Goal: Task Accomplishment & Management: Use online tool/utility

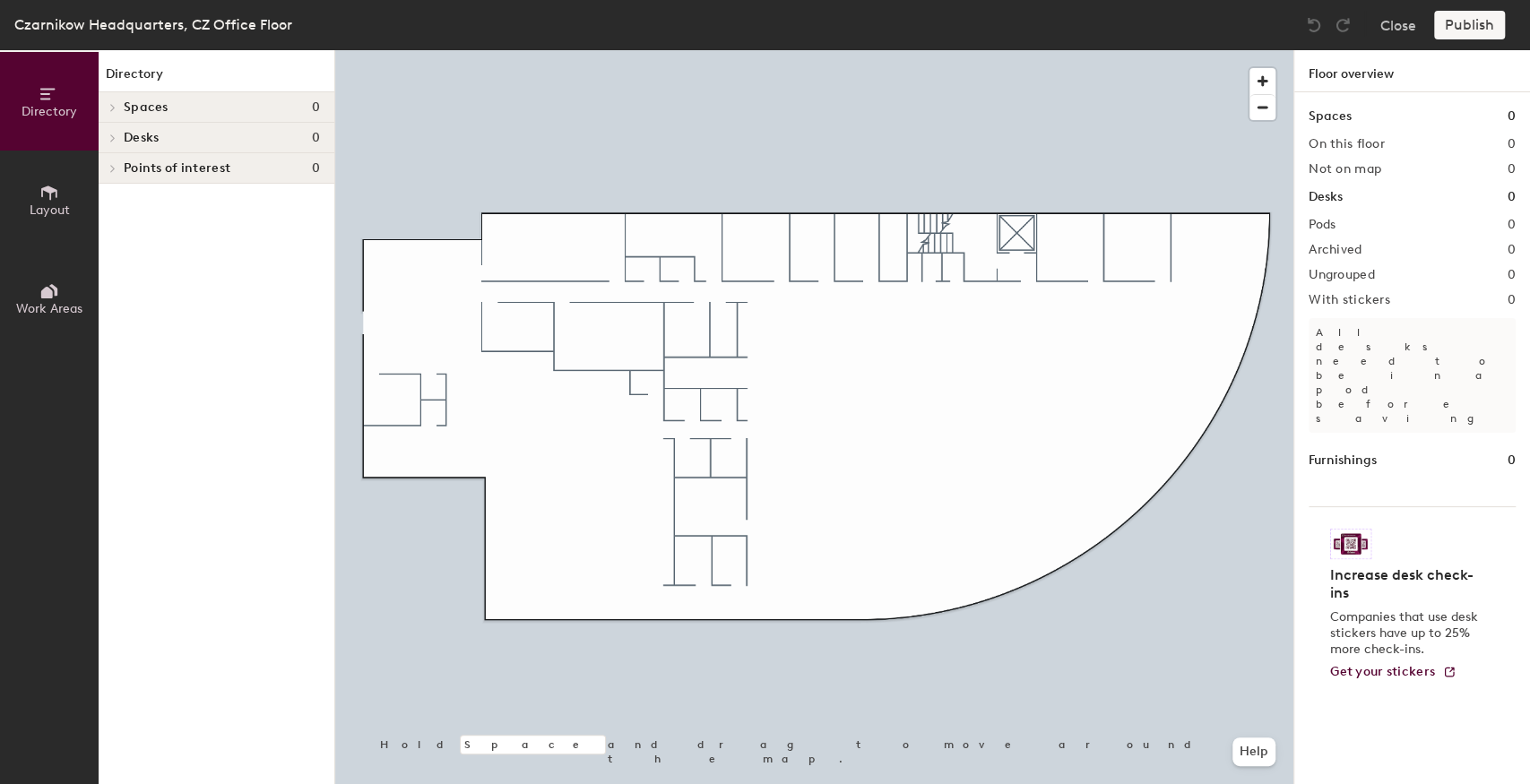
click at [48, 215] on span "Layout" at bounding box center [50, 210] width 40 height 15
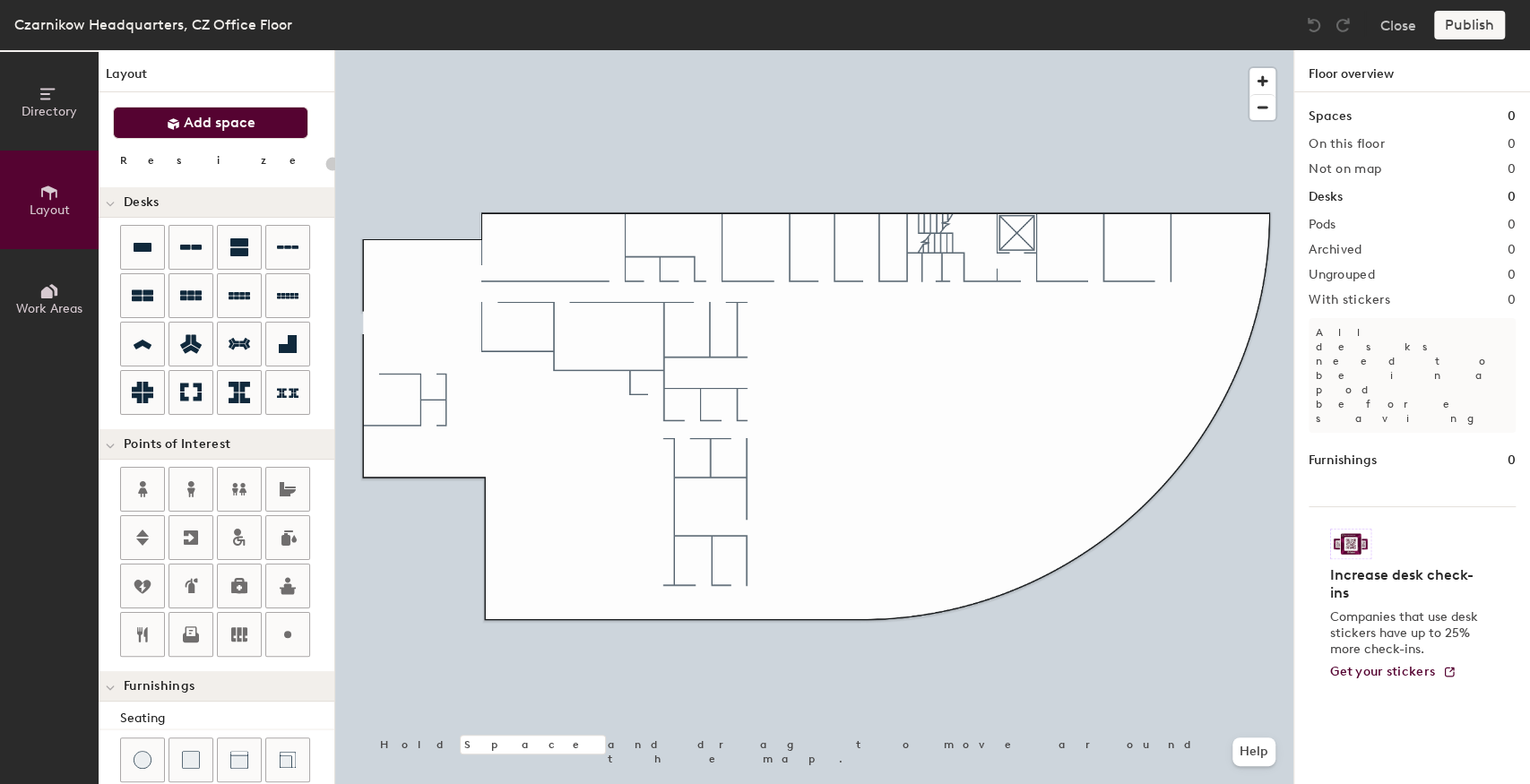
click at [196, 129] on span "Add space" at bounding box center [219, 123] width 72 height 18
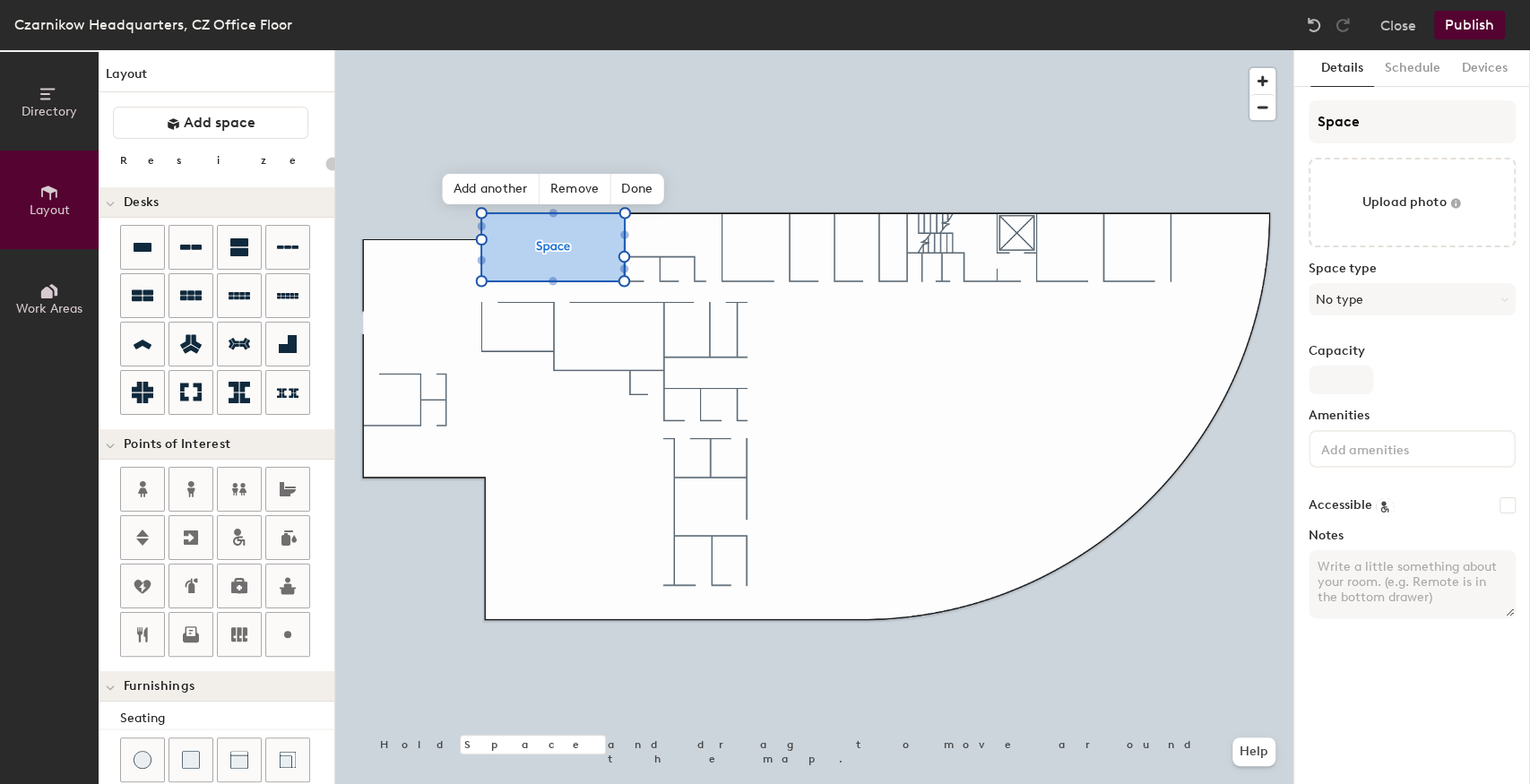
type input "20"
click at [1264, 126] on div "Directory Layout Work Areas Layout Add space Resize Desks Points of Interest Fu…" at bounding box center [765, 418] width 1530 height 734
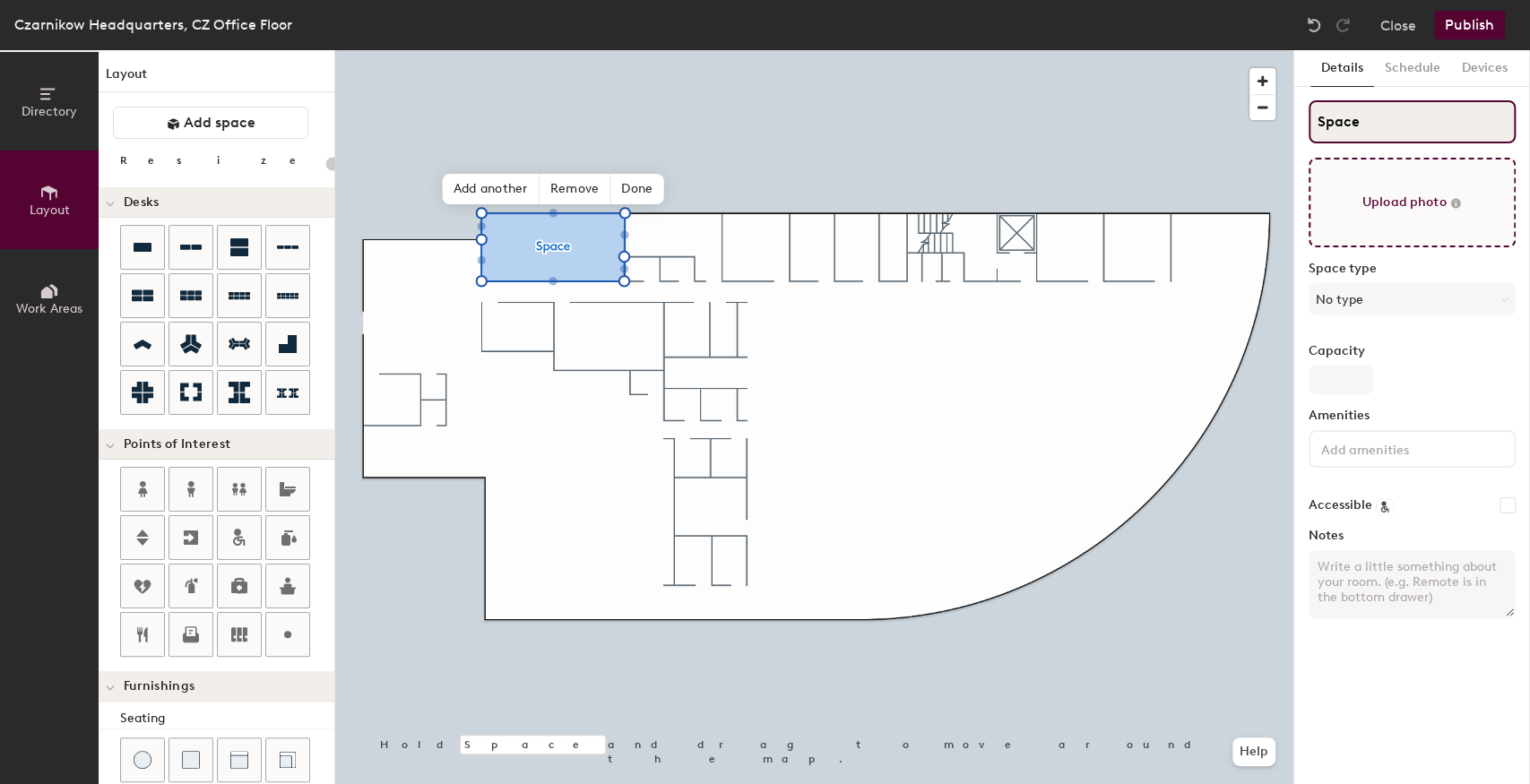
type input "f"
type input "20"
type input "f"
type input "20"
type input "fA"
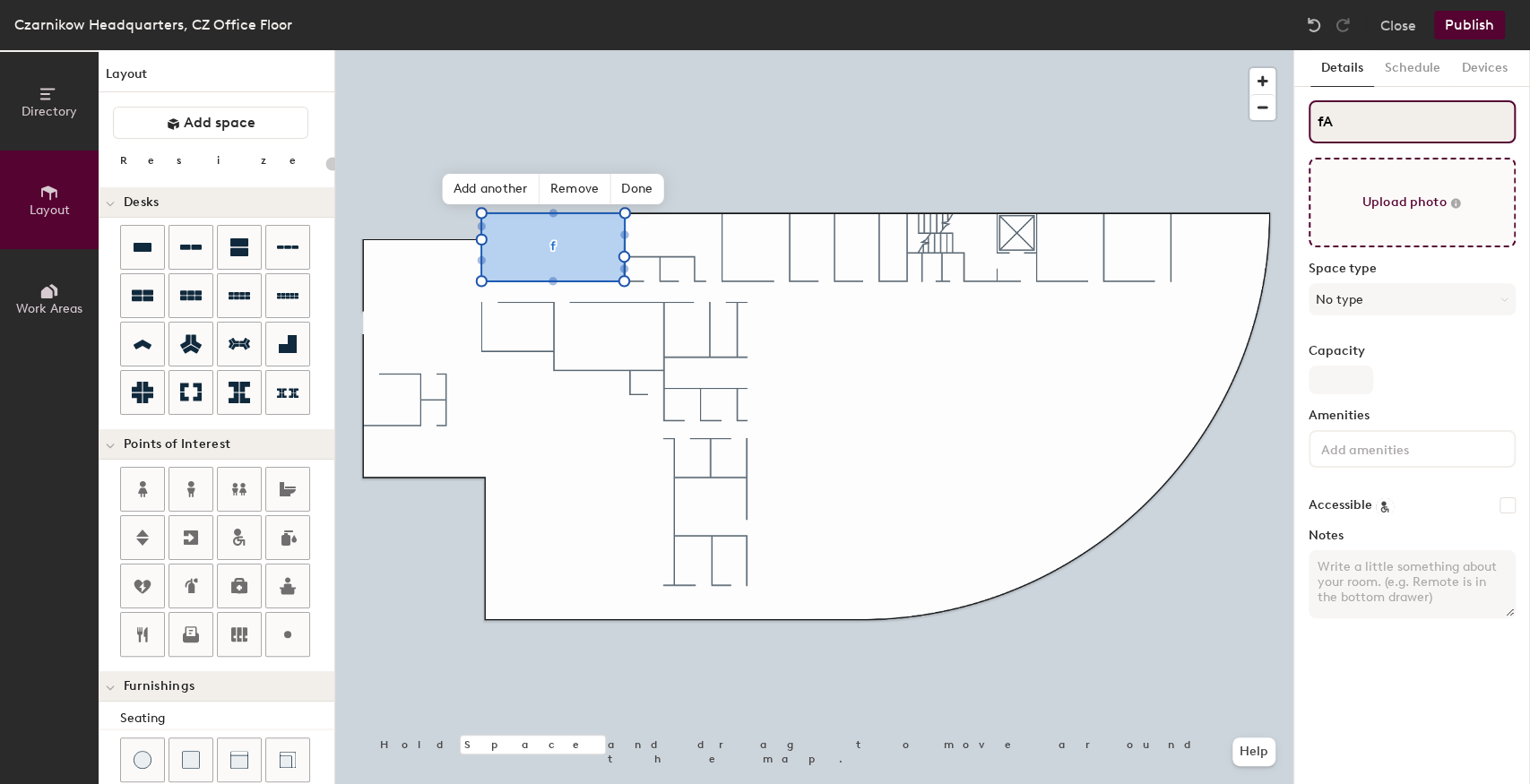
type input "20"
type input "fAma"
type input "20"
type input "fAmazon"
type input "20"
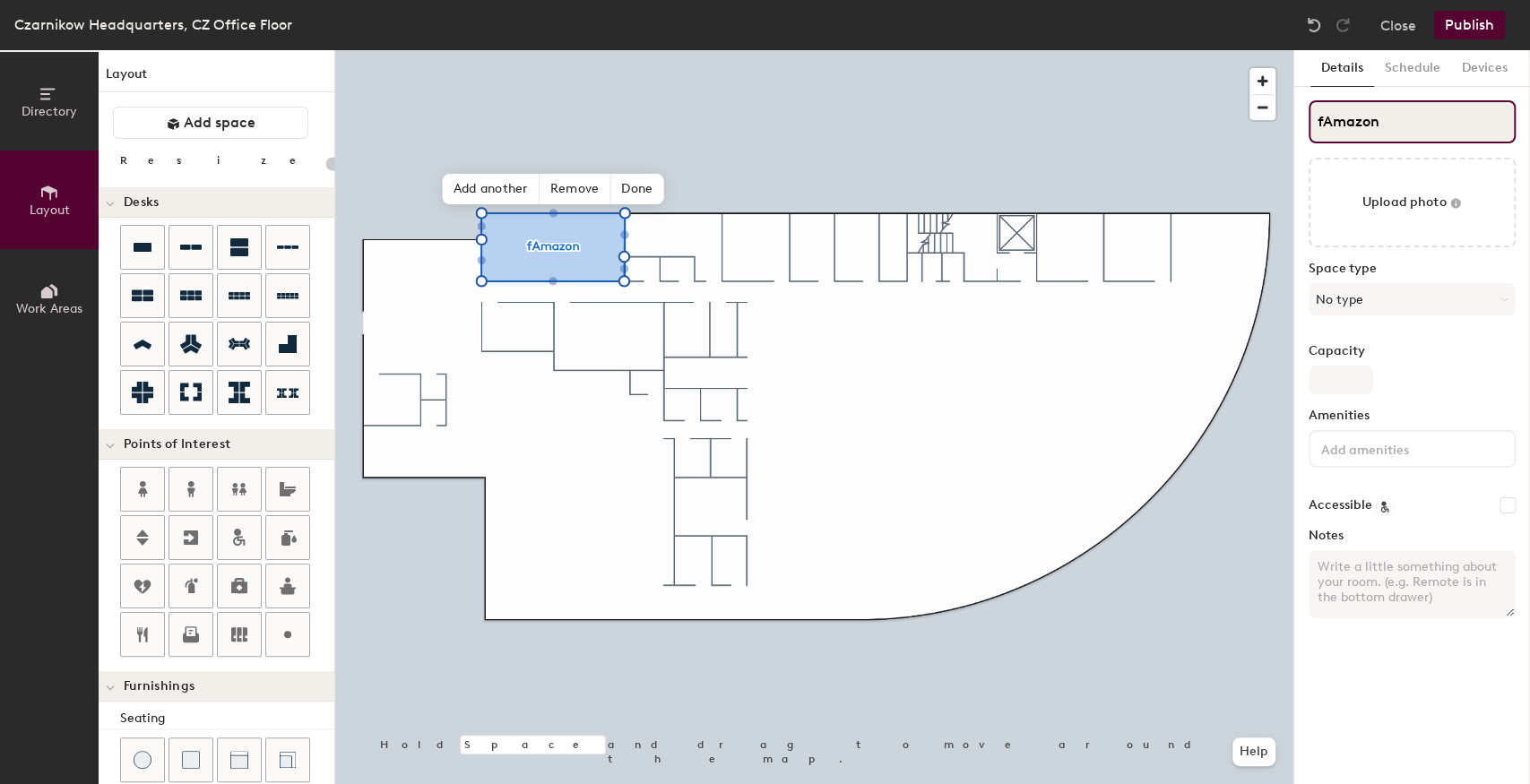
click at [1327, 131] on input "fAmazon" at bounding box center [1412, 122] width 207 height 43
type input "fAmazon"
type input "20"
type input "f\Amazon"
type input "20"
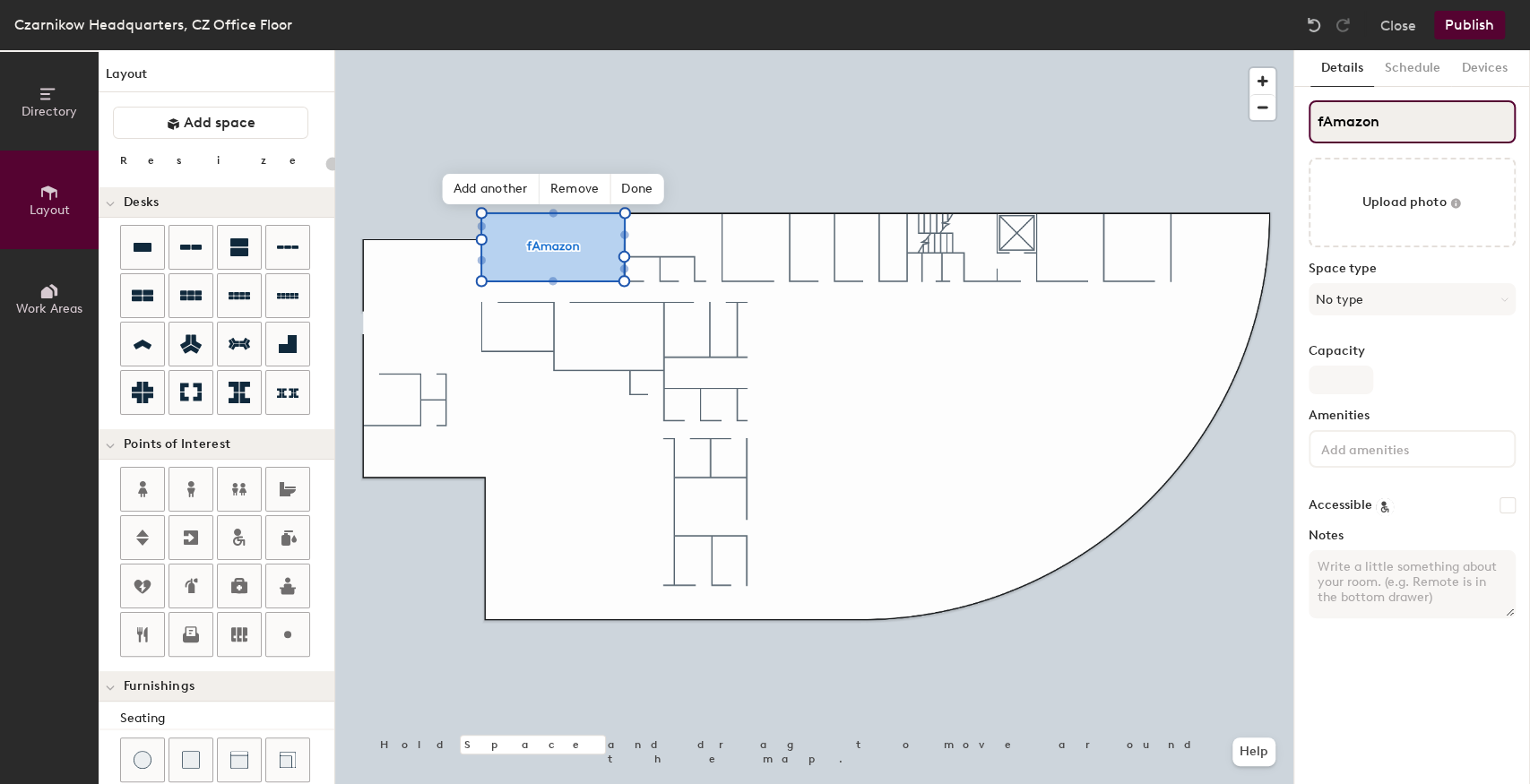
type input "Amazon"
type input "20"
type input "Amazon"
click at [194, 126] on span "Add space" at bounding box center [219, 123] width 72 height 18
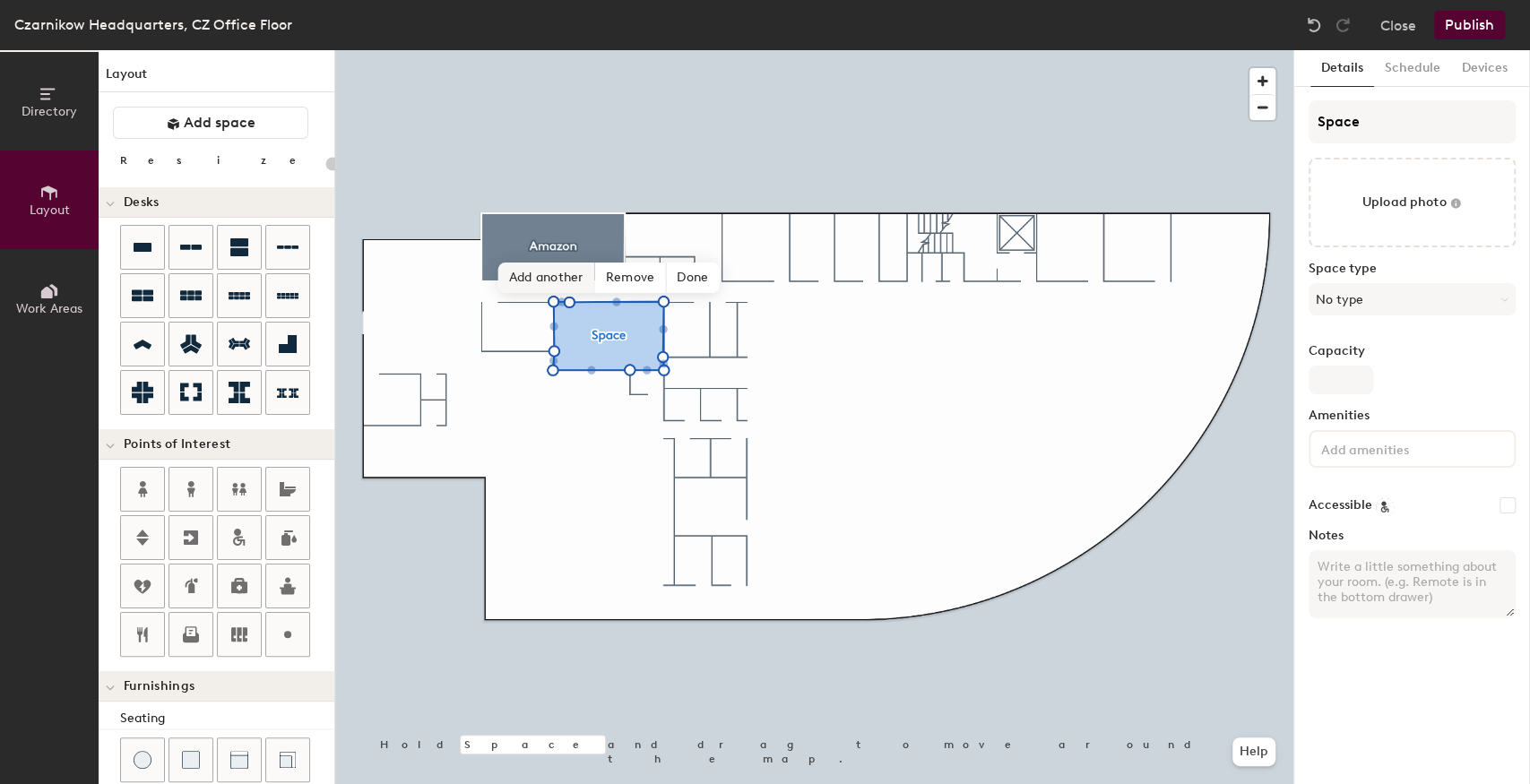
type input "20"
click at [1228, 141] on div "Directory Layout Work Areas Layout Add space Resize Desks Points of Interest Fu…" at bounding box center [765, 418] width 1530 height 734
type input "The"
type input "20"
type input "The T"
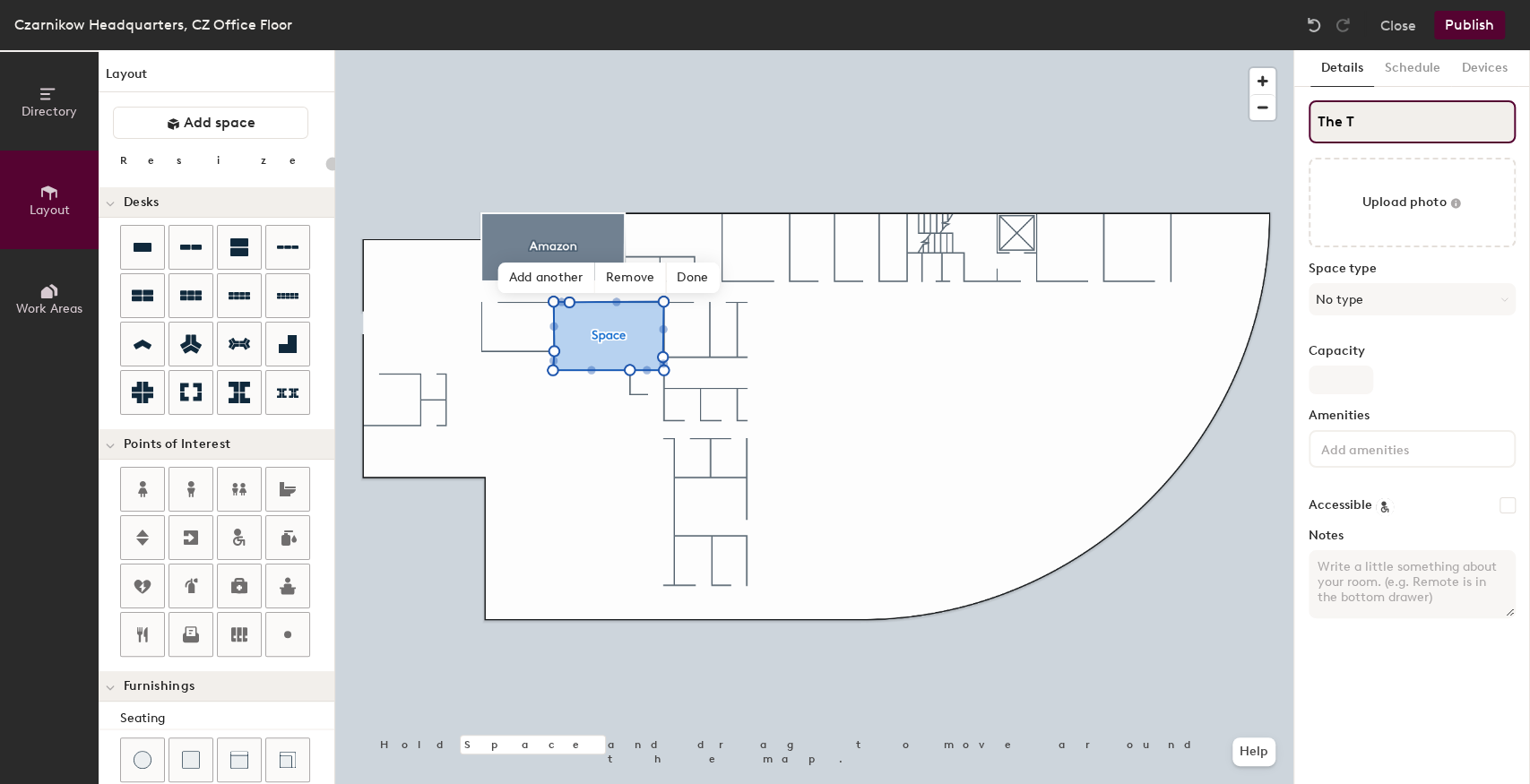
type input "20"
type input "The Tham"
type input "20"
type input "The Thame"
type input "20"
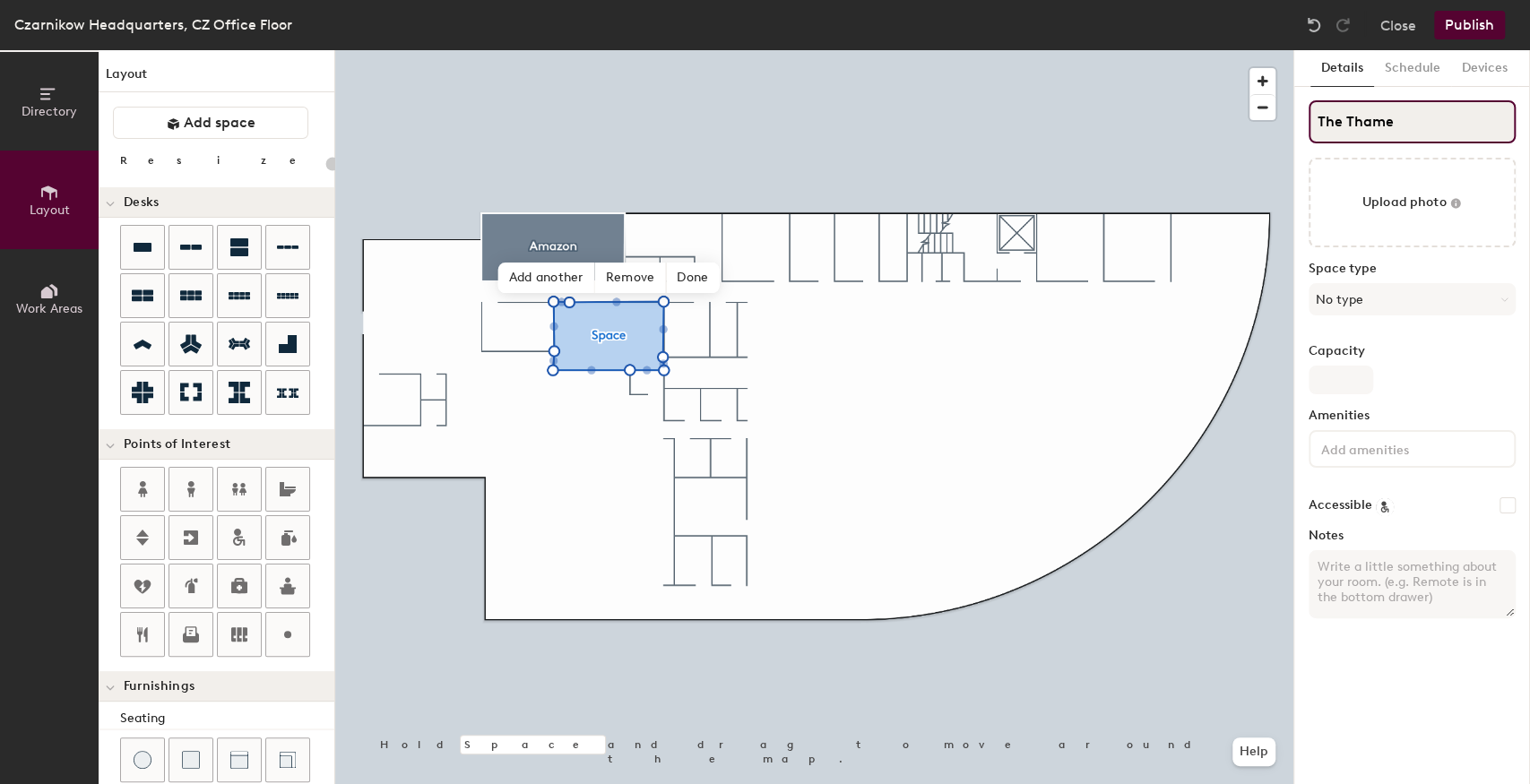
type input "The Thames"
type input "20"
type input "The Thames"
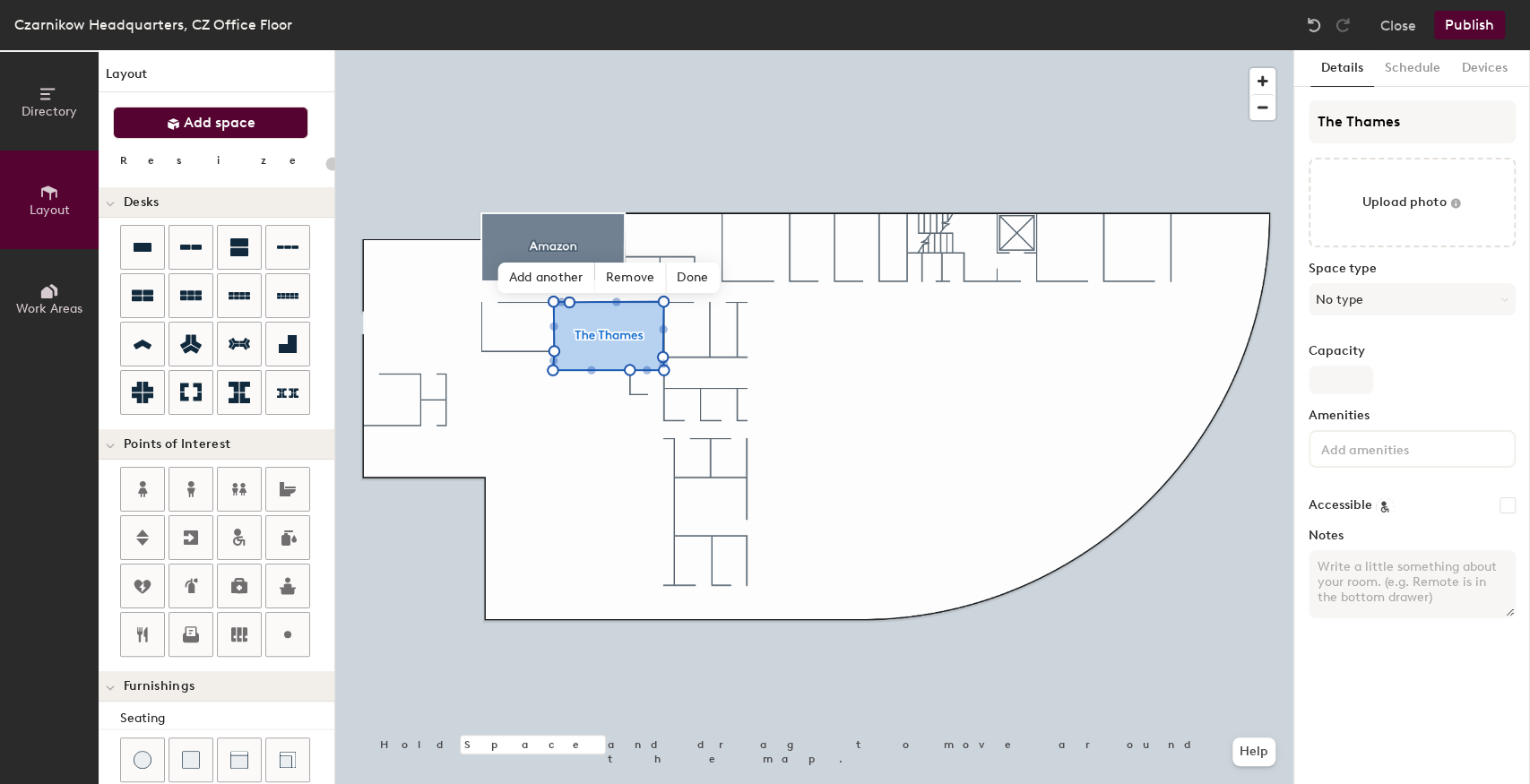
click at [198, 127] on span "Add space" at bounding box center [219, 123] width 72 height 18
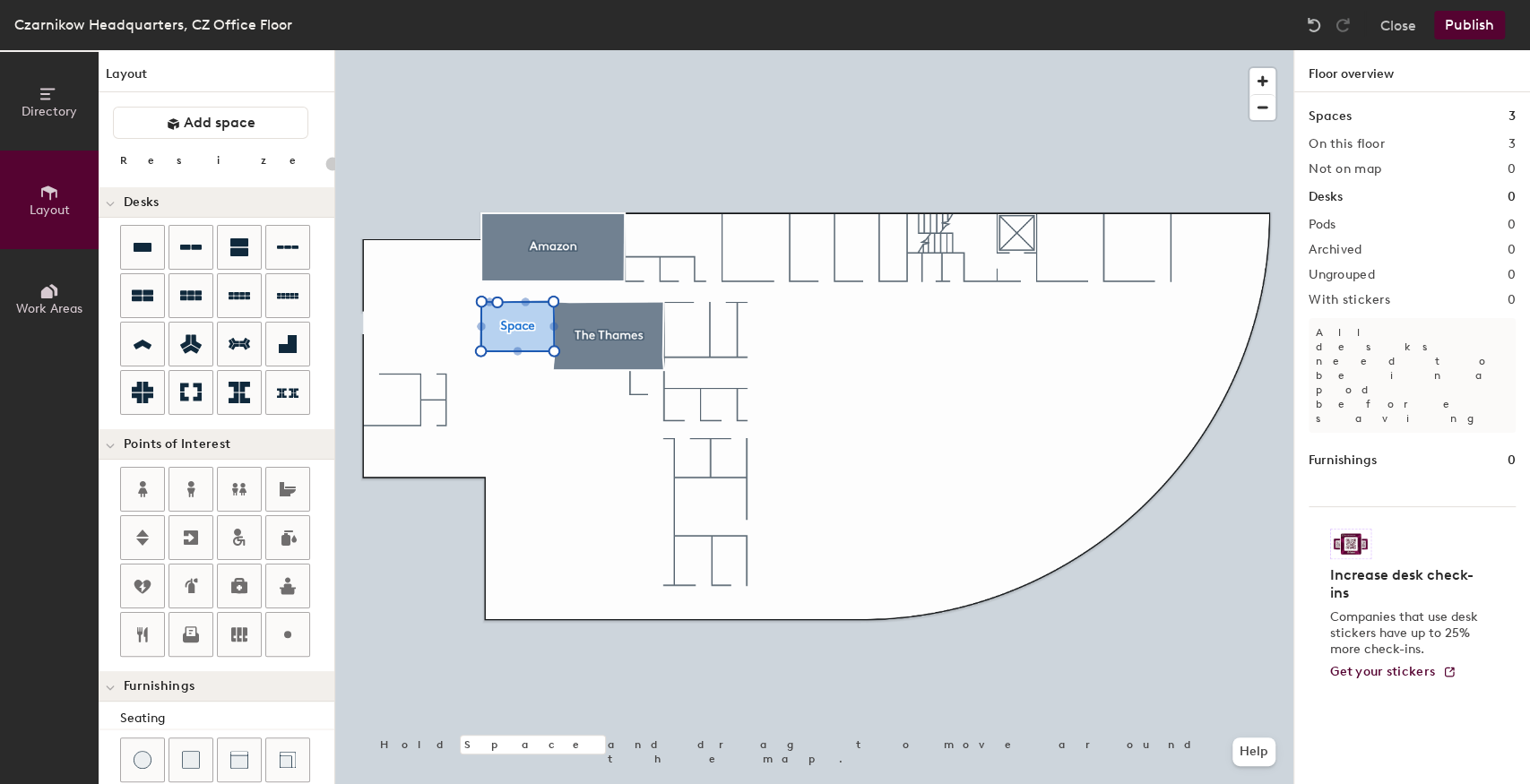
click at [606, 51] on div at bounding box center [814, 51] width 958 height 0
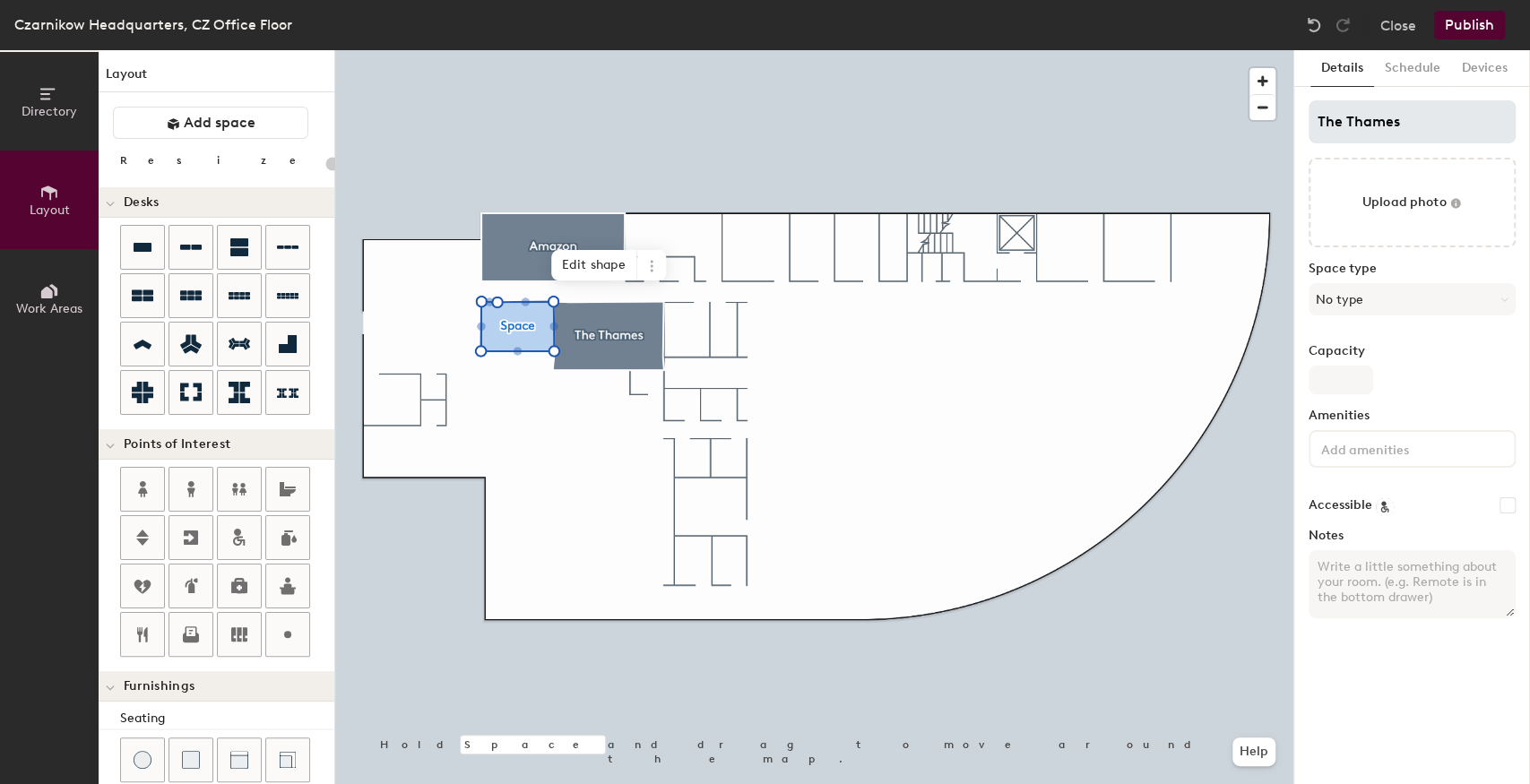
type input "20"
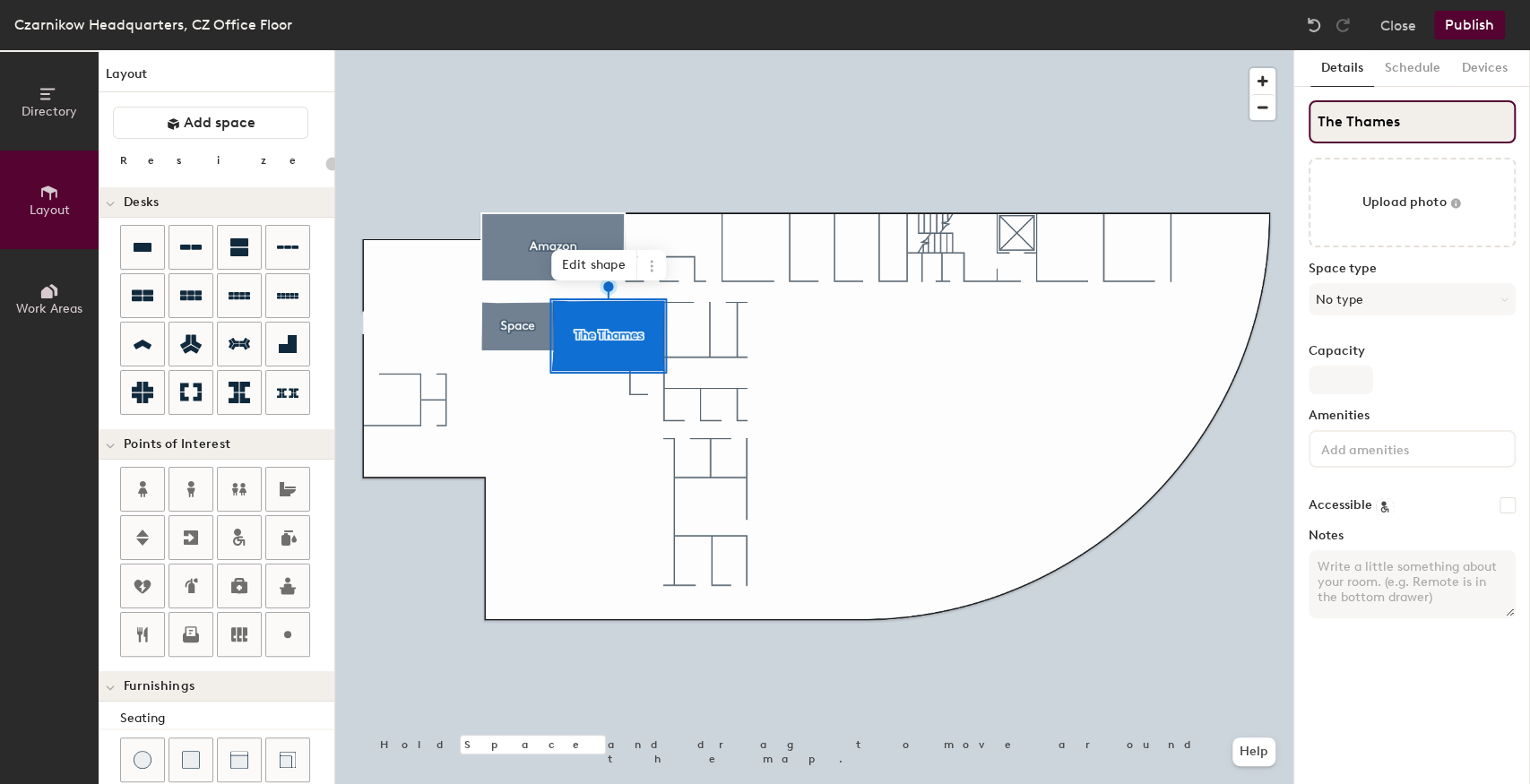
click at [1348, 118] on input "The Thames" at bounding box center [1412, 122] width 207 height 43
type input "ThThames"
type input "20"
type input "Thames"
type input "20"
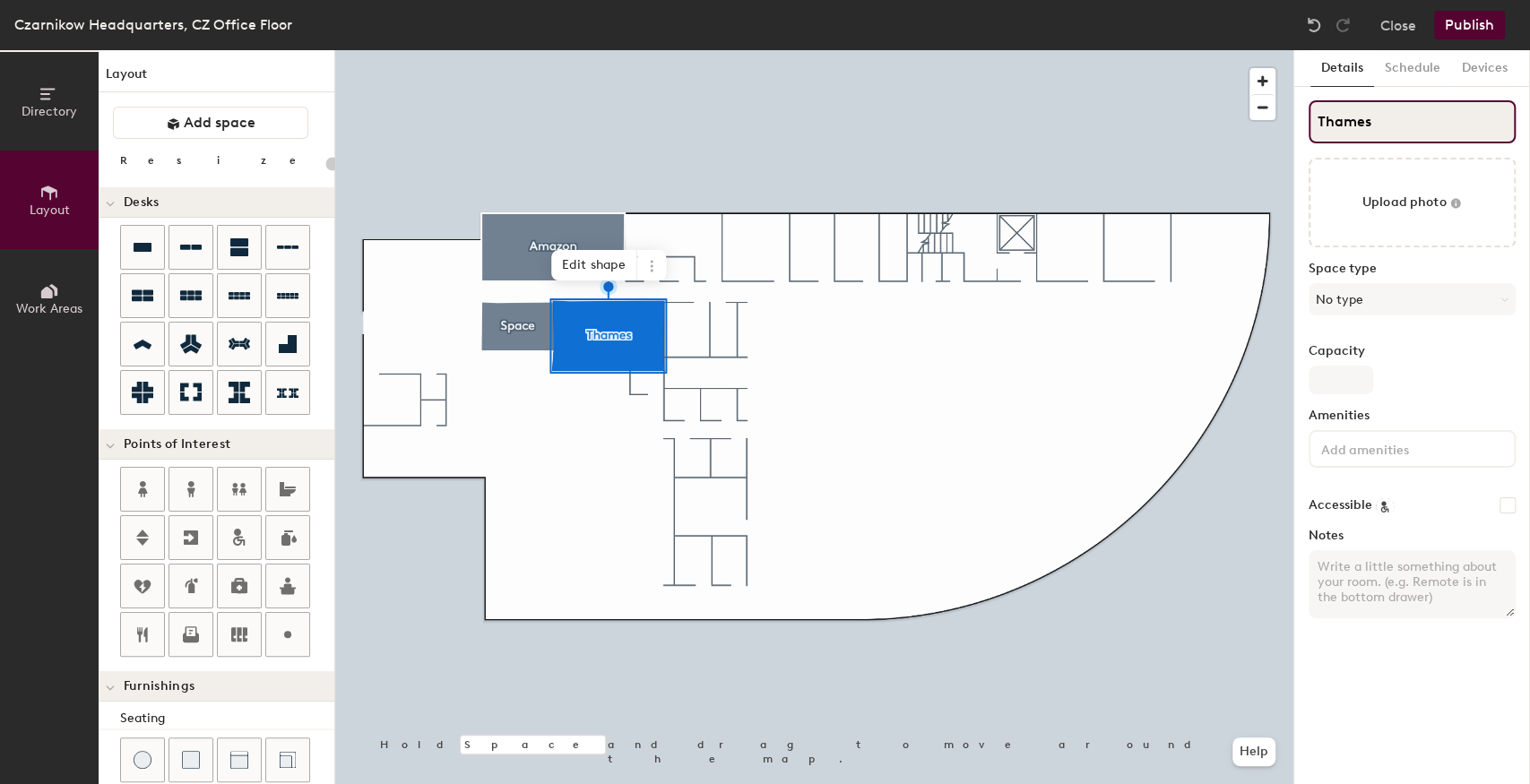
type input "Thames"
click at [527, 51] on div at bounding box center [814, 51] width 958 height 0
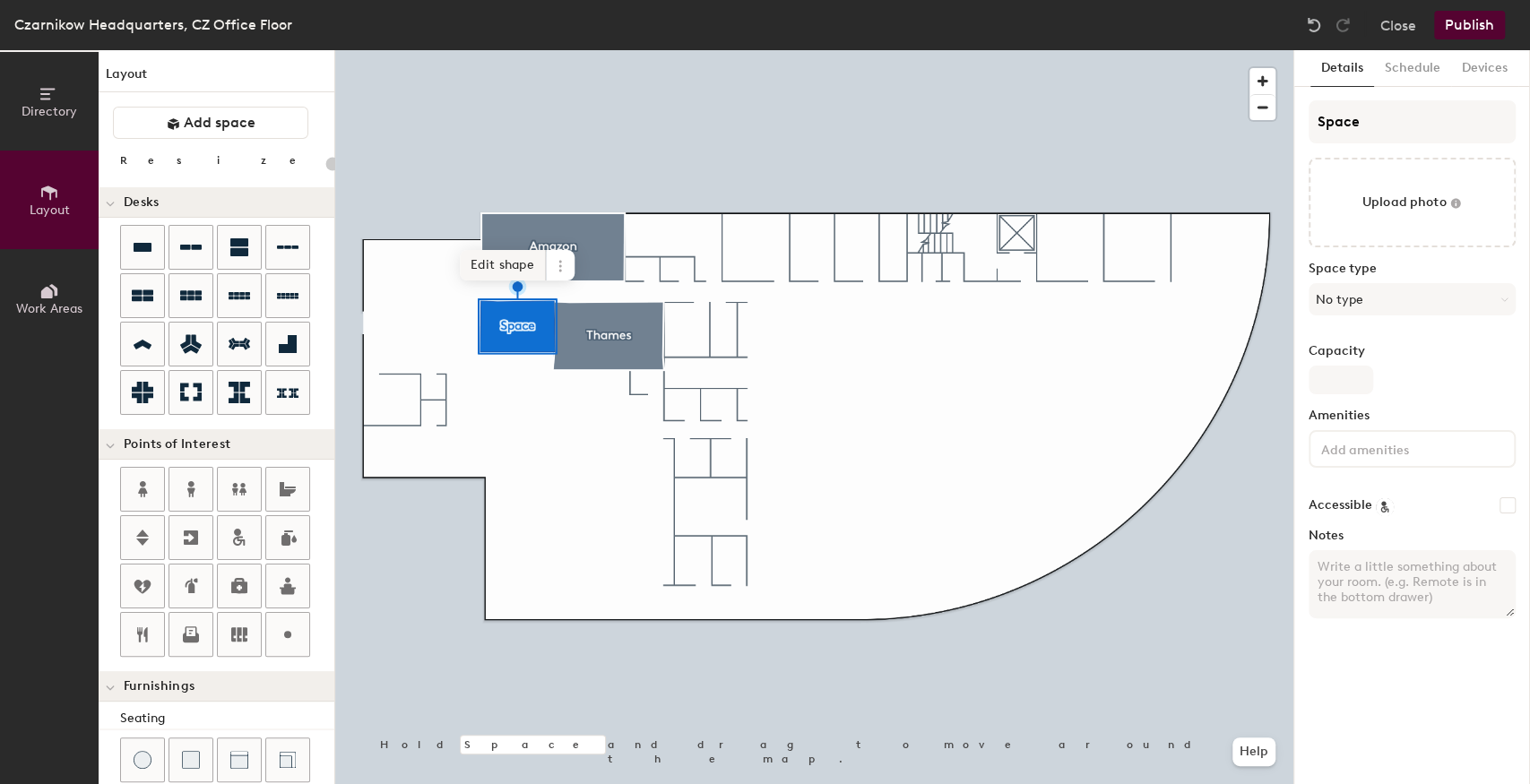
click at [525, 264] on span "Edit shape" at bounding box center [503, 265] width 86 height 31
type input "20"
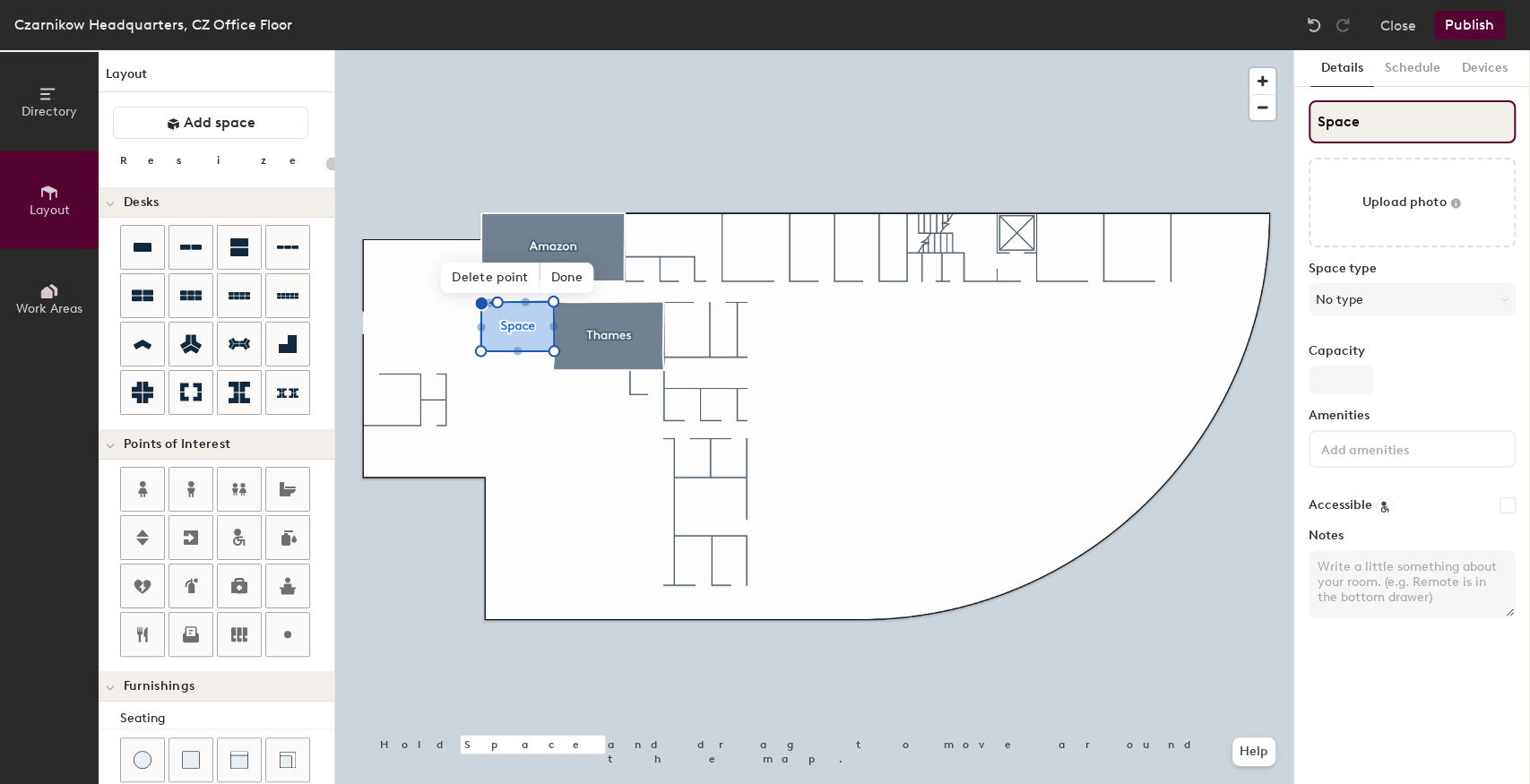
click at [1248, 121] on div "Directory Layout Work Areas Layout Add space Resize Desks Points of Interest Fu…" at bounding box center [765, 418] width 1530 height 734
type input "Tib"
type input "20"
type input "Tiber"
type input "20"
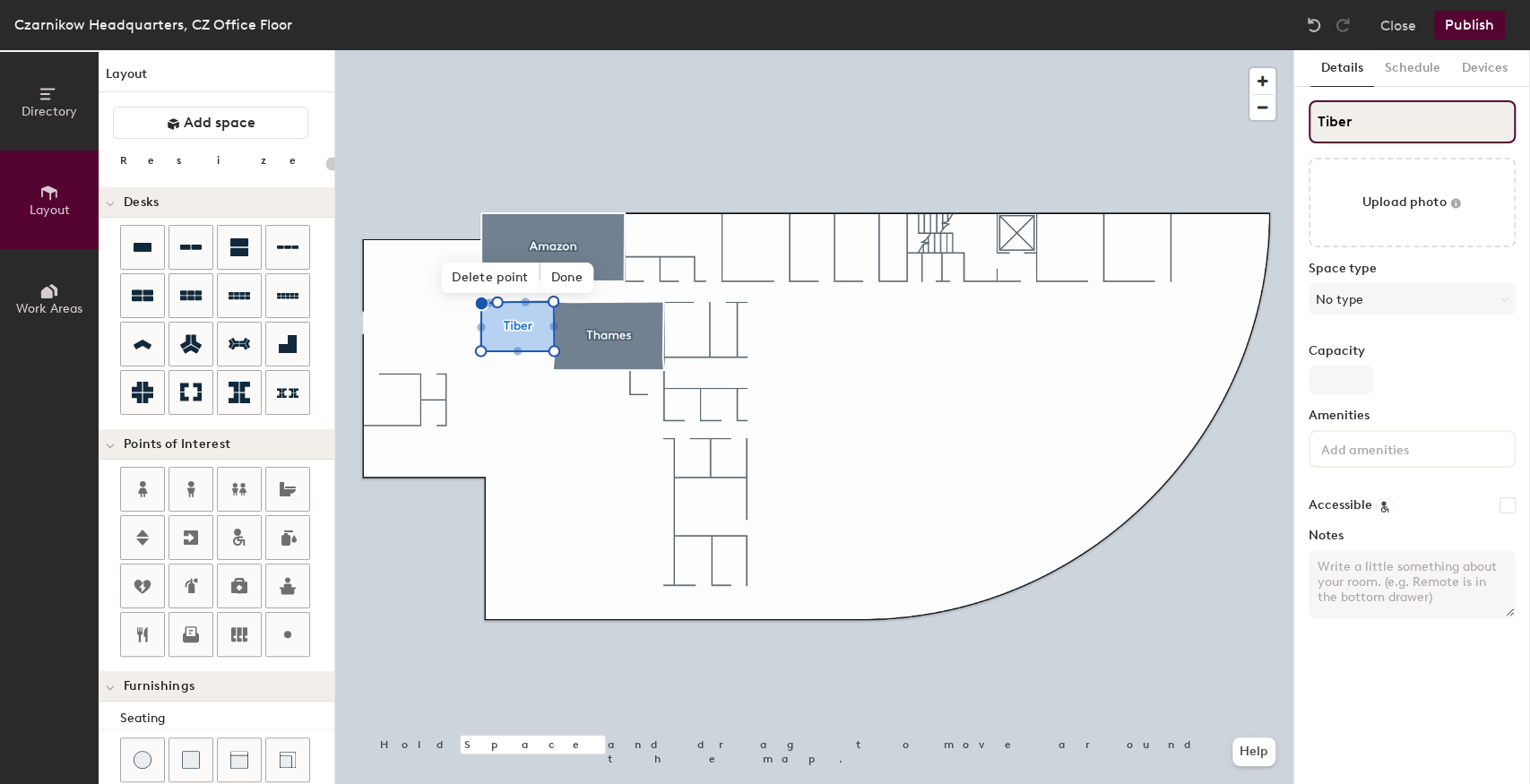
type input "Tiber"
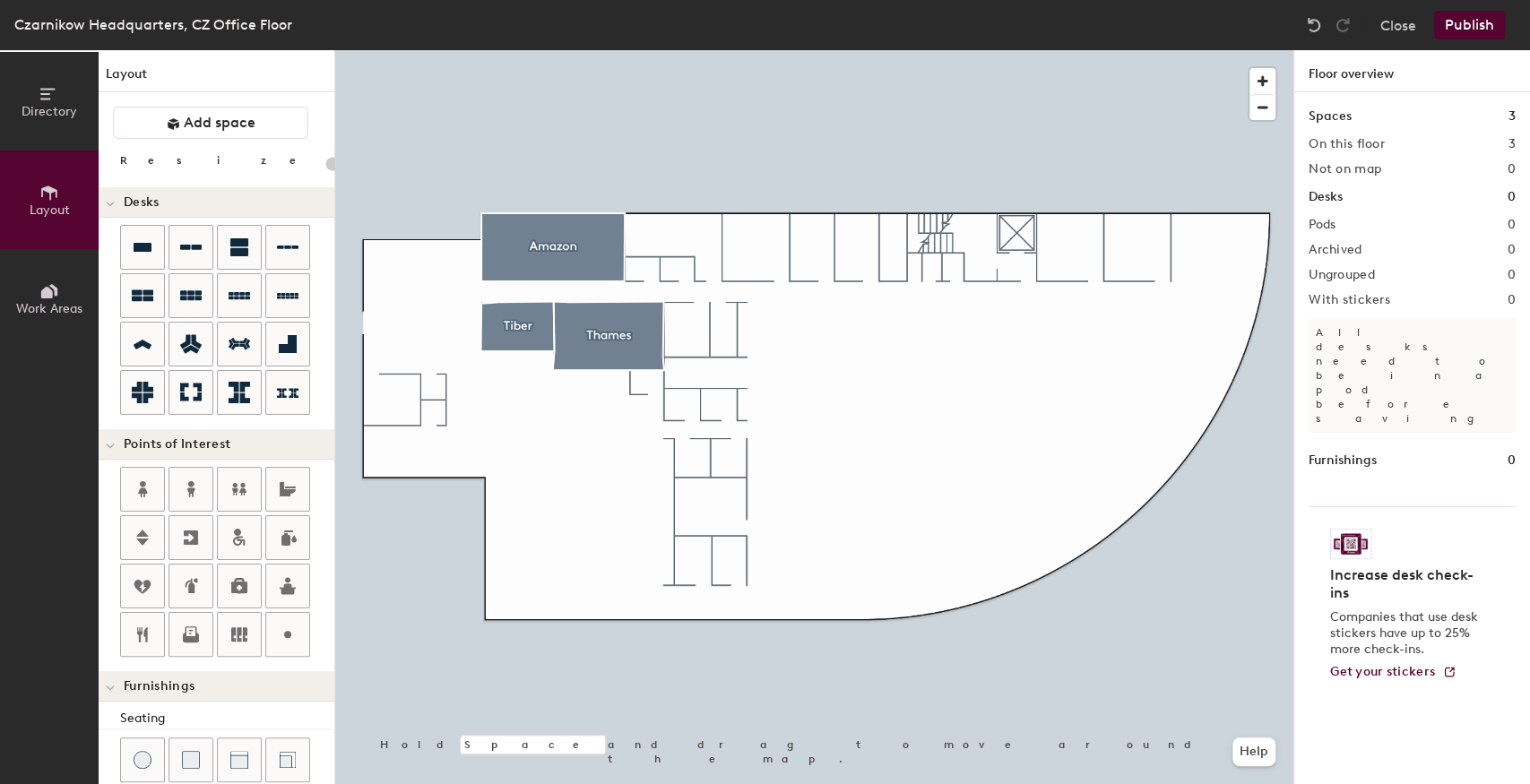
click at [490, 51] on div at bounding box center [814, 51] width 958 height 0
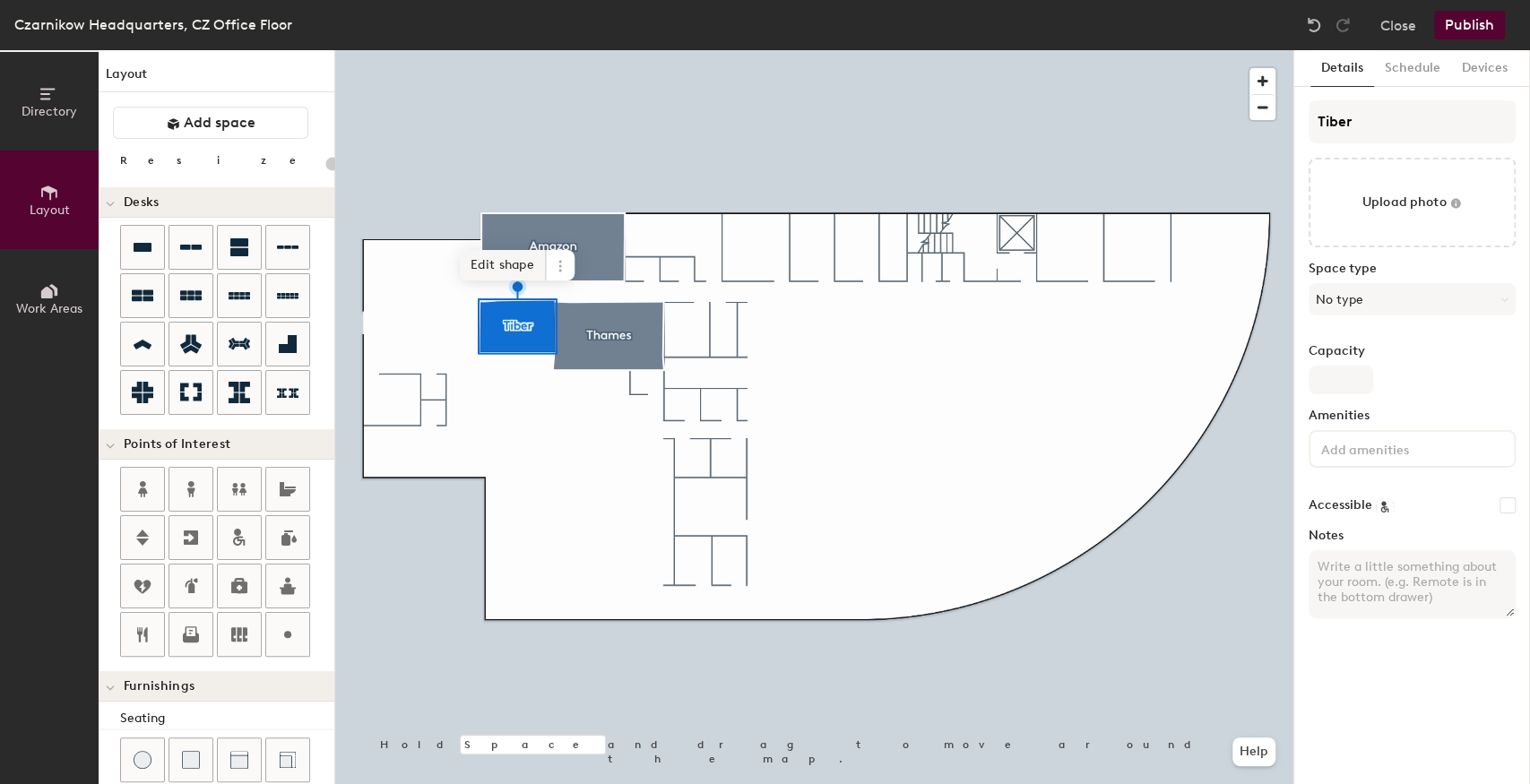
click at [499, 274] on span "Edit shape" at bounding box center [503, 265] width 86 height 31
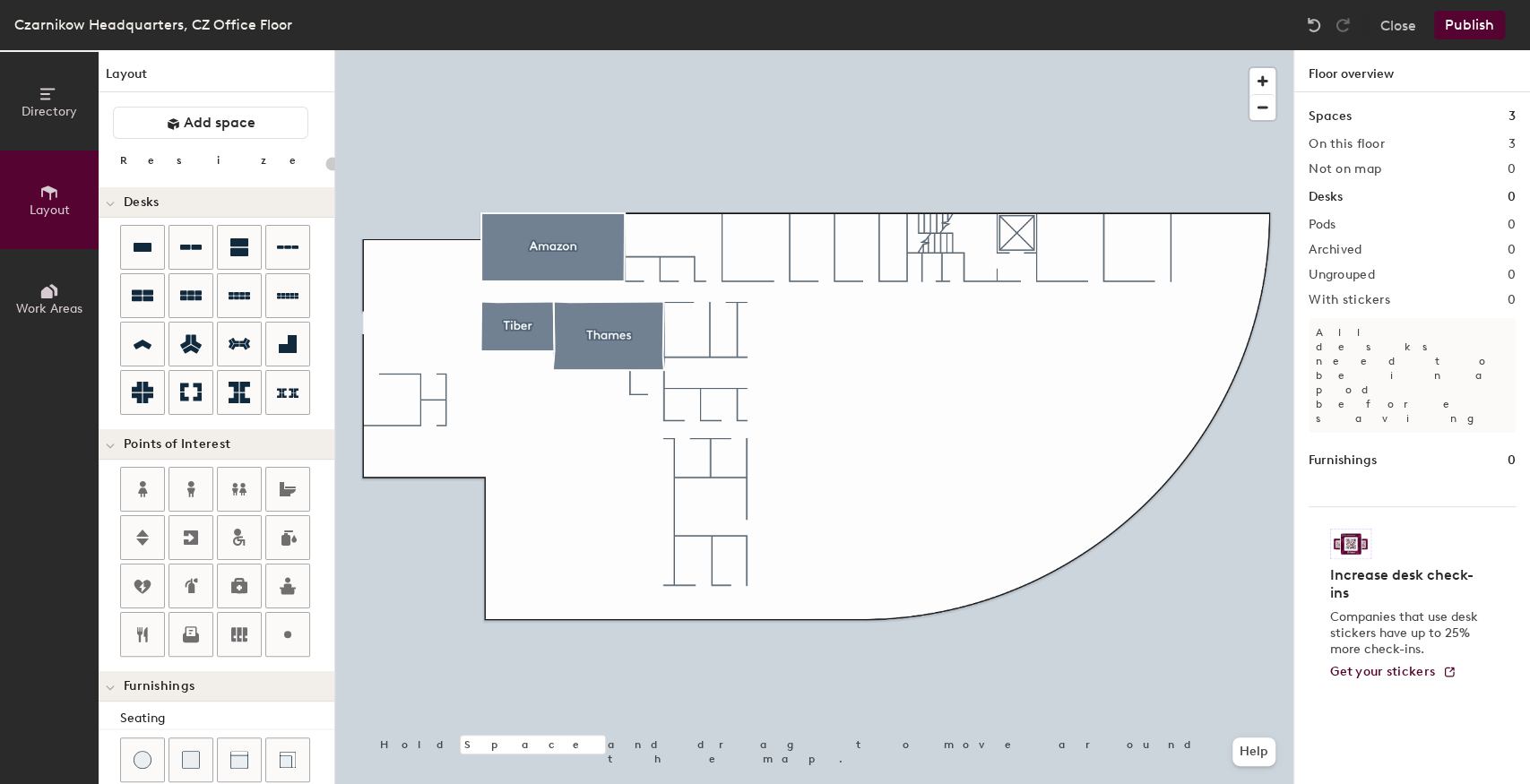
click at [583, 51] on div at bounding box center [814, 51] width 958 height 0
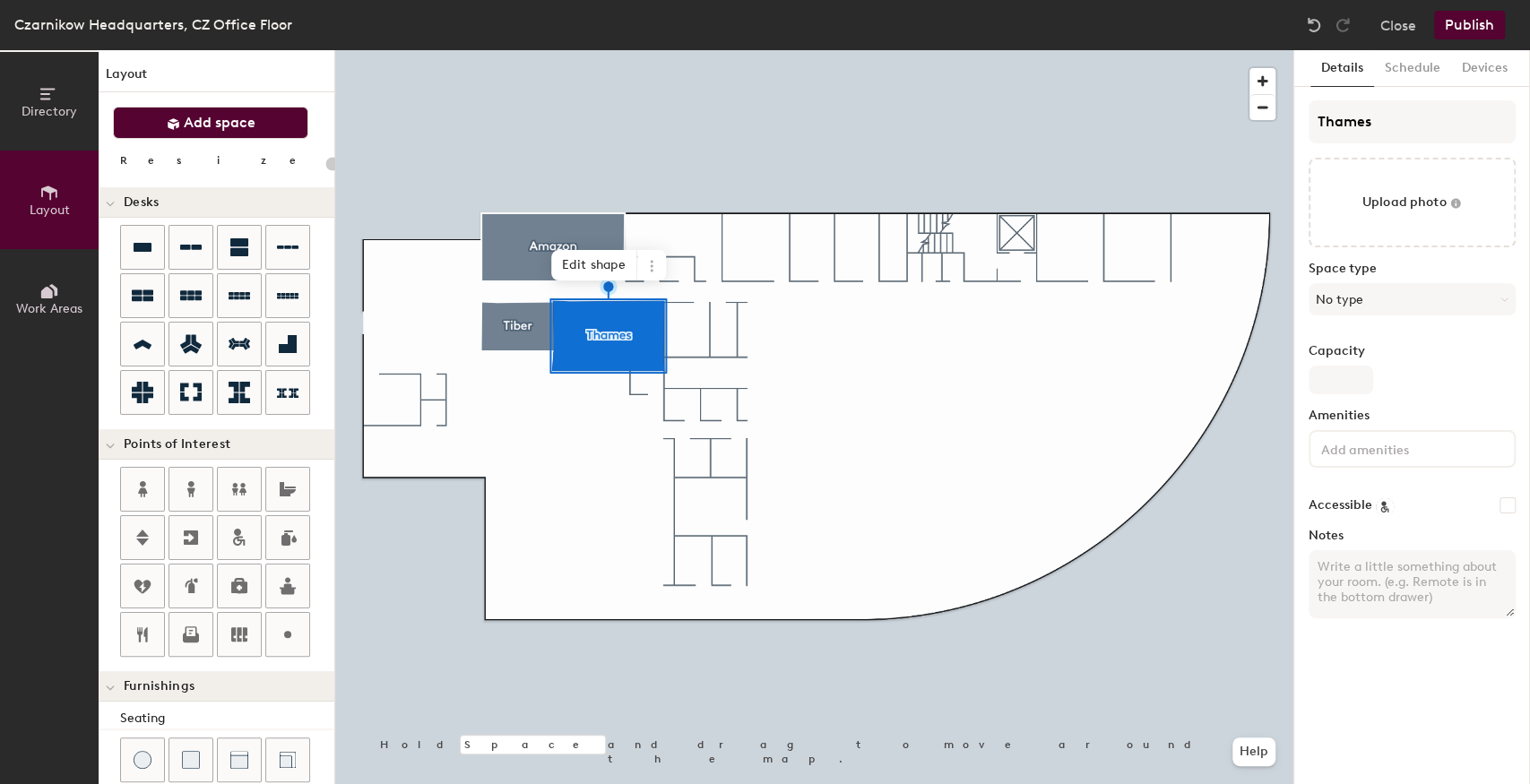
click at [221, 122] on span "Add space" at bounding box center [219, 123] width 72 height 18
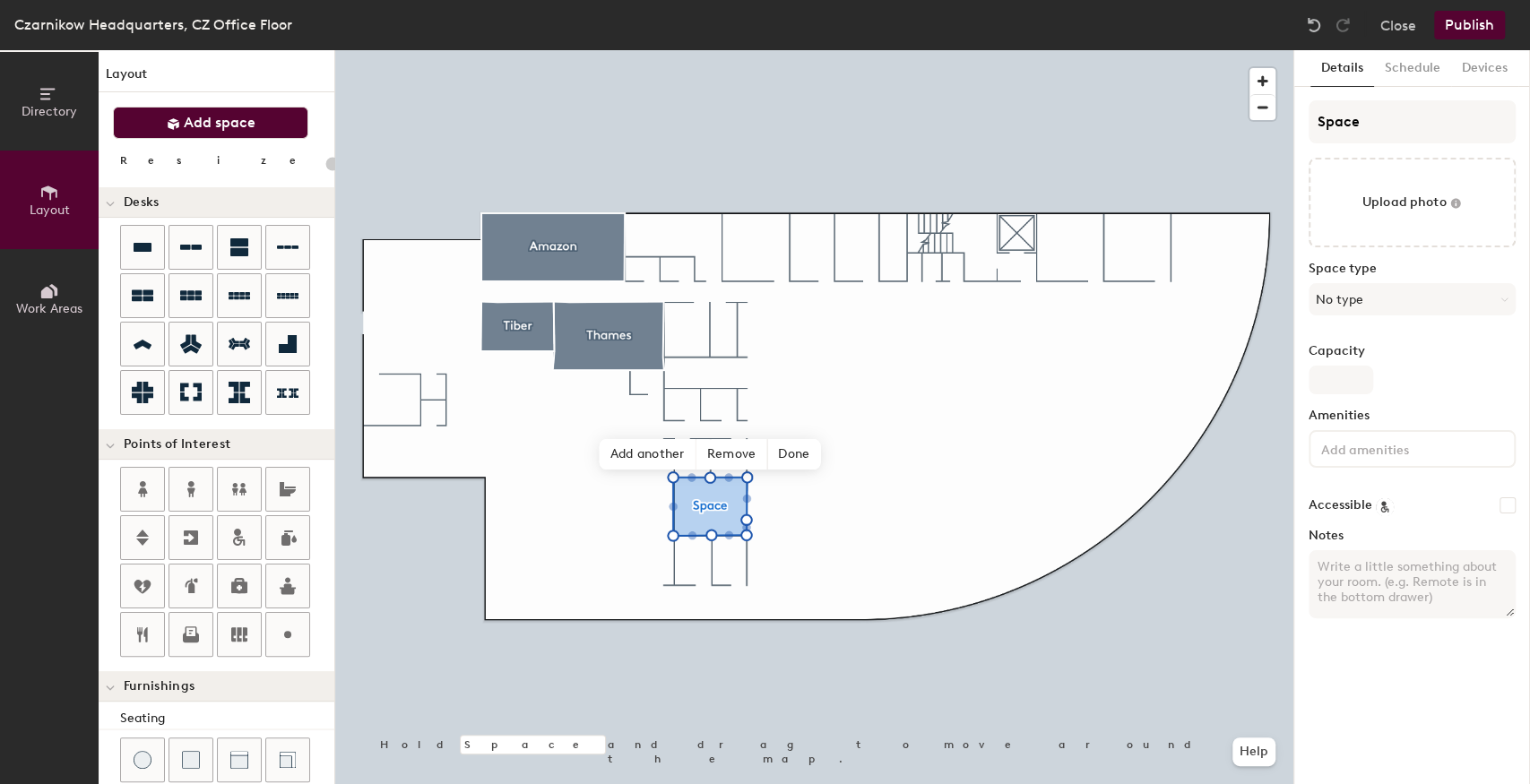
type input "20"
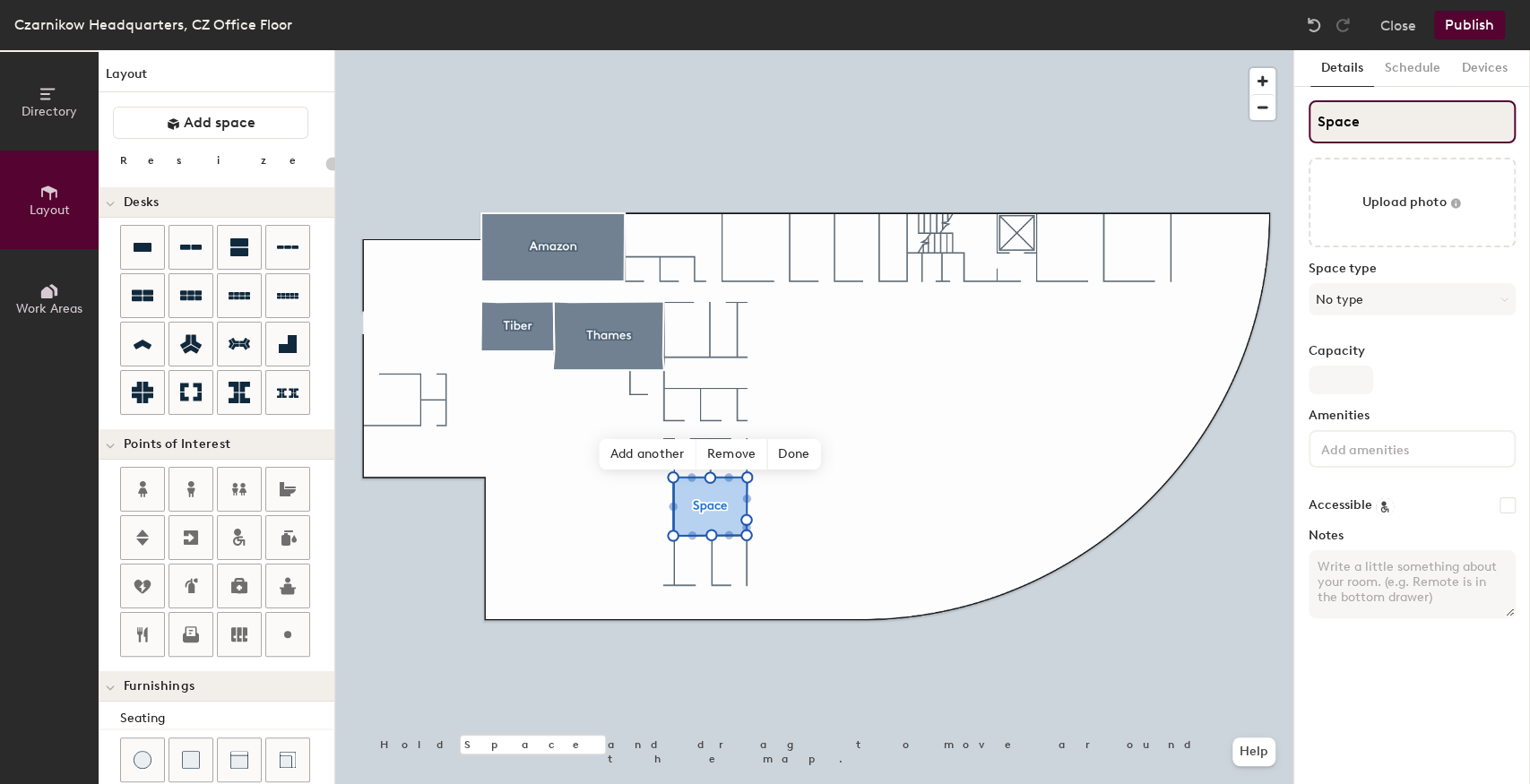
click at [1279, 127] on div "Directory Layout Work Areas Layout Add space Resize Desks Points of Interest Fu…" at bounding box center [765, 418] width 1530 height 734
type input "Color"
type input "20"
type input "Colorad"
type input "20"
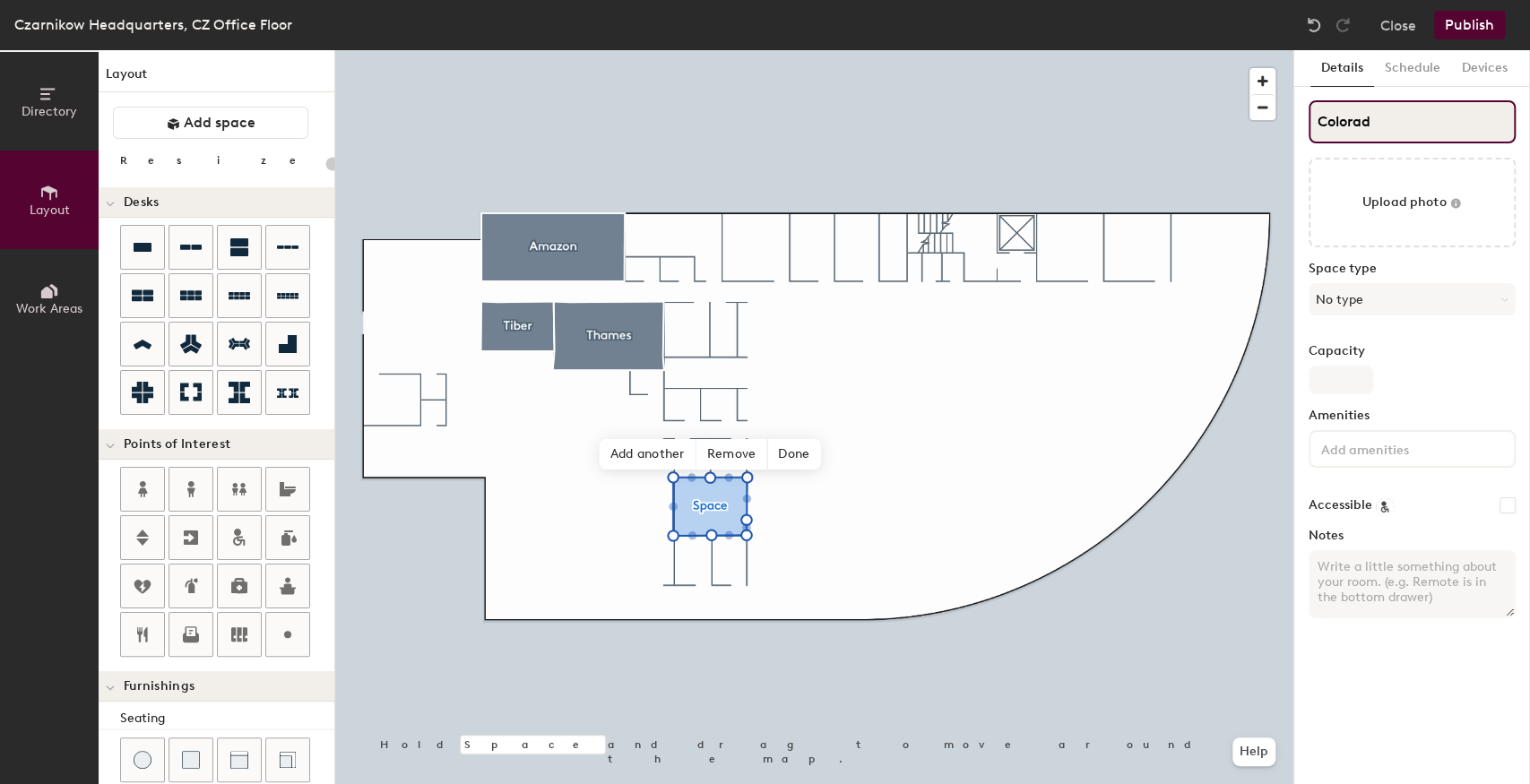
type input "Colorado"
type input "20"
type input "Colorado"
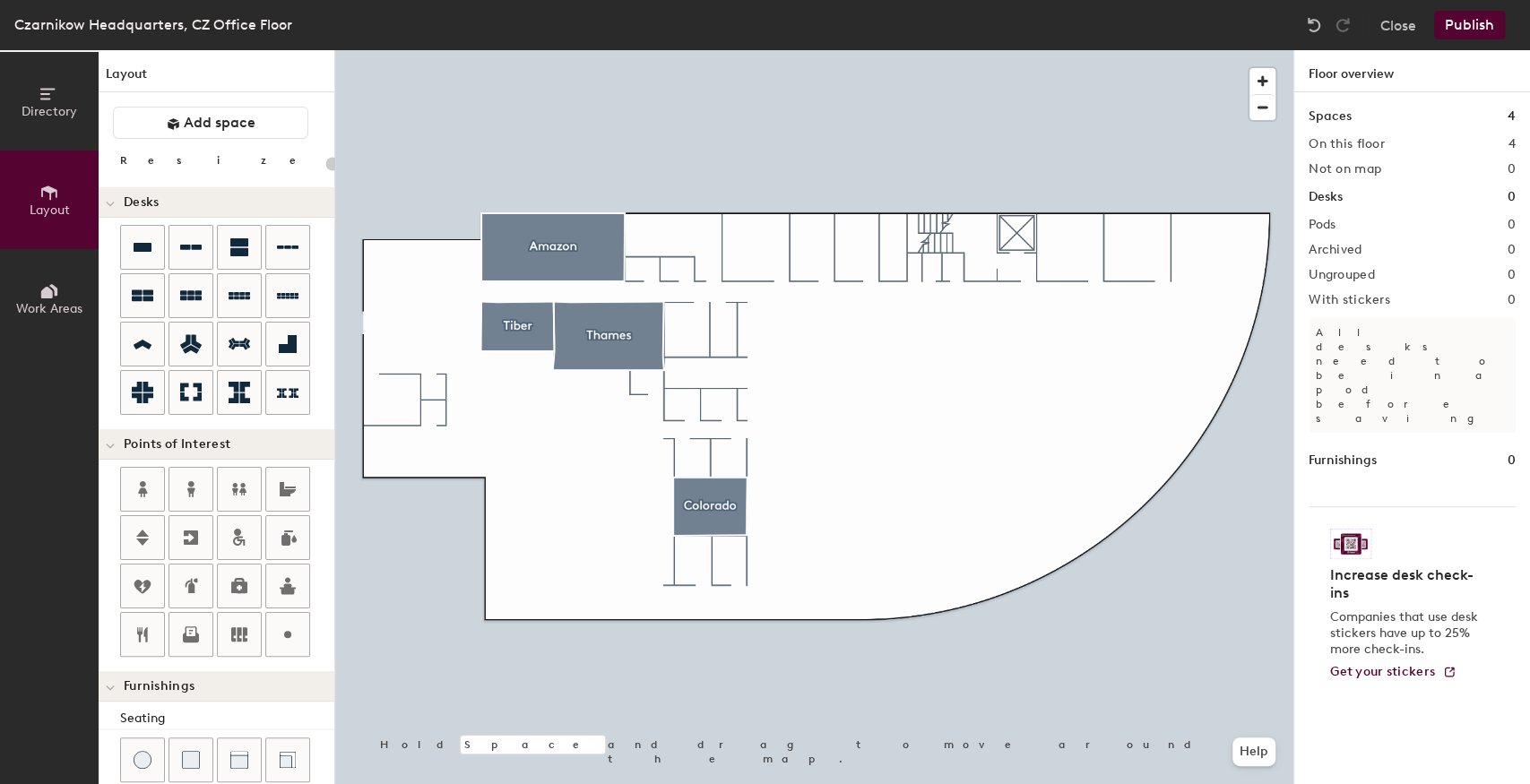
drag, startPoint x: 196, startPoint y: 126, endPoint x: 236, endPoint y: 156, distance: 50.0
click at [196, 126] on span "Add space" at bounding box center [219, 123] width 72 height 18
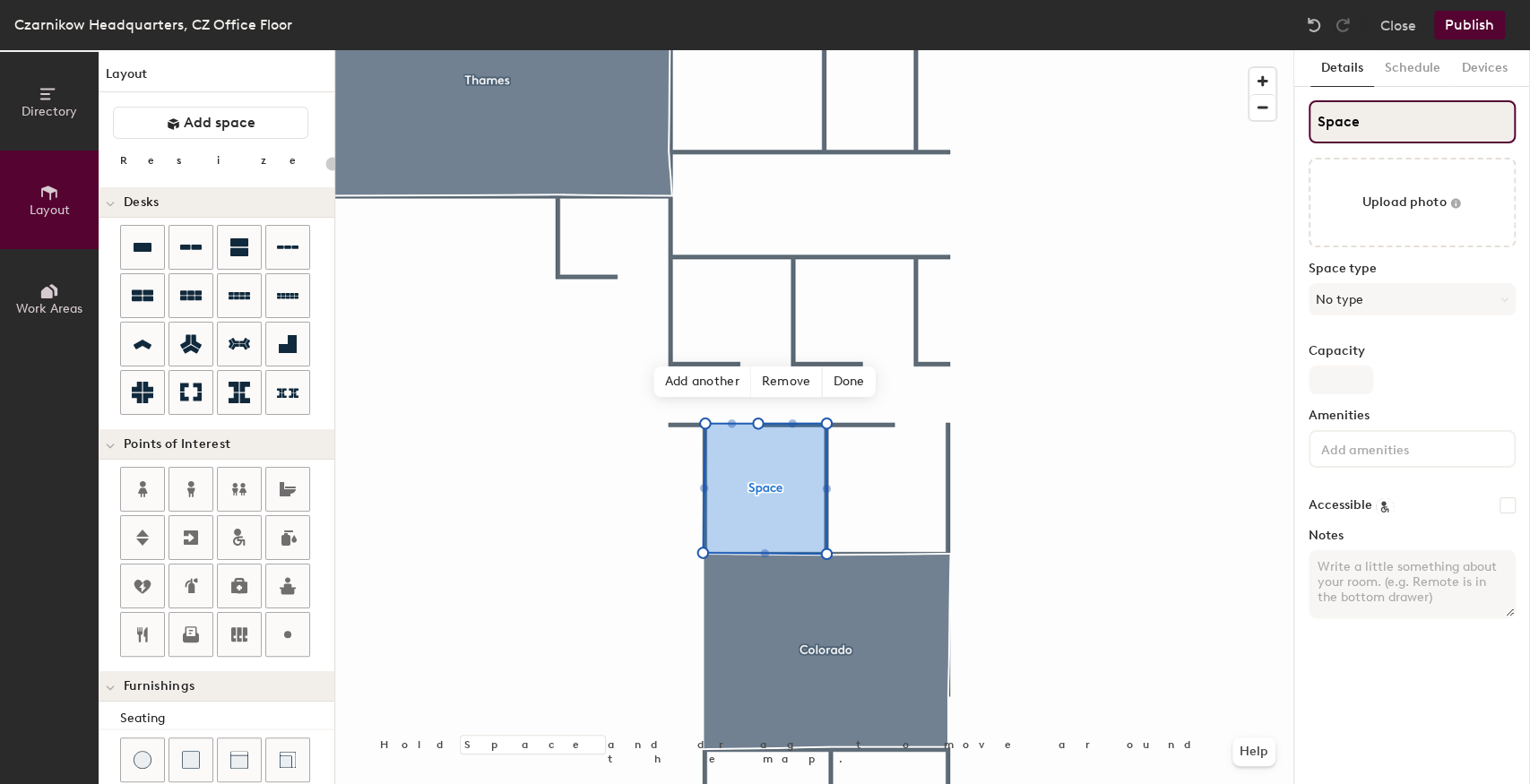
click at [1211, 126] on div "Directory Layout Work Areas Layout Add space Resize Desks Points of Interest Fu…" at bounding box center [765, 418] width 1530 height 734
type input "20"
type input "z"
type input "20"
type input "za"
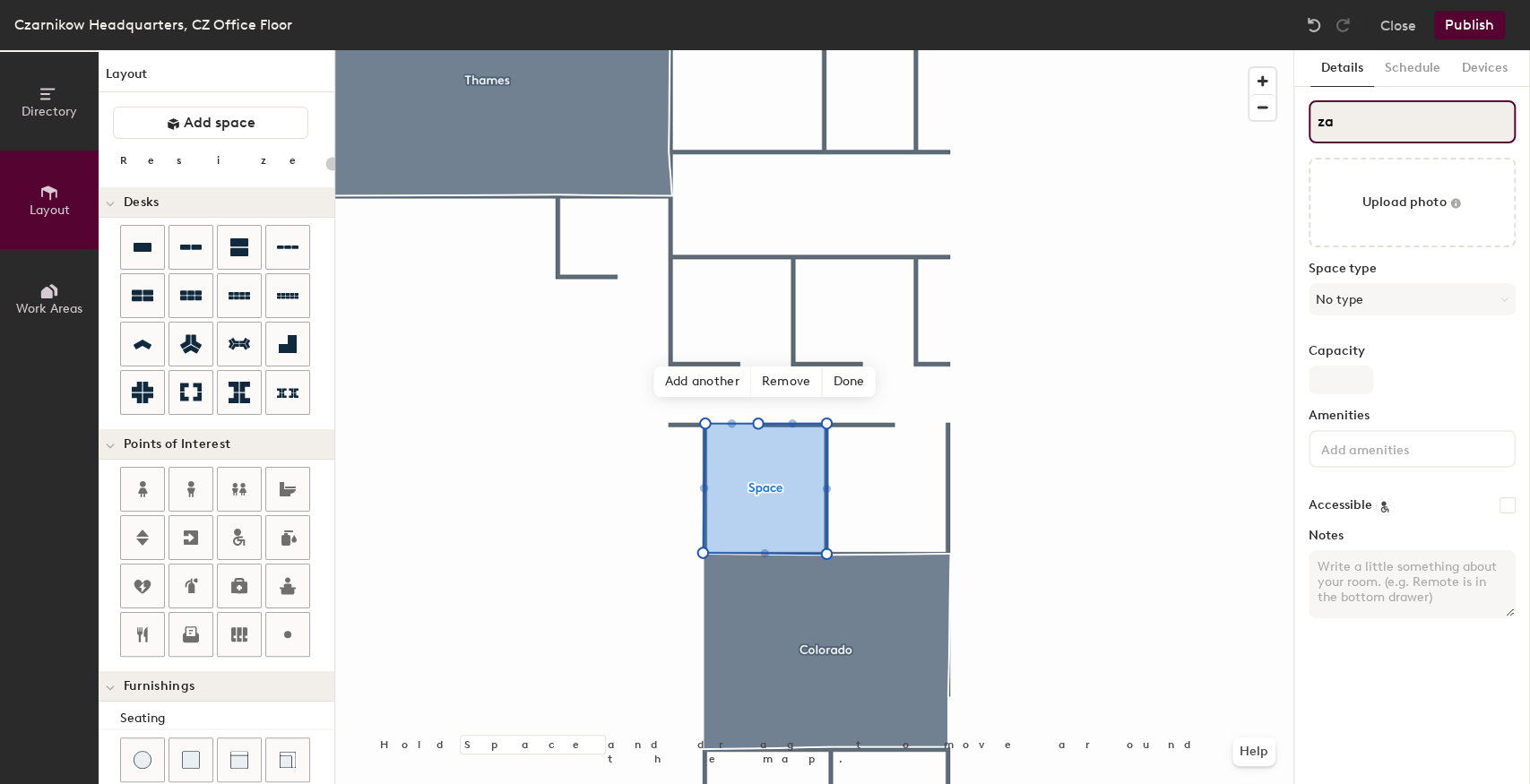
type input "20"
type input "zam"
type input "20"
type input "z"
type input "20"
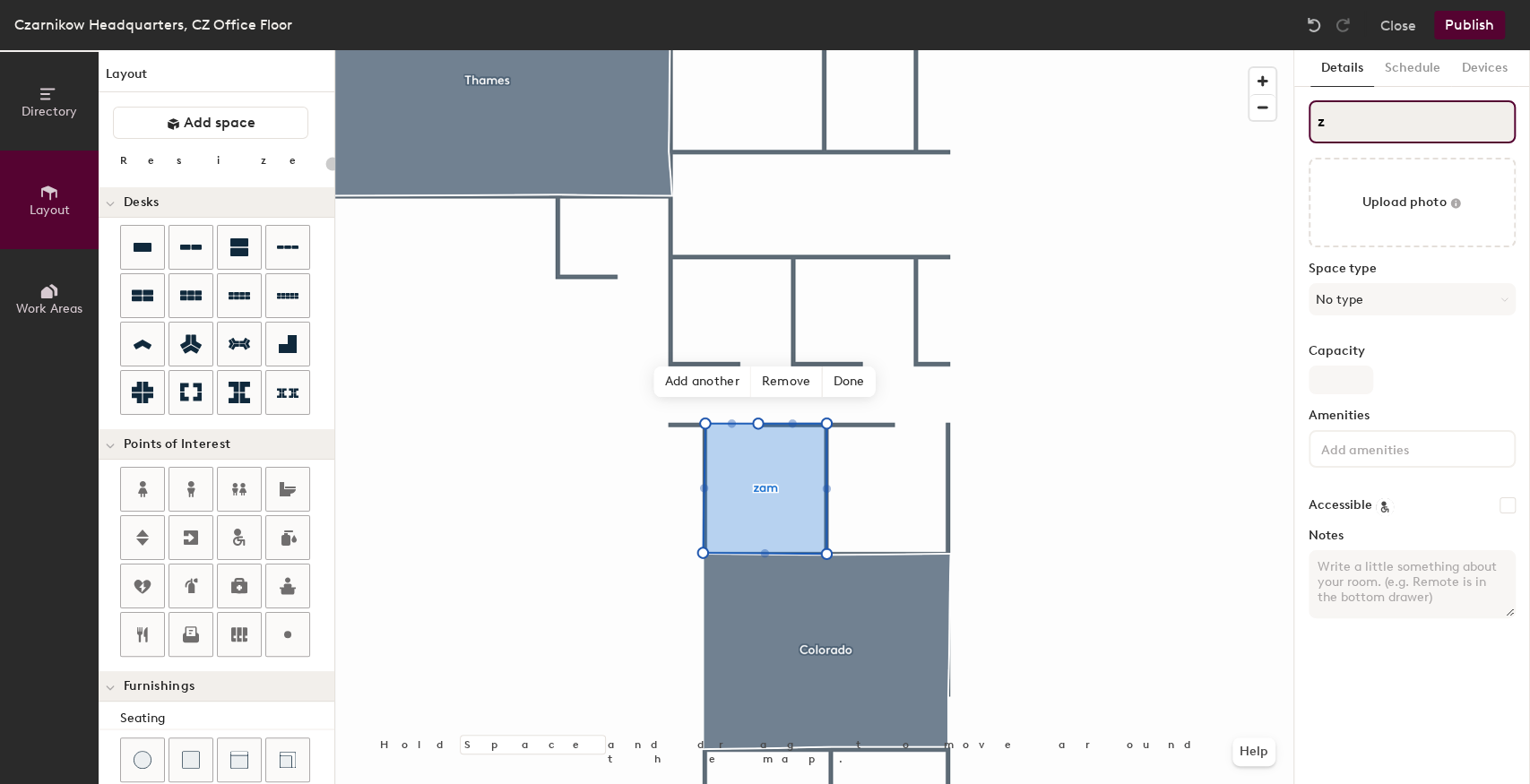
type input "zZ"
type input "20"
type input "zZam"
type input "20"
type input "Zam"
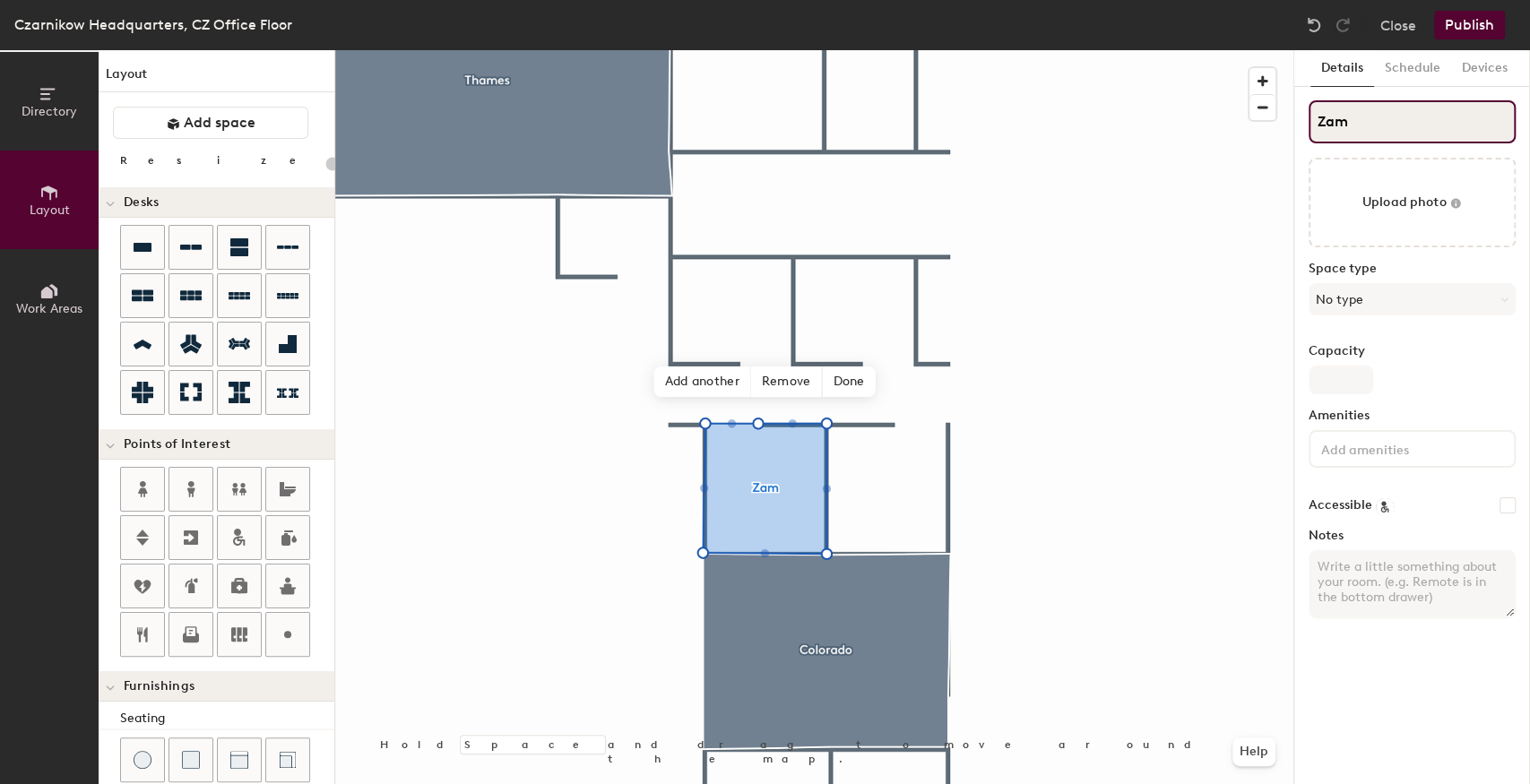
type input "20"
type input "Zamb"
type input "20"
type input "Zambe"
type input "20"
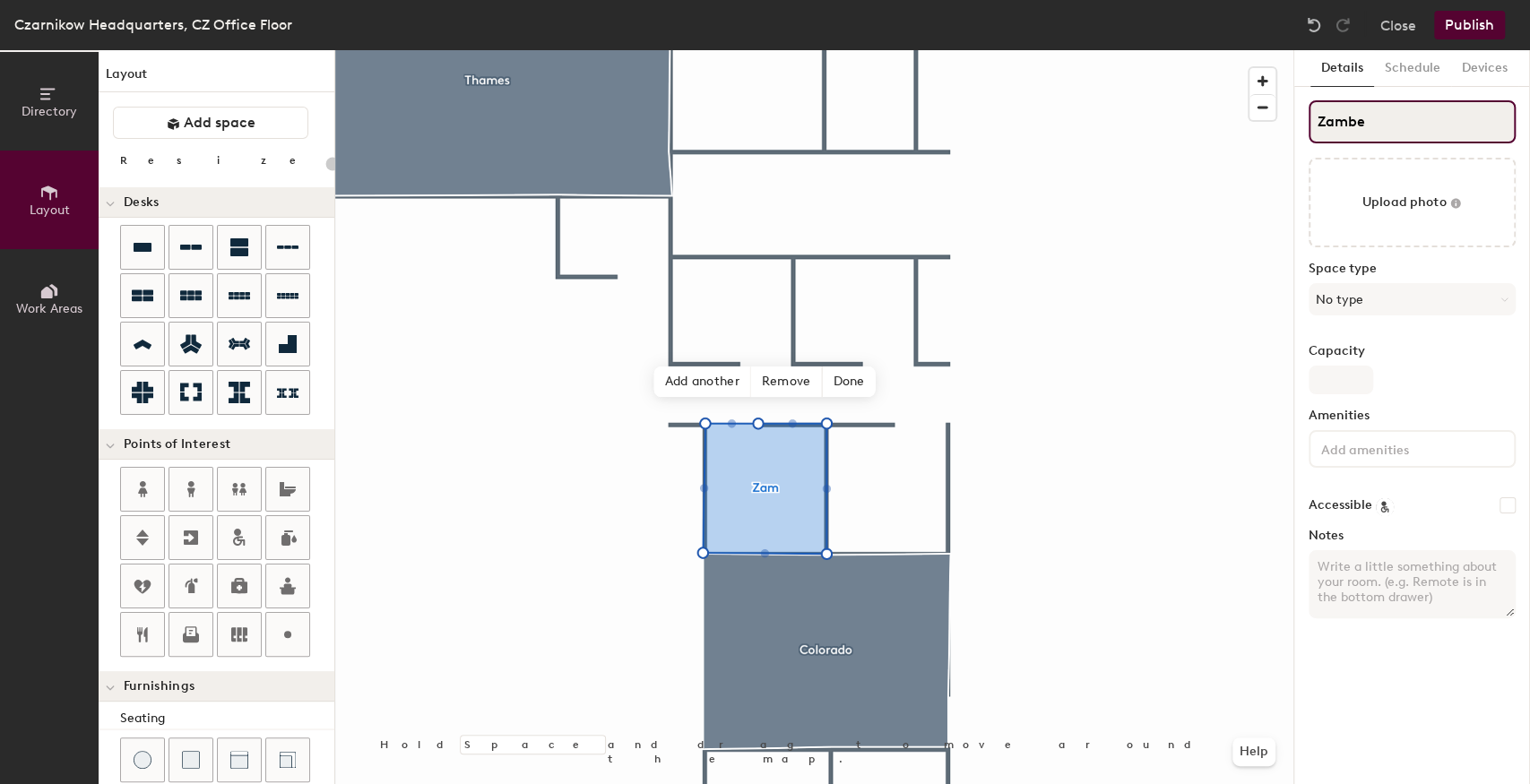
type input "Zambez"
type input "20"
type input "Zambezi"
type input "20"
type input "Zambezi"
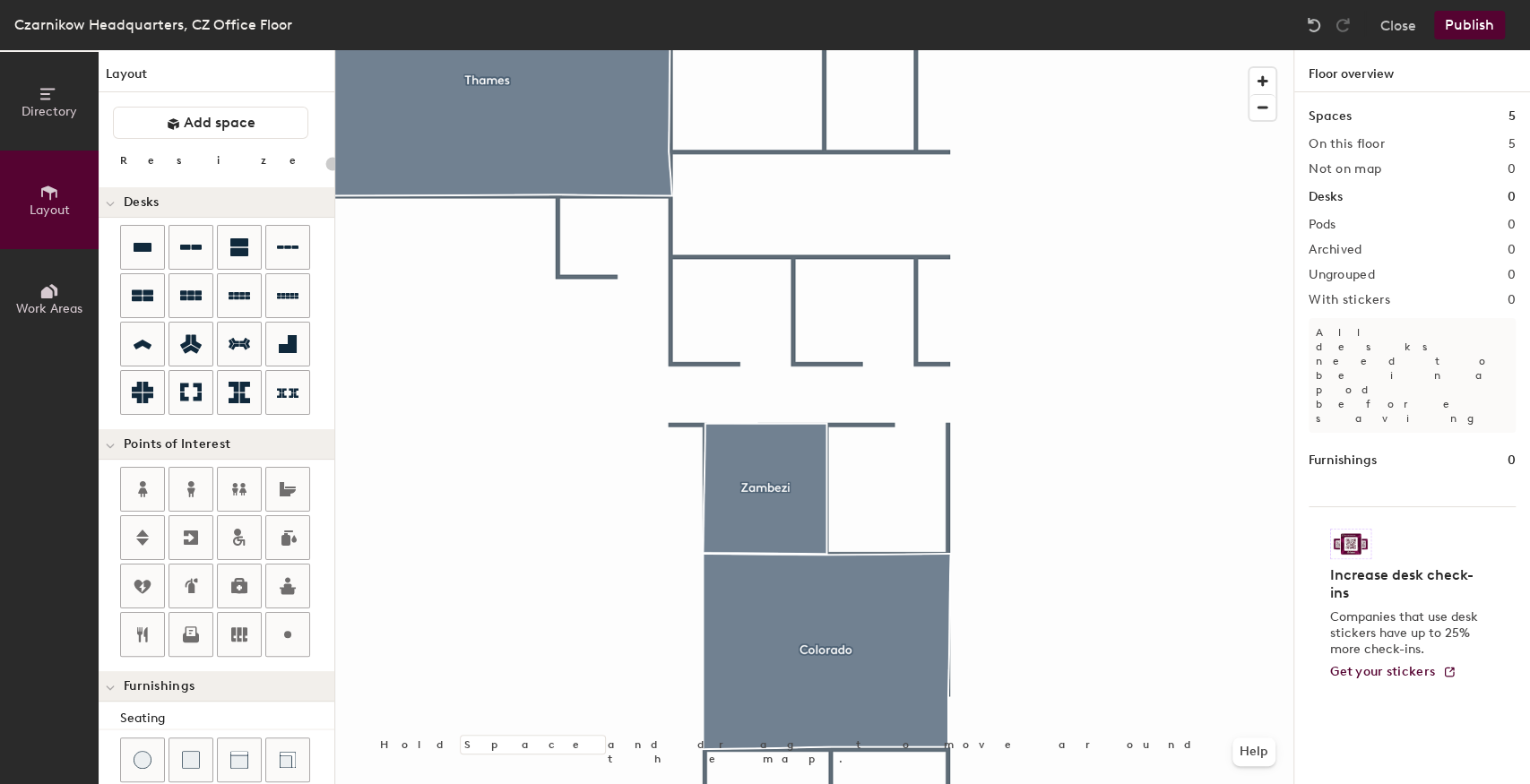
drag, startPoint x: 182, startPoint y: 117, endPoint x: 287, endPoint y: 170, distance: 117.6
click at [182, 117] on button "Add space" at bounding box center [211, 123] width 196 height 32
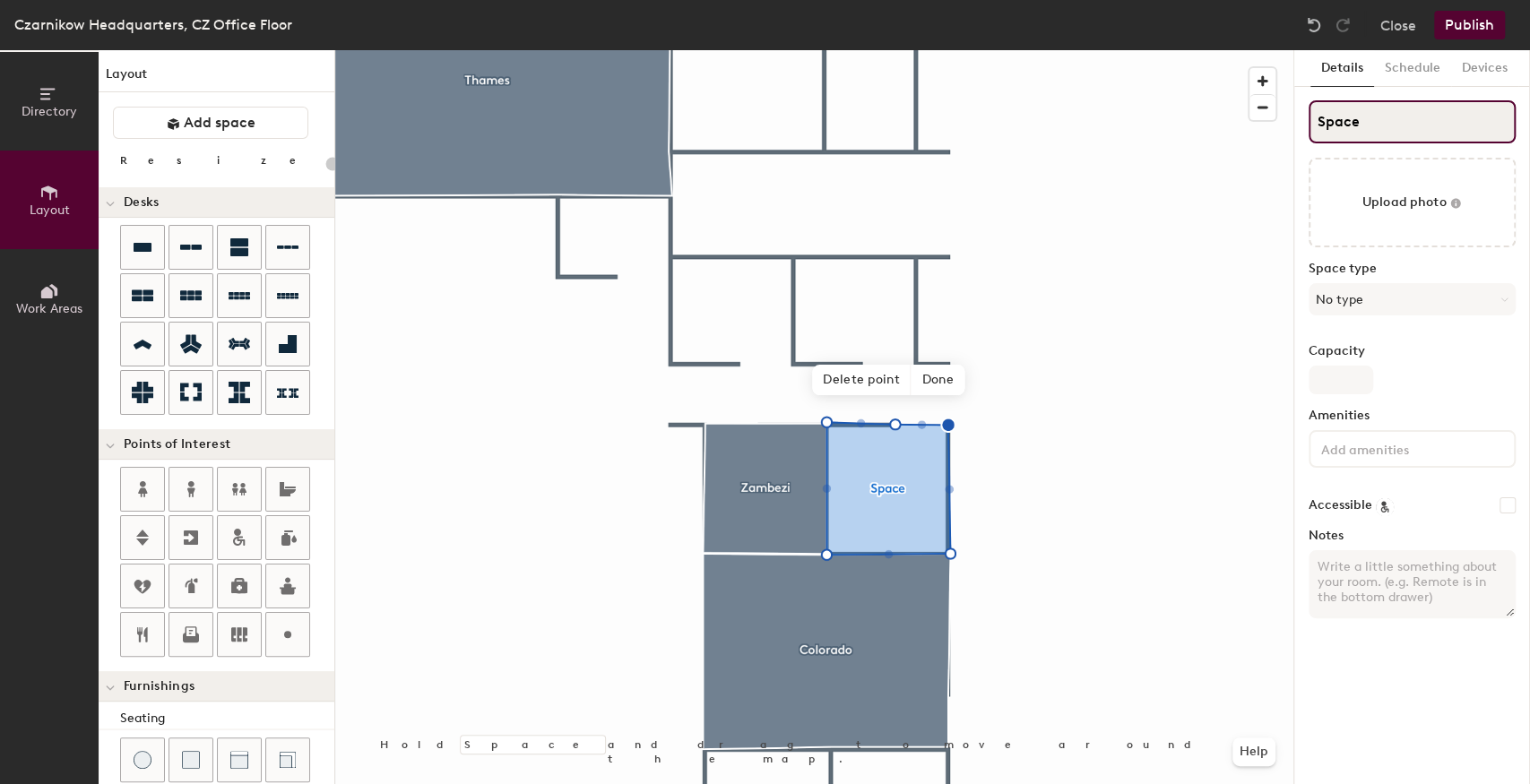
click at [1274, 122] on div "Directory Layout Work Areas Layout Add space Resize Desks Points of Interest Fu…" at bounding box center [765, 418] width 1530 height 734
type input "20"
type input "H"
type input "20"
type input "Huds"
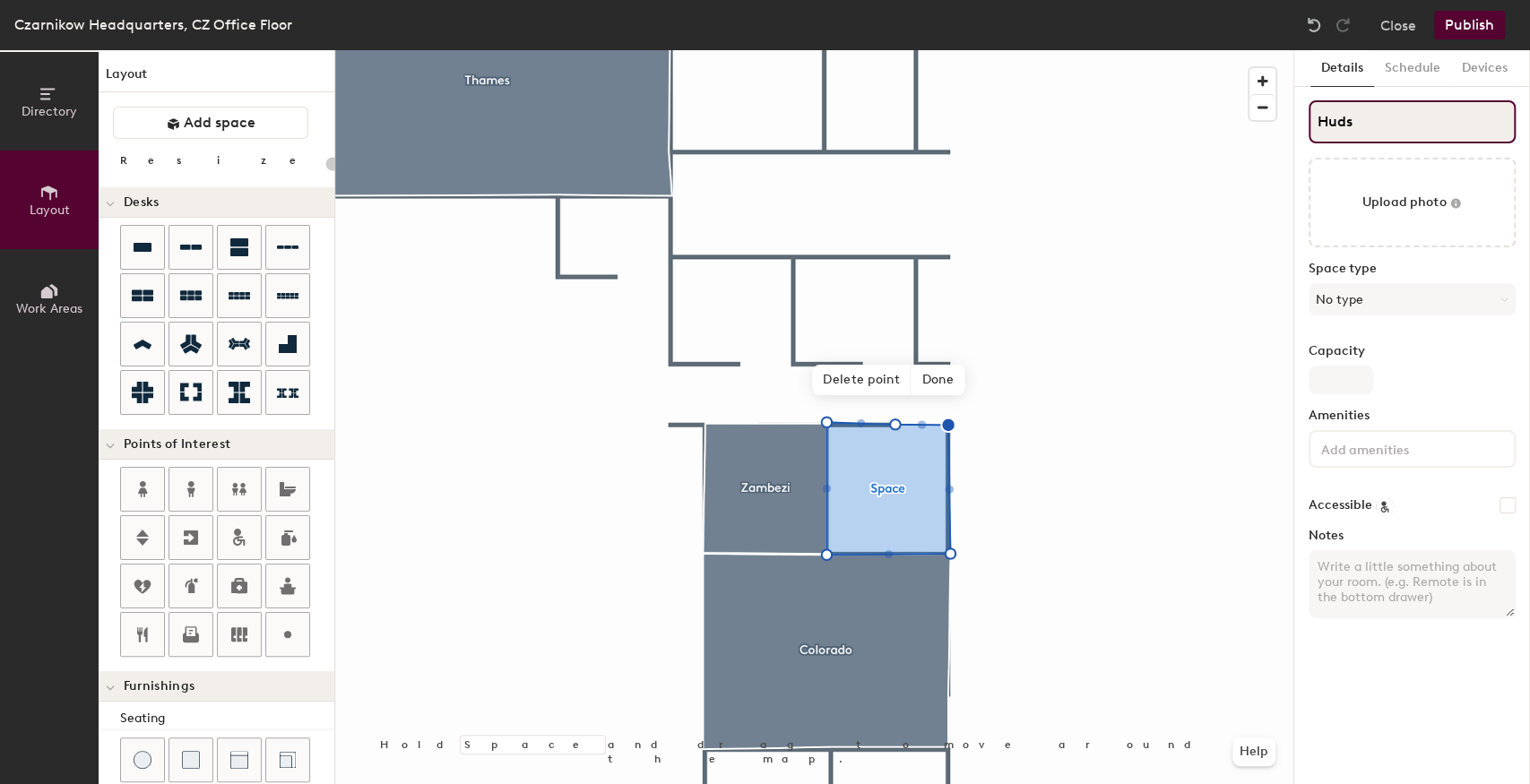
type input "20"
type input "[PERSON_NAME]"
type input "20"
type input "[PERSON_NAME]"
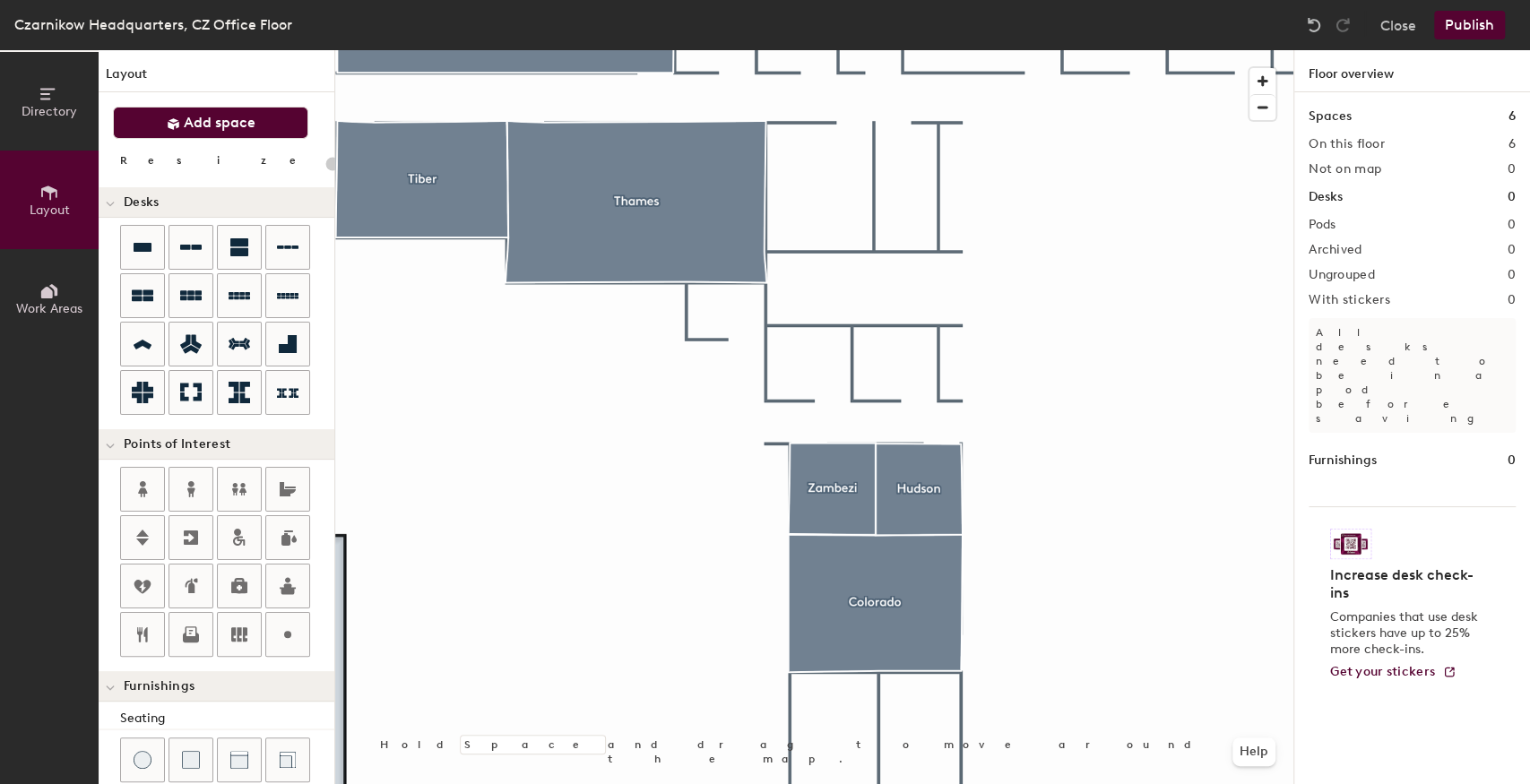
click at [185, 120] on span "Add space" at bounding box center [219, 123] width 72 height 18
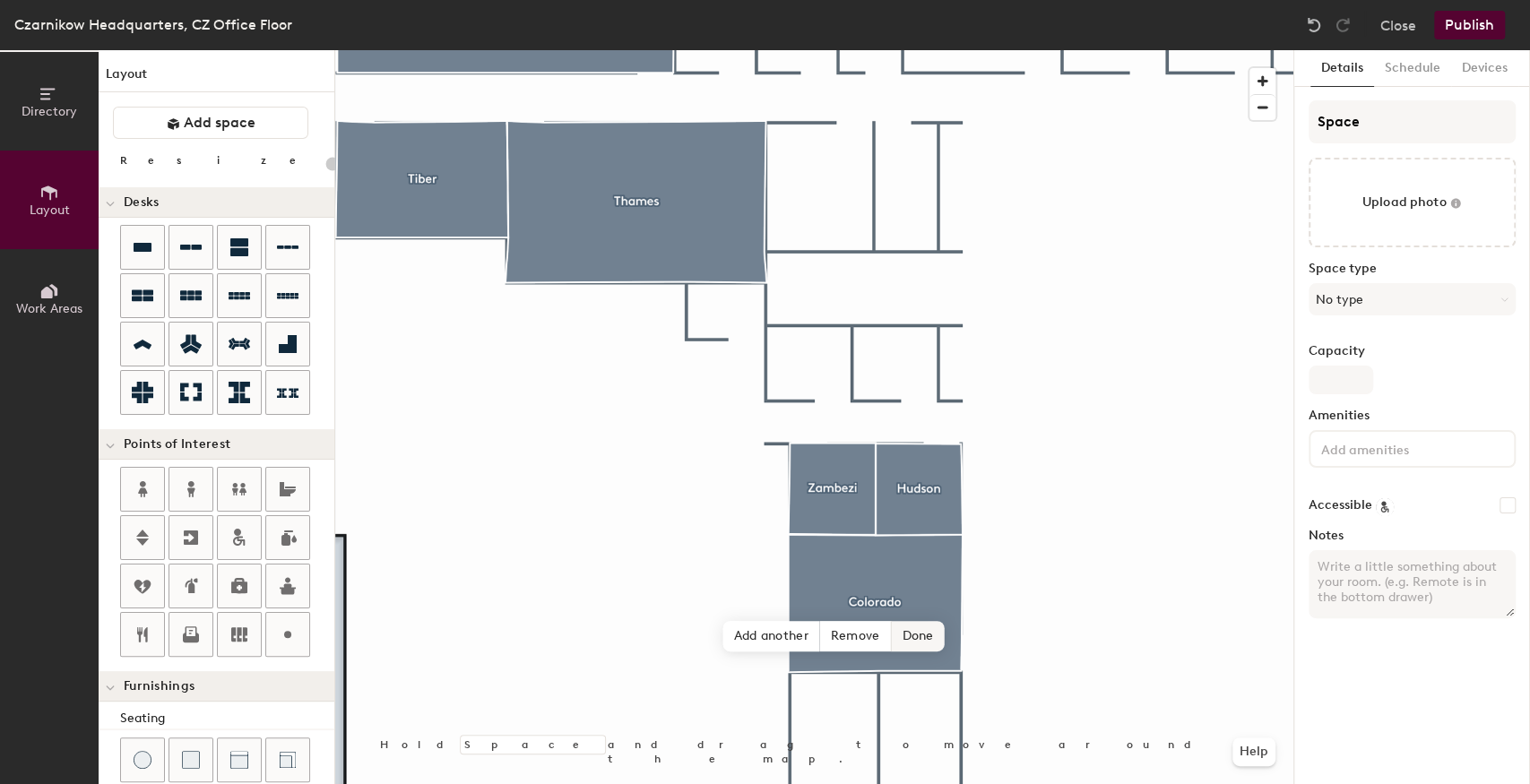
type input "20"
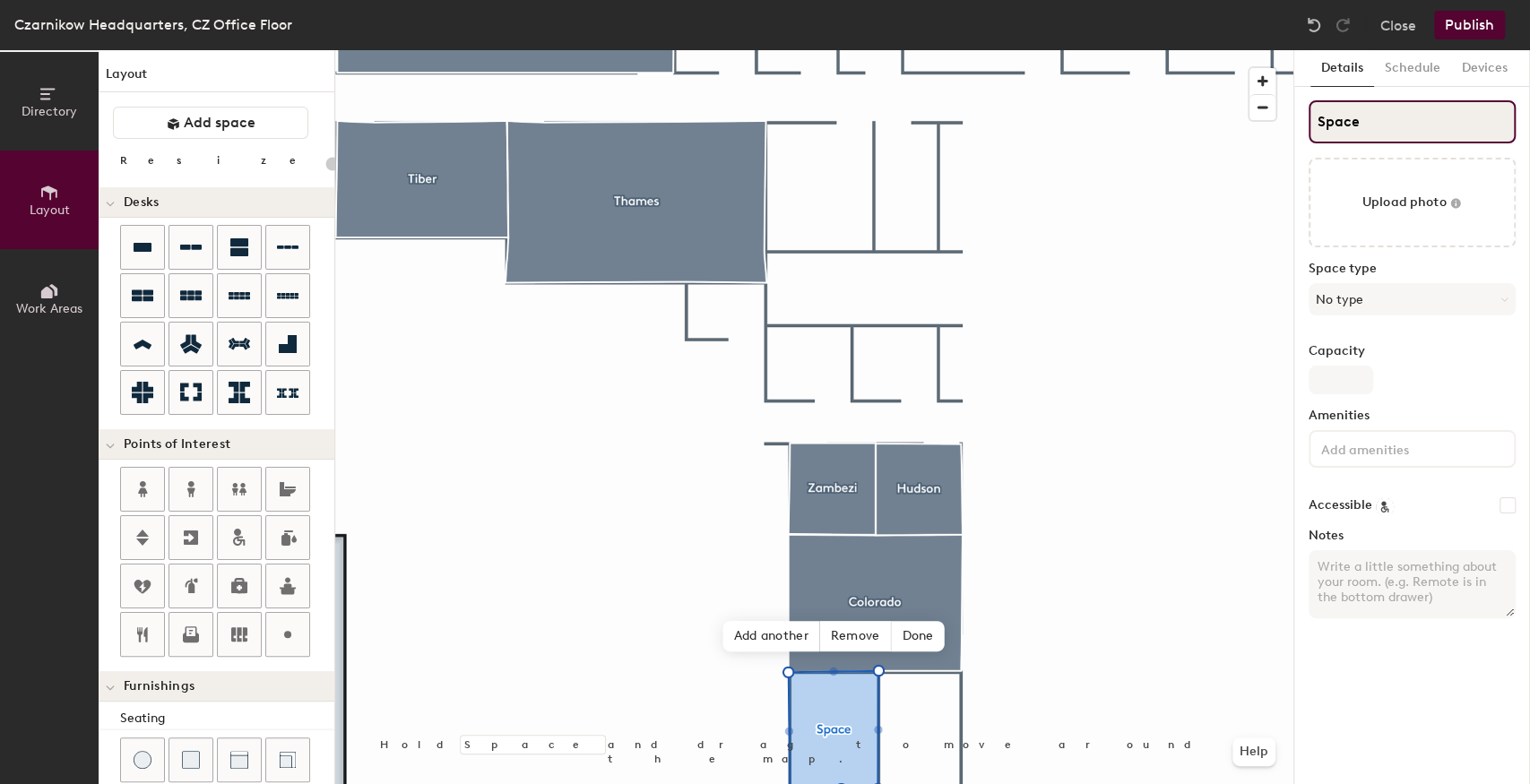
click at [1188, 131] on div "Directory Layout Work Areas Layout Add space Resize Desks Points of Interest Fu…" at bounding box center [765, 418] width 1530 height 734
type input "M"
type input "20"
type input "Mo"
type input "20"
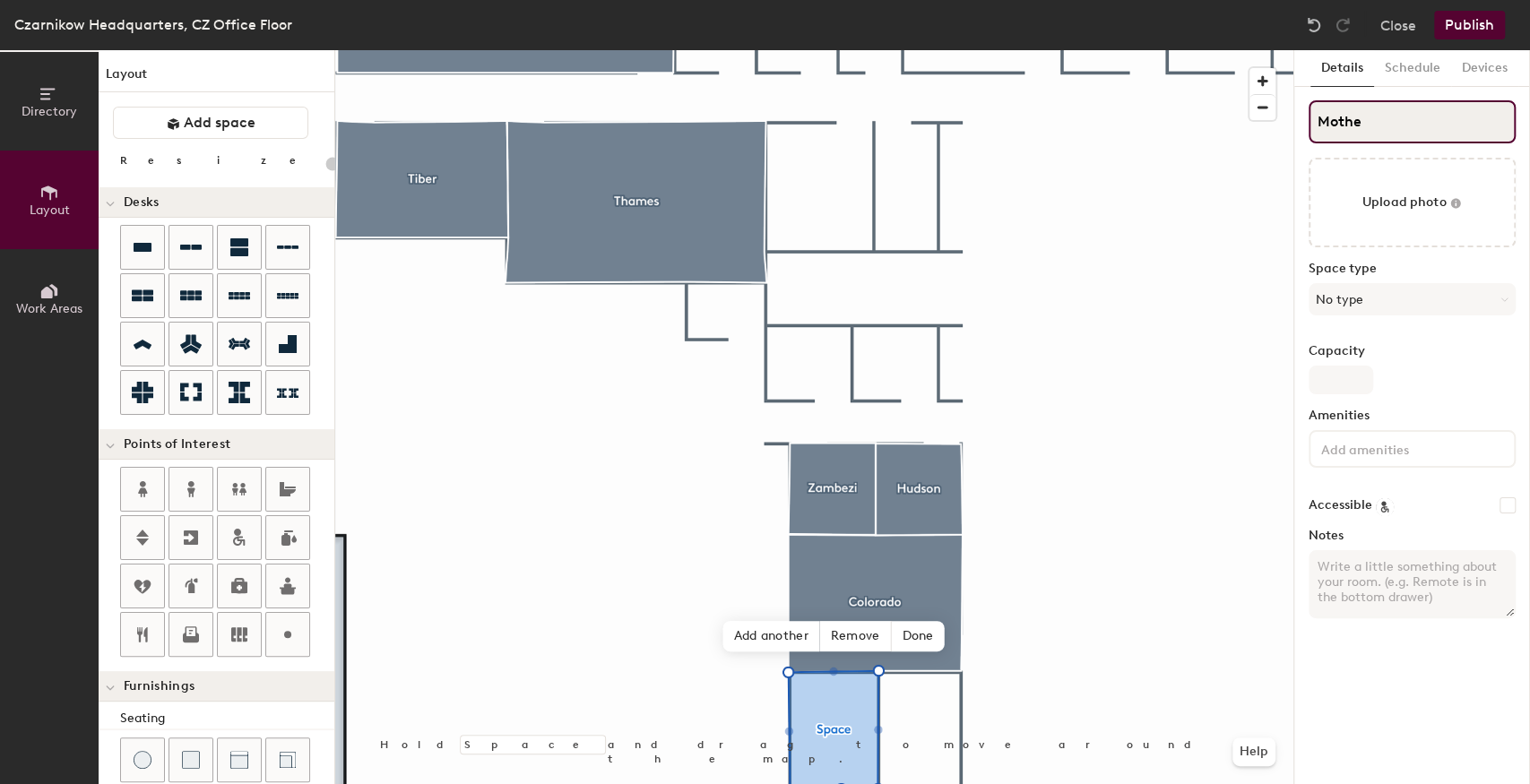
type input "Mother"
type input "20"
type input "Mothers"
type input "20"
type input "Mothers/"
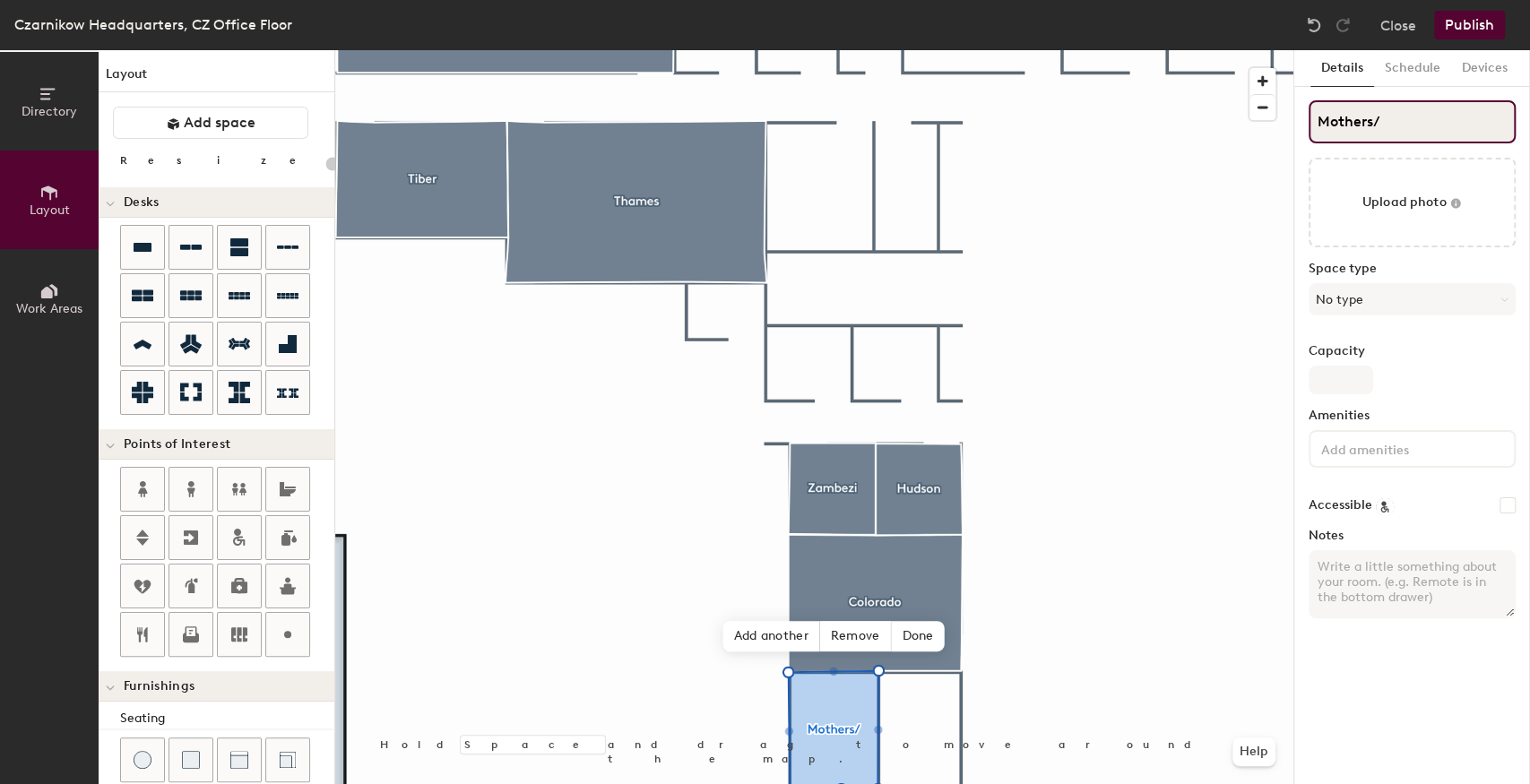
type input "20"
type input "Mothers/M"
type input "20"
type input "Mothers/Mul"
type input "20"
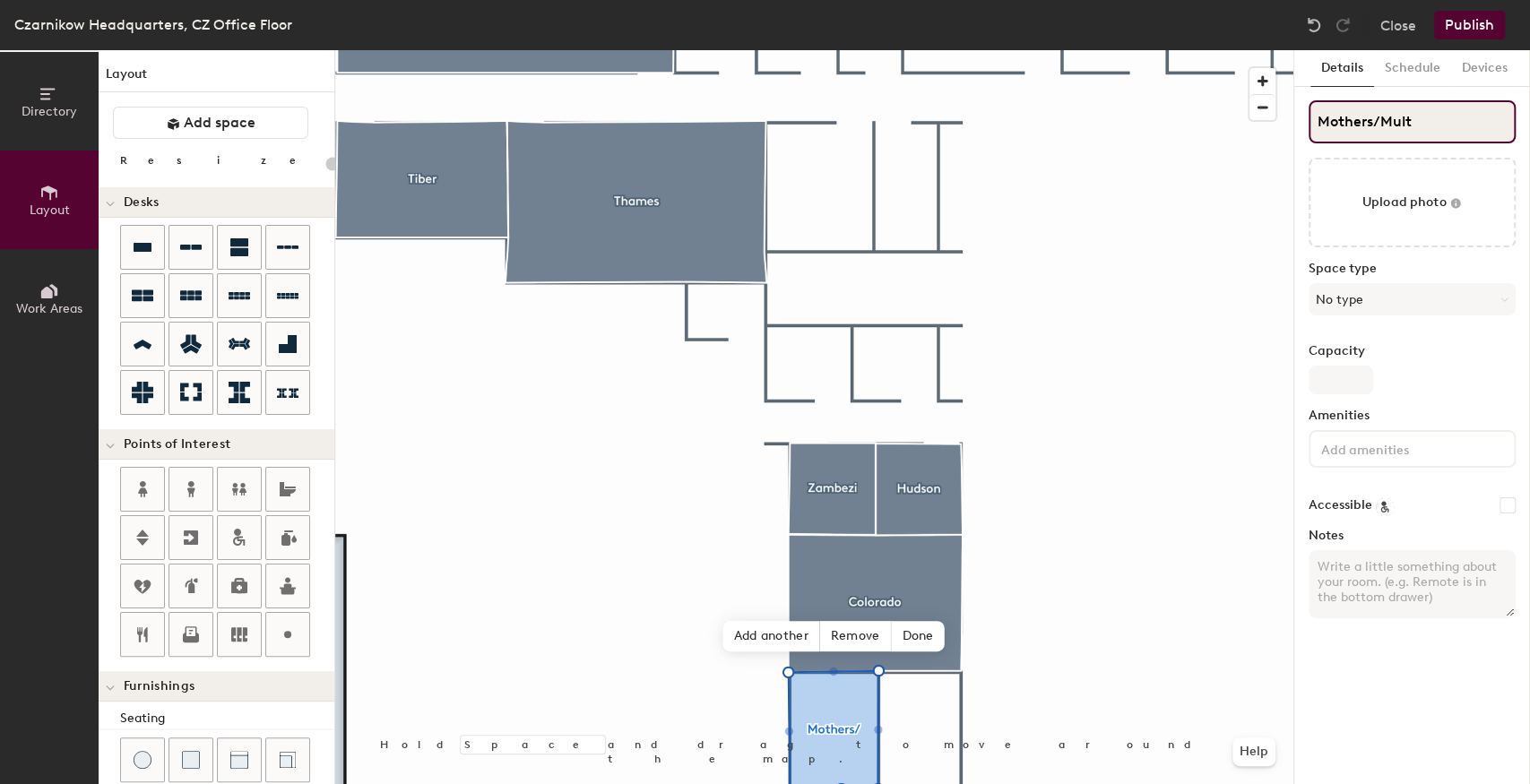
type input "Mothers/Multi"
type input "20"
type input "Mothers/Multif"
type input "20"
type input "Mothers/Multifa"
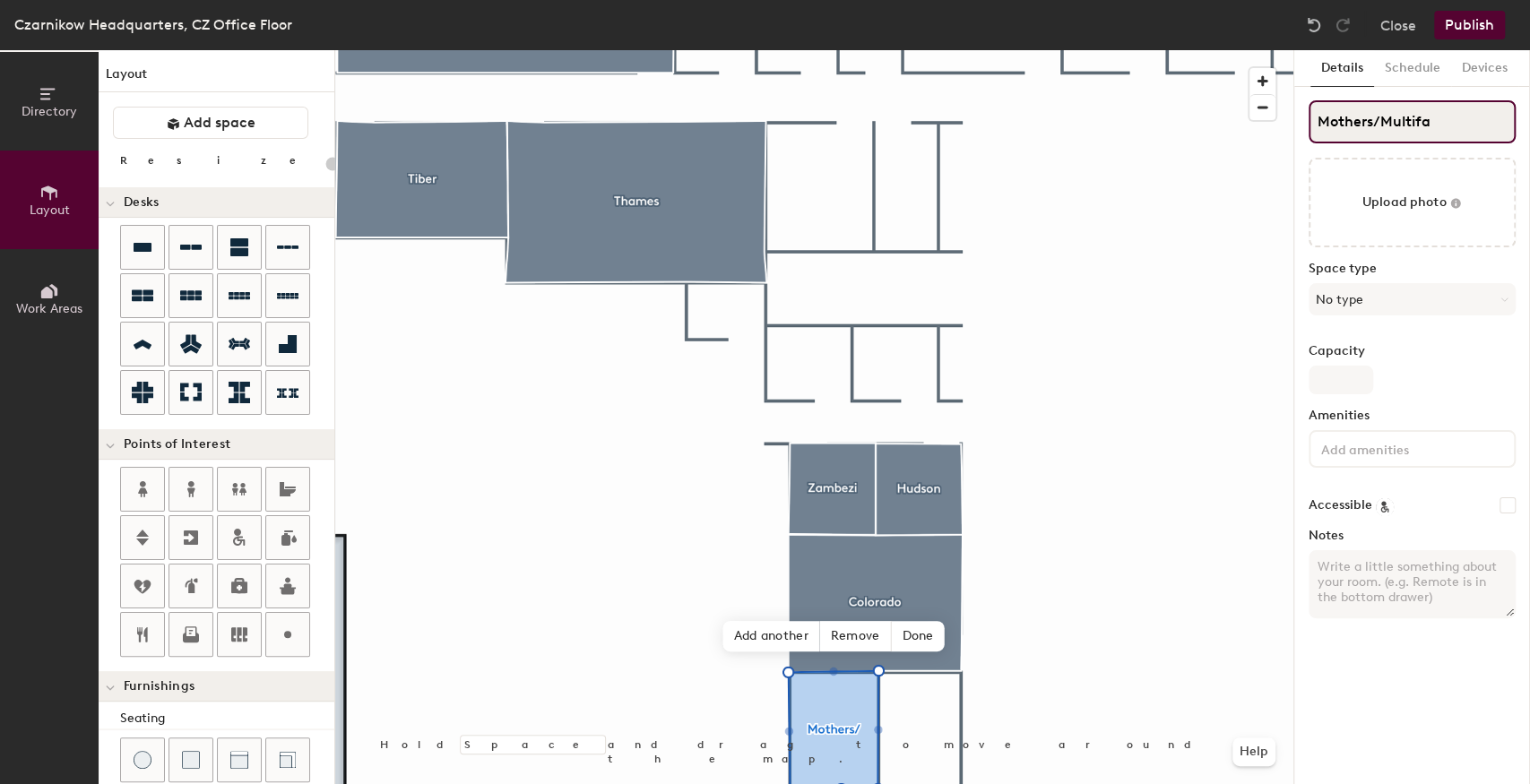
type input "20"
type input "Mothers/Multifai"
type input "20"
type input "Mothers/Multifaig"
type input "20"
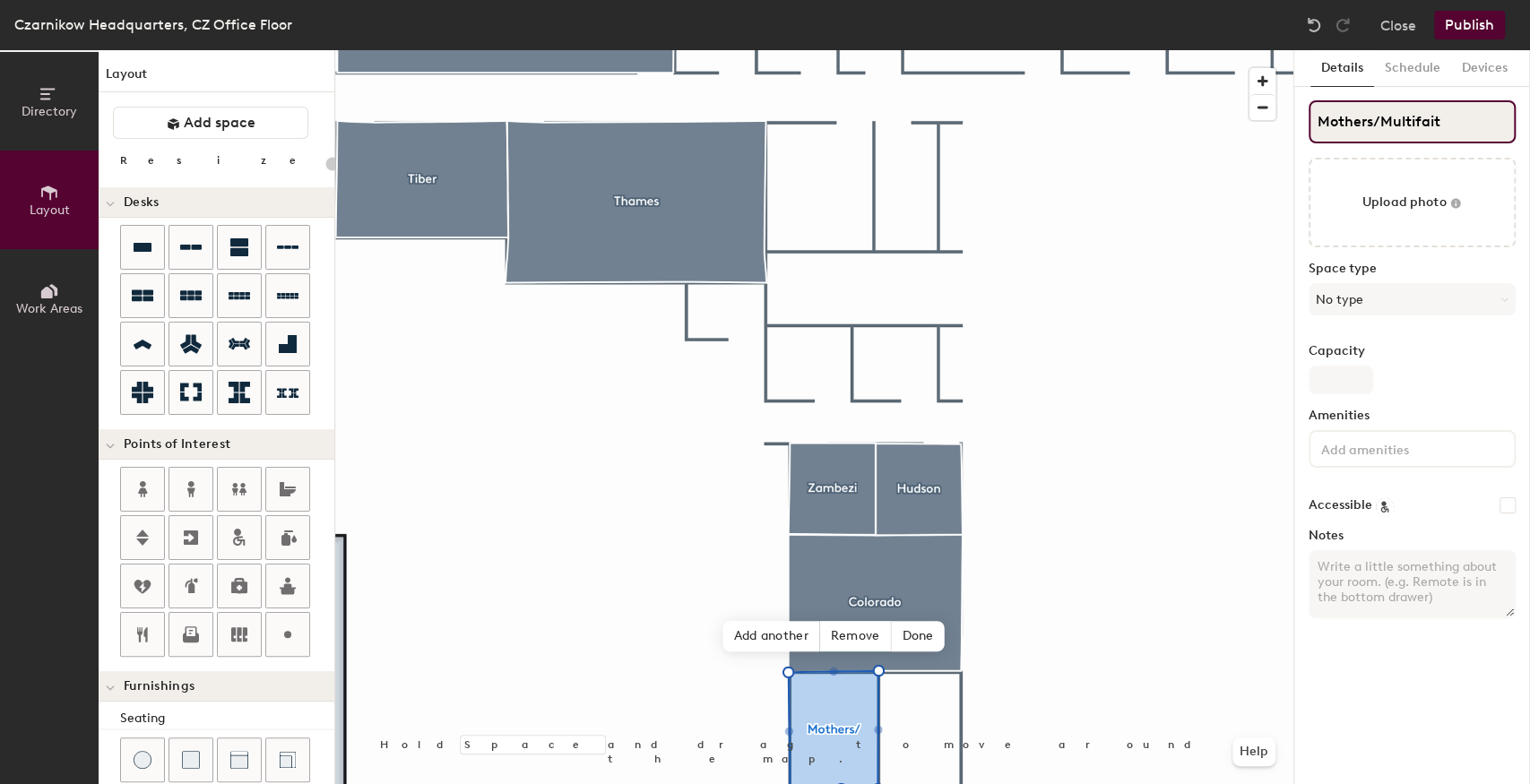
type input "Mothers/Multifaith"
type input "20"
type input "Mothers/Multifaith"
type input "20"
type input "Mothers/Multifaith Ro"
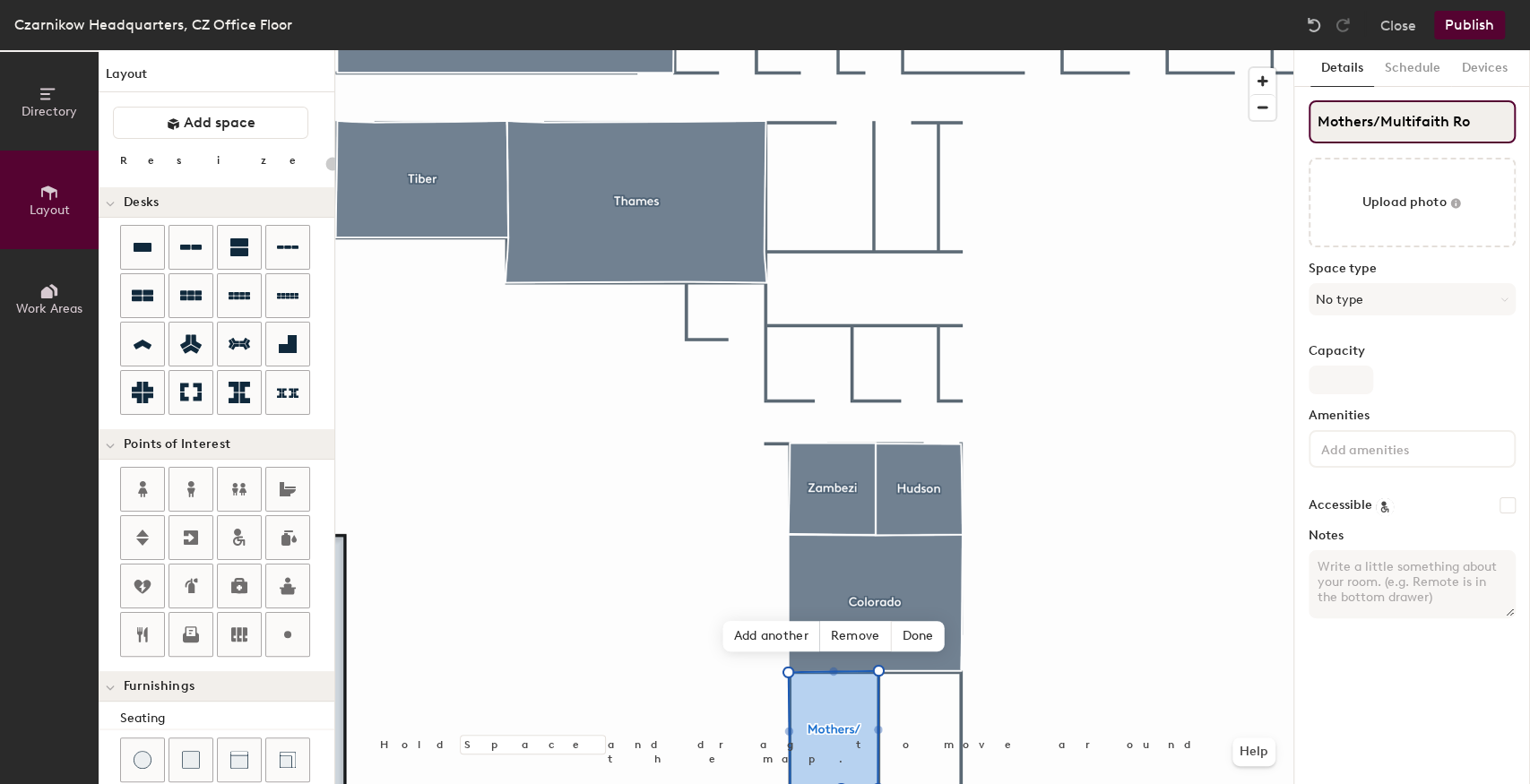
type input "20"
type input "Mothers/Multifaith Room"
type input "20"
click at [1414, 121] on input "Mothers/Multifaith Room" at bounding box center [1412, 122] width 207 height 43
type input "Mothers/Multi faith Room"
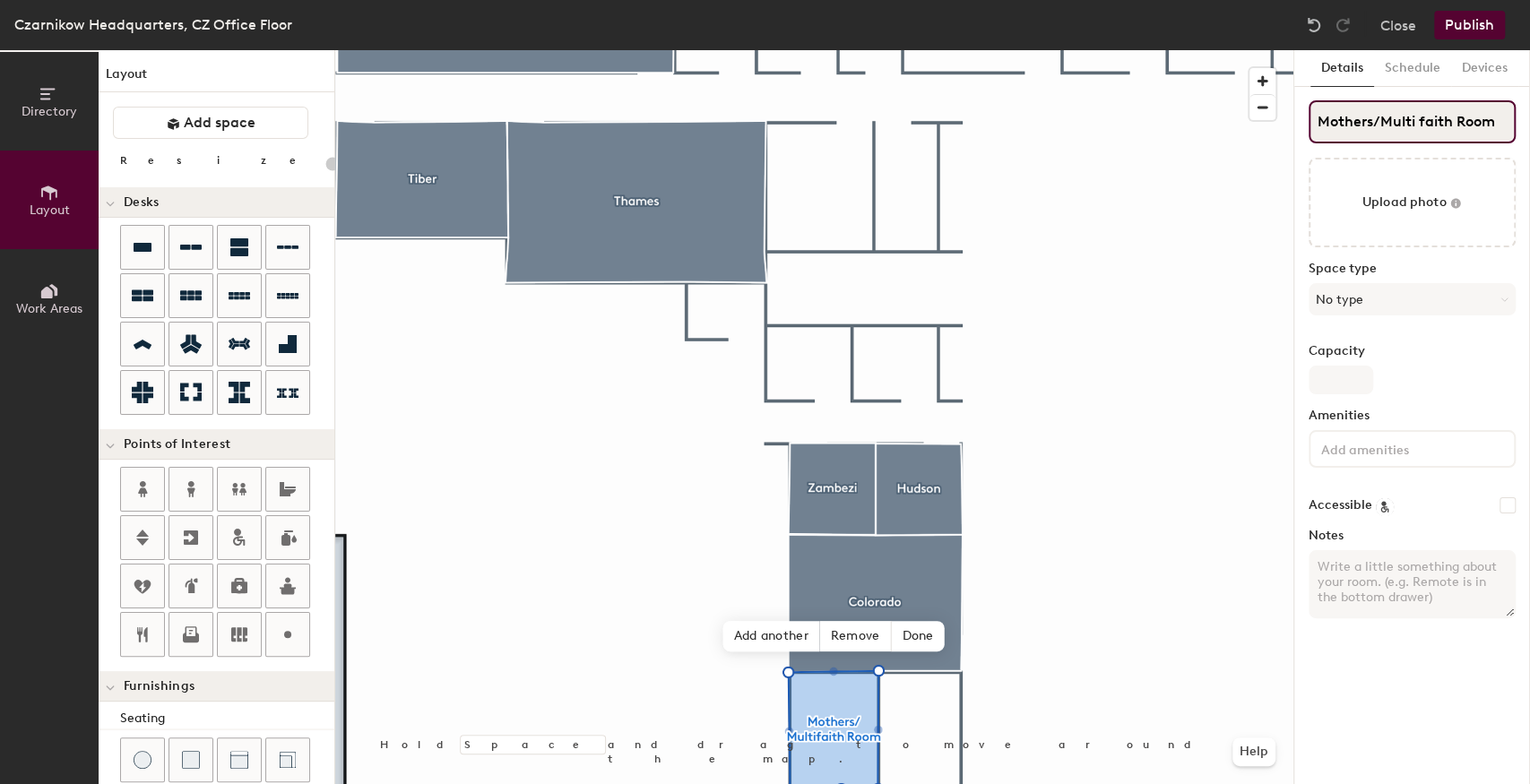
type input "20"
click at [1427, 123] on input "Mothers/Multi faith Room" at bounding box center [1412, 122] width 207 height 43
type input "Mothers/Multi aith Room"
type input "20"
type input "Mothers/Multi Faith Room"
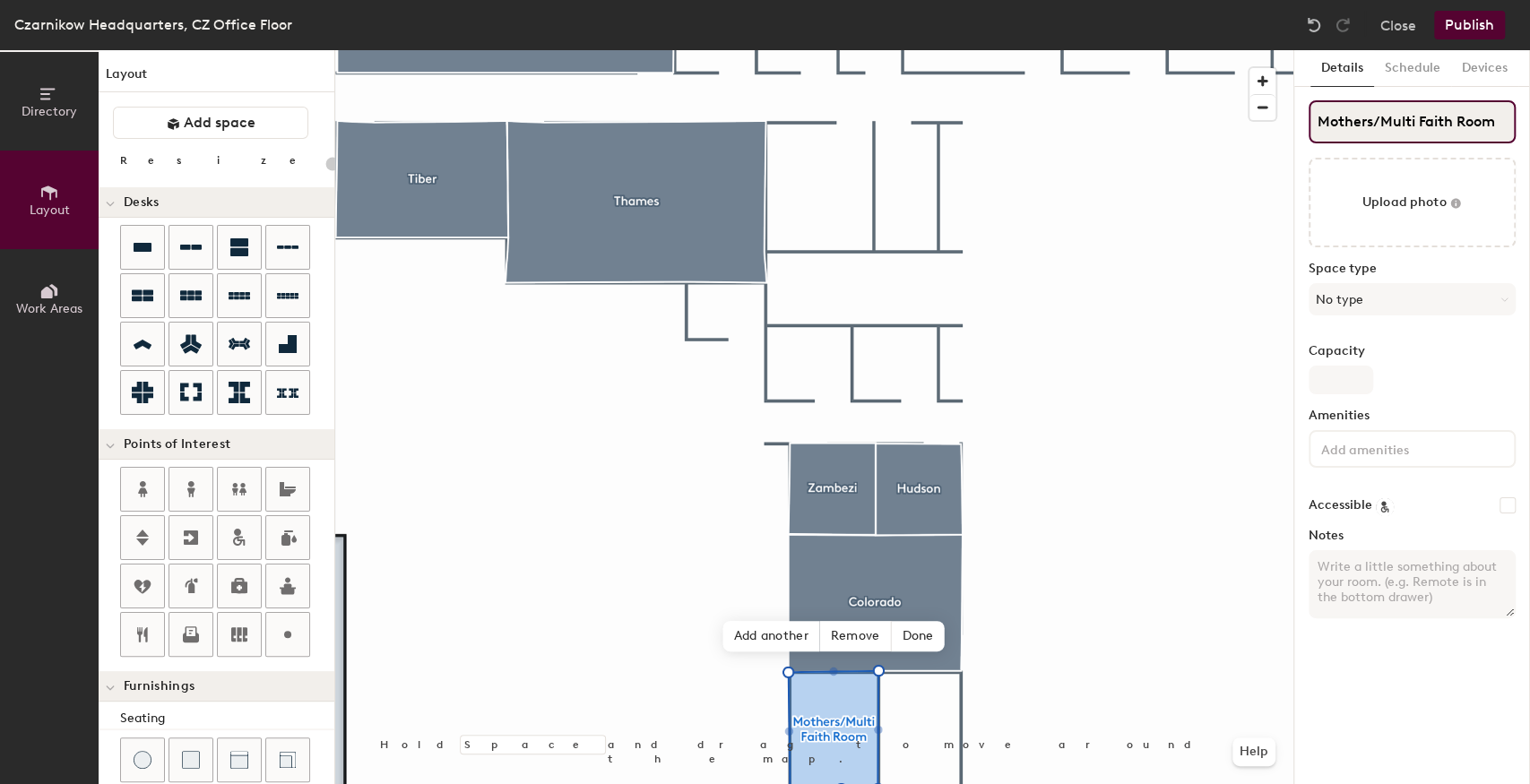
type input "20"
type input "Mothers/Multi Faith Room"
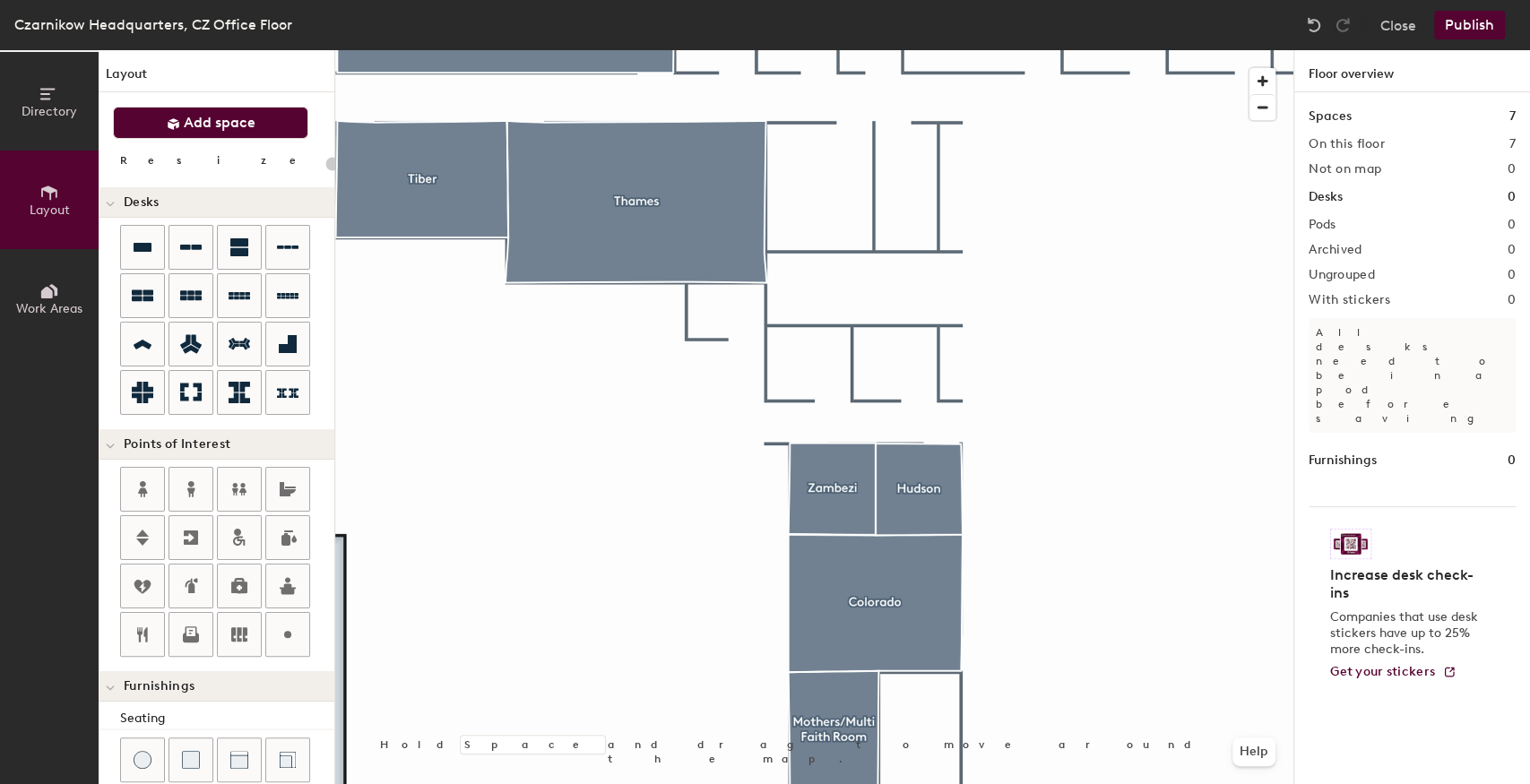
drag, startPoint x: 214, startPoint y: 121, endPoint x: 226, endPoint y: 126, distance: 13.0
click at [214, 121] on span "Add space" at bounding box center [219, 123] width 72 height 18
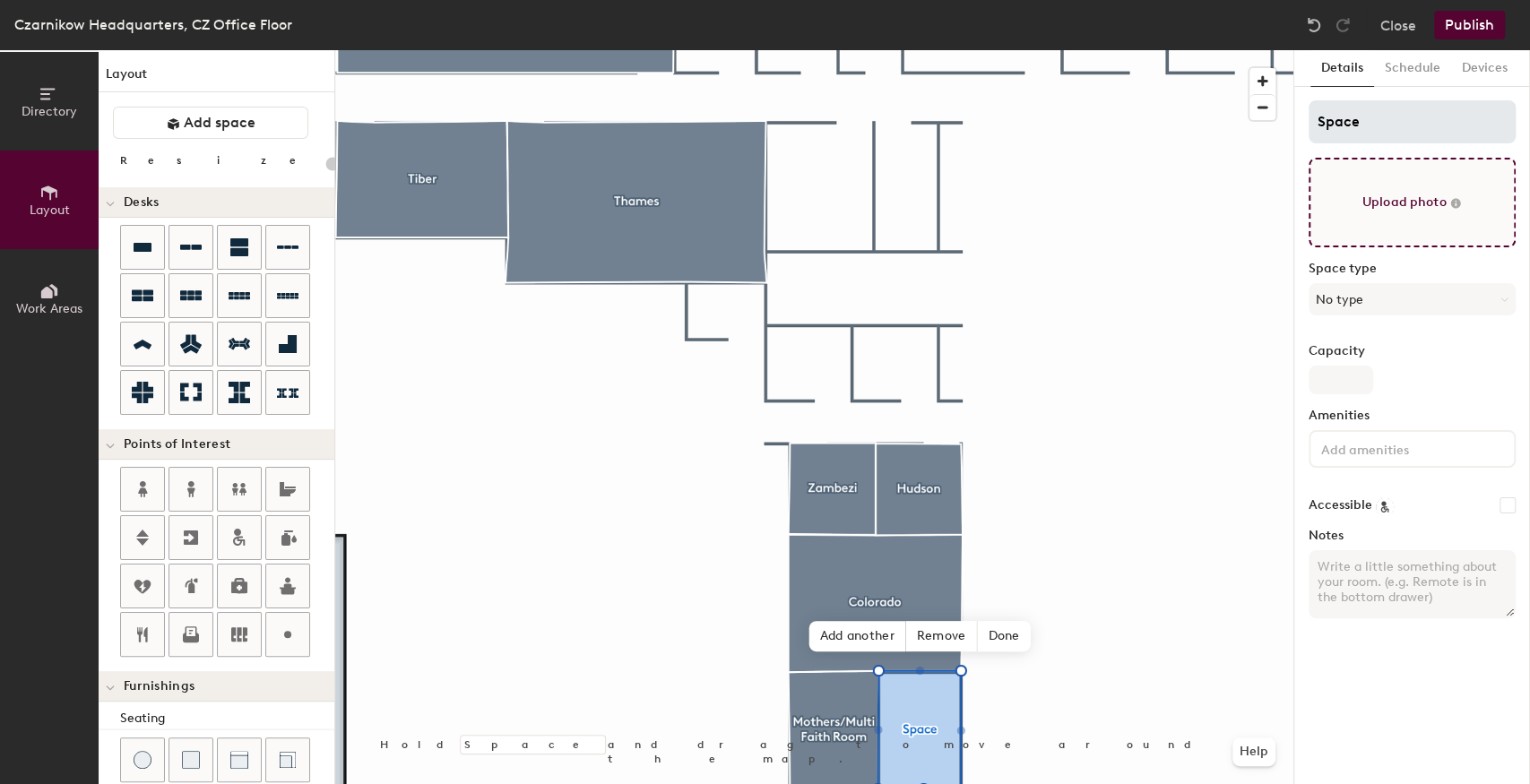
type input "20"
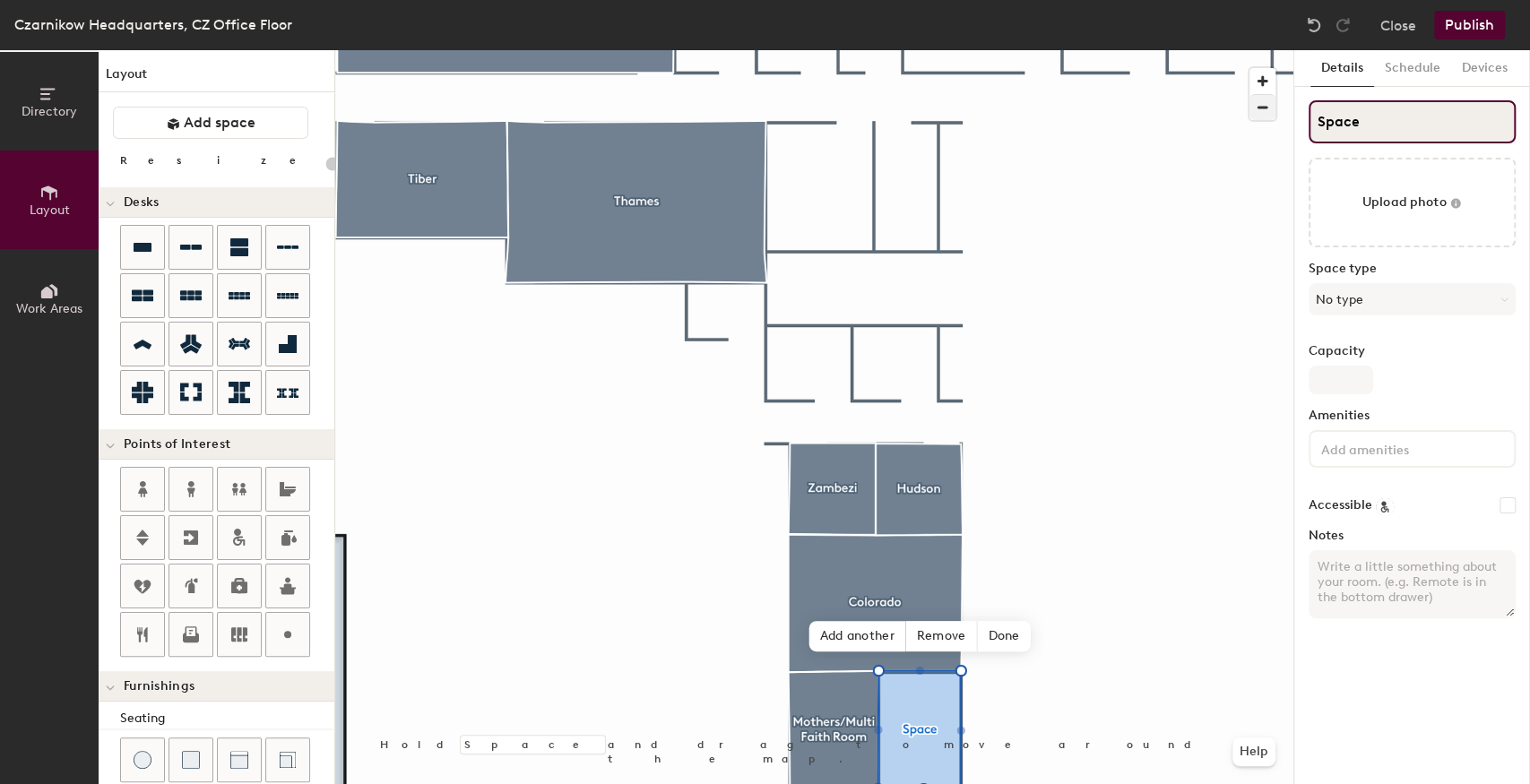
drag, startPoint x: 1370, startPoint y: 121, endPoint x: 1266, endPoint y: 110, distance: 104.6
click at [1266, 110] on div "Directory Layout Work Areas Layout Add space Resize Desks Points of Interest Fu…" at bounding box center [765, 418] width 1530 height 734
type input "Q"
type input "20"
type input "Qui"
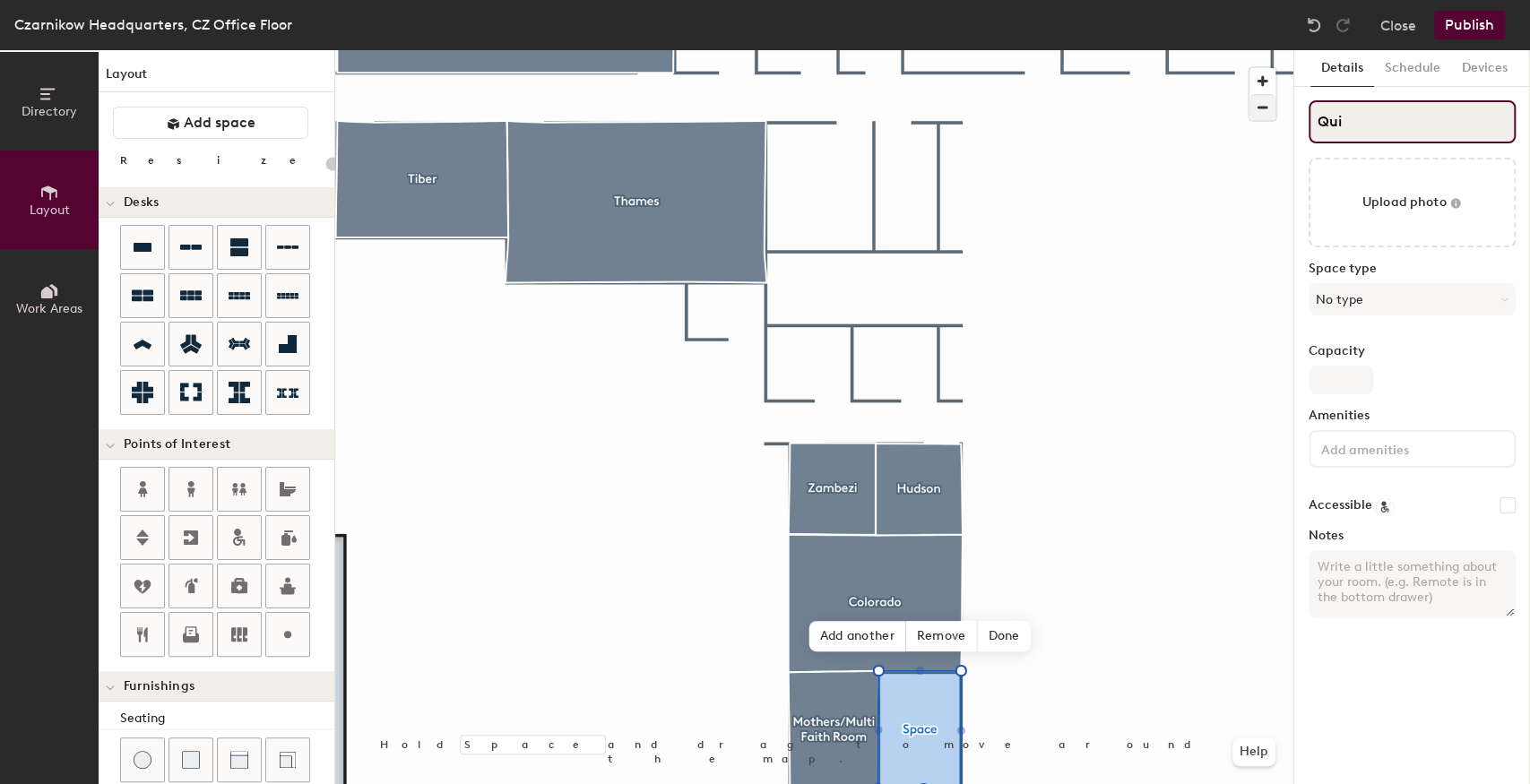
type input "20"
type input "Quit"
type input "20"
type input "Quiet"
type input "20"
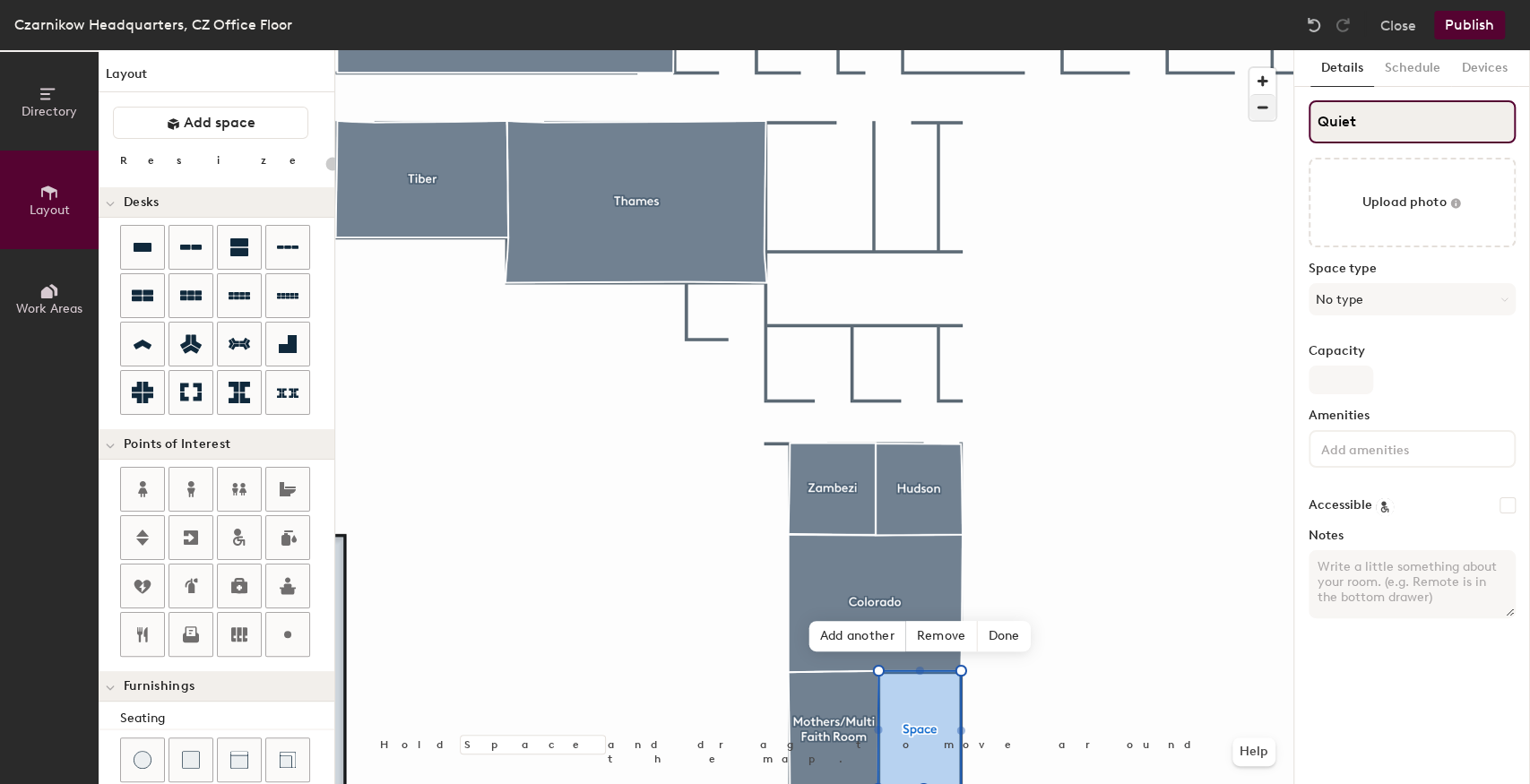
type input "Quiet"
type input "20"
type input "Quiet Ro"
type input "20"
type input "Quiet Roo"
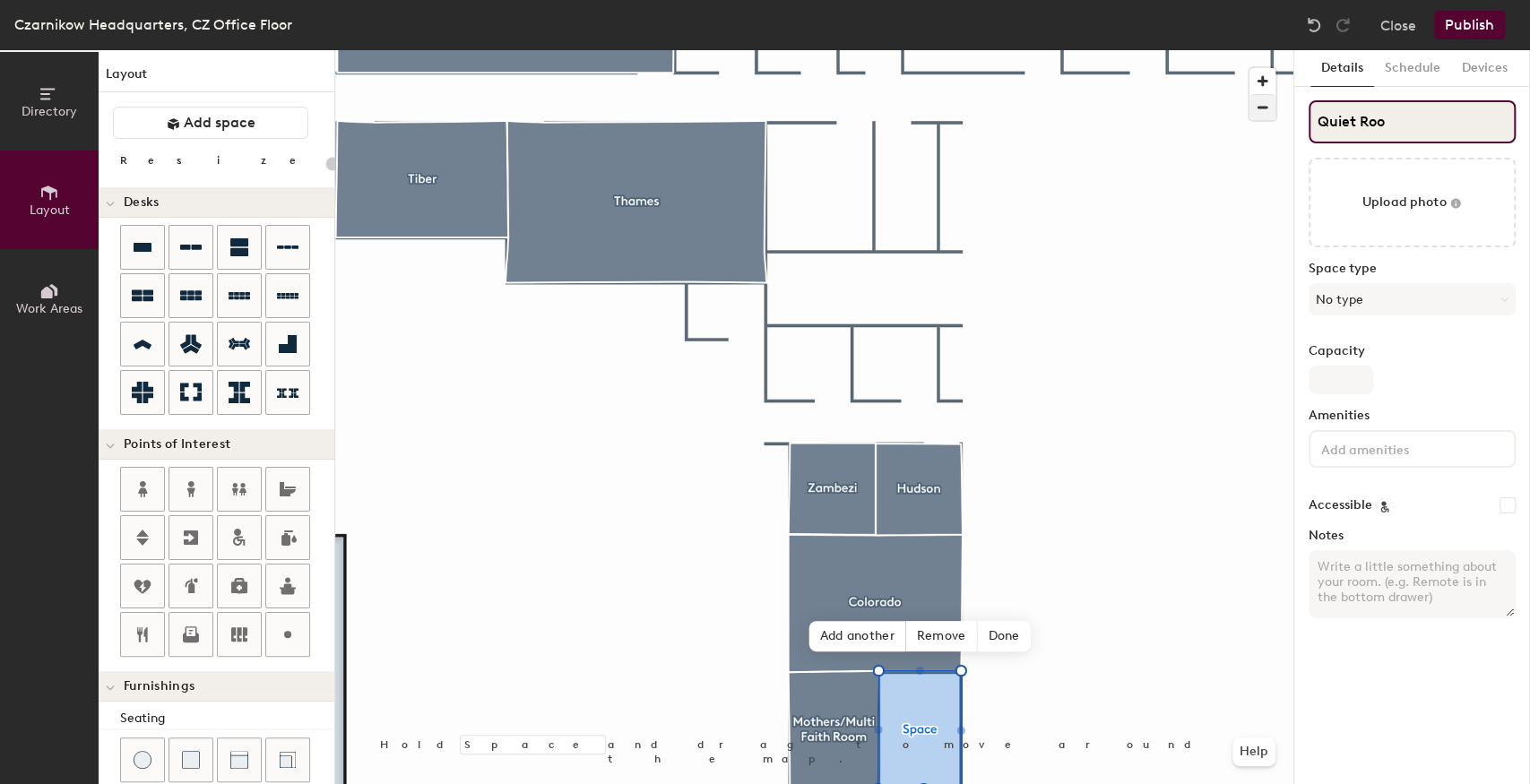
type input "20"
type input "Quiet Room"
type input "20"
type input "Quiet Room"
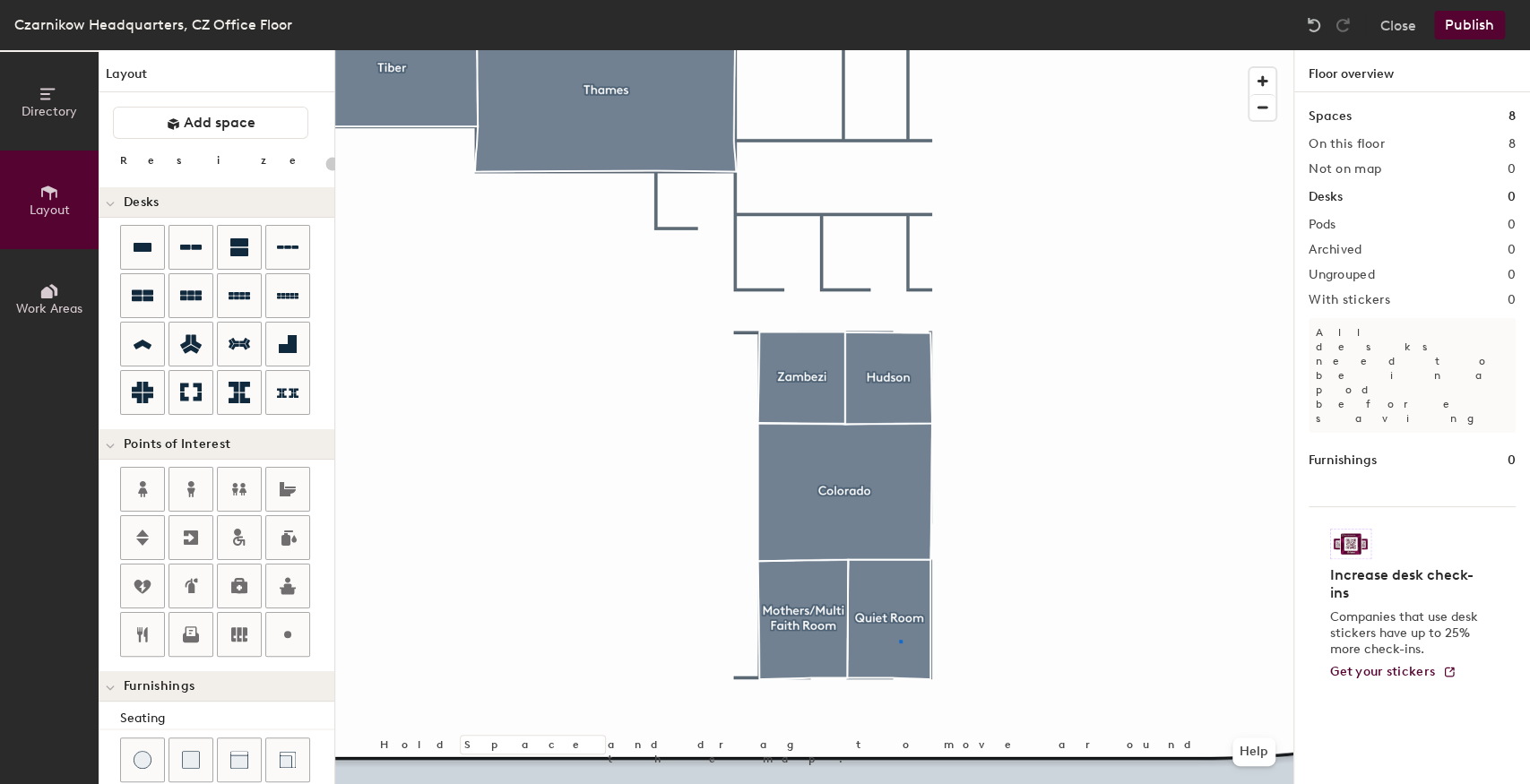
click at [899, 51] on div at bounding box center [814, 51] width 958 height 0
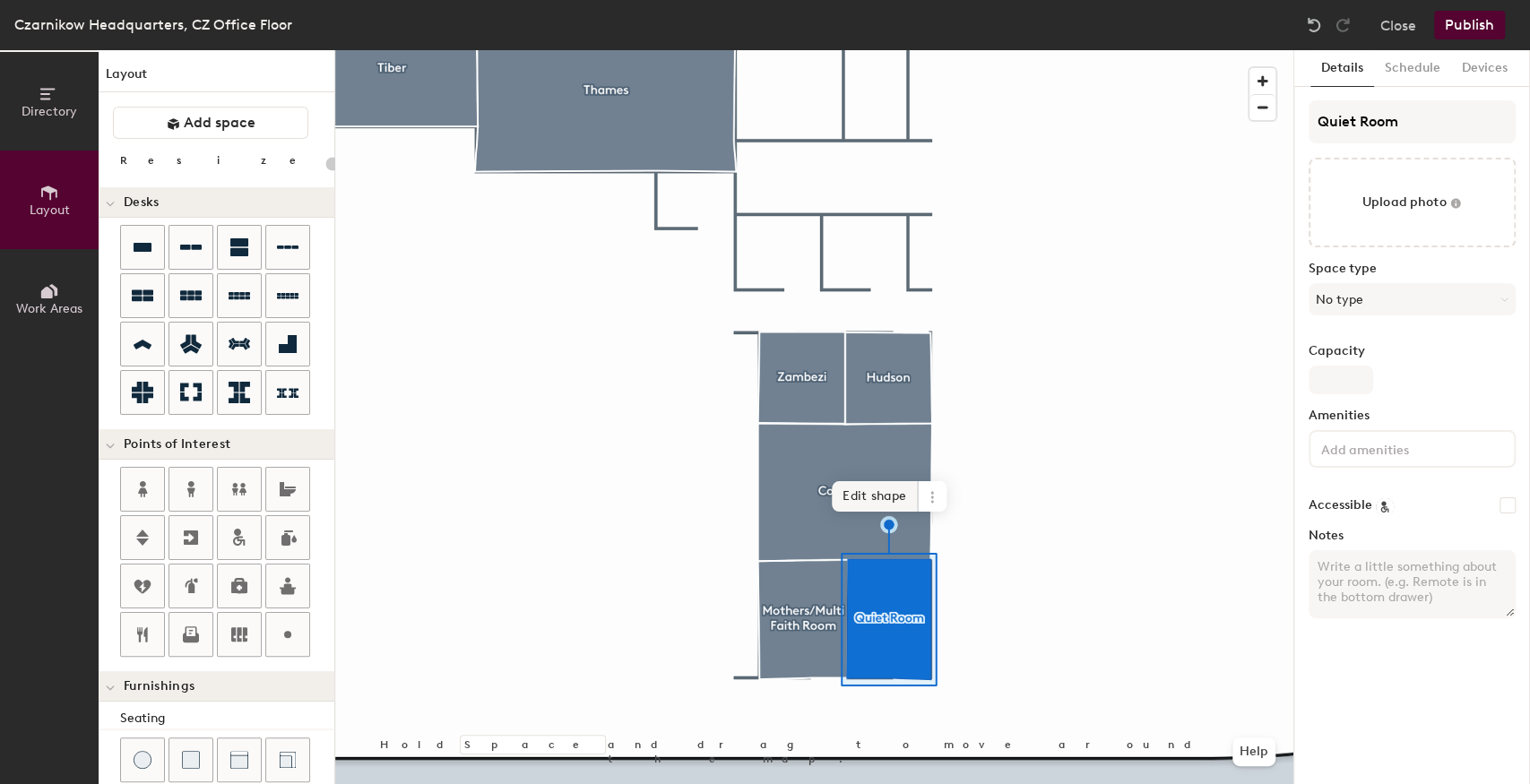
click at [649, 51] on div at bounding box center [814, 51] width 958 height 0
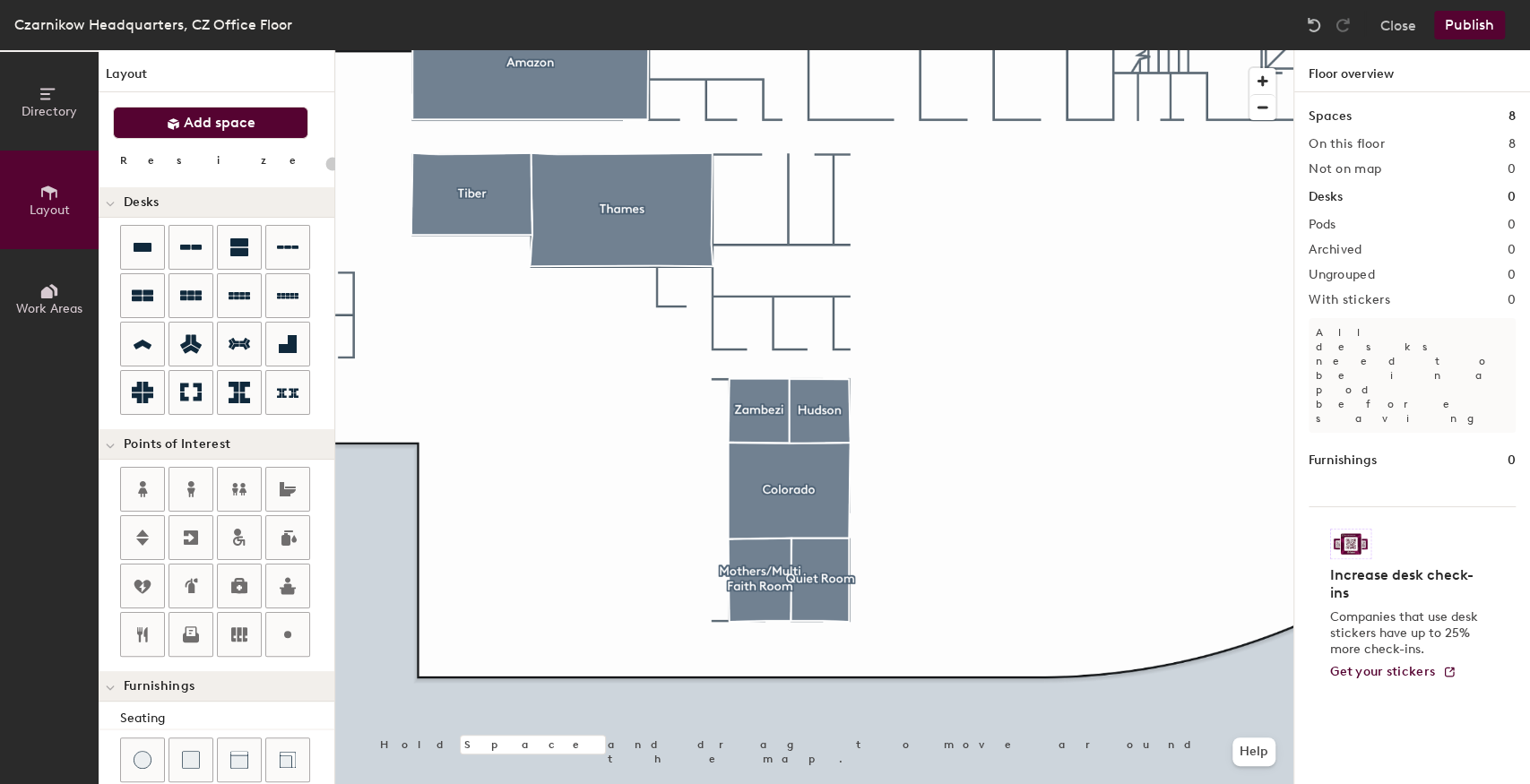
click at [219, 116] on span "Add space" at bounding box center [219, 123] width 72 height 18
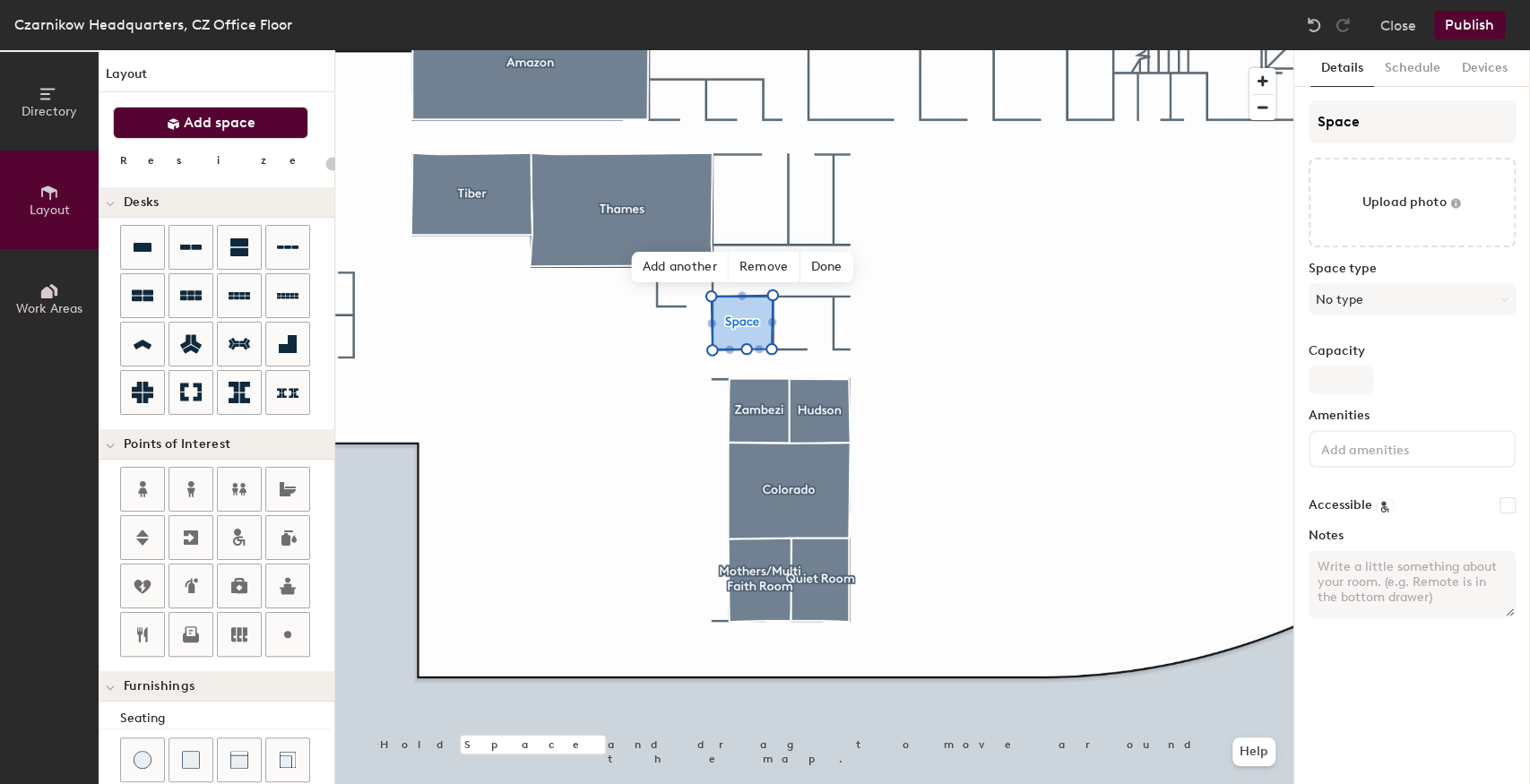
click at [226, 124] on span "Add space" at bounding box center [219, 123] width 72 height 18
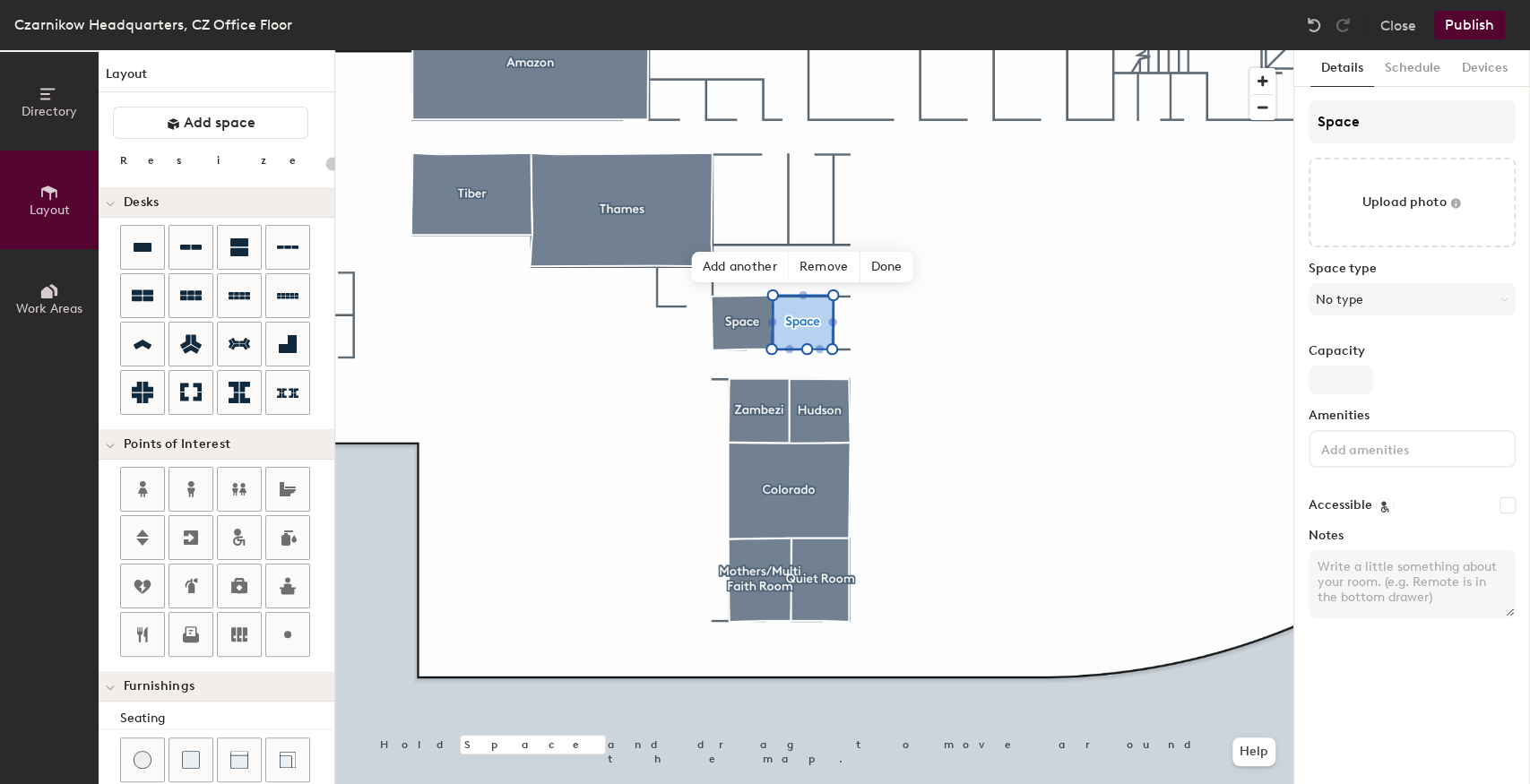
type input "20"
click at [1291, 124] on div "Directory Layout Work Areas Layout Add space Resize Desks Points of Interest Fu…" at bounding box center [765, 418] width 1530 height 734
type input "O"
type input "20"
type input "Or"
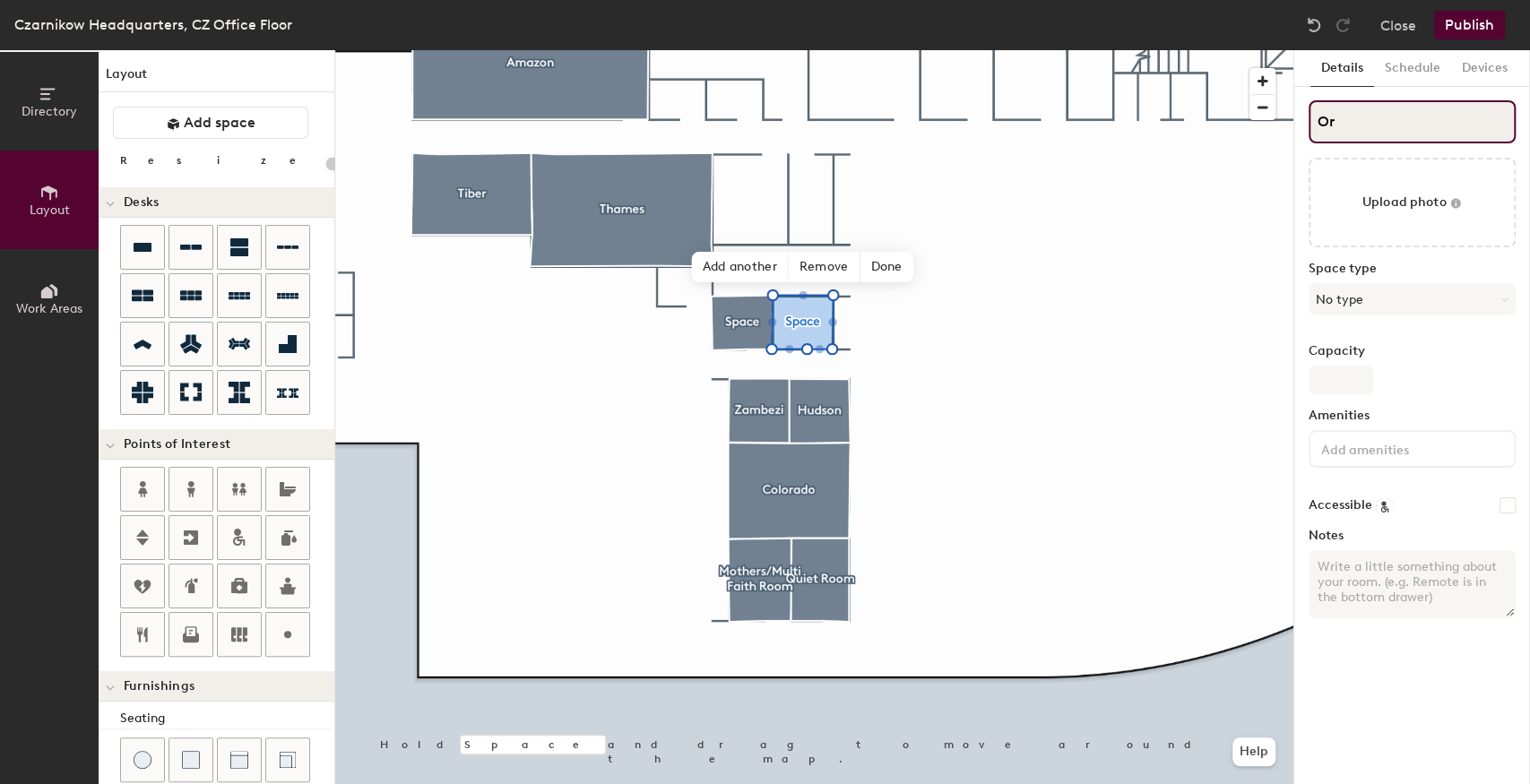
type input "20"
type input "Ori"
type input "20"
type input "Orin"
type input "20"
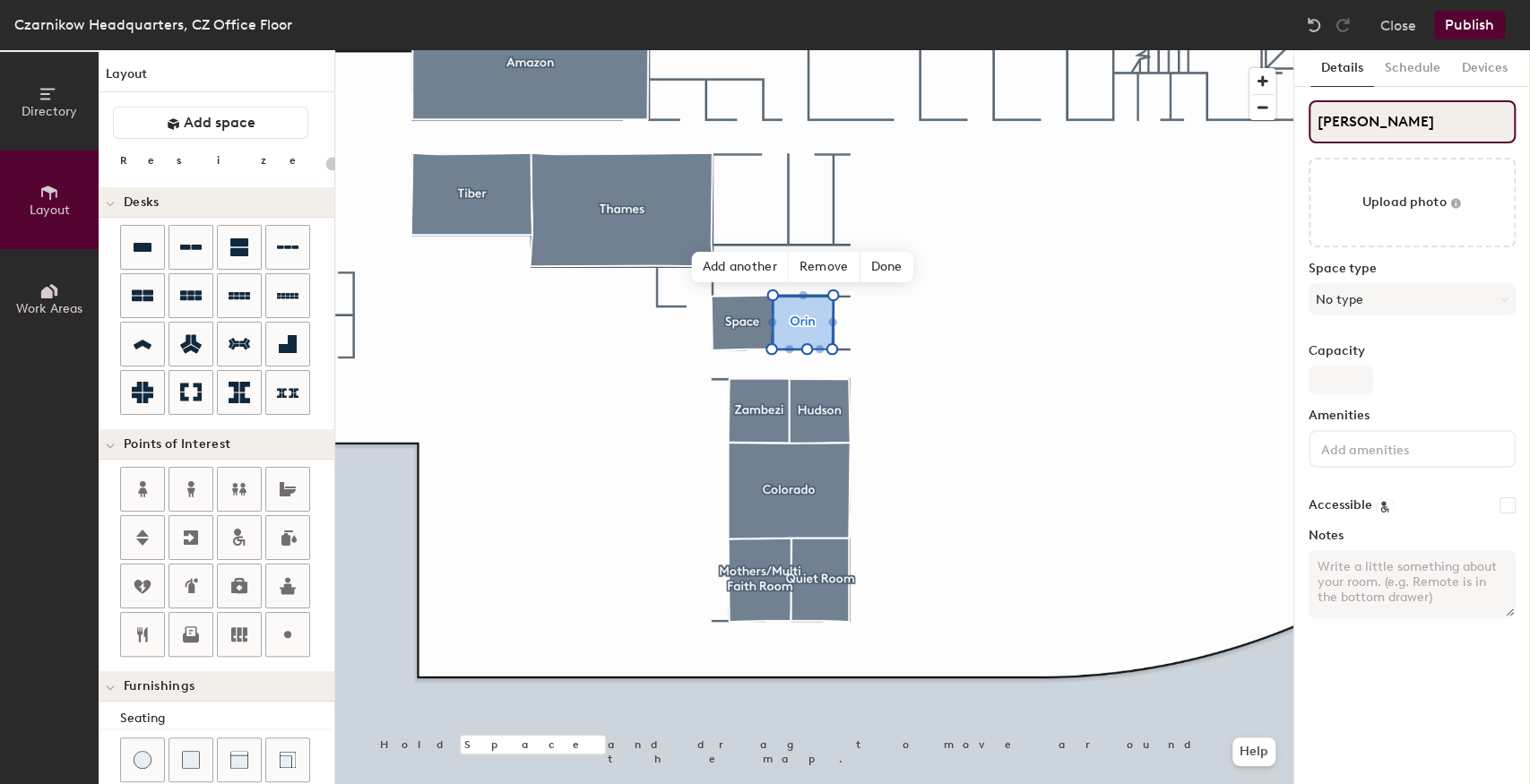
type input "Orino"
type input "20"
type input "Orinoc"
type input "20"
type input "Orinoco"
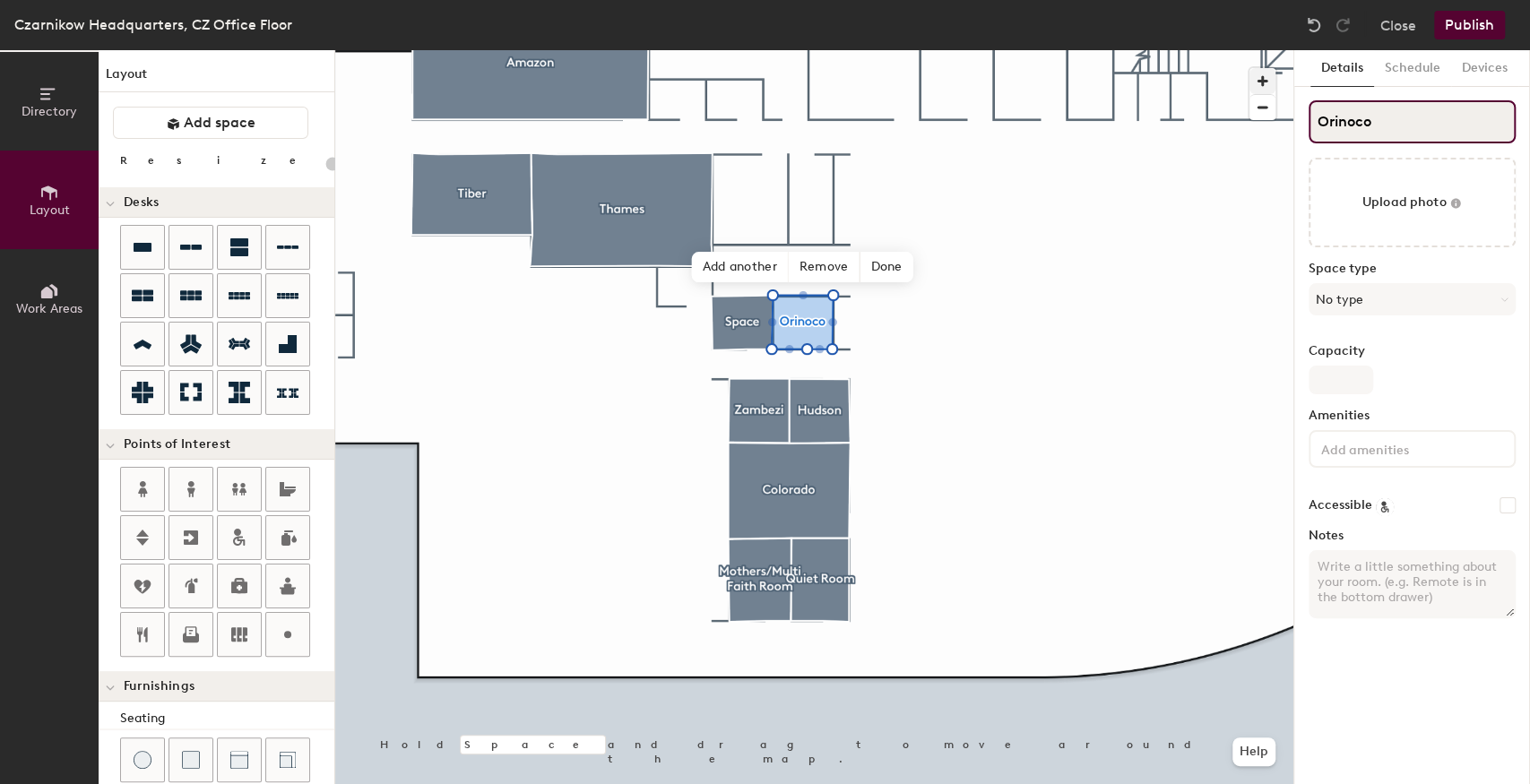
type input "20"
type input "Orinoco"
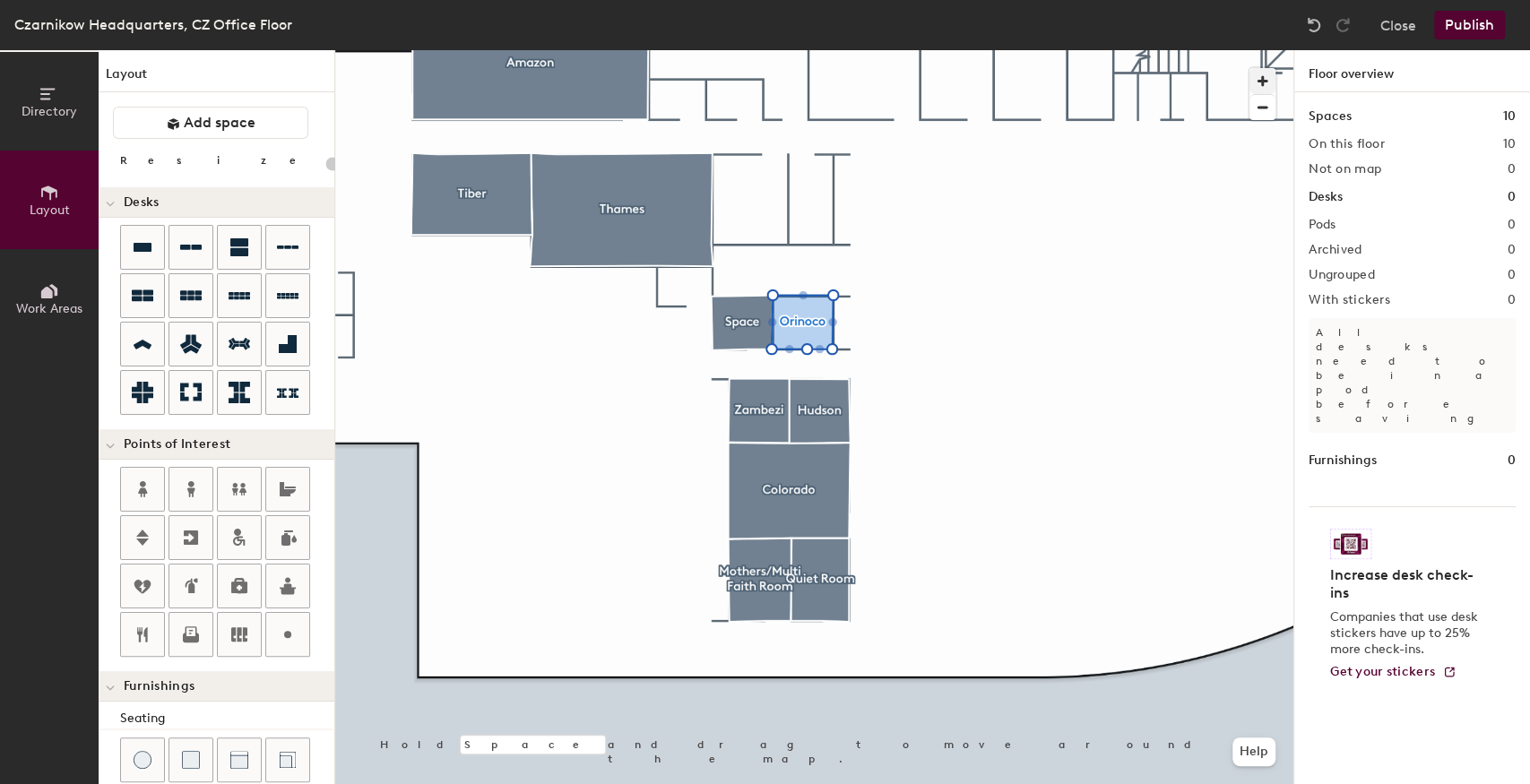
click at [734, 51] on div at bounding box center [814, 51] width 958 height 0
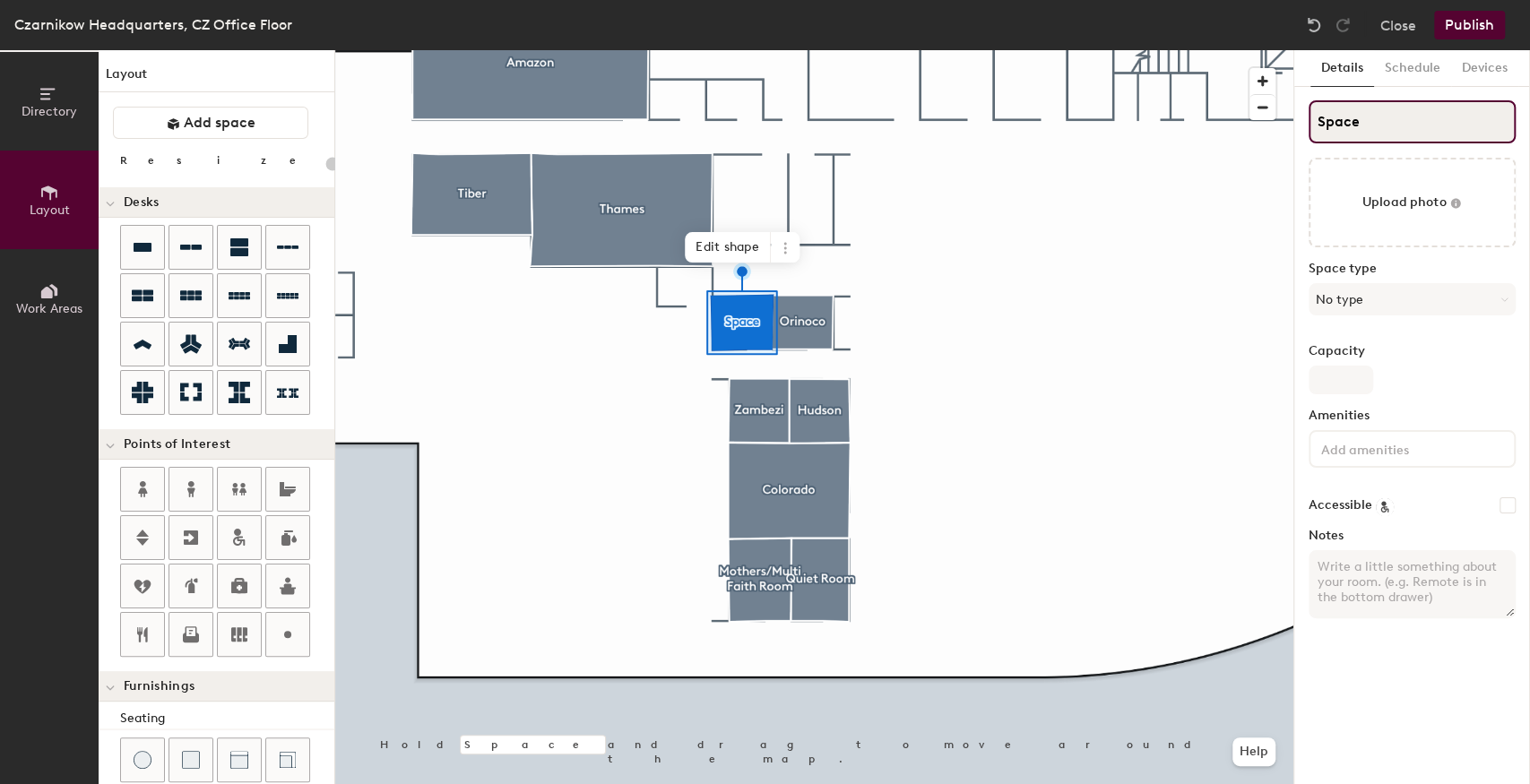
drag, startPoint x: 1366, startPoint y: 124, endPoint x: 1295, endPoint y: 116, distance: 71.4
click at [1295, 116] on div "Details Schedule Devices Space Upload photo Space type No type Capacity Ameniti…" at bounding box center [1413, 418] width 236 height 734
type input "20"
type input "P"
type input "20"
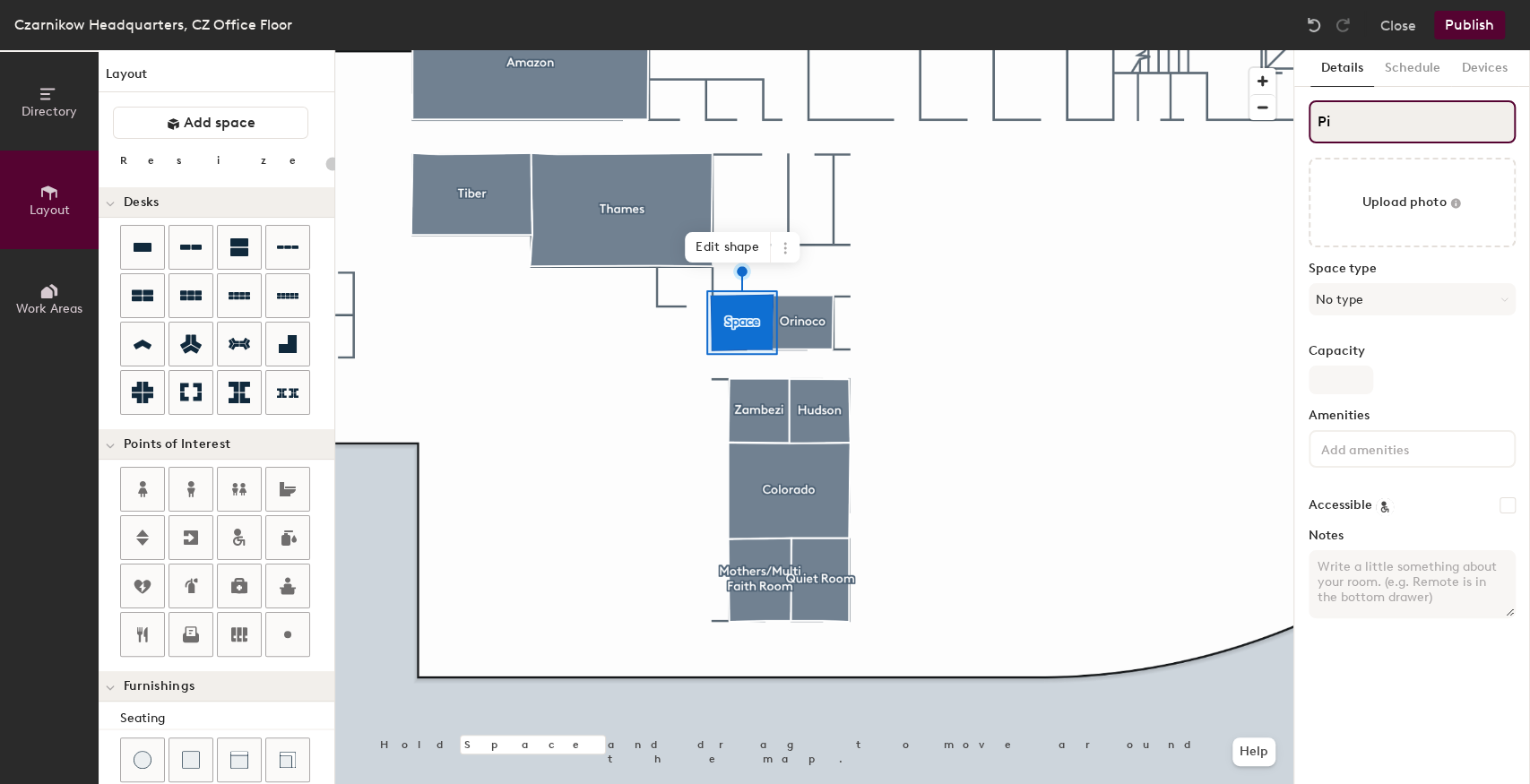
type input "Pin"
type input "20"
type input "Ping"
type input "20"
type input "Ping"
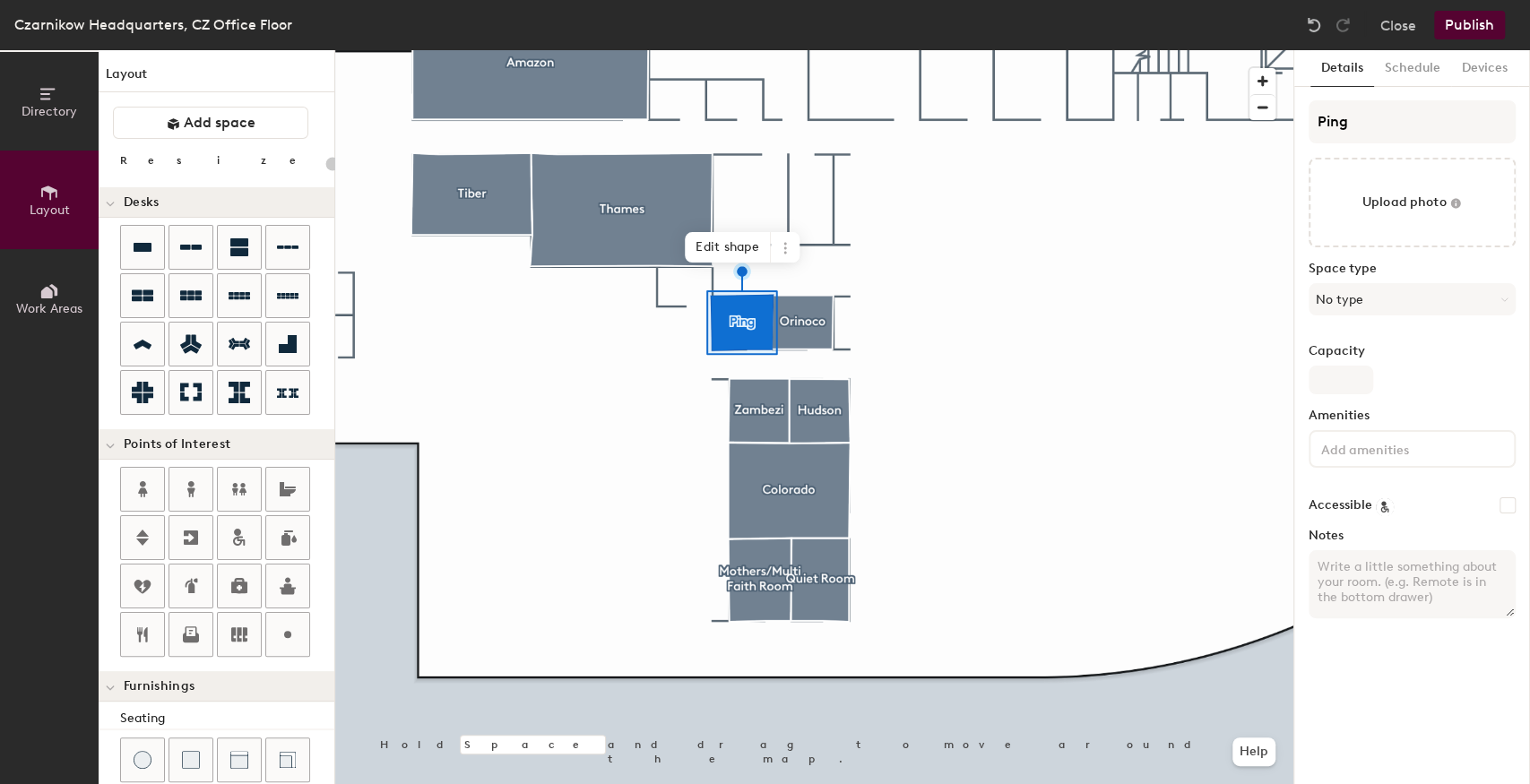
click at [910, 51] on div at bounding box center [814, 51] width 958 height 0
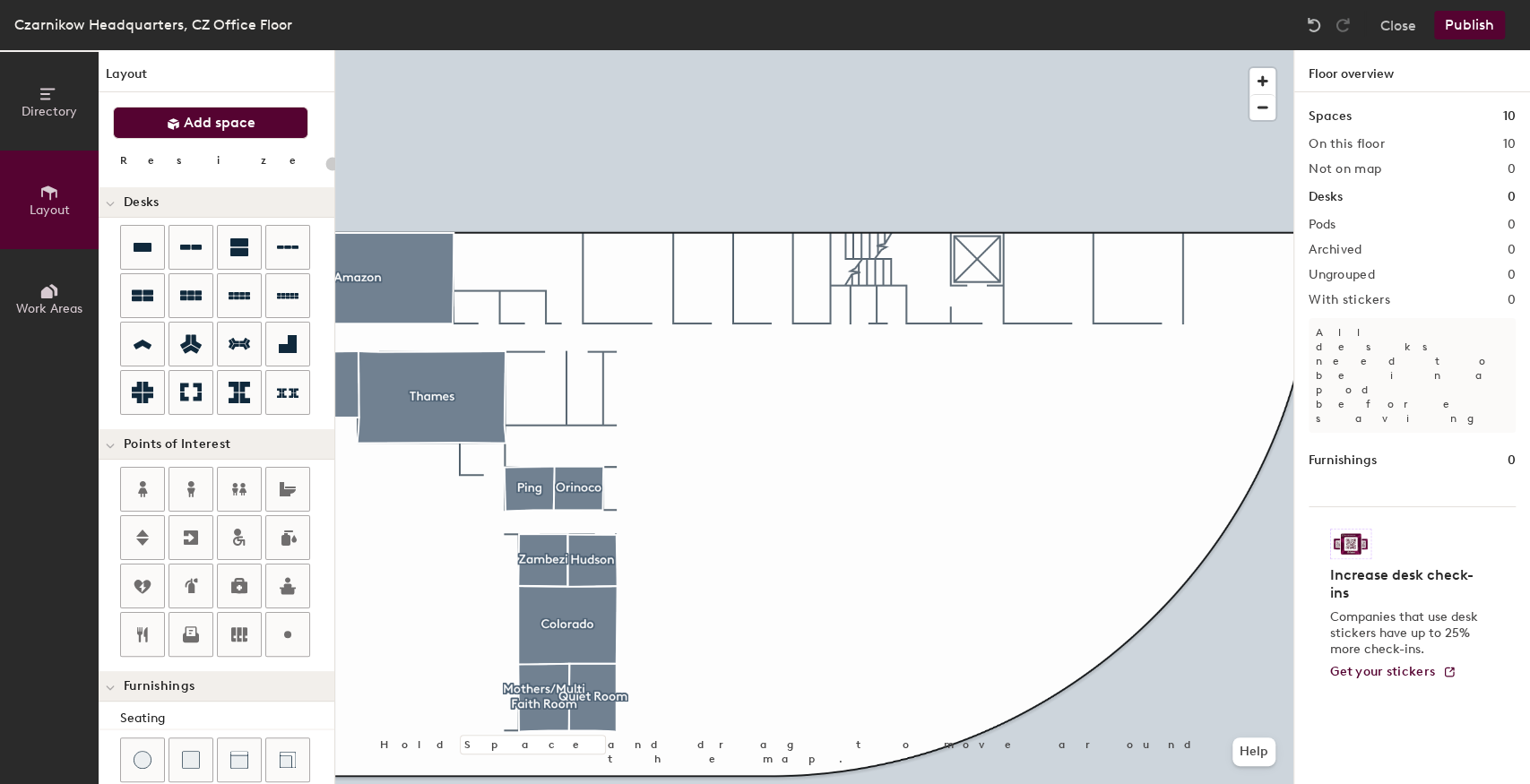
click at [201, 120] on span "Add space" at bounding box center [219, 123] width 72 height 18
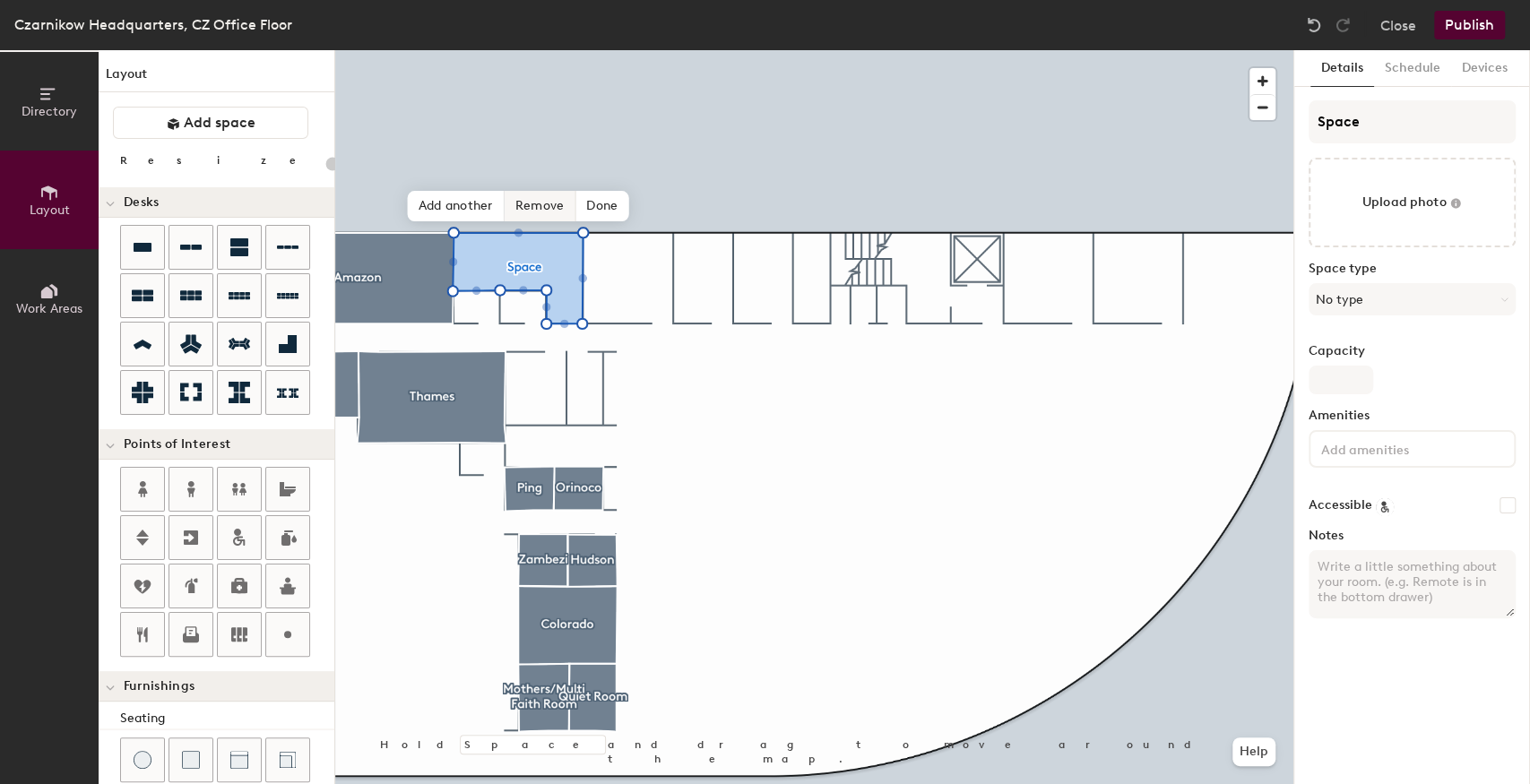
type input "20"
click at [1226, 126] on div "Directory Layout Work Areas Layout Add space Resize Desks Points of Interest Fu…" at bounding box center [765, 418] width 1530 height 734
type input "L"
type input "20"
type input "Lib"
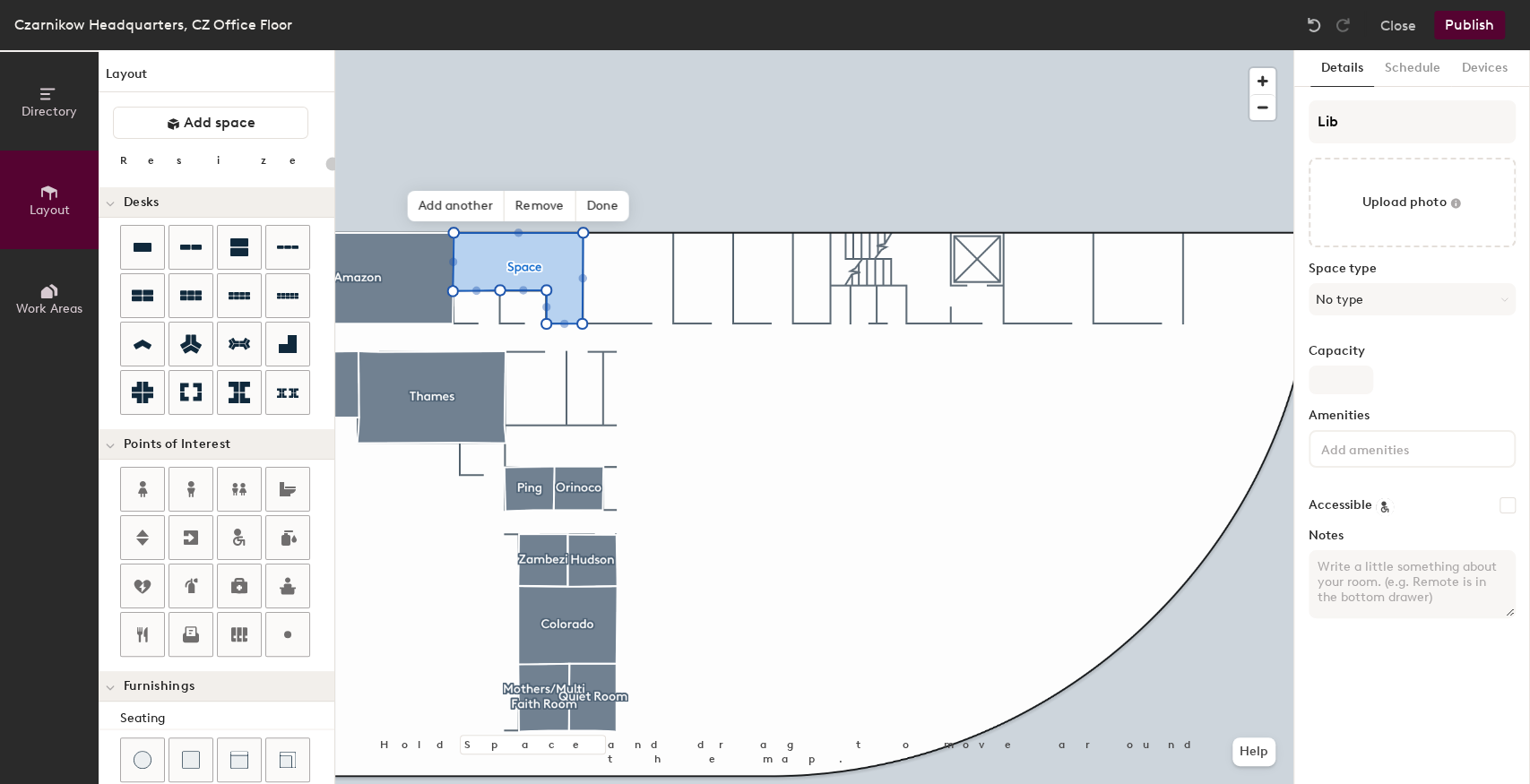
type input "20"
type input "Libra"
type input "20"
type input "Library"
type input "20"
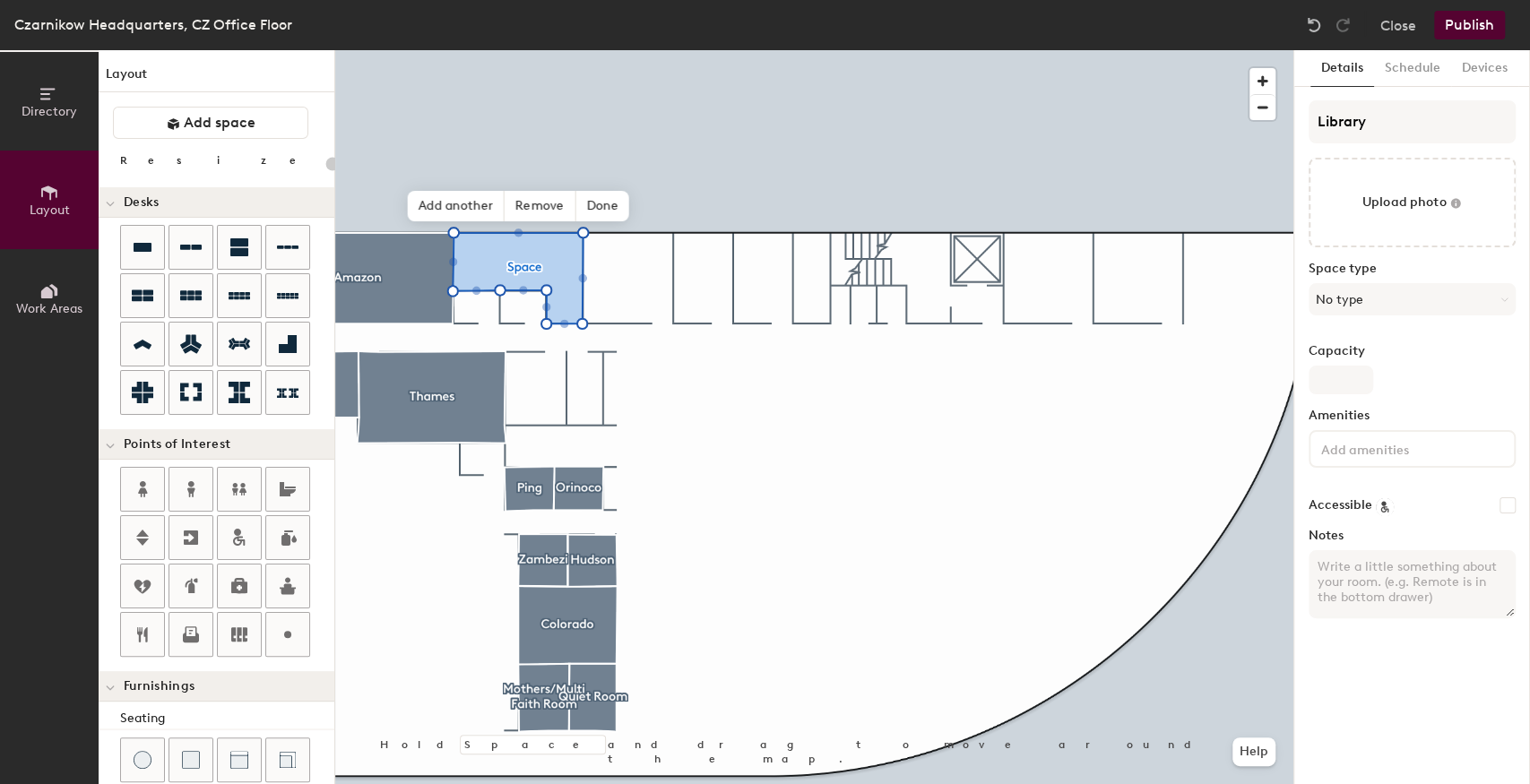
type input "Library"
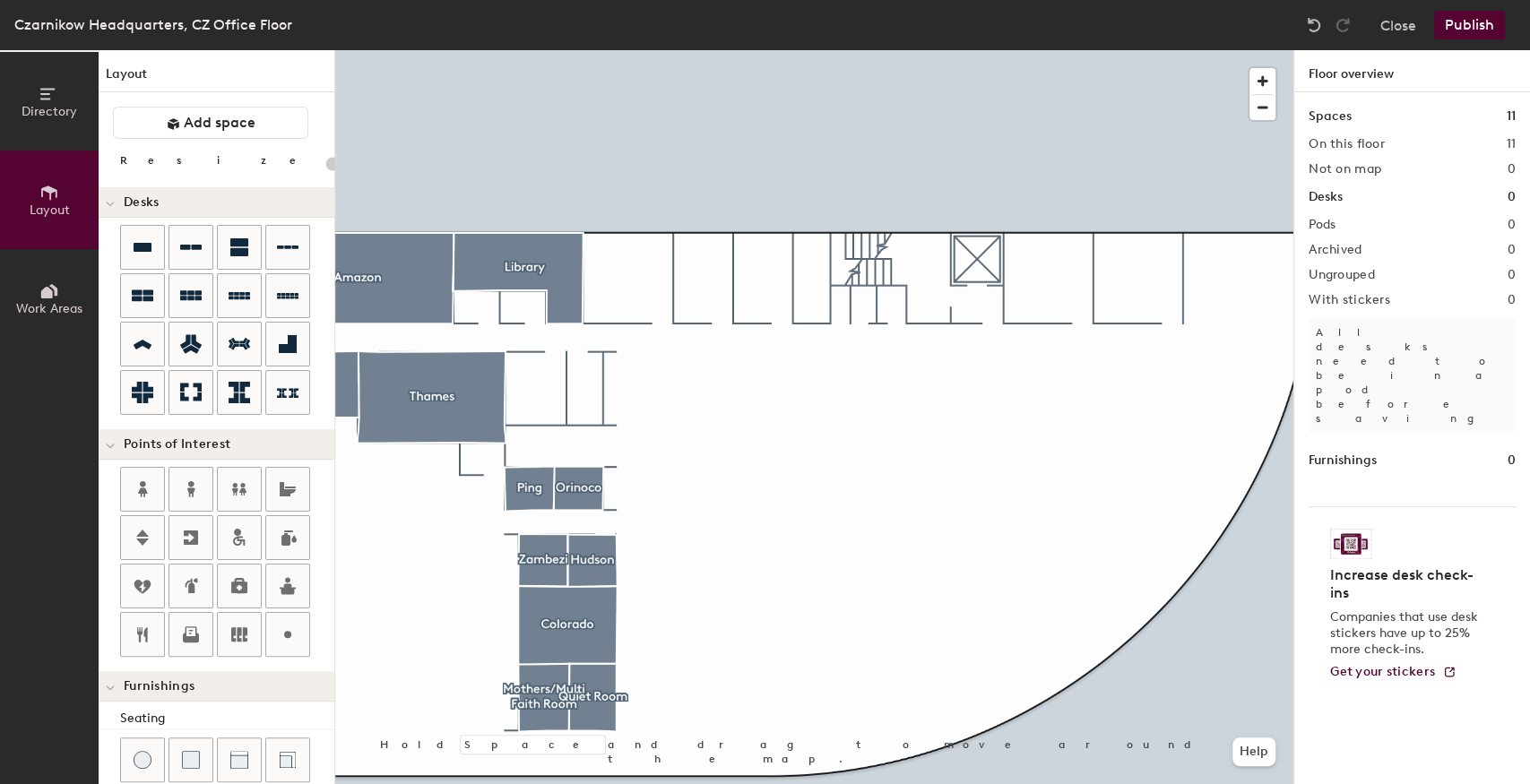
click at [557, 51] on div at bounding box center [814, 51] width 958 height 0
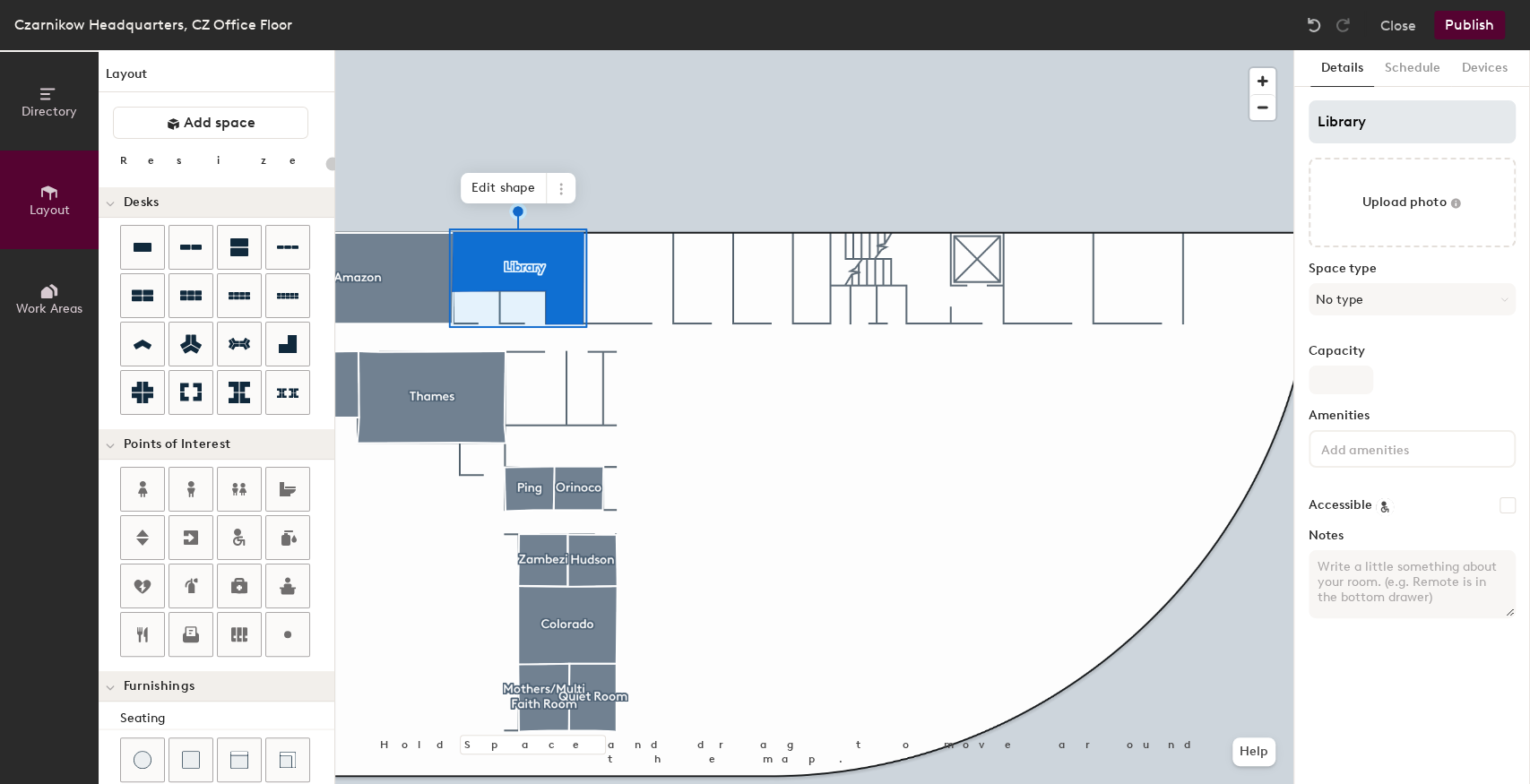
type input "20"
click at [1318, 125] on input "Library" at bounding box center [1412, 122] width 207 height 43
type input "TheLibrary"
type input "20"
type input "The Library"
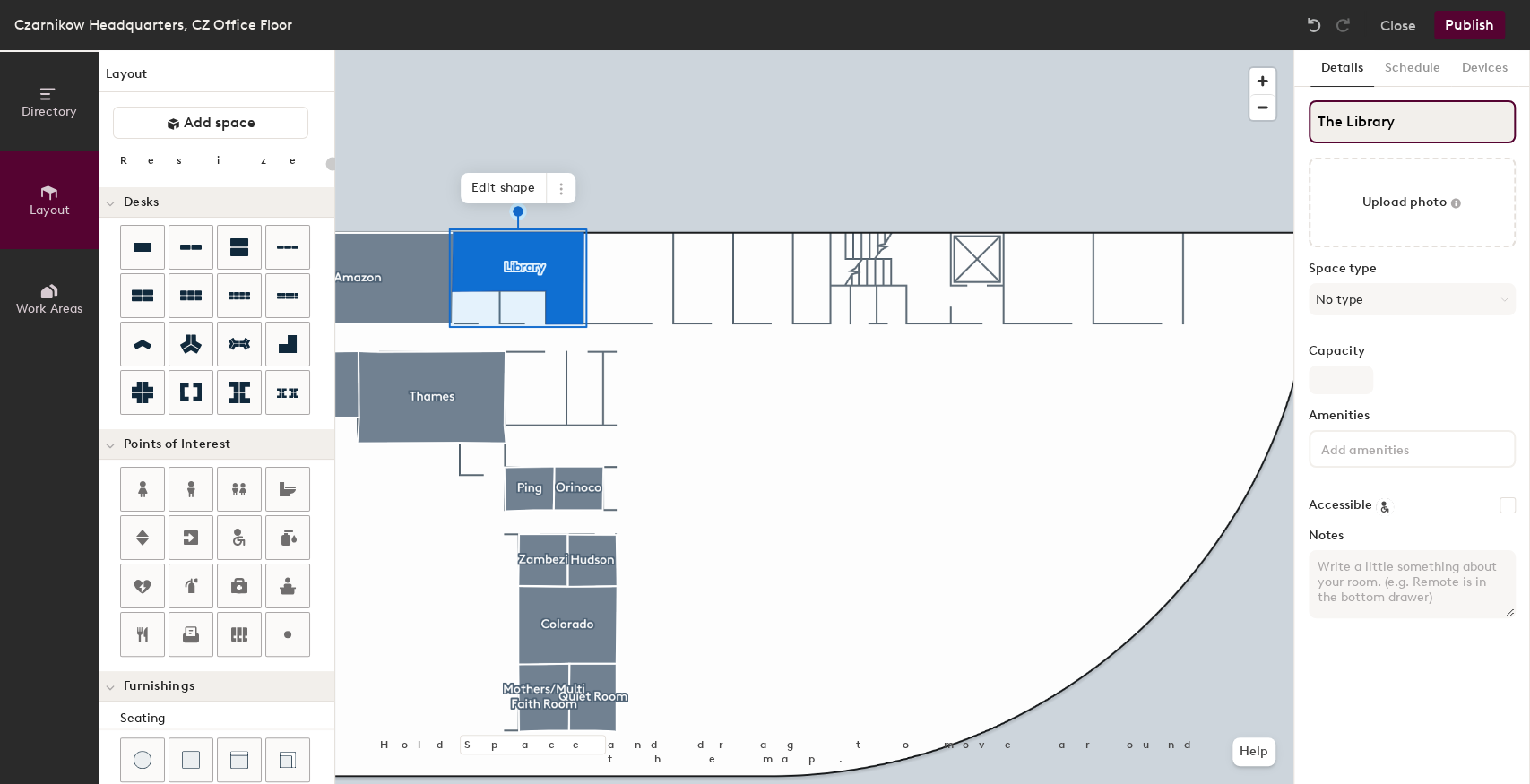
type input "20"
type input "The Library"
click at [730, 51] on div at bounding box center [814, 51] width 958 height 0
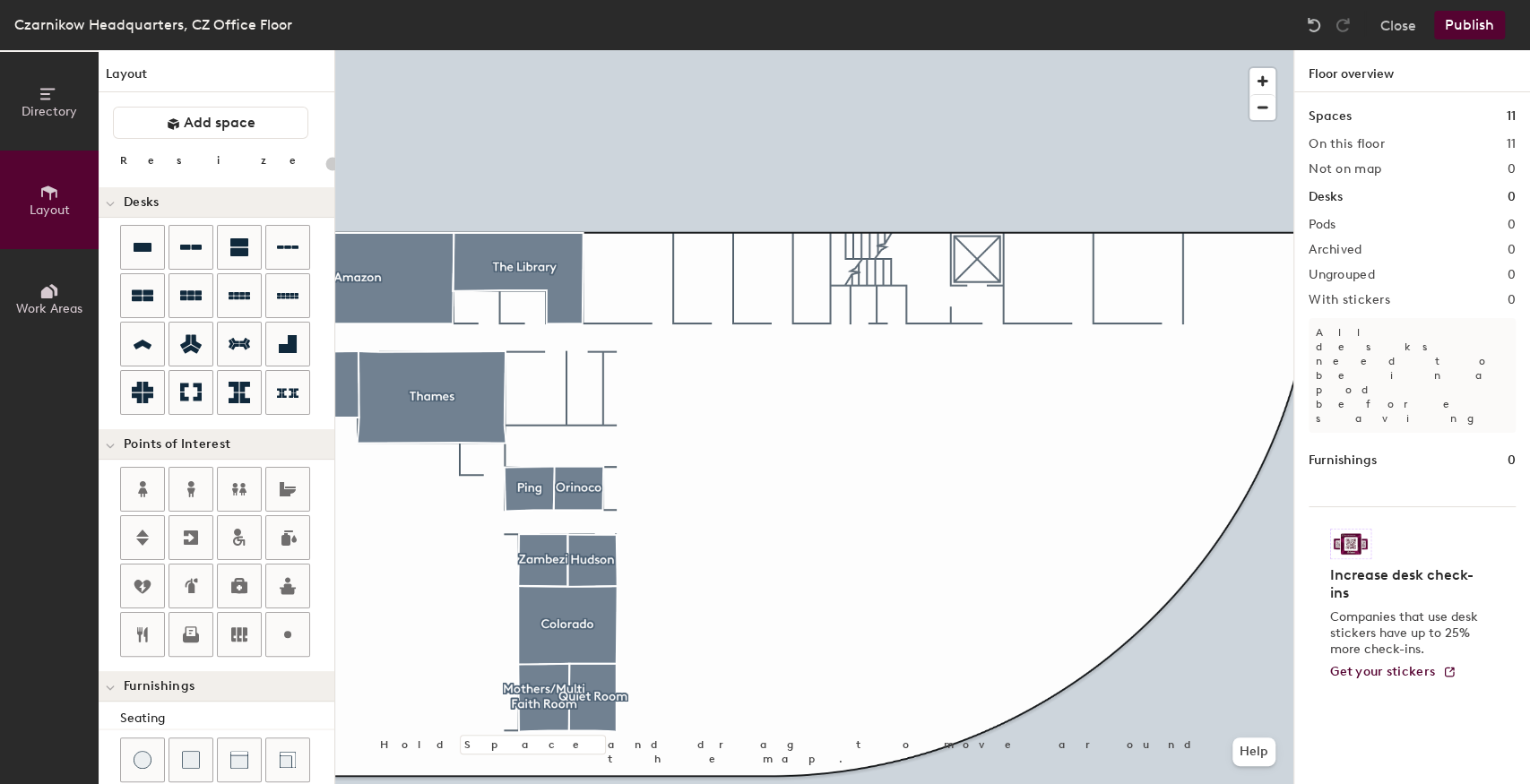
drag, startPoint x: 186, startPoint y: 124, endPoint x: 304, endPoint y: 216, distance: 149.6
click at [186, 124] on span "Add space" at bounding box center [219, 123] width 72 height 18
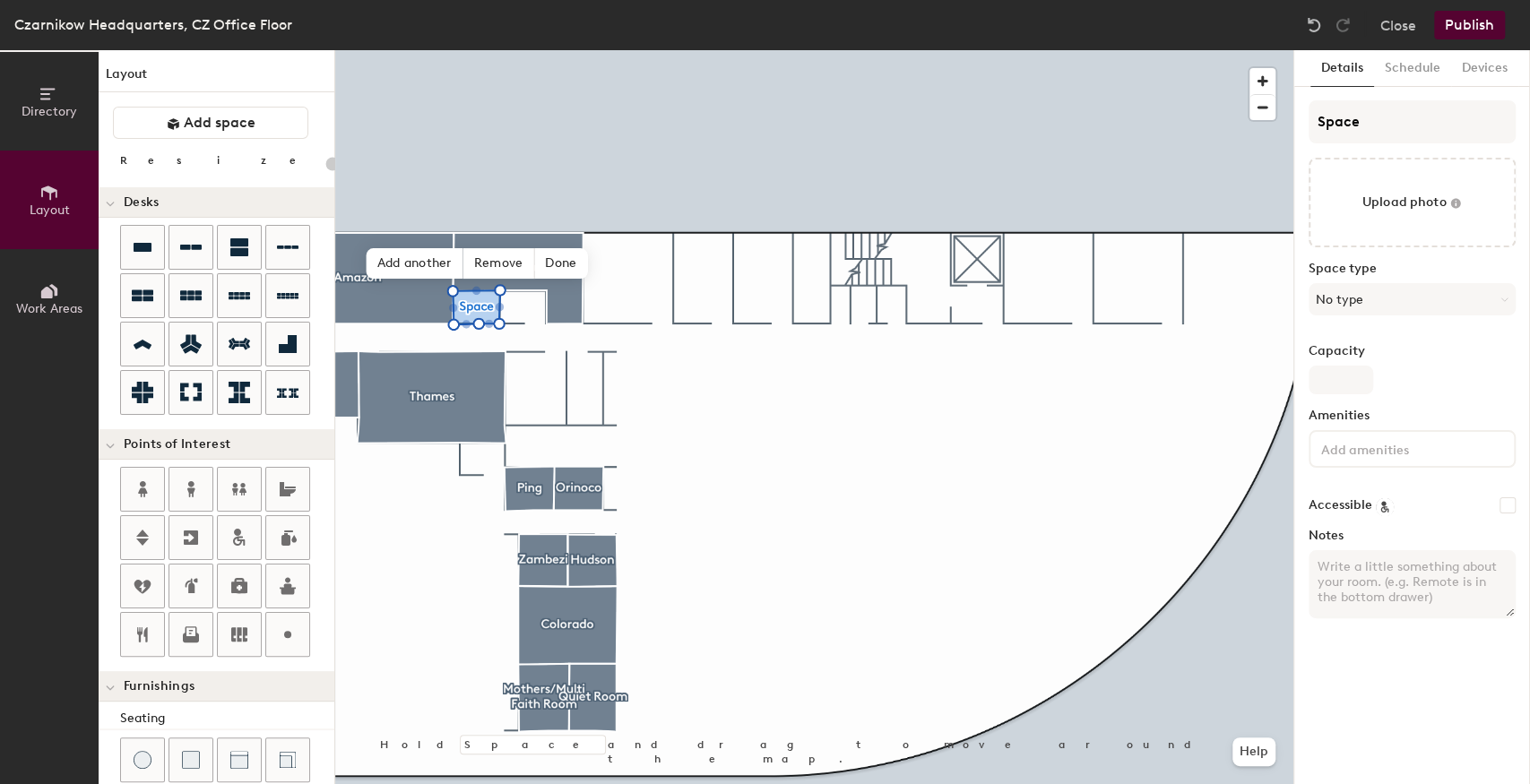
click at [214, 122] on span "Add space" at bounding box center [219, 123] width 72 height 18
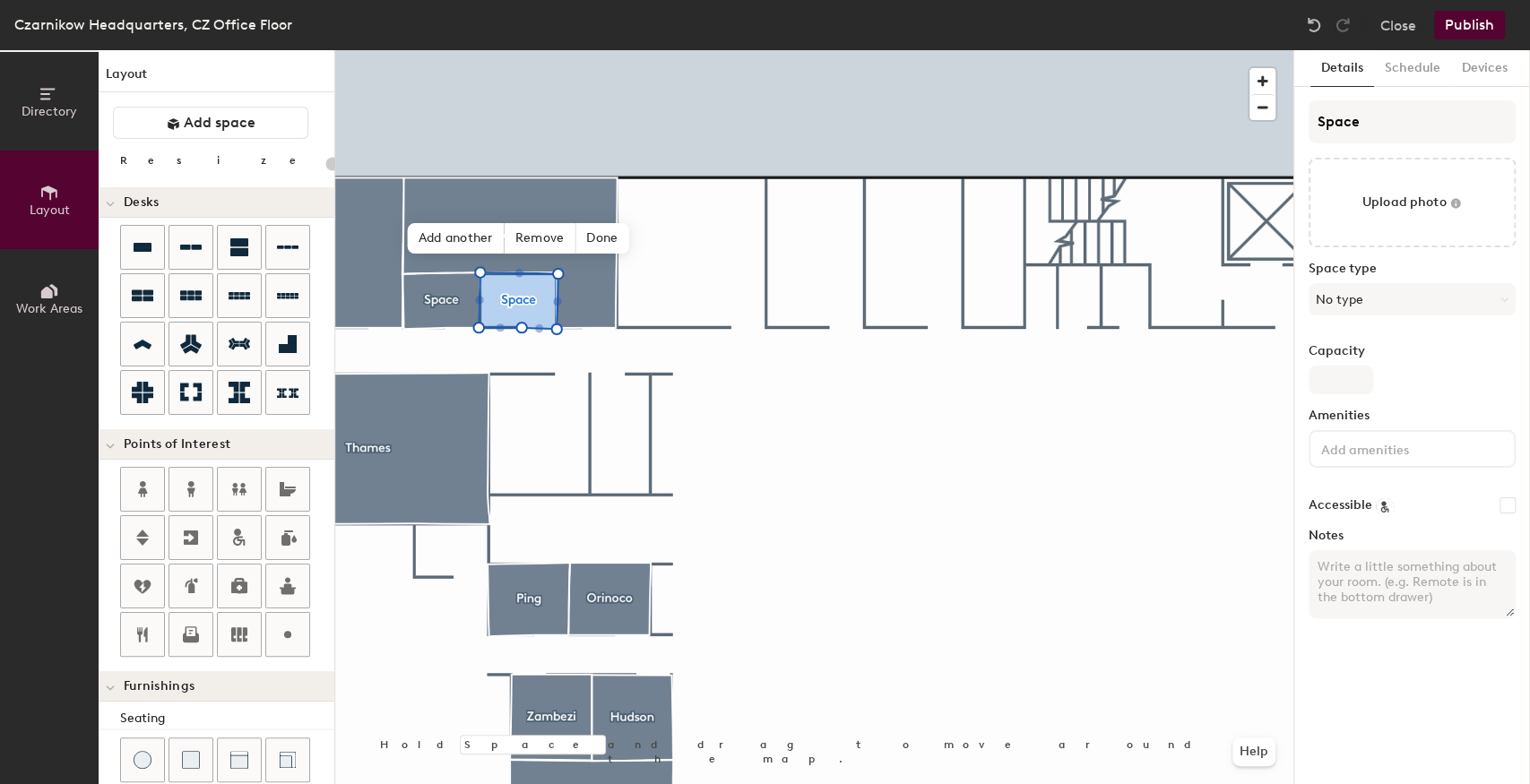
type input "20"
click at [1275, 126] on div "Directory Layout Work Areas Layout Add space Resize Desks Points of Interest Fu…" at bounding box center [765, 418] width 1530 height 734
type input "R"
type input "20"
type input "Rio"
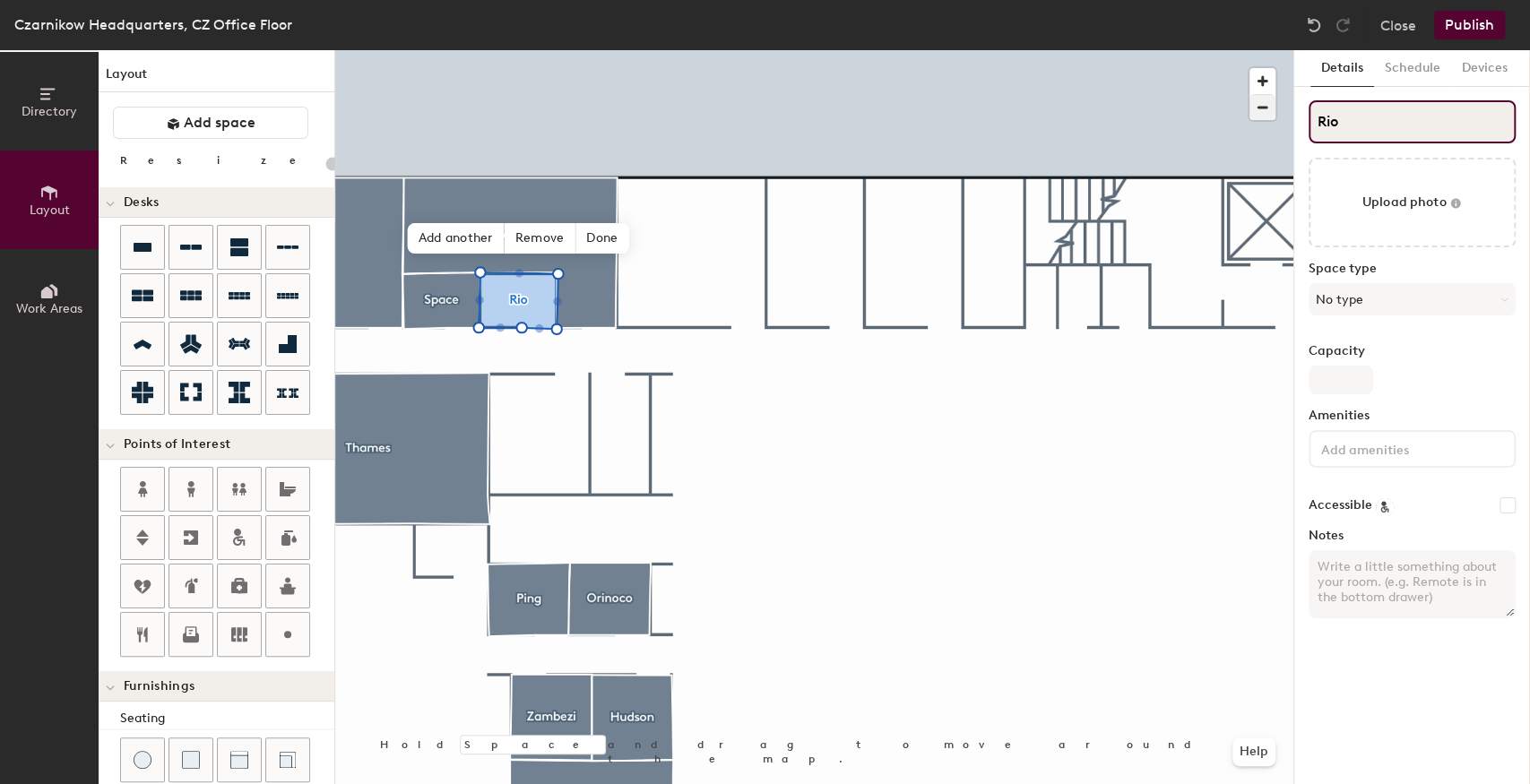
type input "20"
type input "Rio"
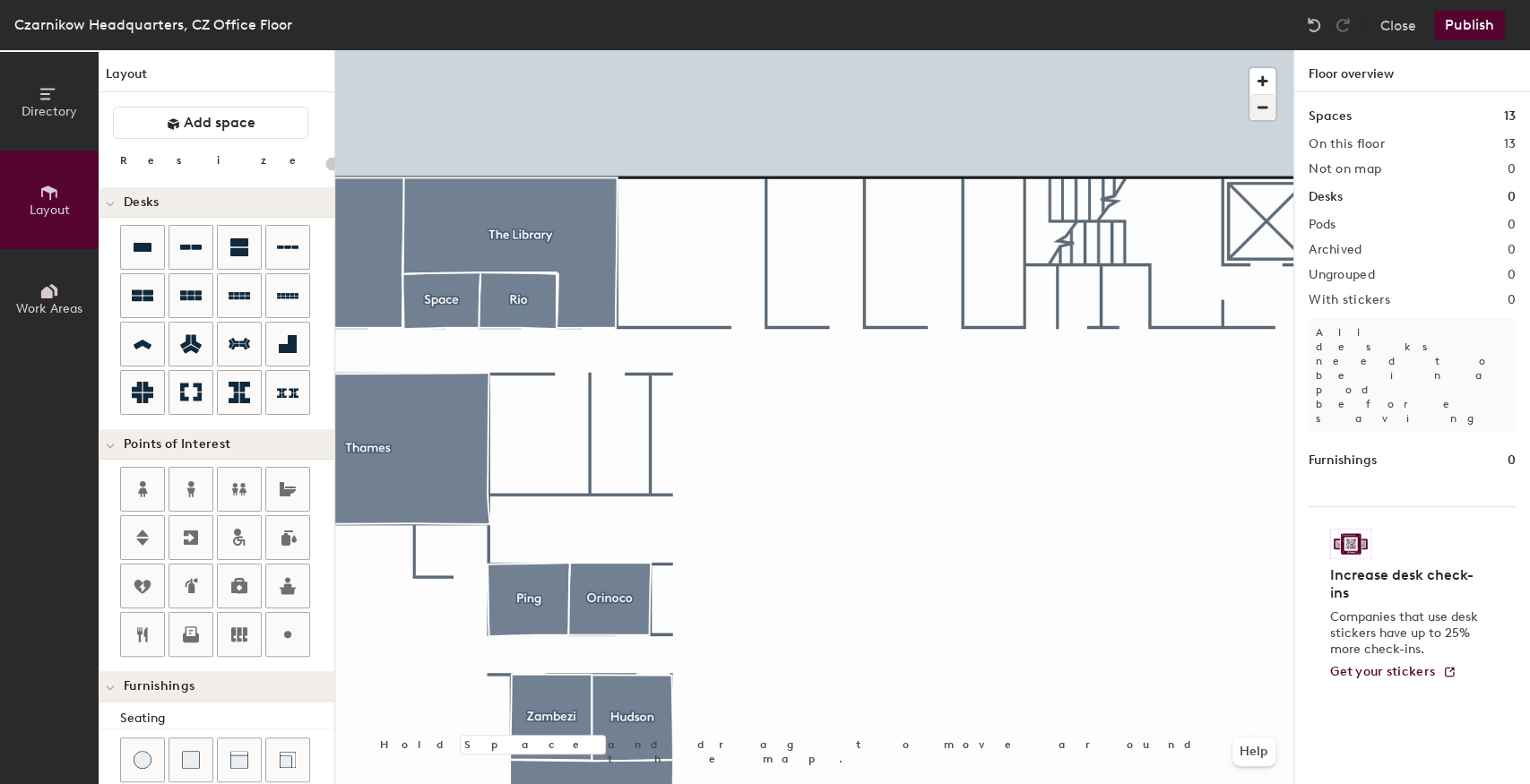
click at [493, 51] on div at bounding box center [814, 51] width 958 height 0
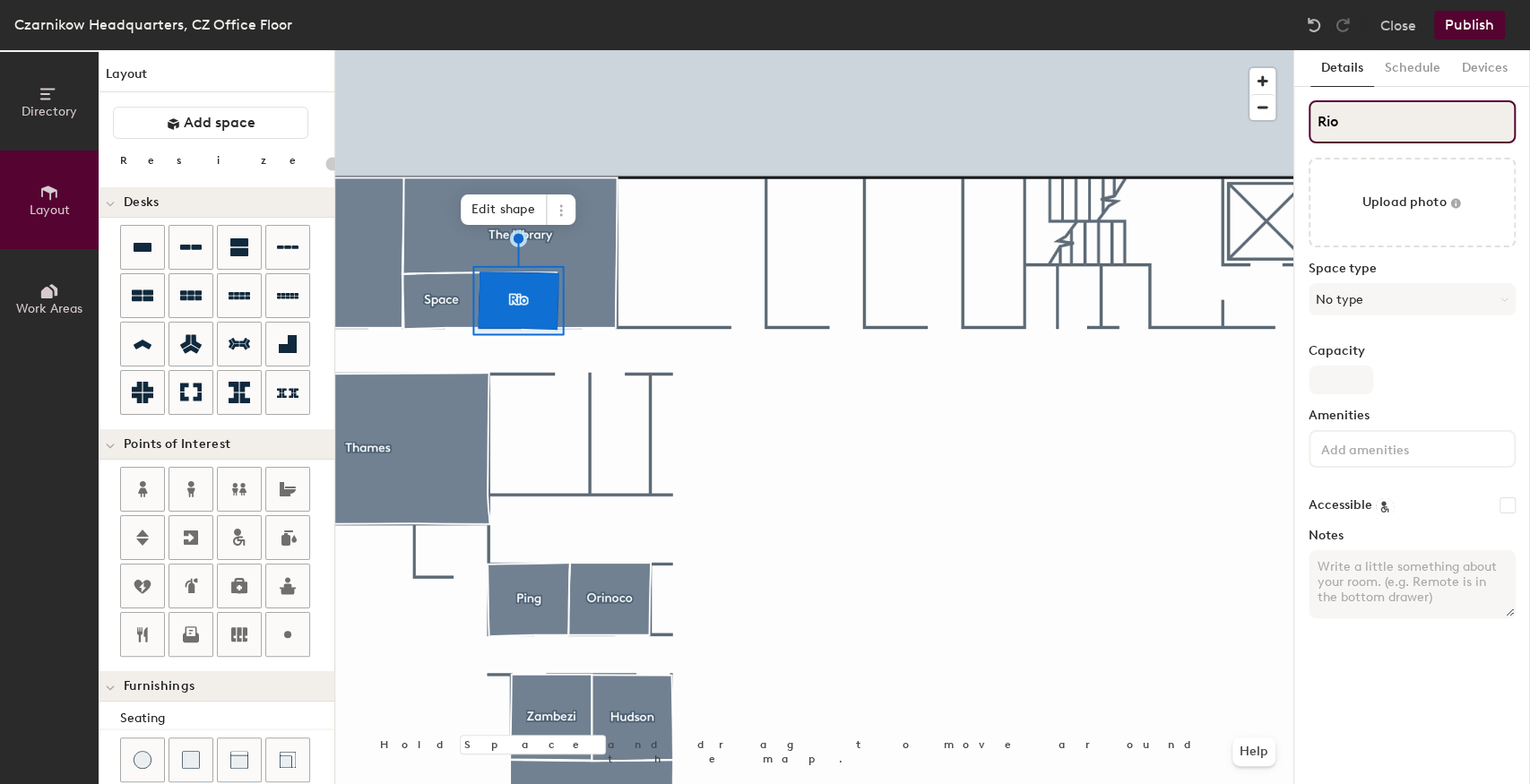
click at [1366, 120] on input "Rio" at bounding box center [1412, 122] width 207 height 43
type input "20"
type input "Rio"
type input "20"
type input "Rio G"
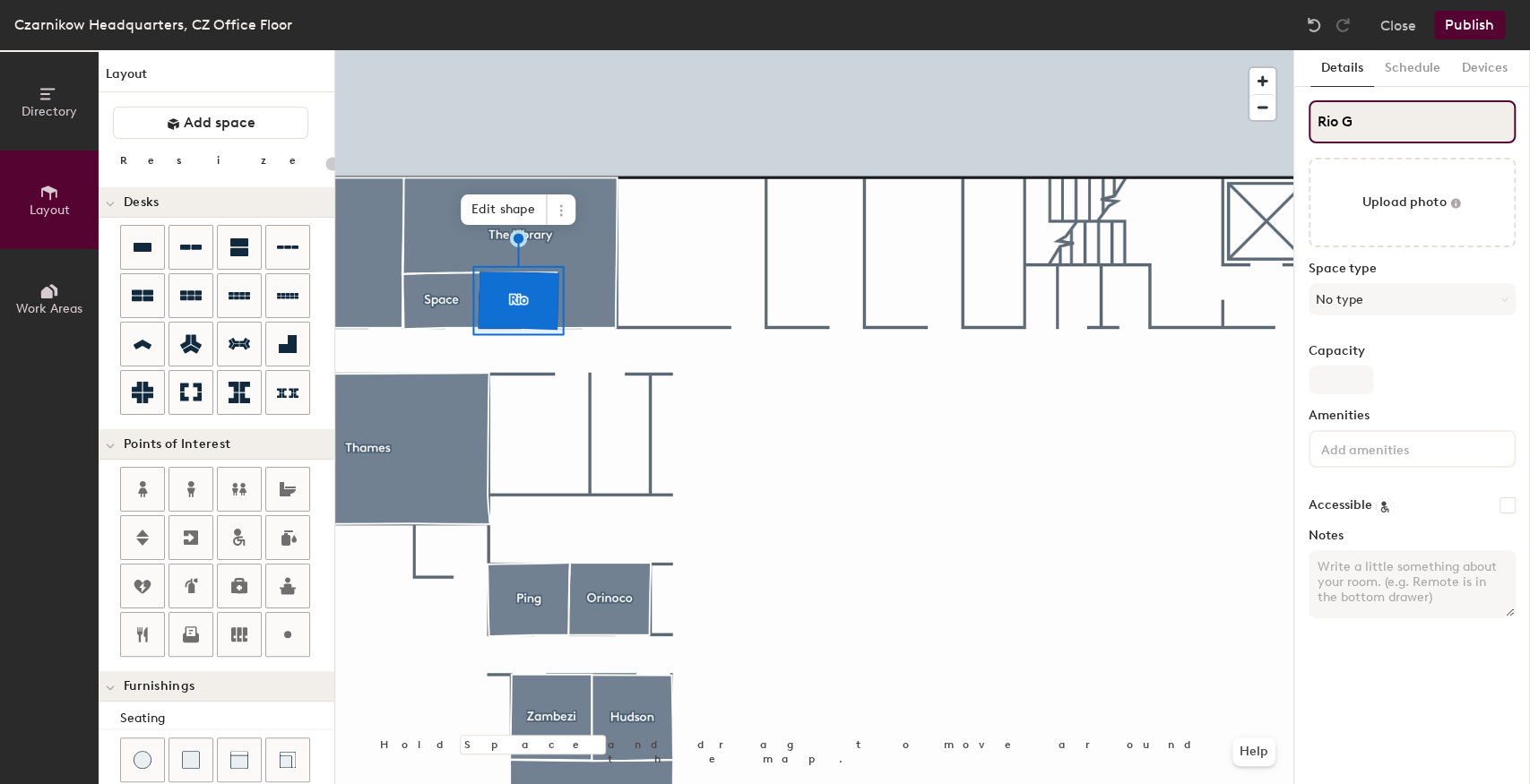
type input "20"
type input "Rio Grand"
type input "20"
type input "Rio Grande"
type input "20"
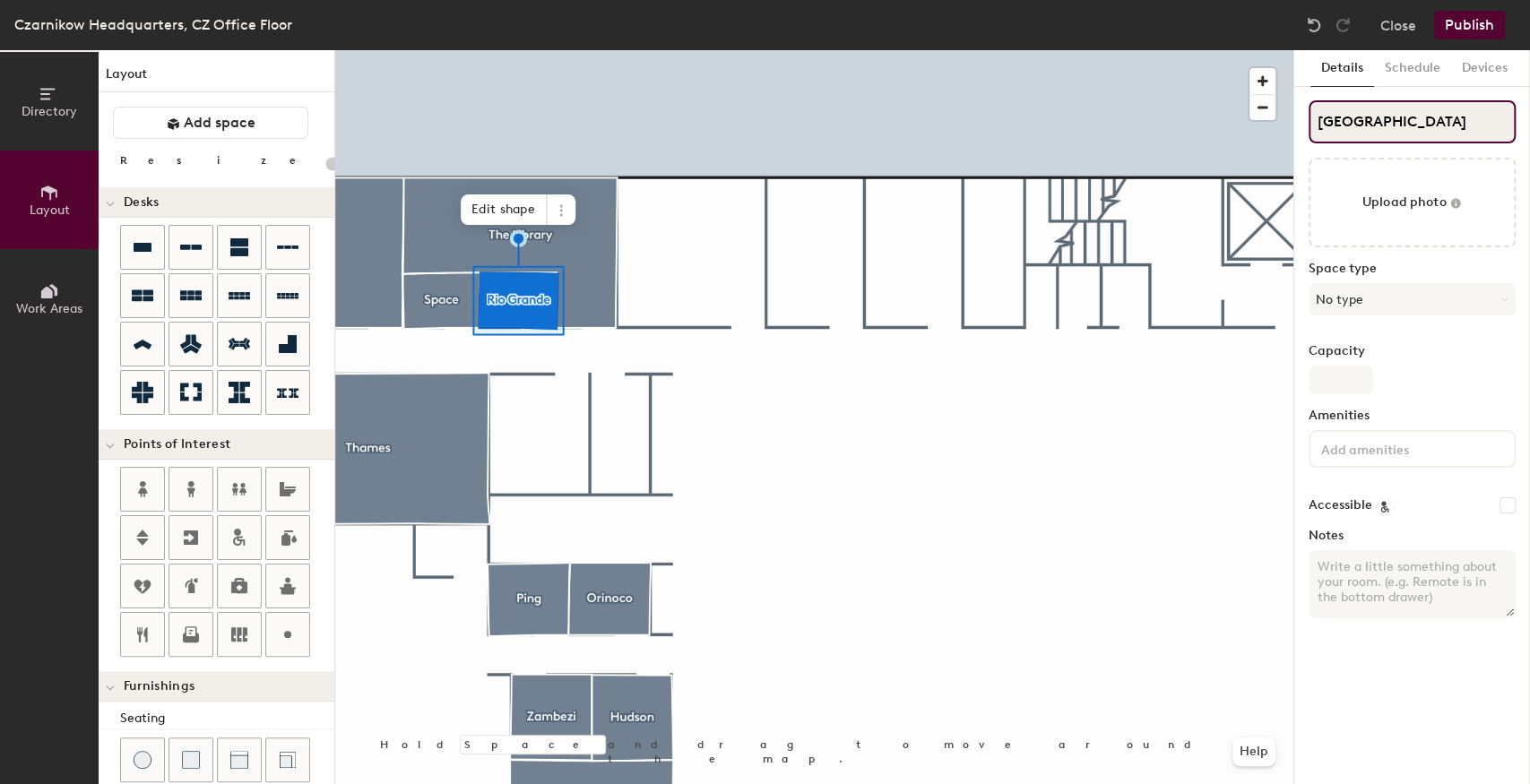
type input "Rio Grande"
click at [435, 51] on div at bounding box center [814, 51] width 958 height 0
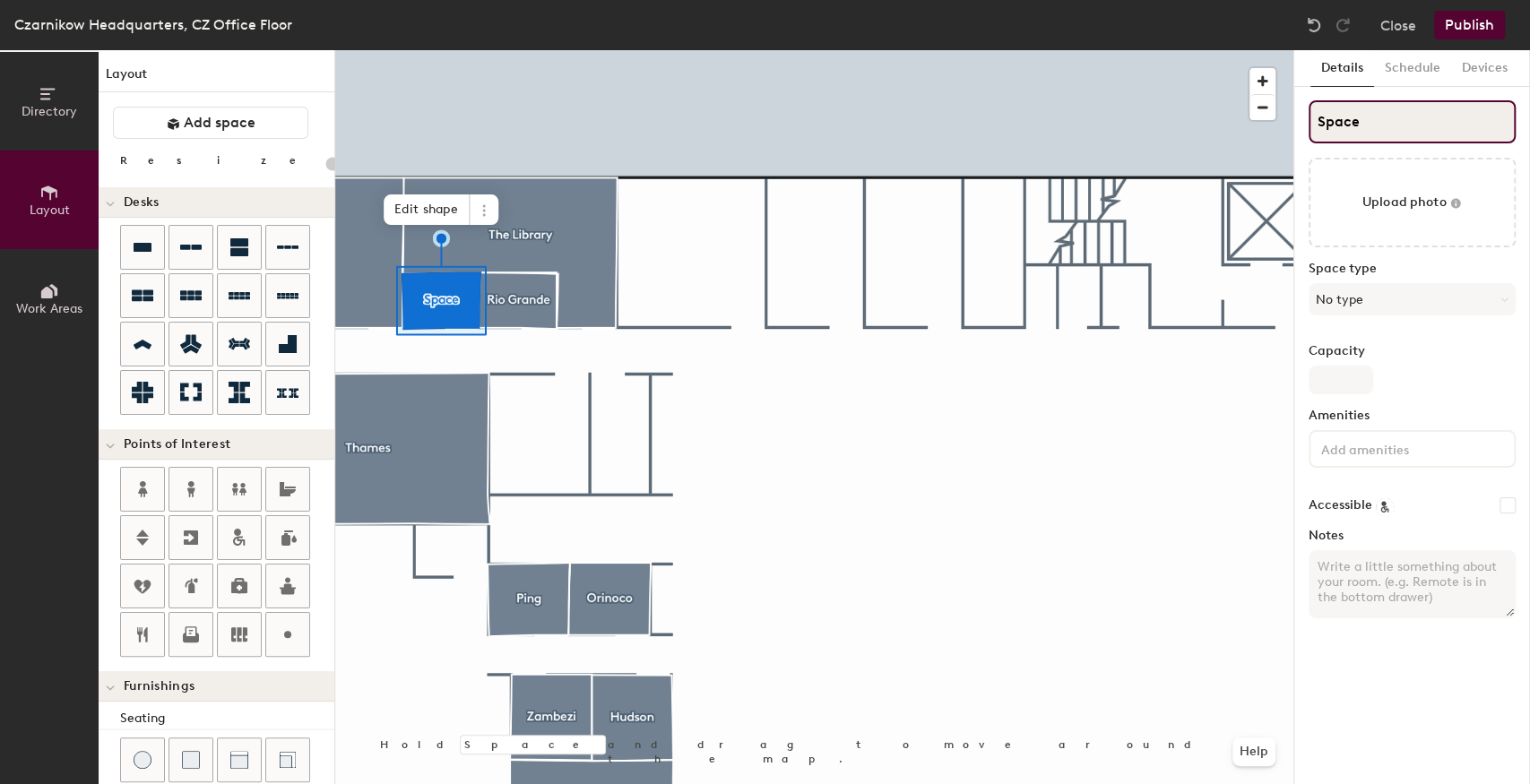
type input "20"
click at [1255, 126] on div "Directory Layout Work Areas Layout Add space Resize Desks Points of Interest Fu…" at bounding box center [765, 418] width 1530 height 734
type input "L"
type input "20"
type input "Li"
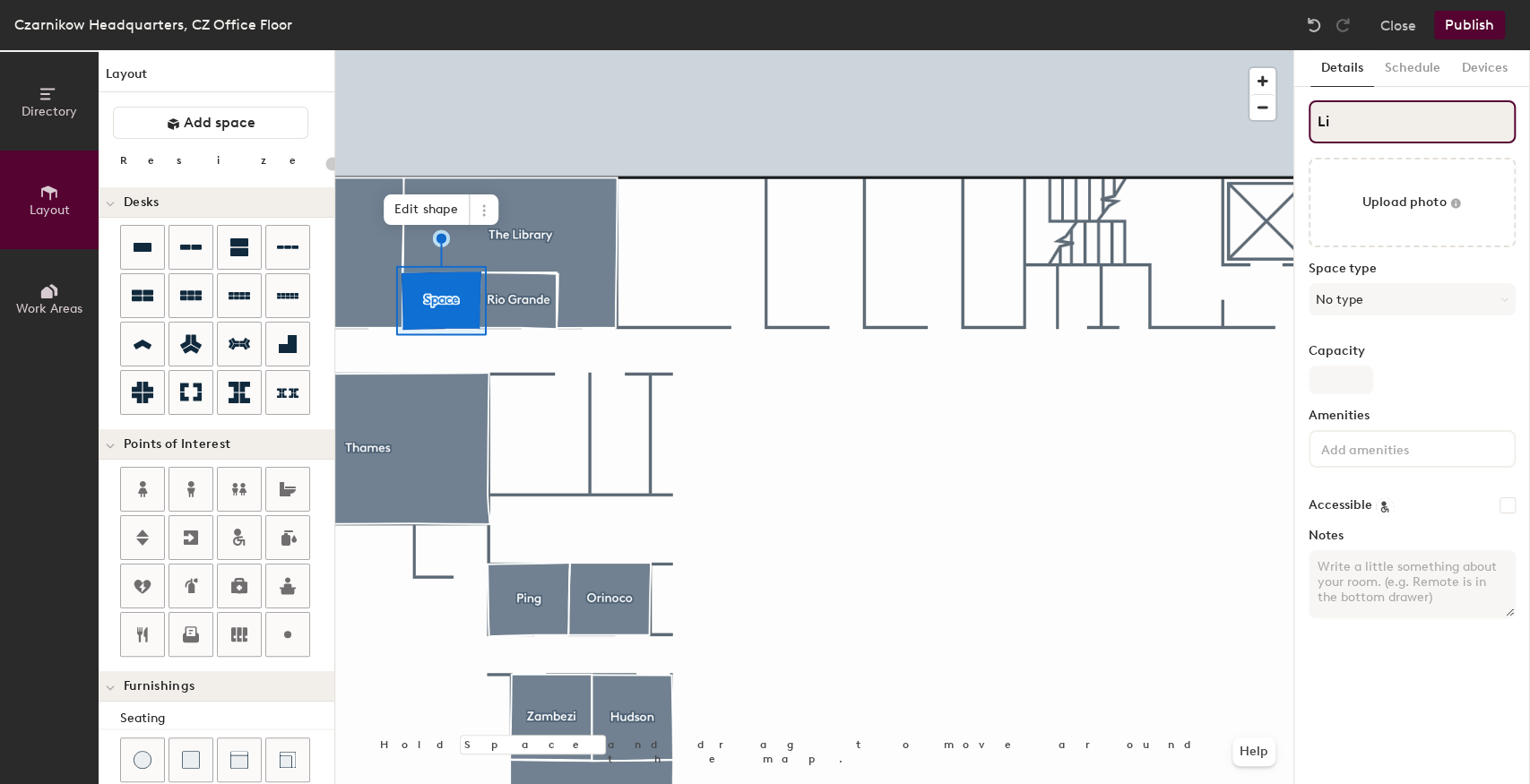
type input "20"
type input "Lim"
type input "20"
type input "Limp"
type input "20"
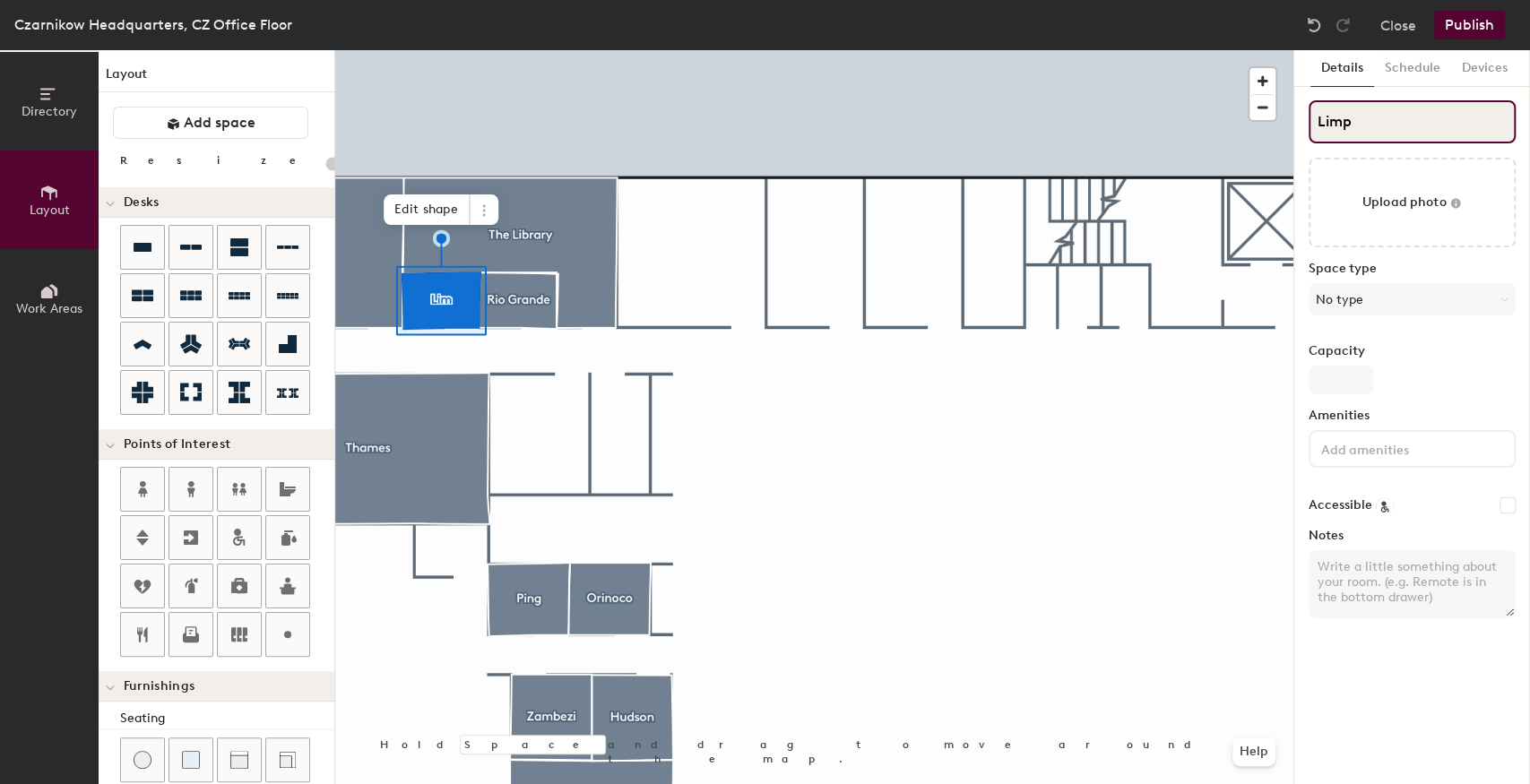
type input "Limpo"
type input "20"
type input "Limpop"
type input "20"
type input "Limpopo"
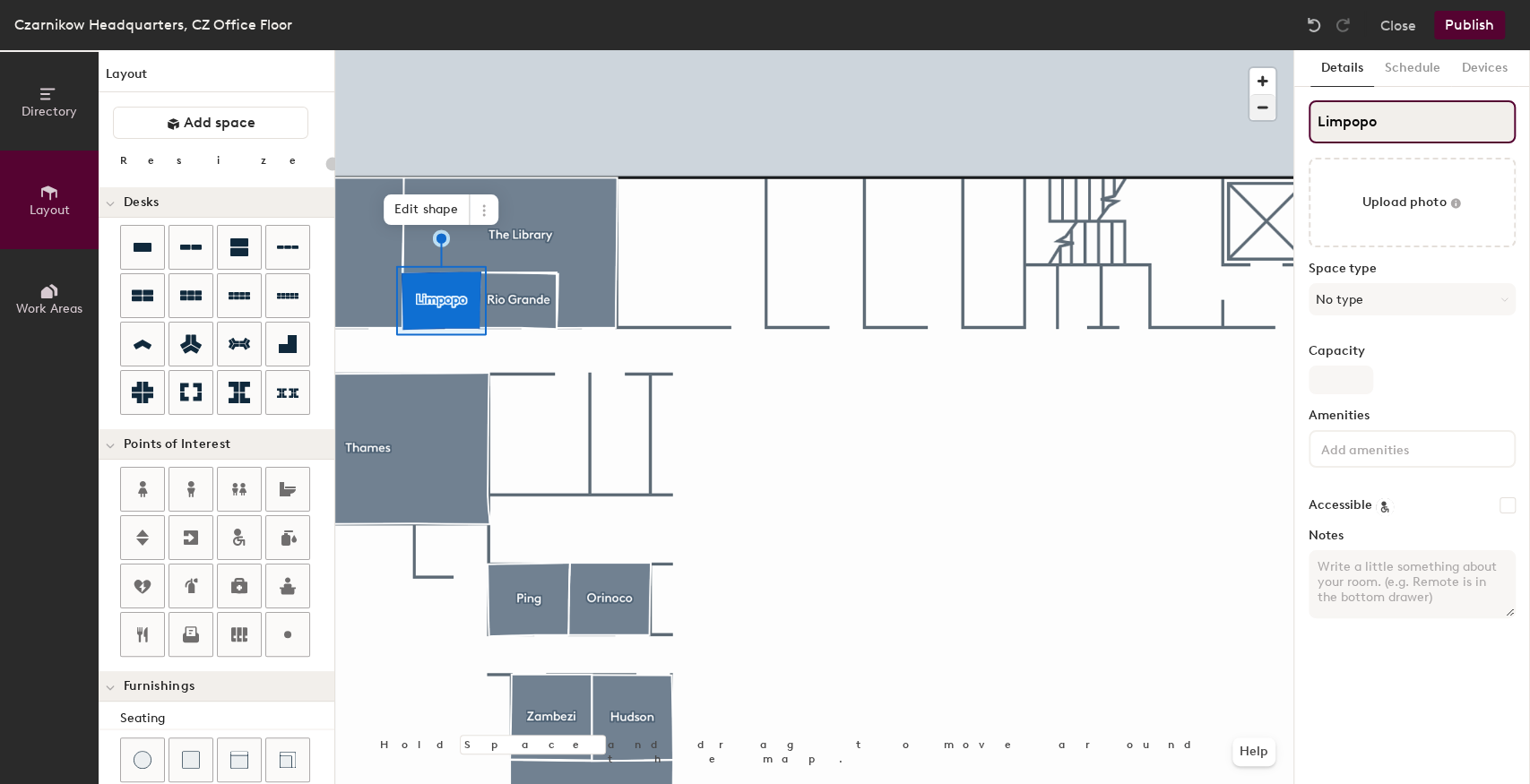
type input "20"
type input "Limpopo"
click at [628, 51] on div at bounding box center [814, 51] width 958 height 0
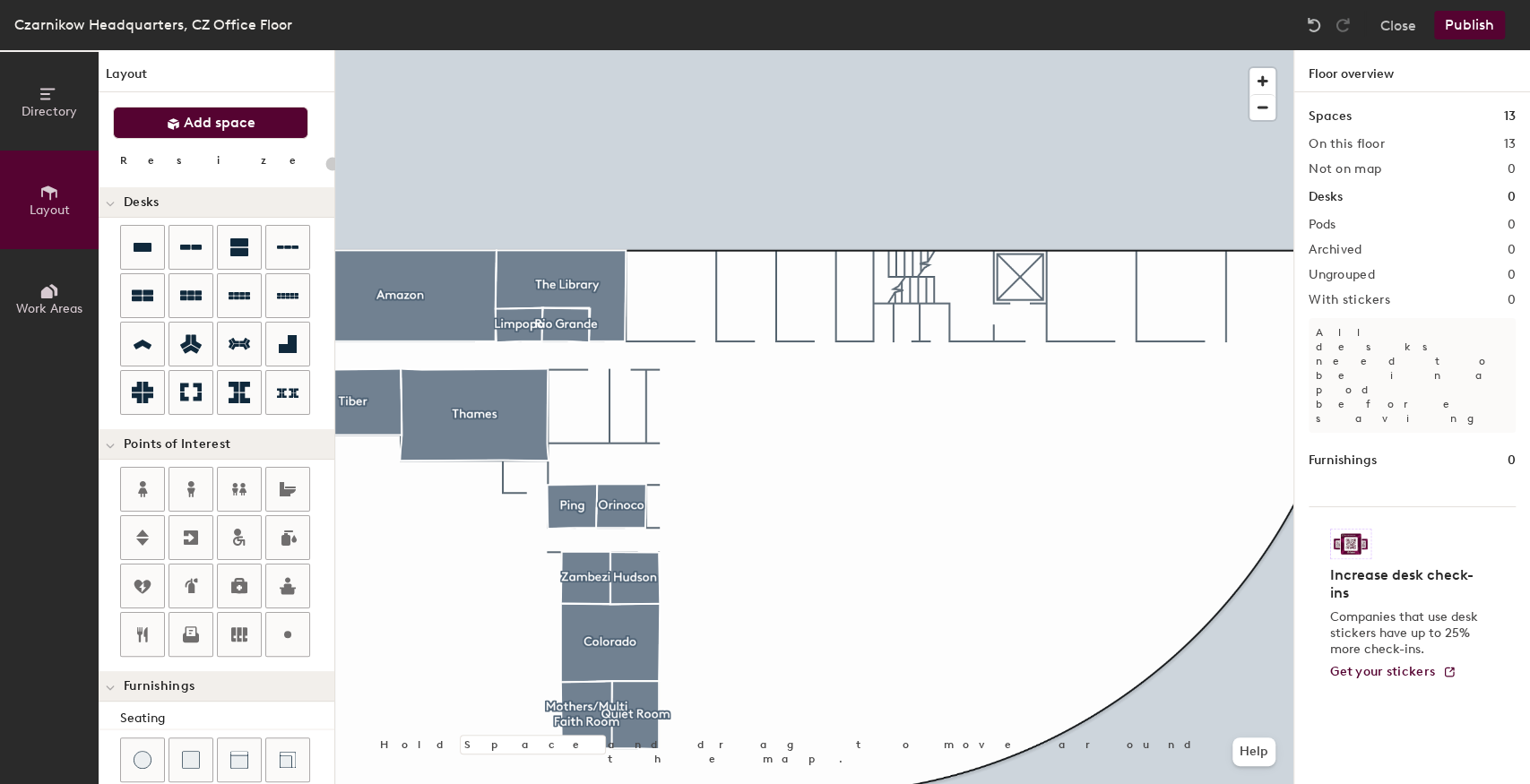
click at [220, 118] on span "Add space" at bounding box center [219, 123] width 72 height 18
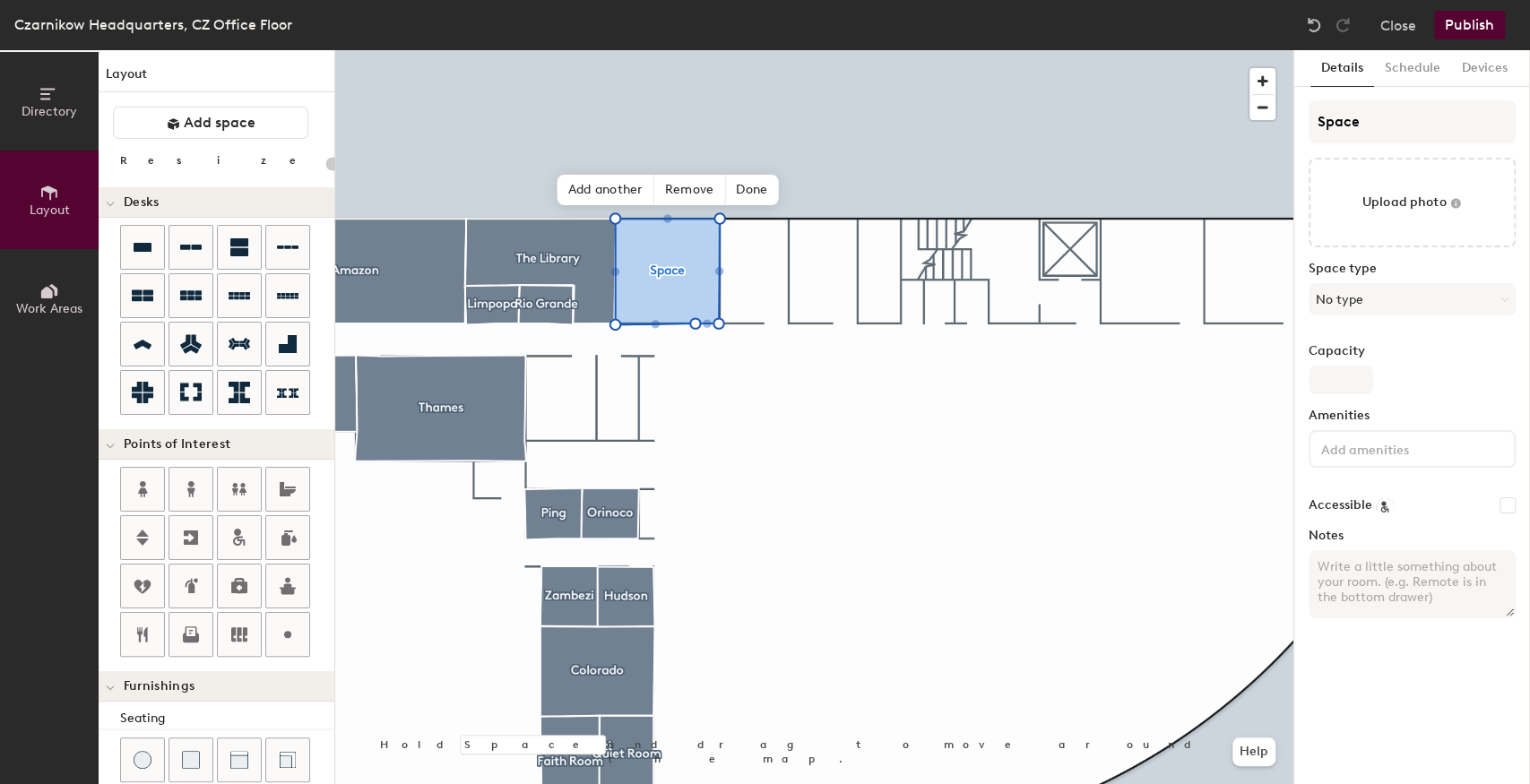
type input "20"
click at [1280, 126] on div "Directory Layout Work Areas Layout Add space Resize Desks Points of Interest Fu…" at bounding box center [765, 418] width 1530 height 734
type input "M"
type input "20"
type input "Me"
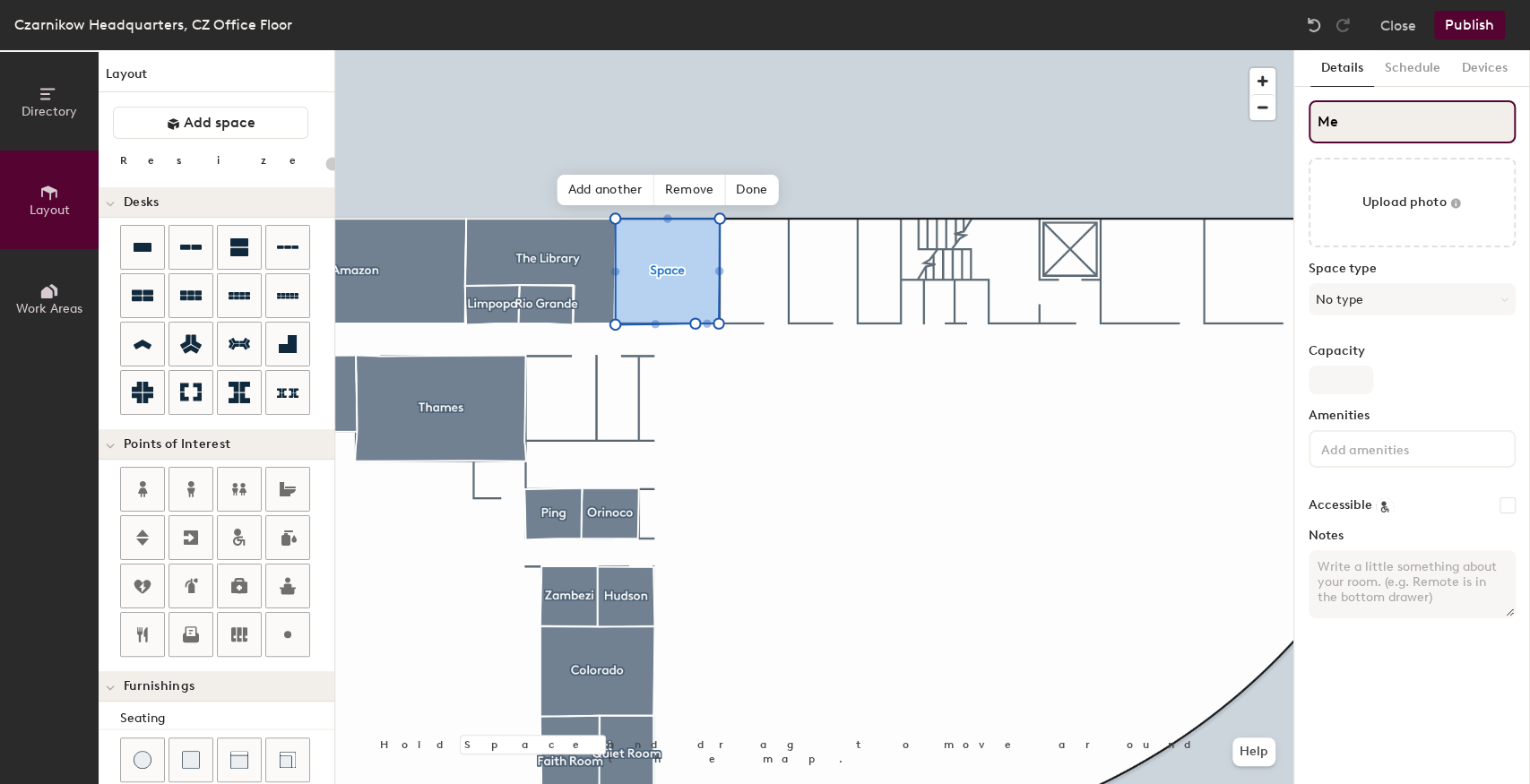
type input "20"
type input "Mek"
type input "20"
type input "Meko"
type input "20"
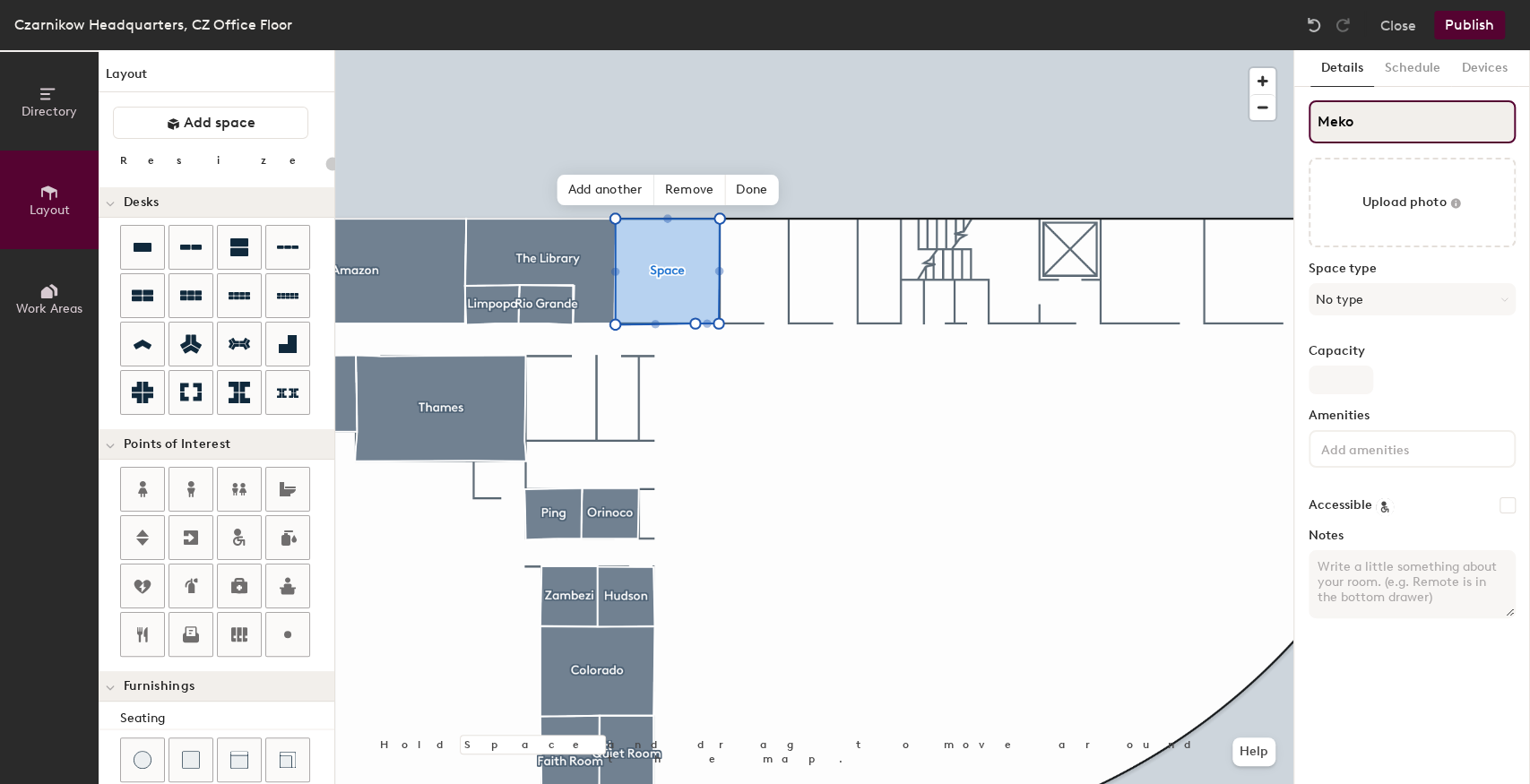
type input "Mekon"
type input "20"
type input "Mekong"
type input "20"
type input "Mekong"
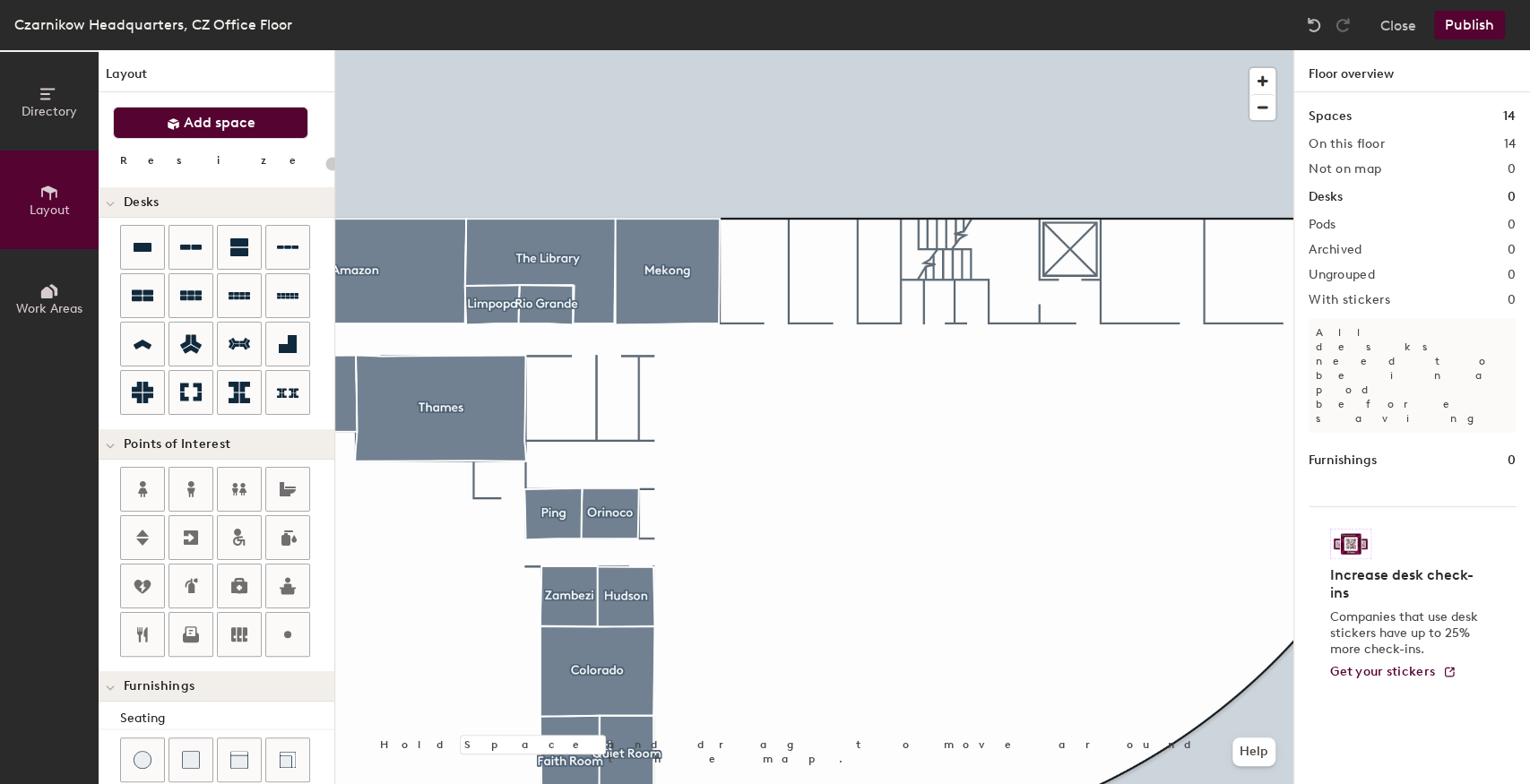
click at [217, 122] on span "Add space" at bounding box center [219, 123] width 72 height 18
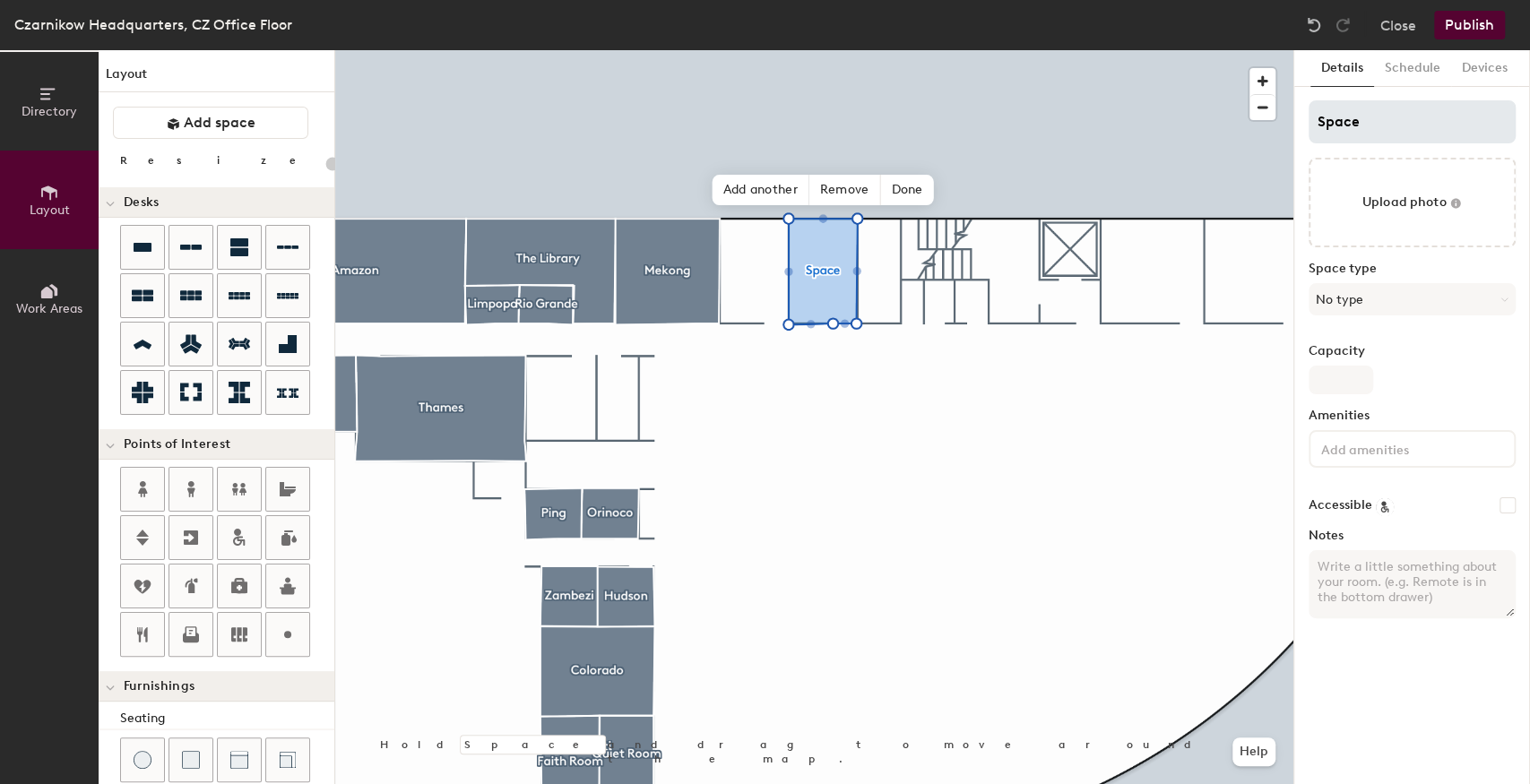
type input "20"
click at [1188, 137] on div "Directory Layout Work Areas Layout Add space Resize Desks Points of Interest Fu…" at bounding box center [765, 418] width 1530 height 734
type input "N"
type input "20"
type input "Nile"
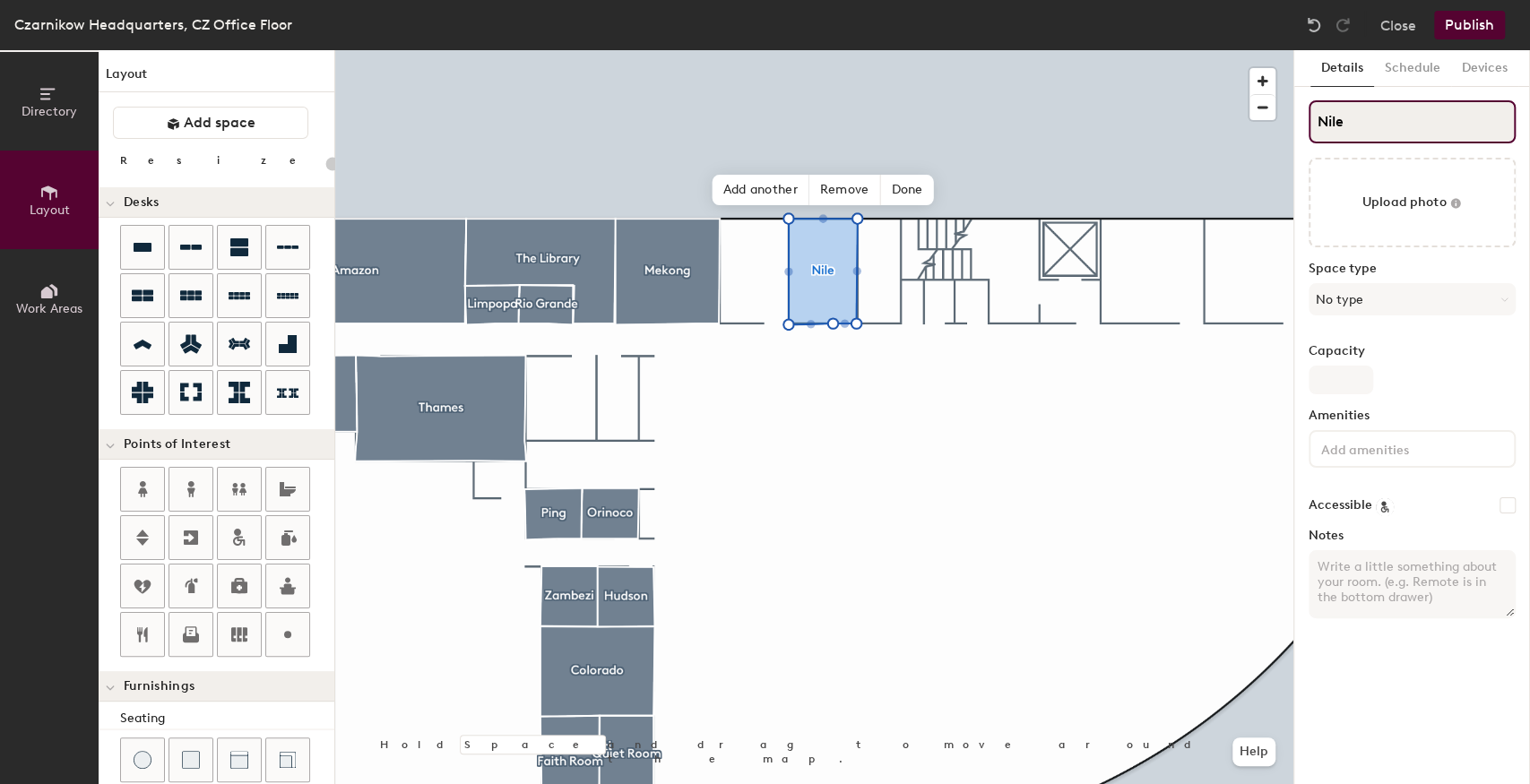
type input "20"
type input "Nile"
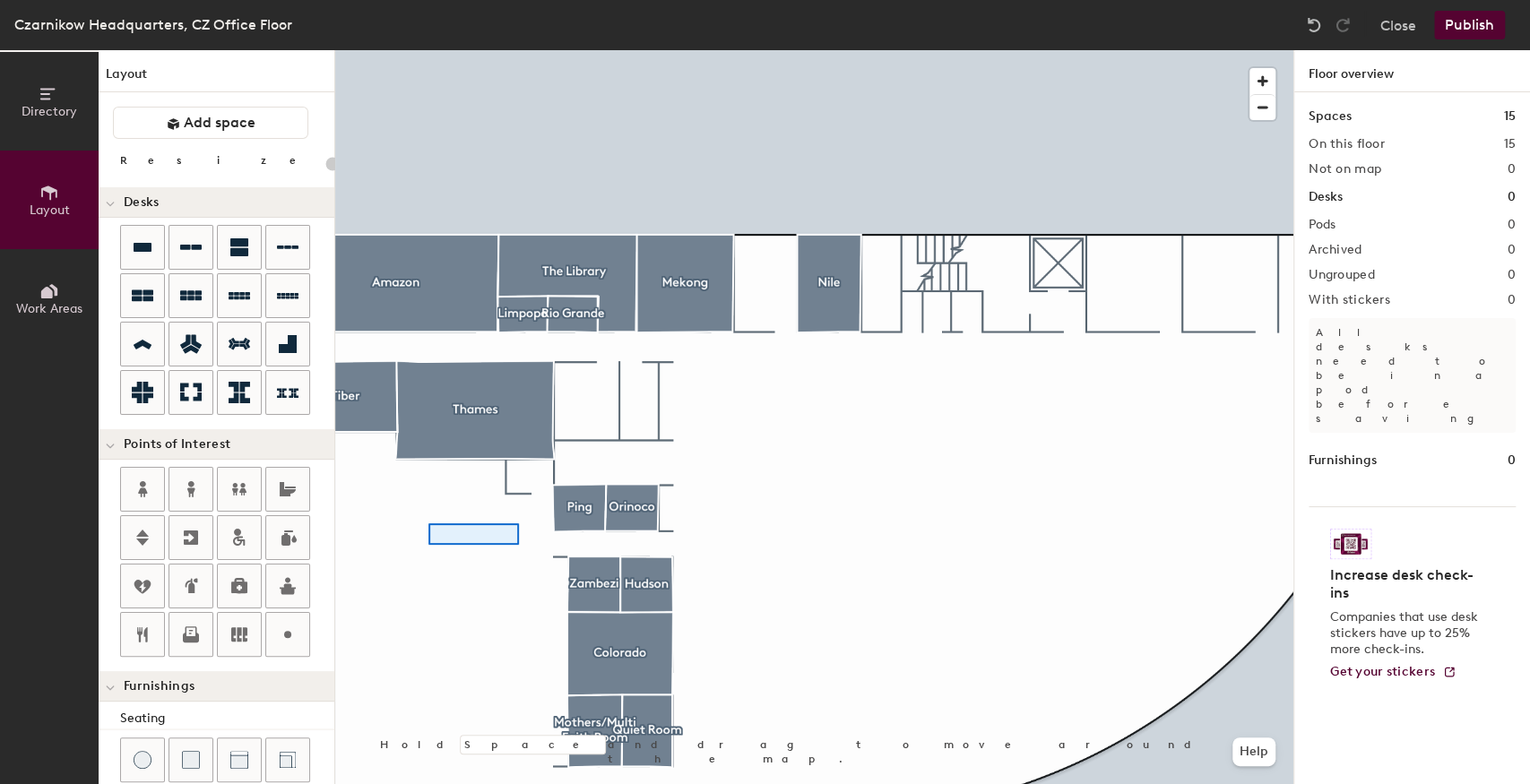
drag, startPoint x: 1374, startPoint y: 120, endPoint x: 425, endPoint y: 524, distance: 1031.4
click at [425, 51] on div at bounding box center [814, 51] width 958 height 0
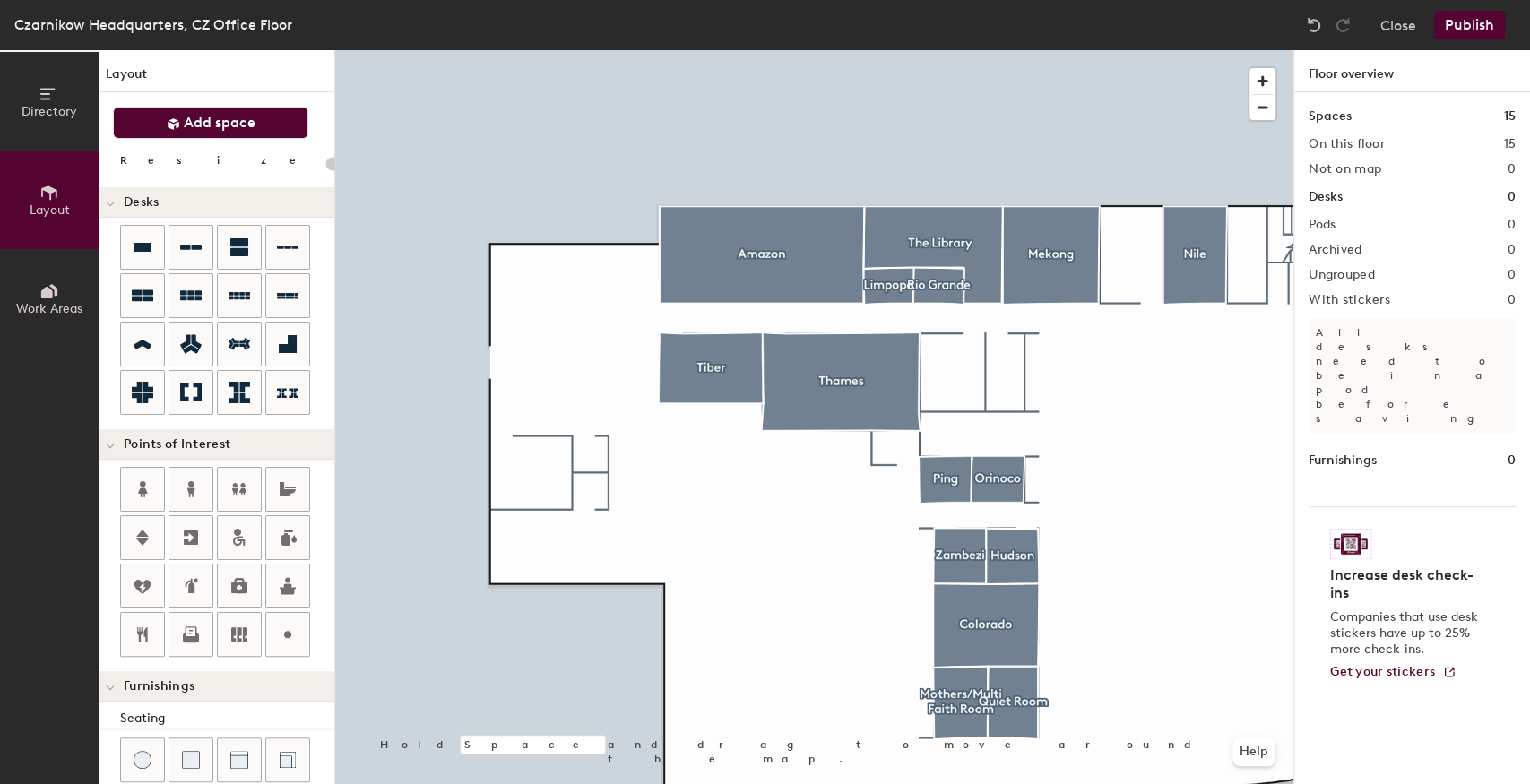
click at [230, 126] on span "Add space" at bounding box center [219, 123] width 72 height 18
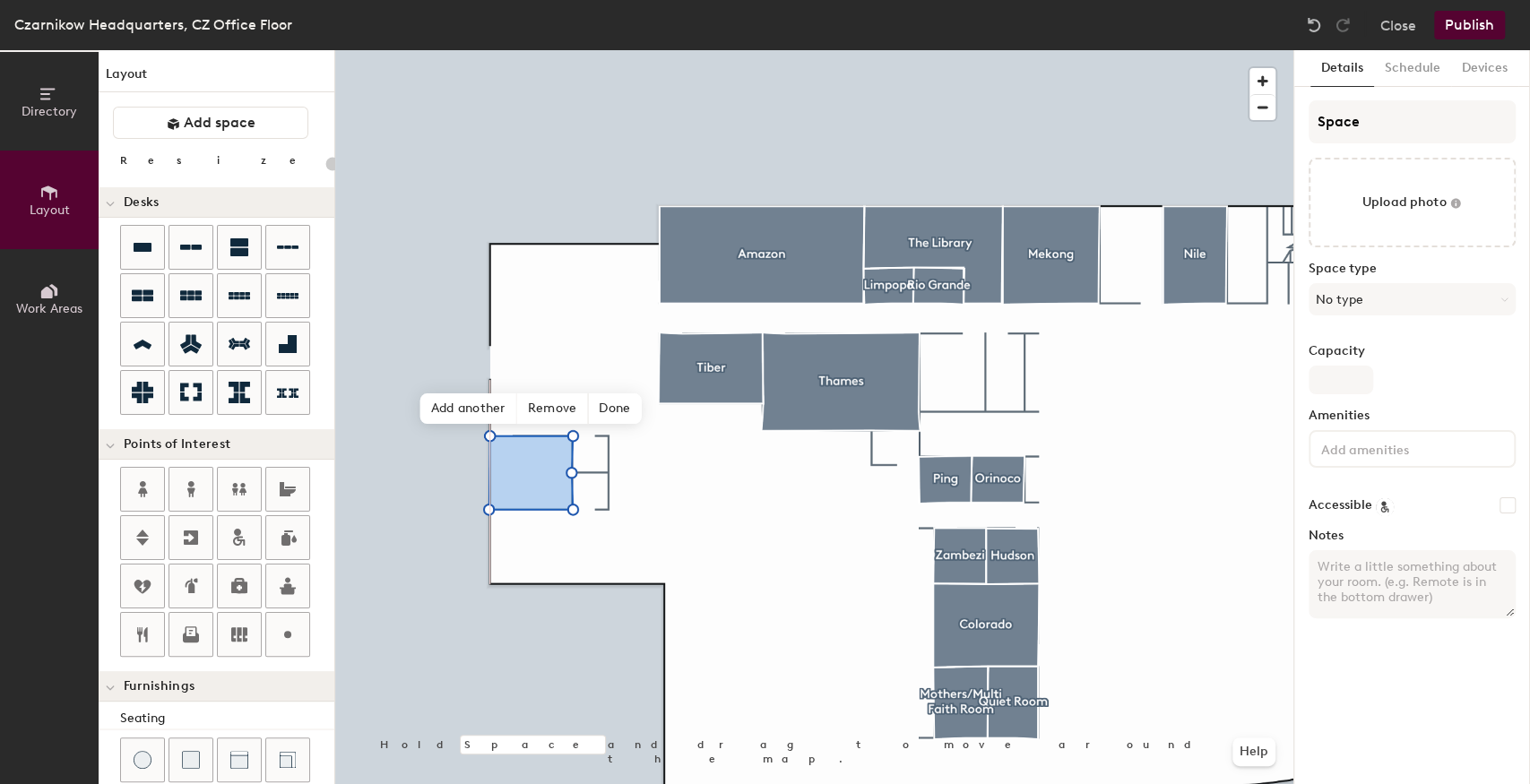
type input "20"
click at [1245, 123] on div "Directory Layout Work Areas Layout Add space Resize Desks Points of Interest Fu…" at bounding box center [765, 418] width 1530 height 734
click at [1364, 129] on input "Space" at bounding box center [1412, 122] width 207 height 43
click at [1282, 138] on div "Directory Layout Work Areas Layout Add space Resize Desks Points of Interest Fu…" at bounding box center [765, 418] width 1530 height 734
type input "Y"
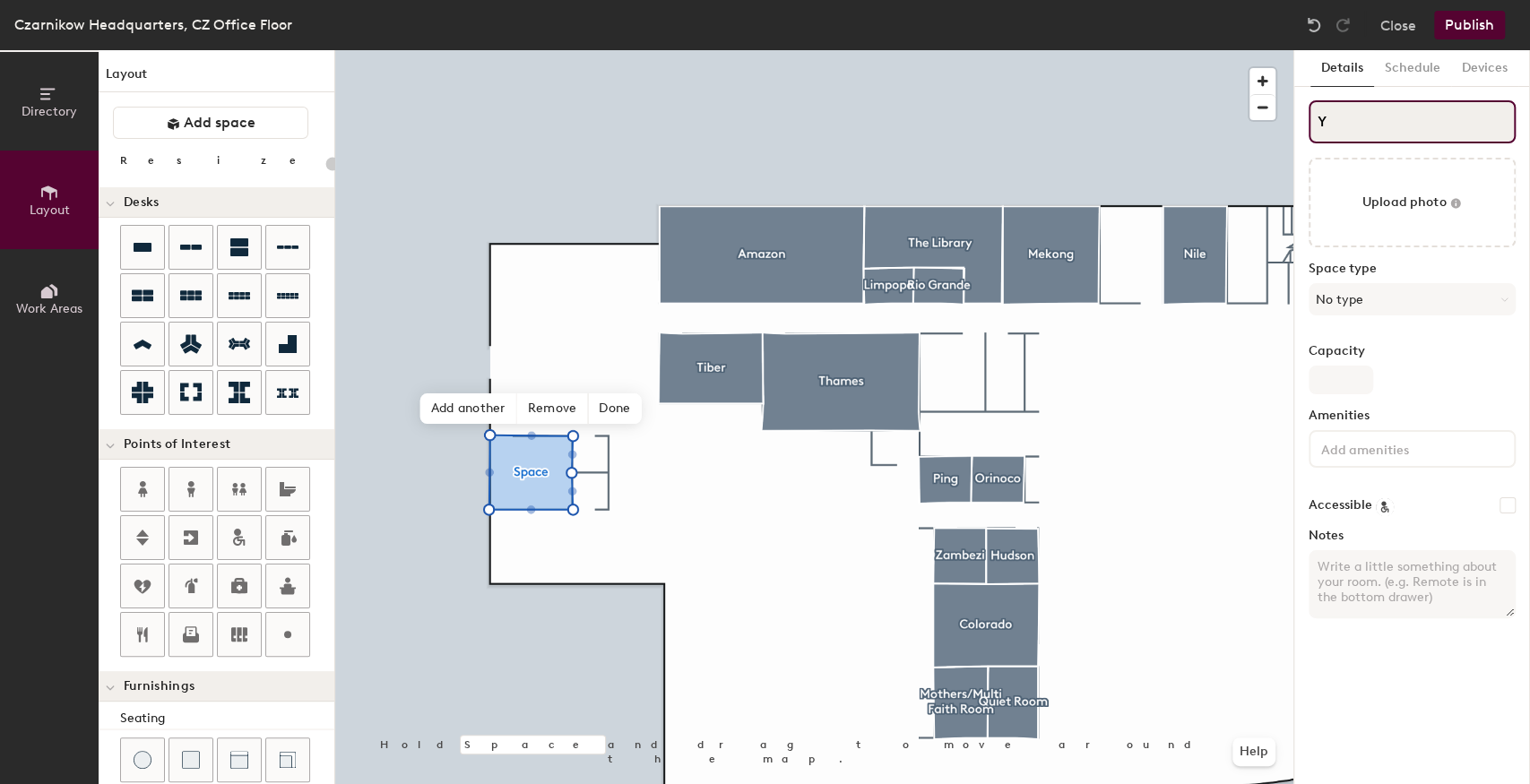
type input "20"
type input "Yan"
type input "20"
type input "Yang"
type input "20"
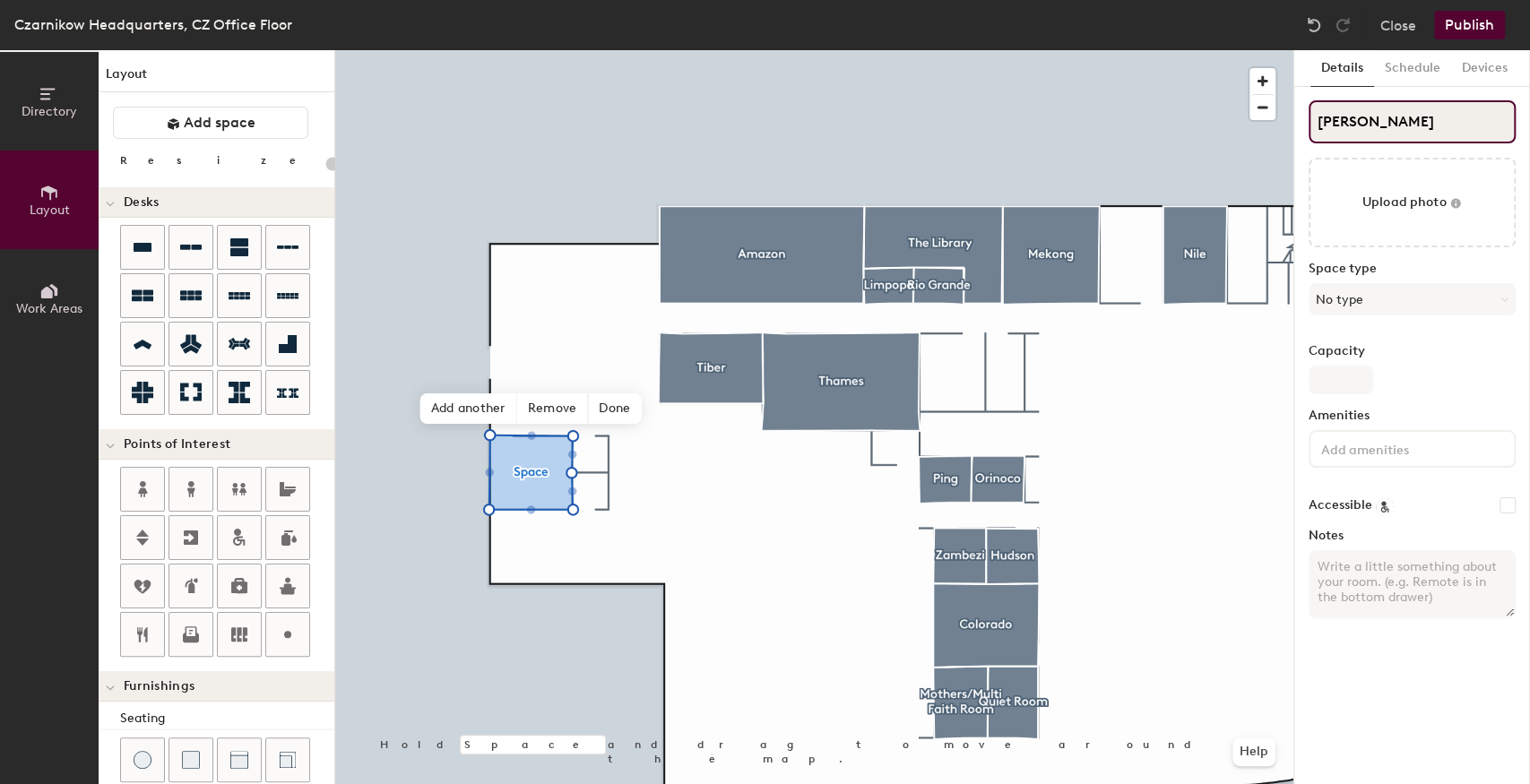
type input "Yange"
type input "20"
type input "Yangez"
type input "20"
type input "Yangeze"
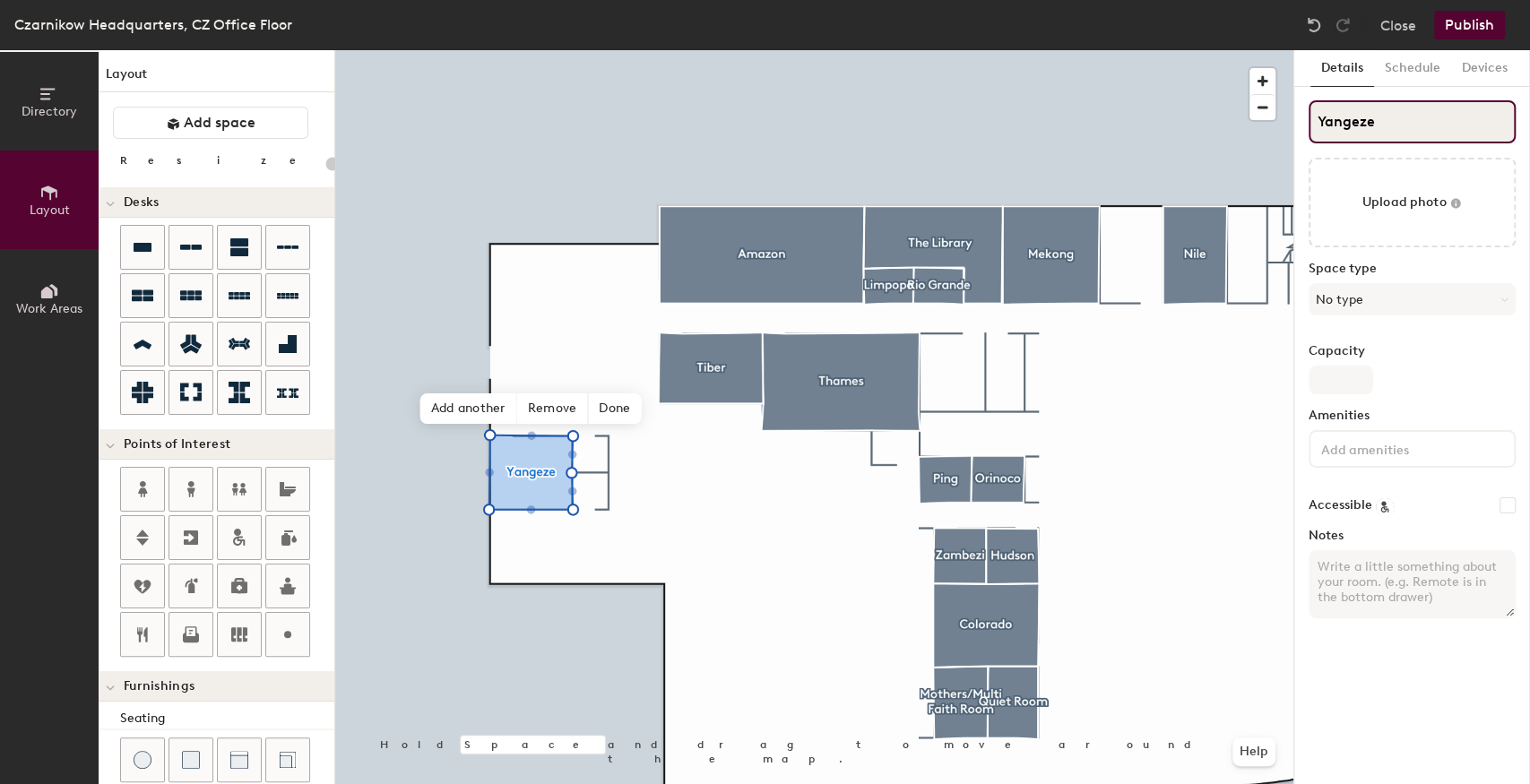
type input "20"
type input "Yang"
type input "20"
type input "Yangp"
type input "20"
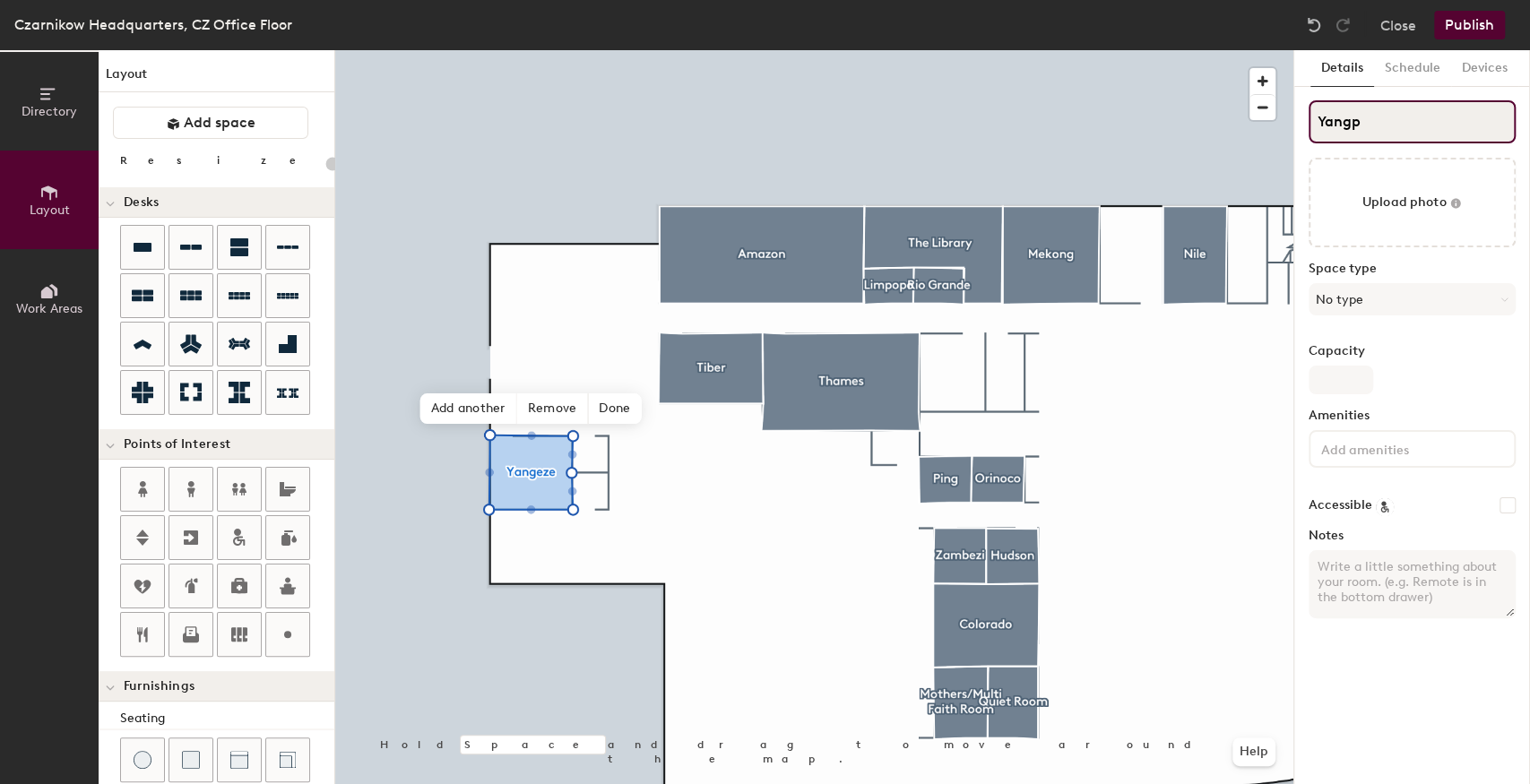
type input "Yangpz"
type input "20"
type input "Yangpze"
type input "20"
type input "Yangp"
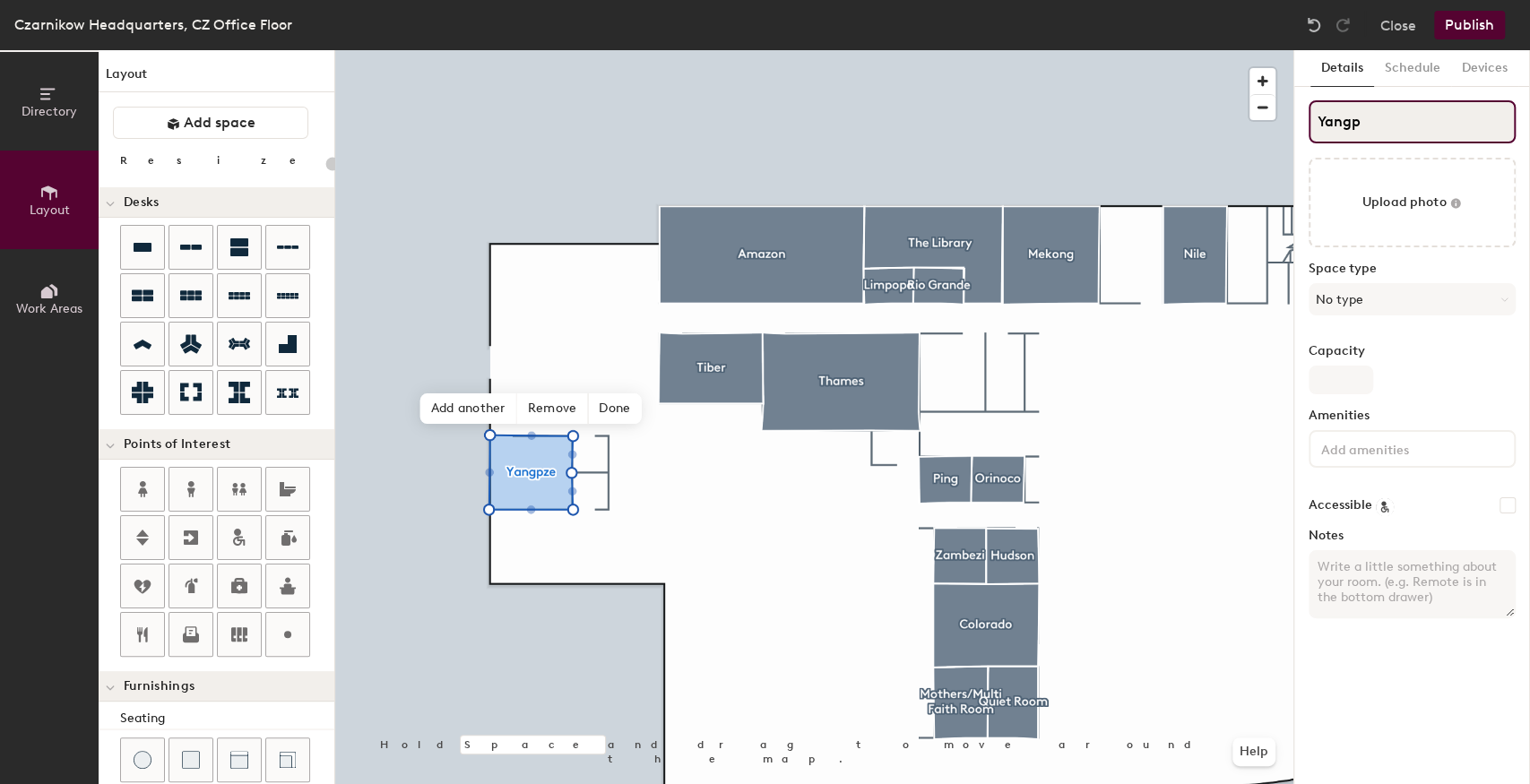
type input "20"
type input "Yangt"
type input "20"
type input "Yangtz"
type input "20"
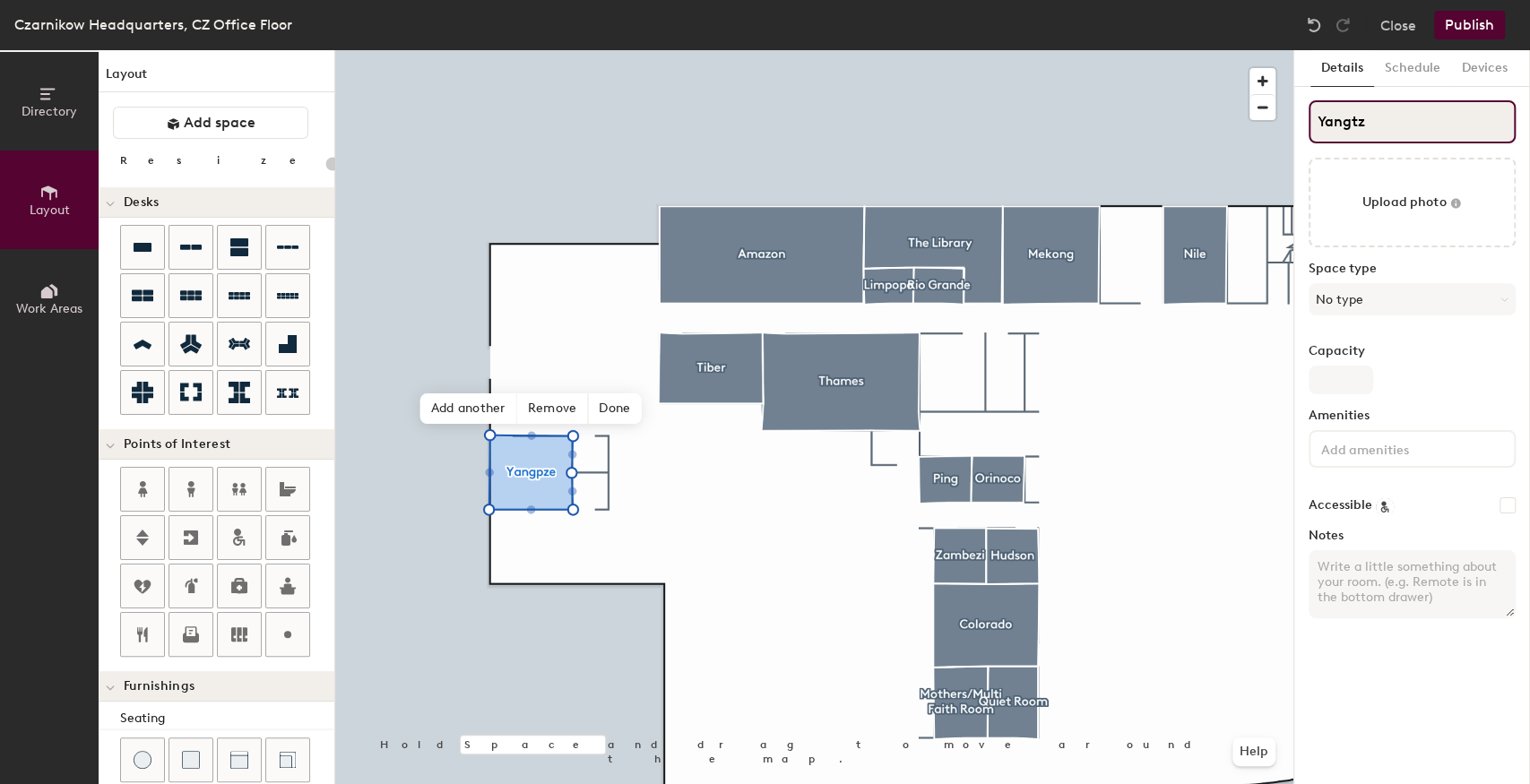
type input "Yangtze"
type input "20"
type input "Yangtze"
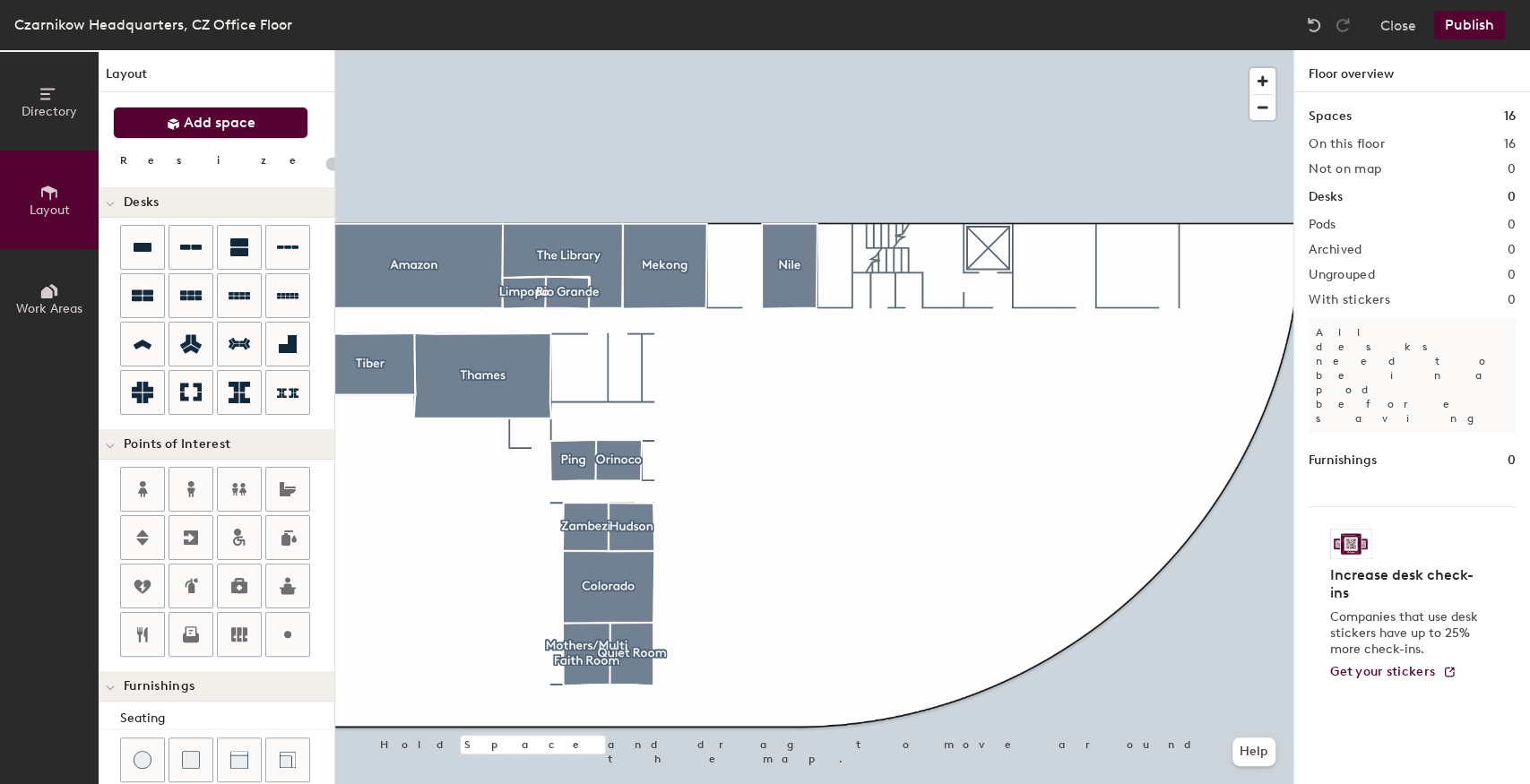
click at [245, 137] on button "Add space" at bounding box center [211, 123] width 196 height 32
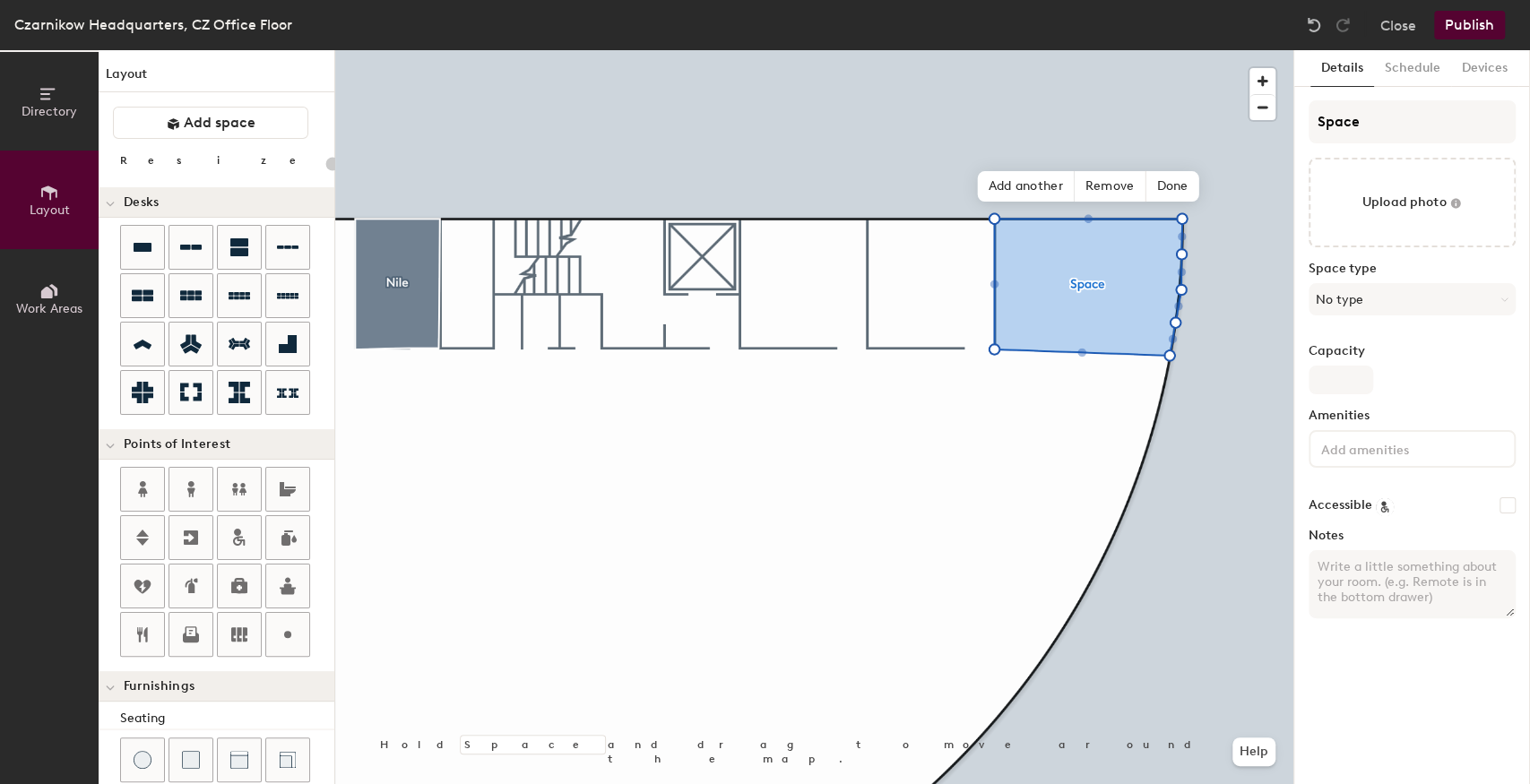
type input "20"
click at [1266, 122] on div "Directory Layout Work Areas Layout Add space Resize Desks Points of Interest Fu…" at bounding box center [765, 418] width 1530 height 734
type input "C"
type input "20"
type input "Co"
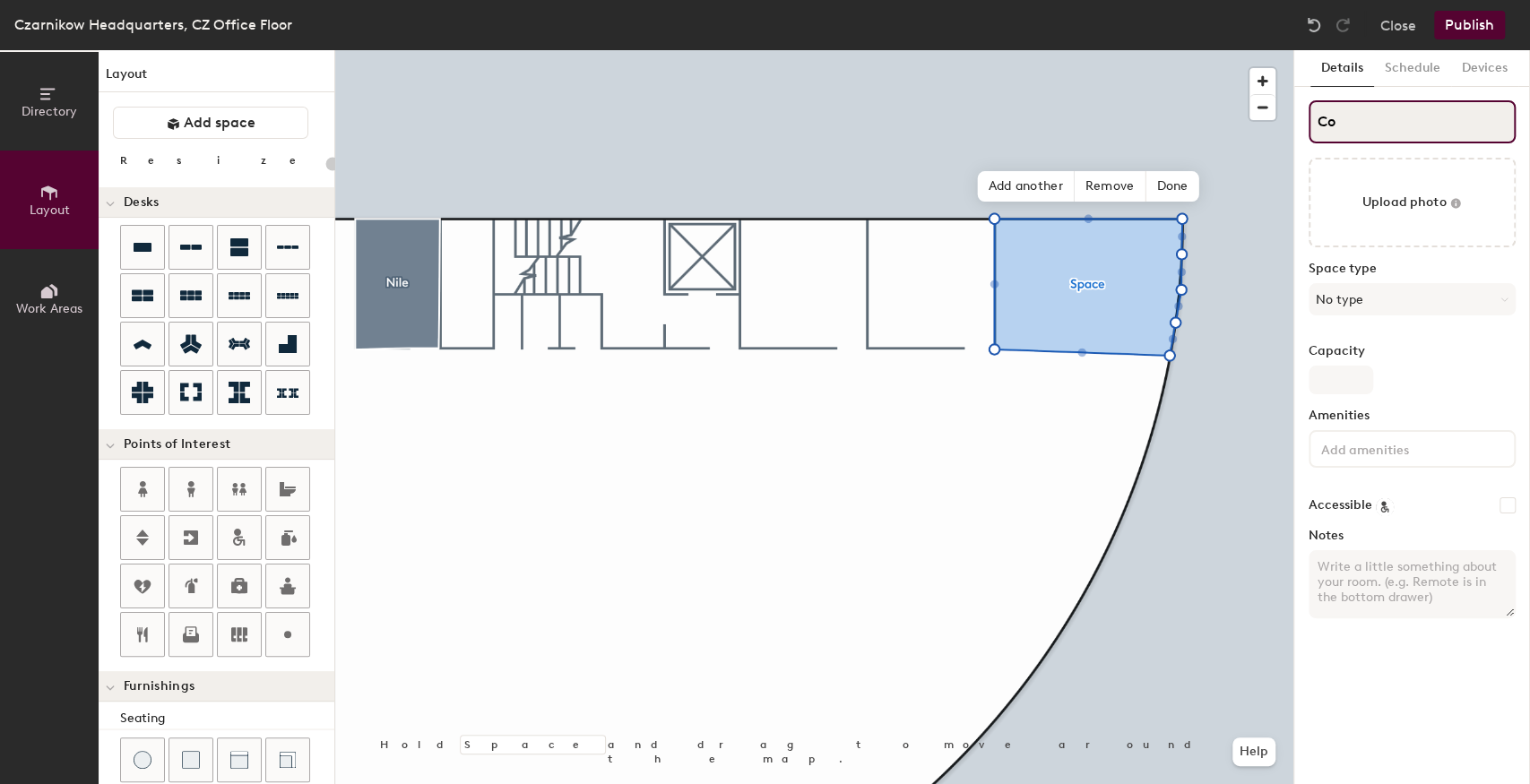
type input "20"
type input "Coll"
type input "20"
type input "Colla"
type input "20"
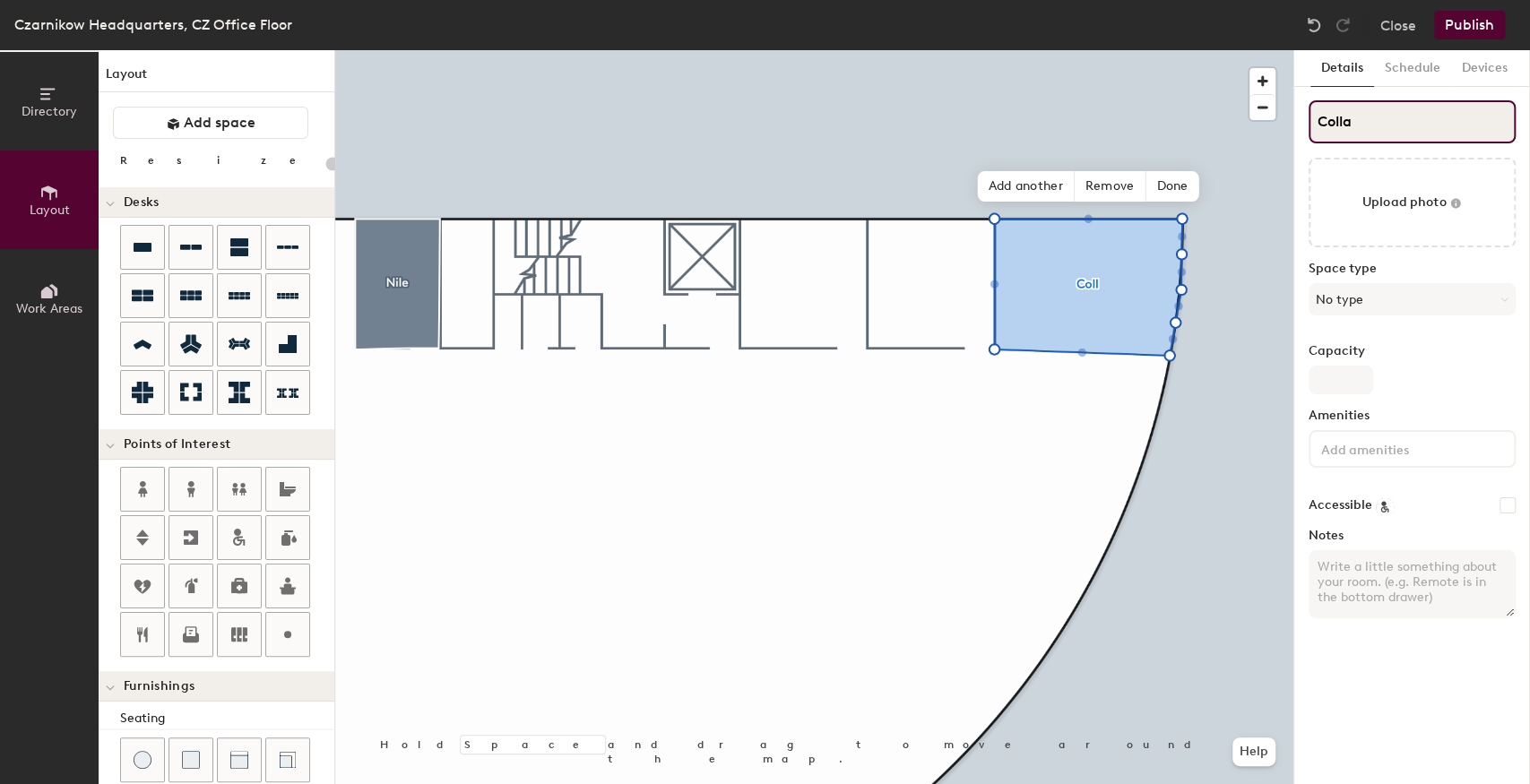
type input "Collab"
type input "20"
type input "Collabo"
type input "20"
type input "Collabor"
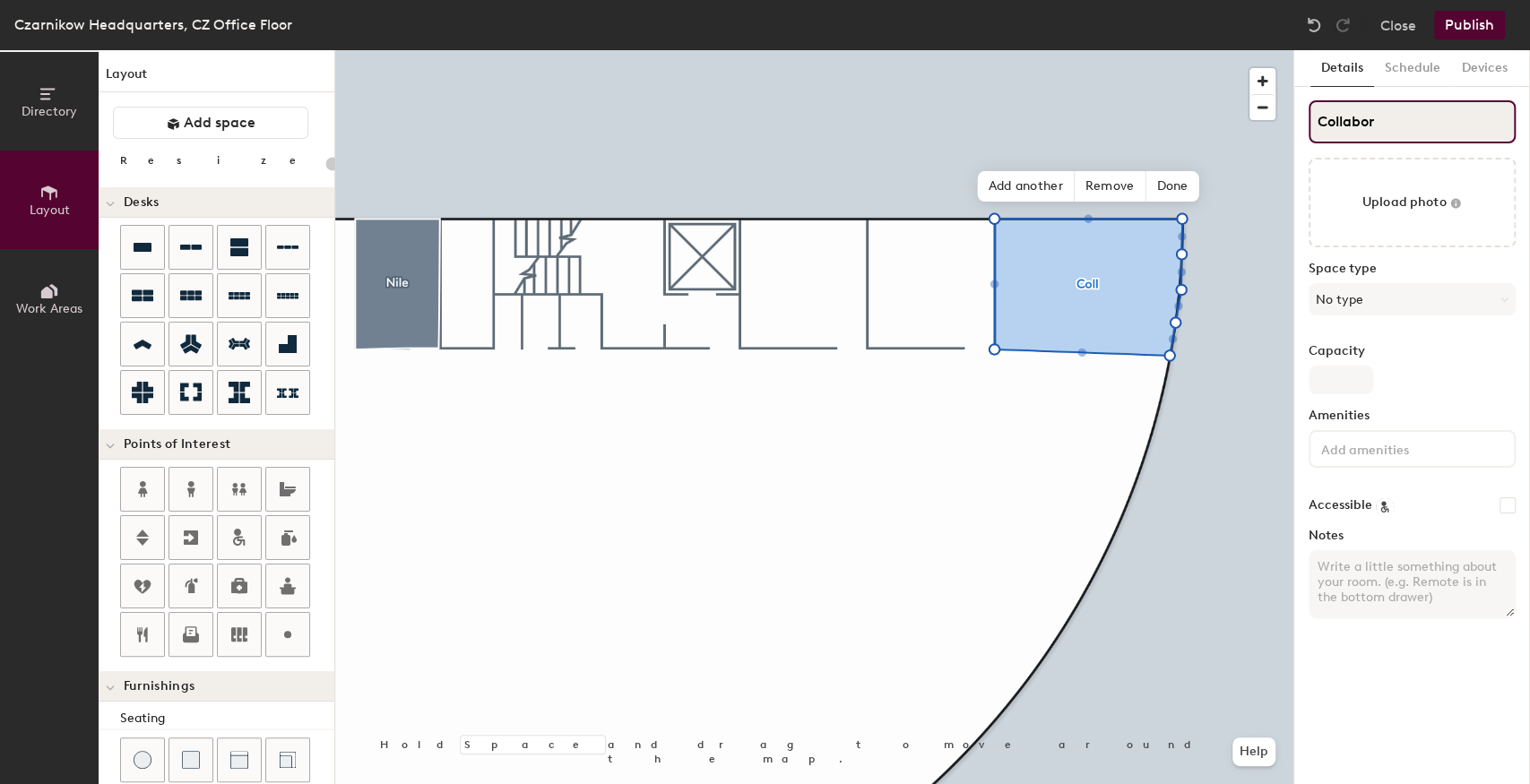
type input "20"
type input "Collaborati"
type input "20"
type input "Collaboration"
type input "20"
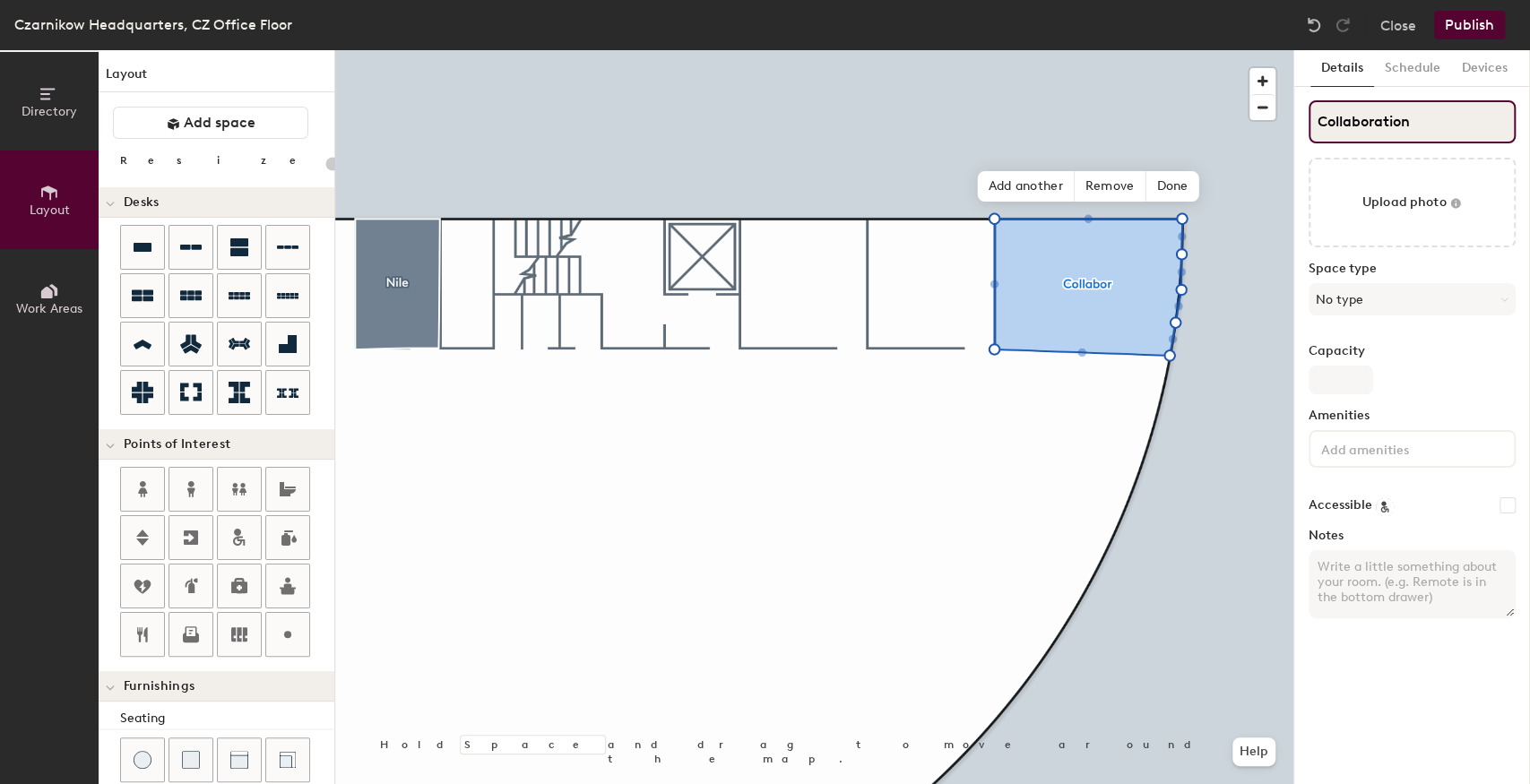
type input "Collaboration R"
type input "20"
type input "Collaboration Roo"
type input "20"
type input "Collaboration Room"
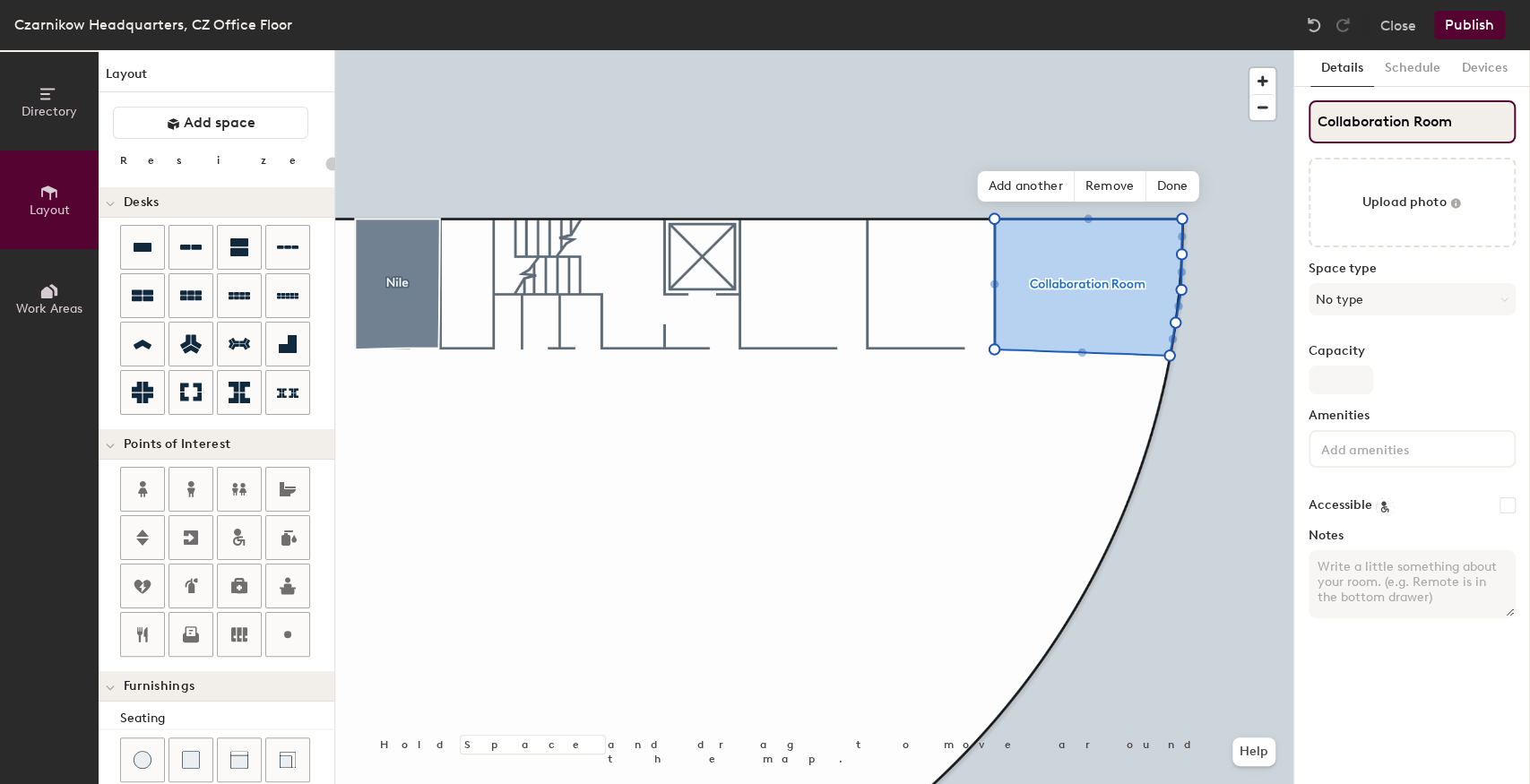
type input "20"
click at [1439, 122] on input "Collaboration Room" at bounding box center [1412, 122] width 207 height 43
drag, startPoint x: 1460, startPoint y: 124, endPoint x: 1415, endPoint y: 124, distance: 45.0
click at [1415, 124] on input "Collaboration Room" at bounding box center [1412, 122] width 207 height 43
type input "Collaboration Area"
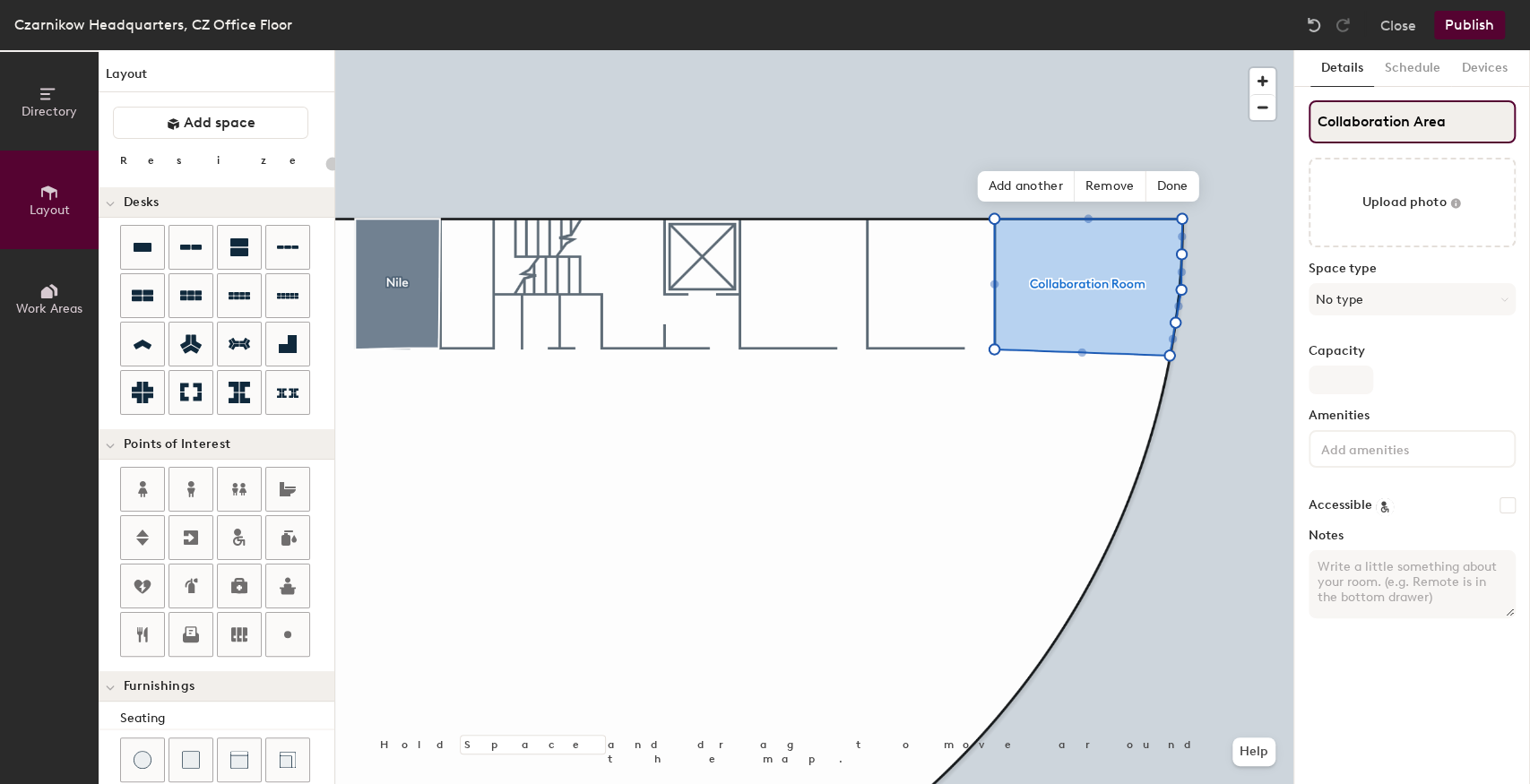
type input "20"
type input "Collaboration Area"
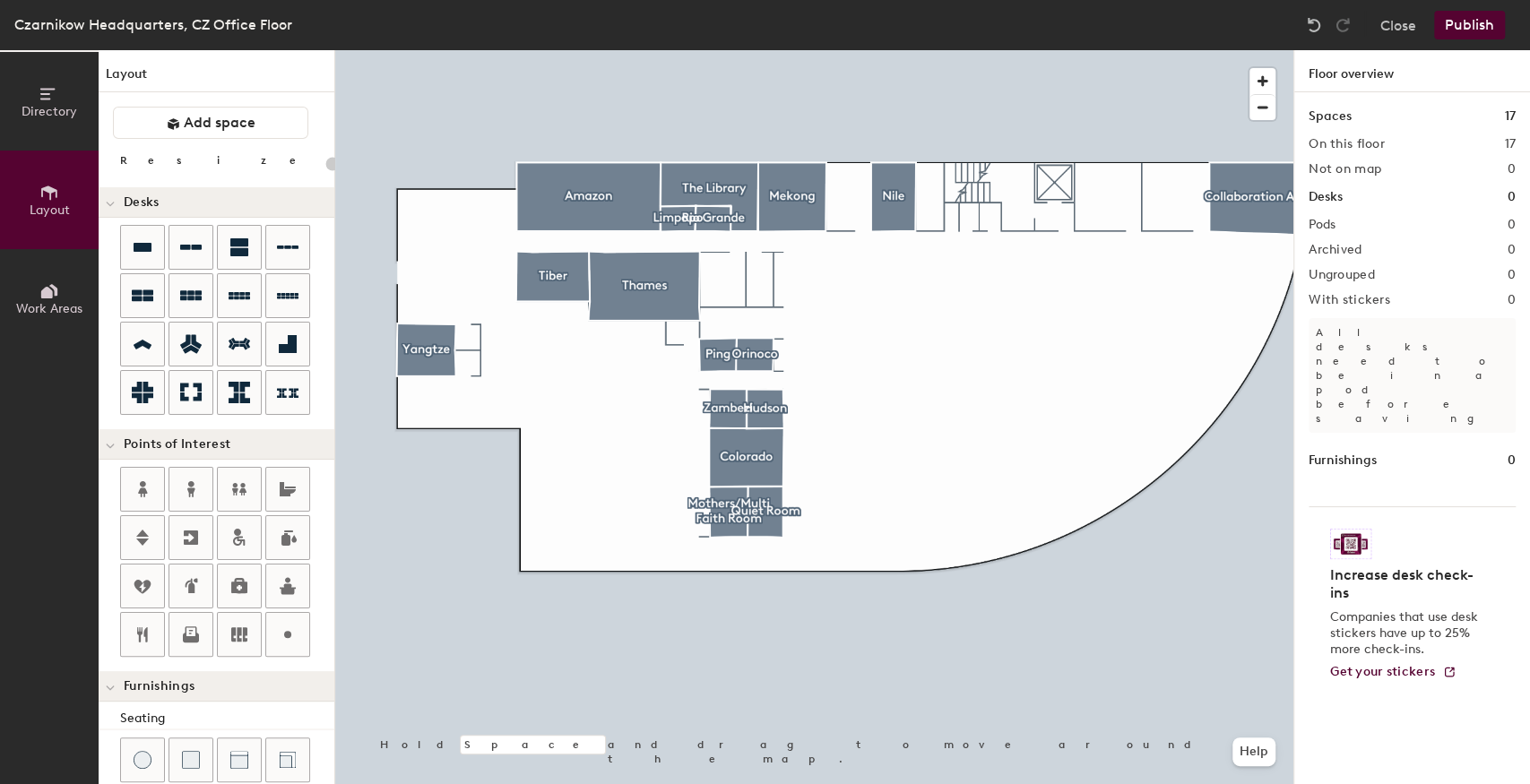
click at [573, 51] on div at bounding box center [814, 51] width 958 height 0
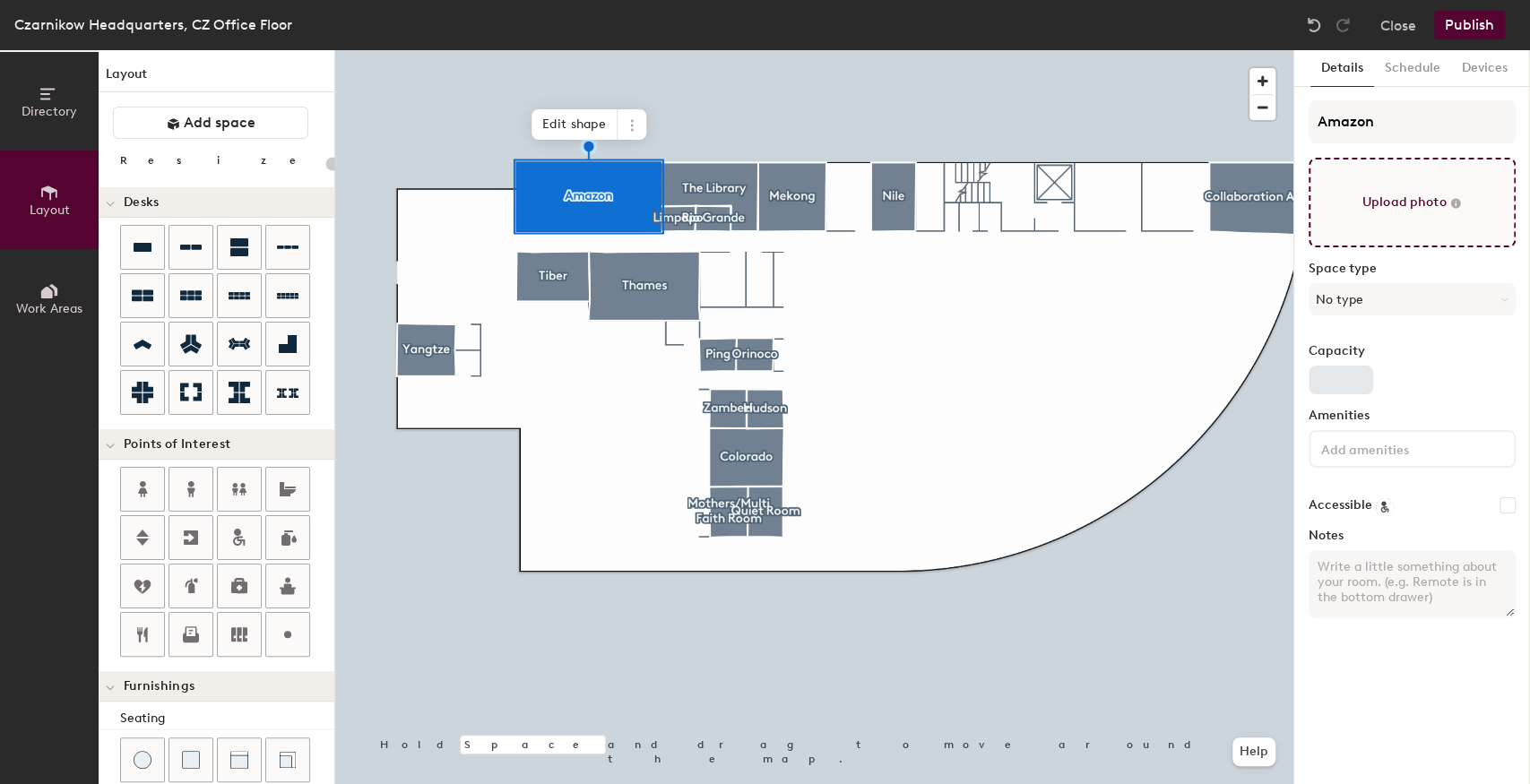
type input "20"
click at [1327, 455] on input at bounding box center [1399, 448] width 161 height 22
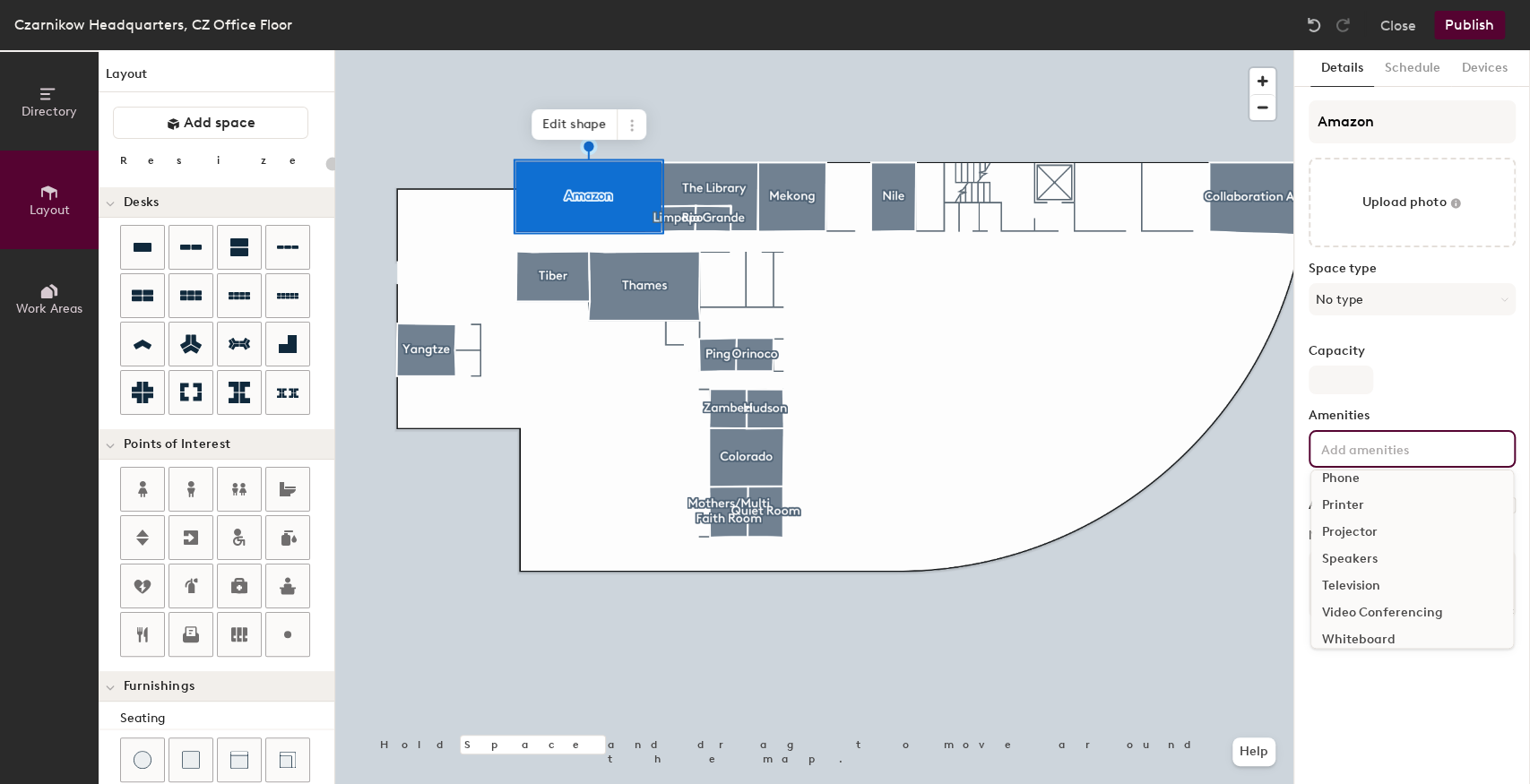
scroll to position [105, 0]
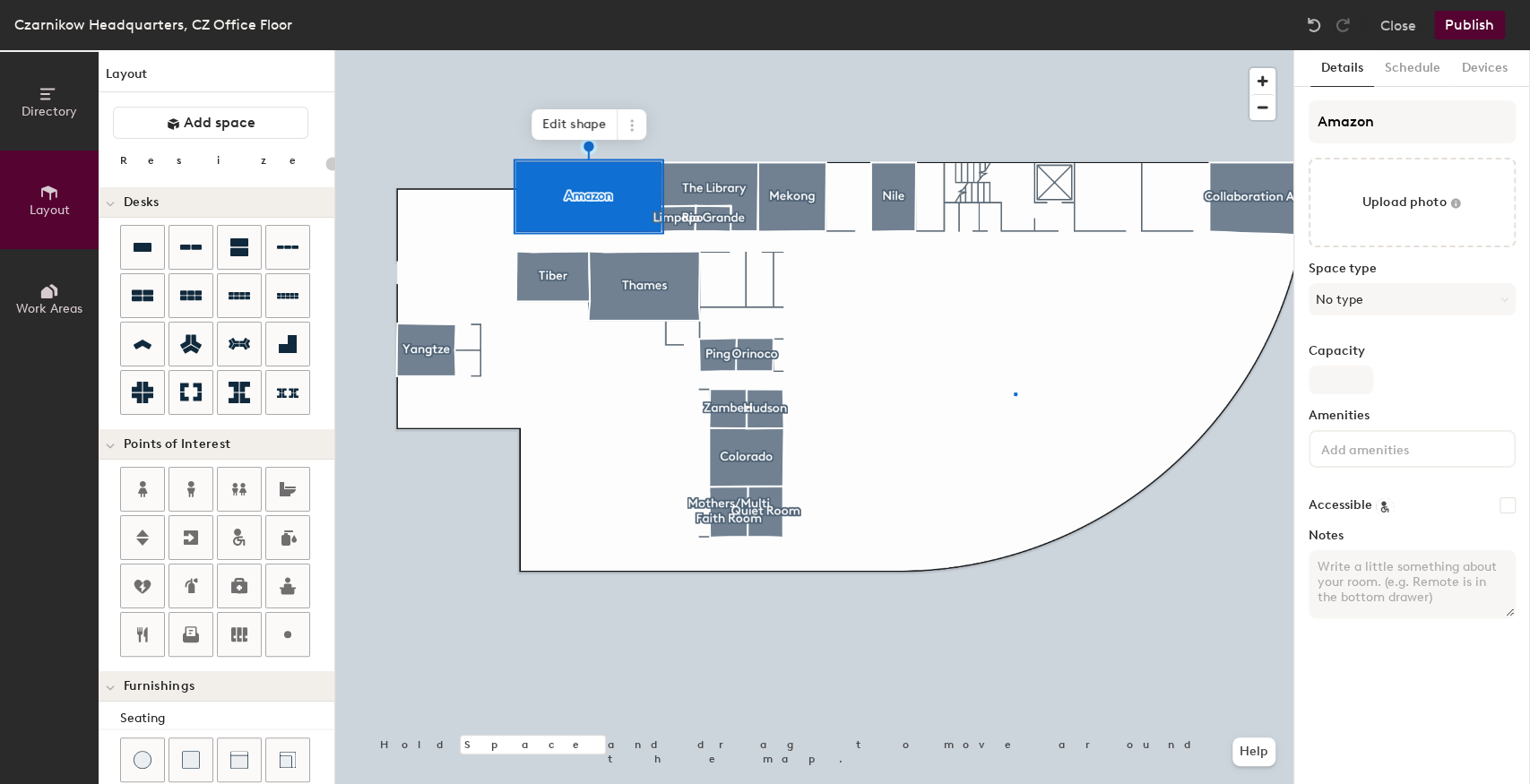
click at [1014, 51] on div at bounding box center [814, 51] width 958 height 0
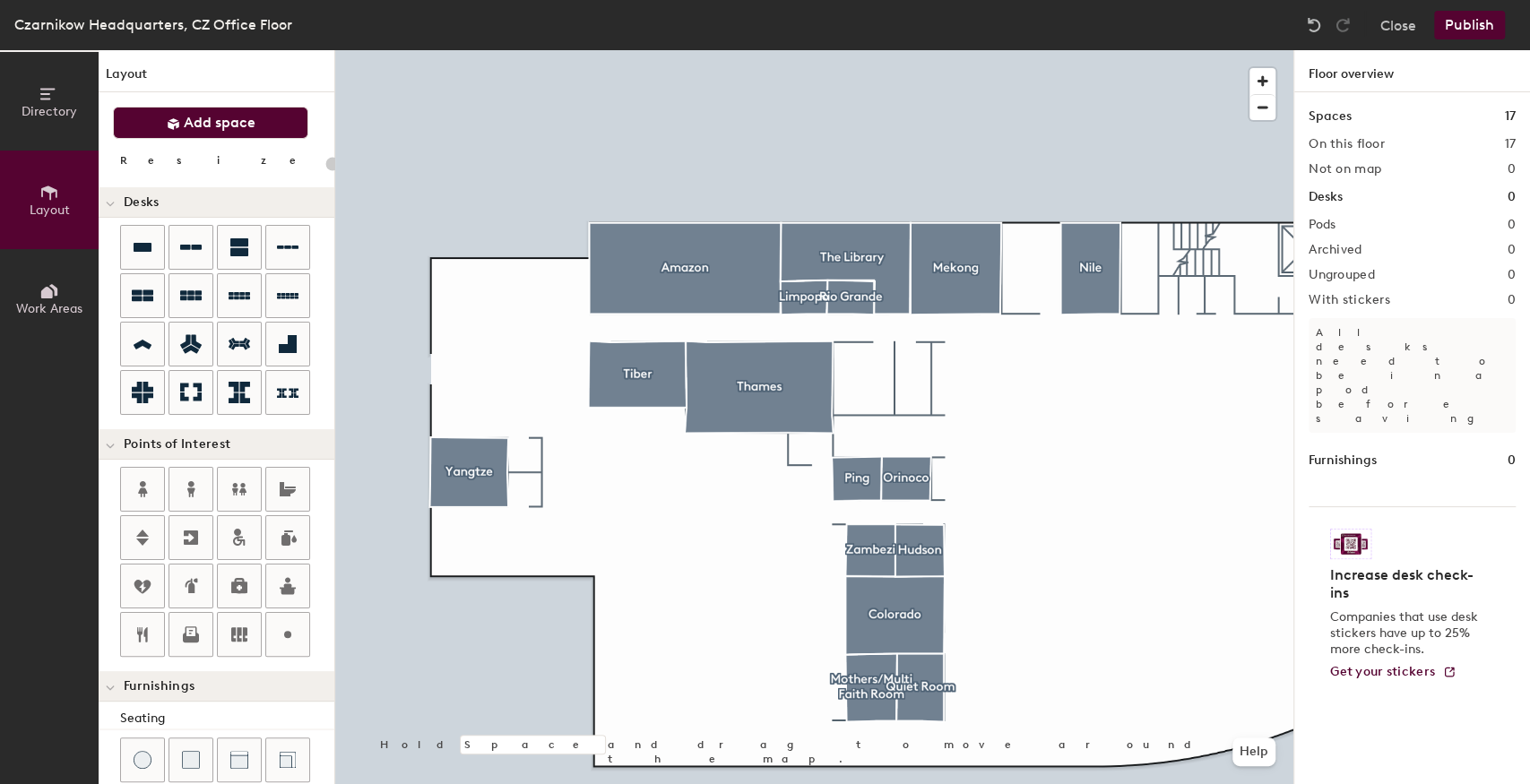
click at [166, 136] on button "Add space" at bounding box center [211, 123] width 196 height 32
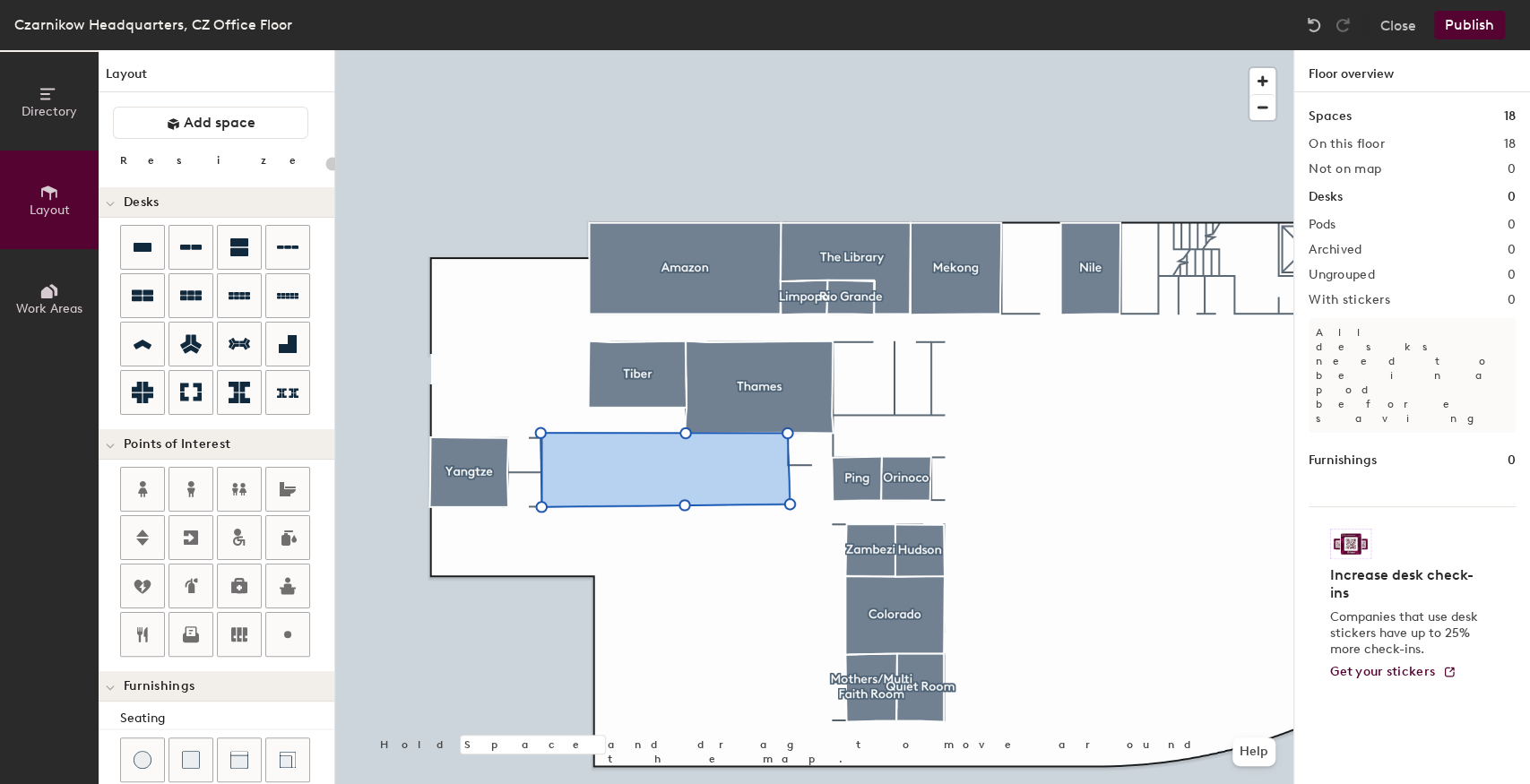
click at [658, 51] on div at bounding box center [814, 51] width 958 height 0
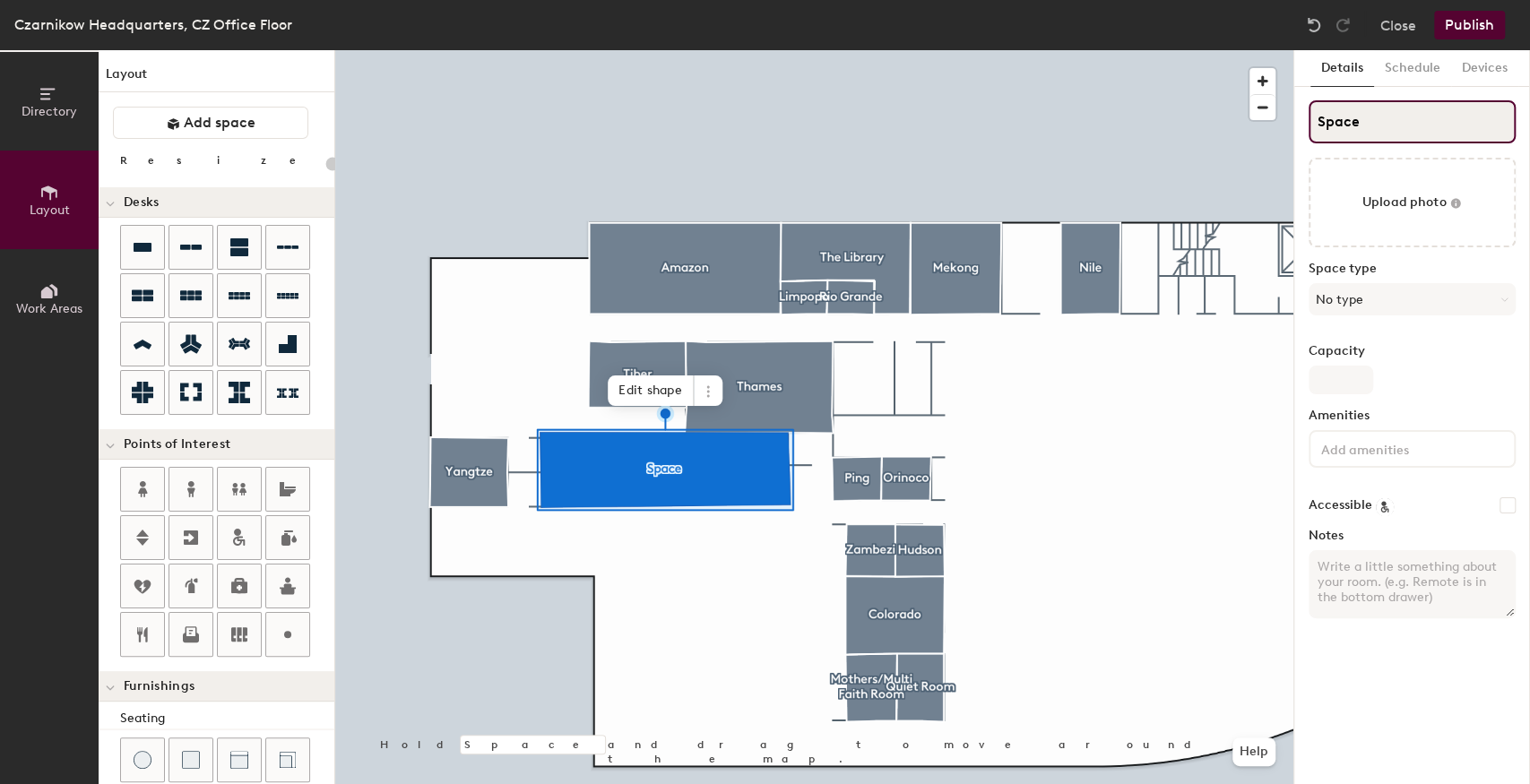
click at [1246, 125] on div "Directory Layout Work Areas Layout Add space Resize Desks Points of Interest Fu…" at bounding box center [765, 418] width 1530 height 734
type input "20"
type input "B"
type input "20"
type input "Br"
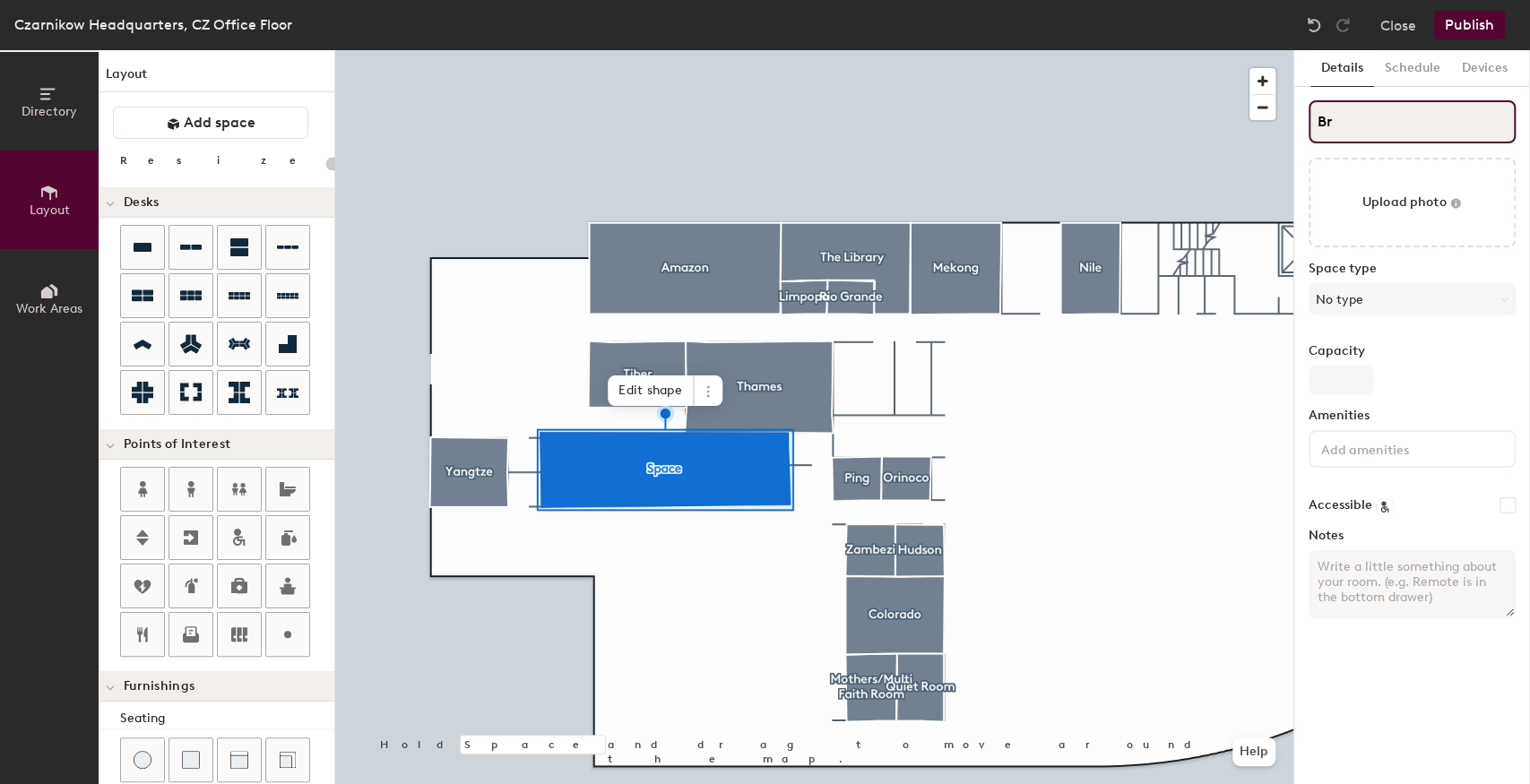
type input "20"
type input "Brea"
type input "20"
type input "Break"
type input "20"
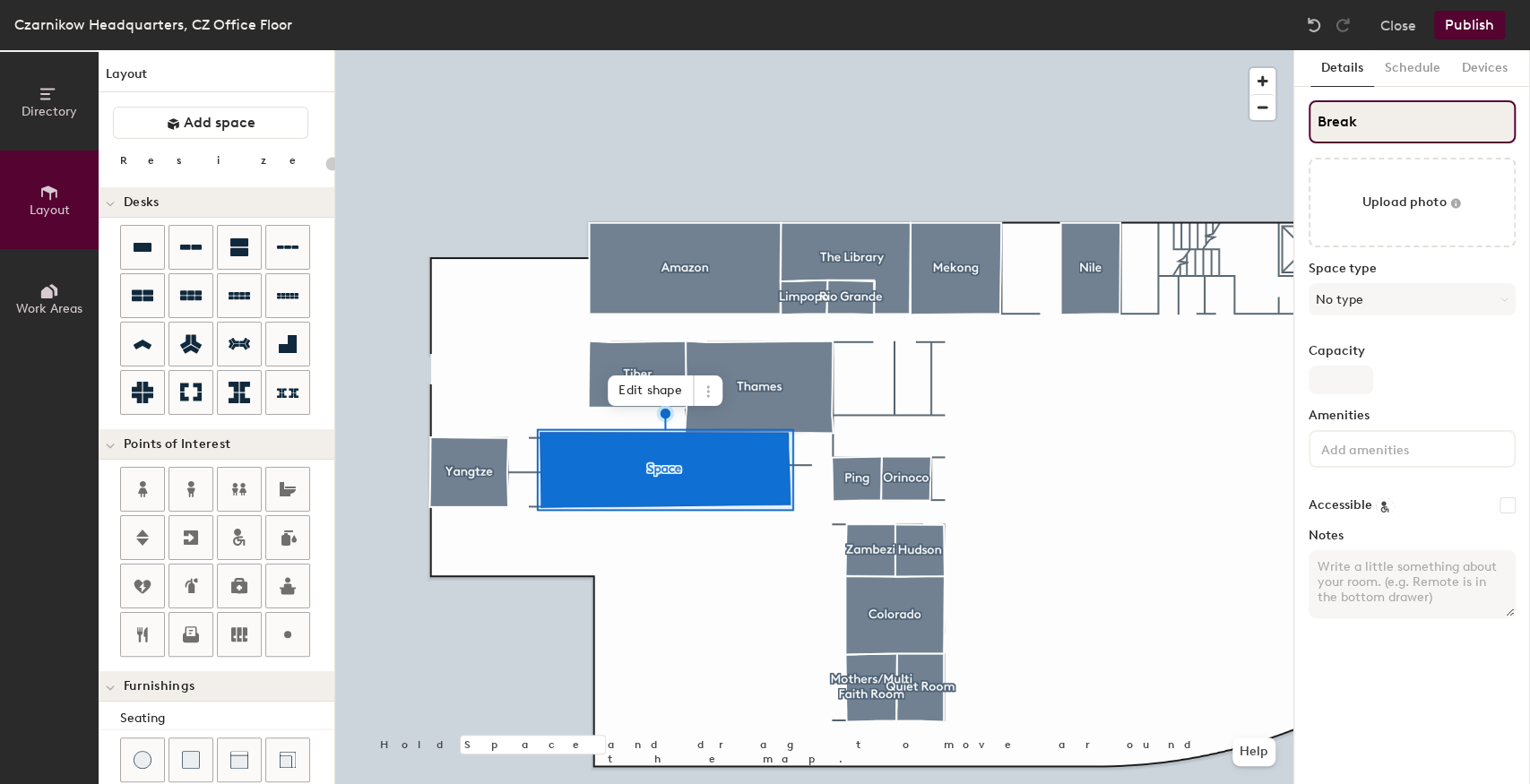
type input "Breako"
type input "20"
type input "Breakout"
type input "20"
type input "Breakout"
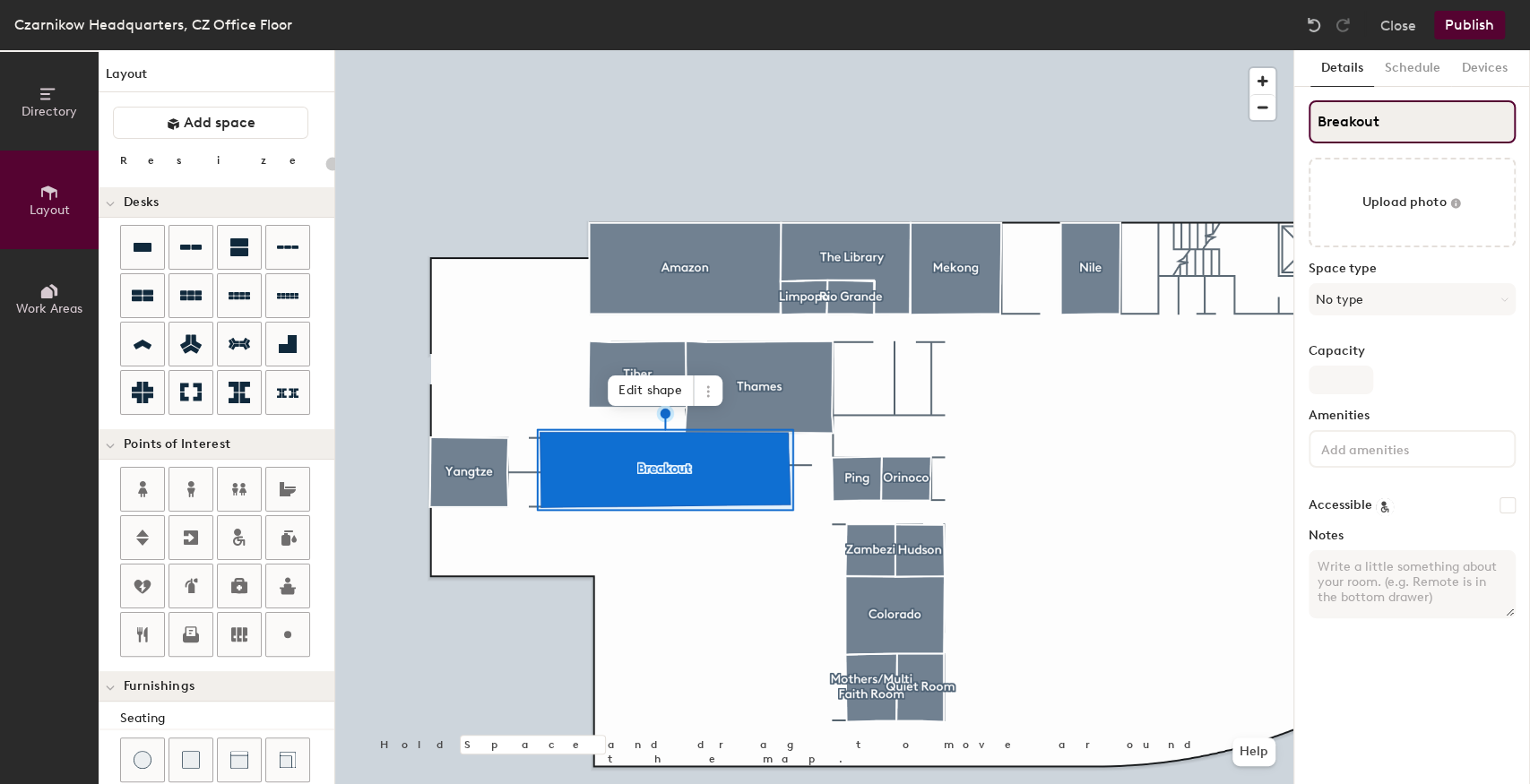
type input "20"
type input "Breakout"
type input "20"
type input "Breakout"
click at [1077, 51] on div at bounding box center [814, 51] width 958 height 0
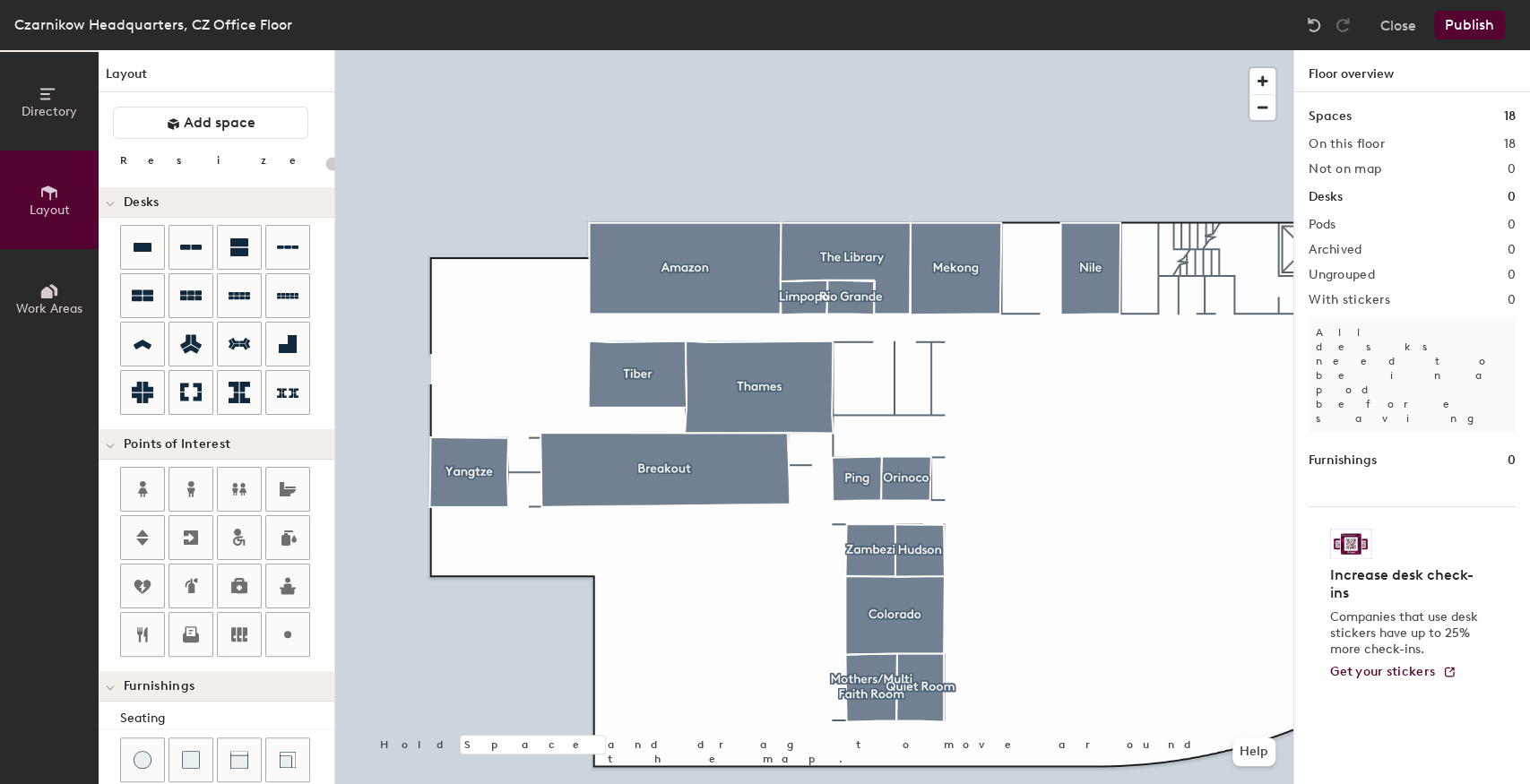
click at [771, 51] on div at bounding box center [814, 51] width 958 height 0
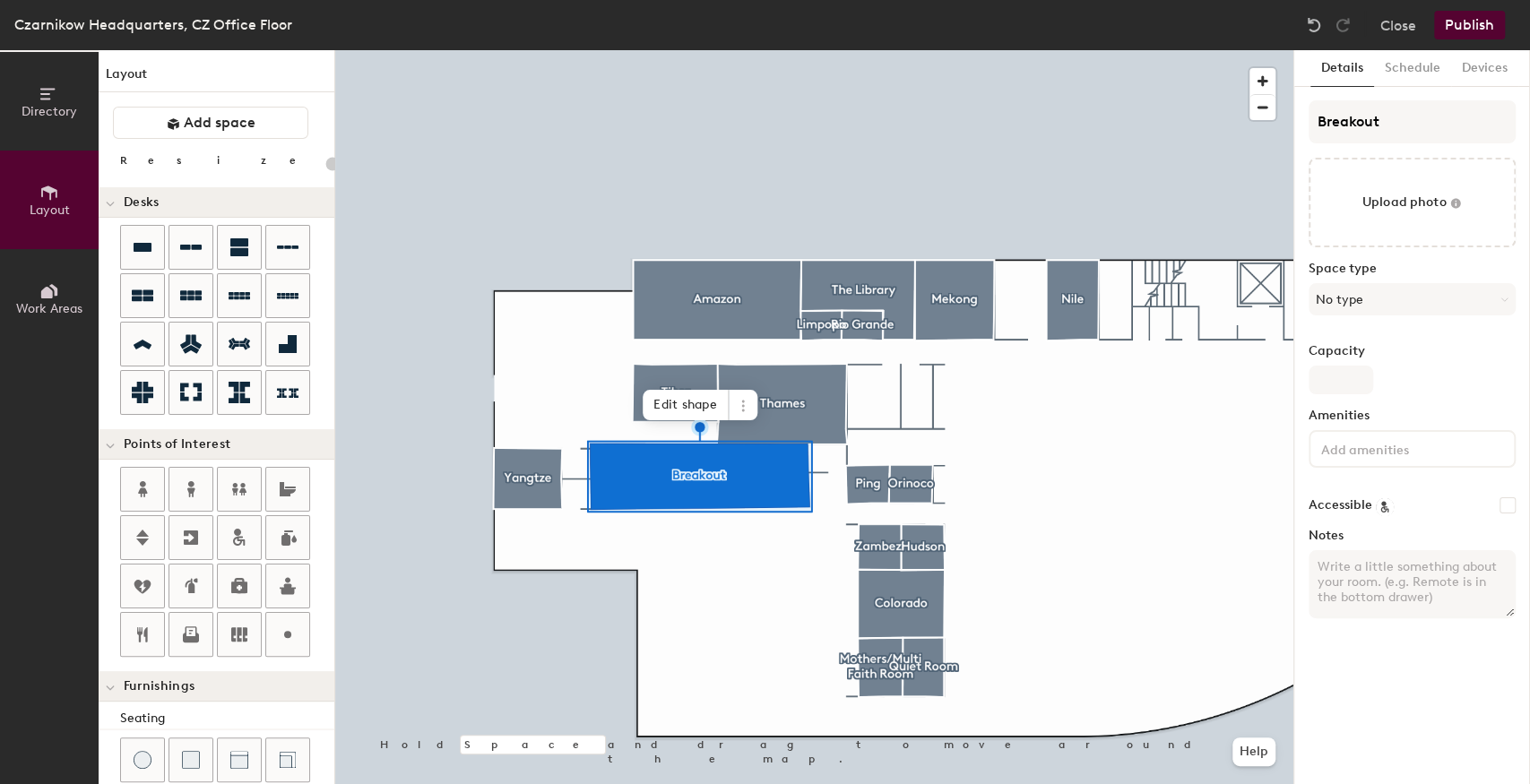
click at [671, 51] on div at bounding box center [814, 51] width 958 height 0
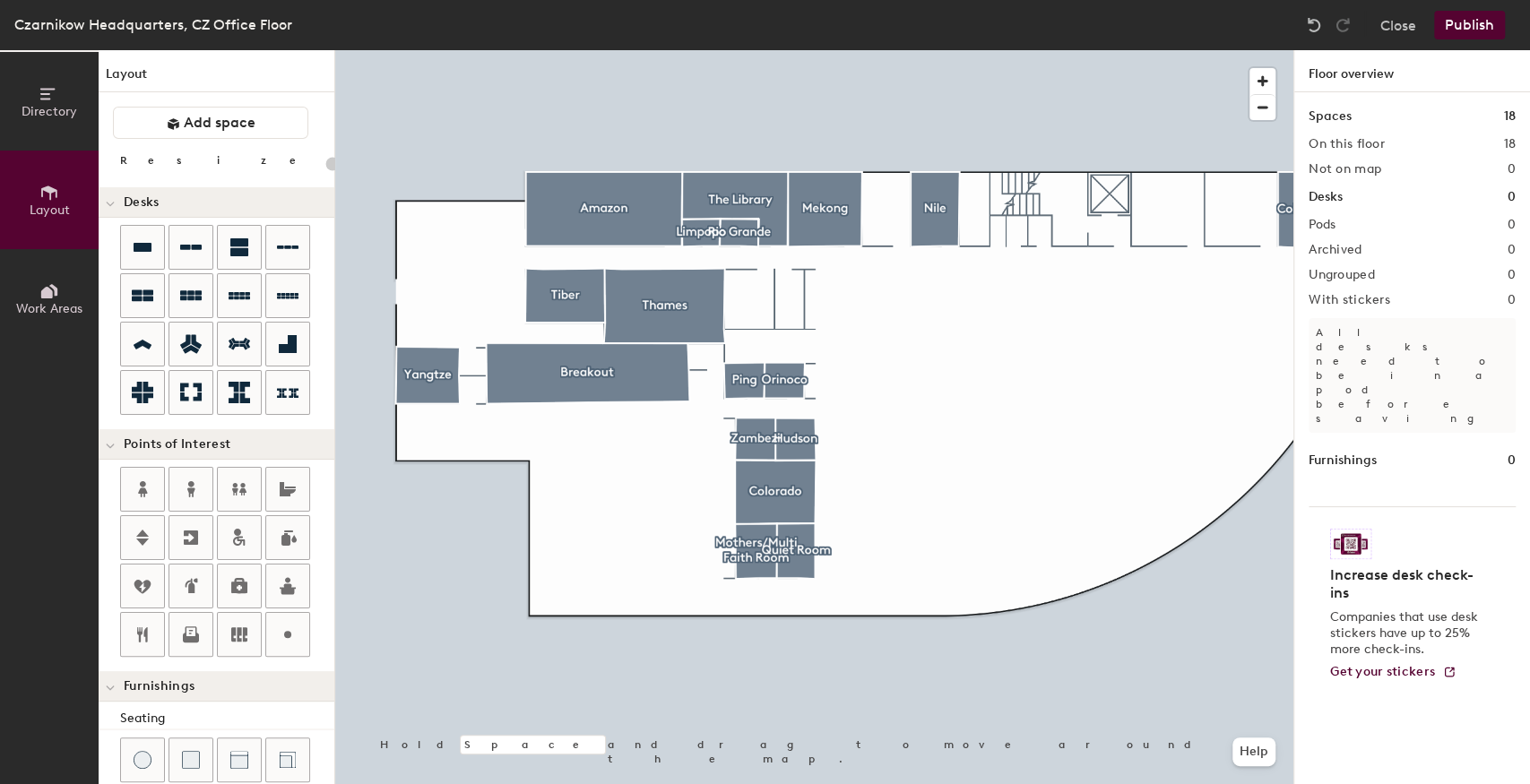
click at [556, 51] on div at bounding box center [814, 51] width 958 height 0
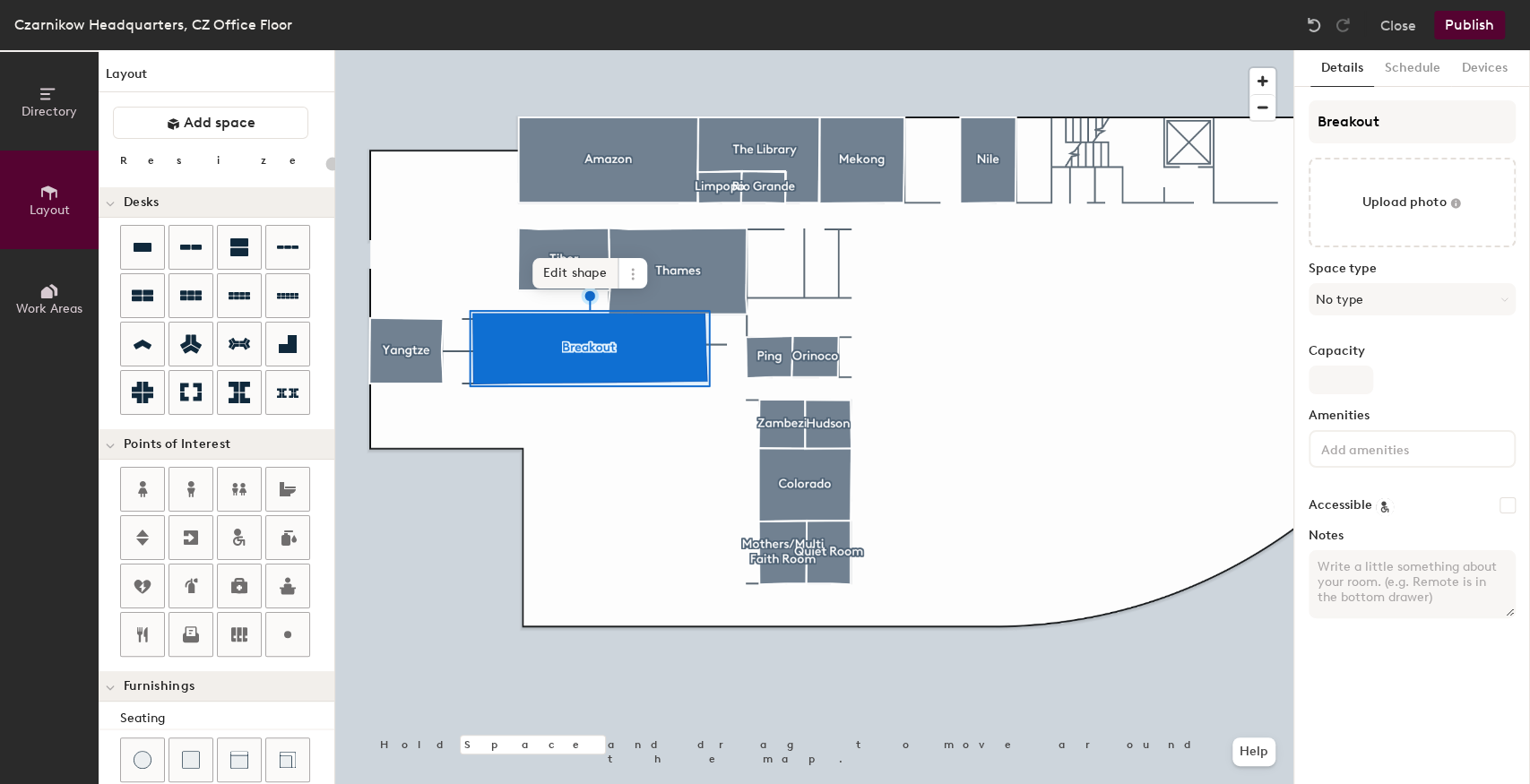
click at [556, 269] on span "Edit shape" at bounding box center [575, 274] width 86 height 31
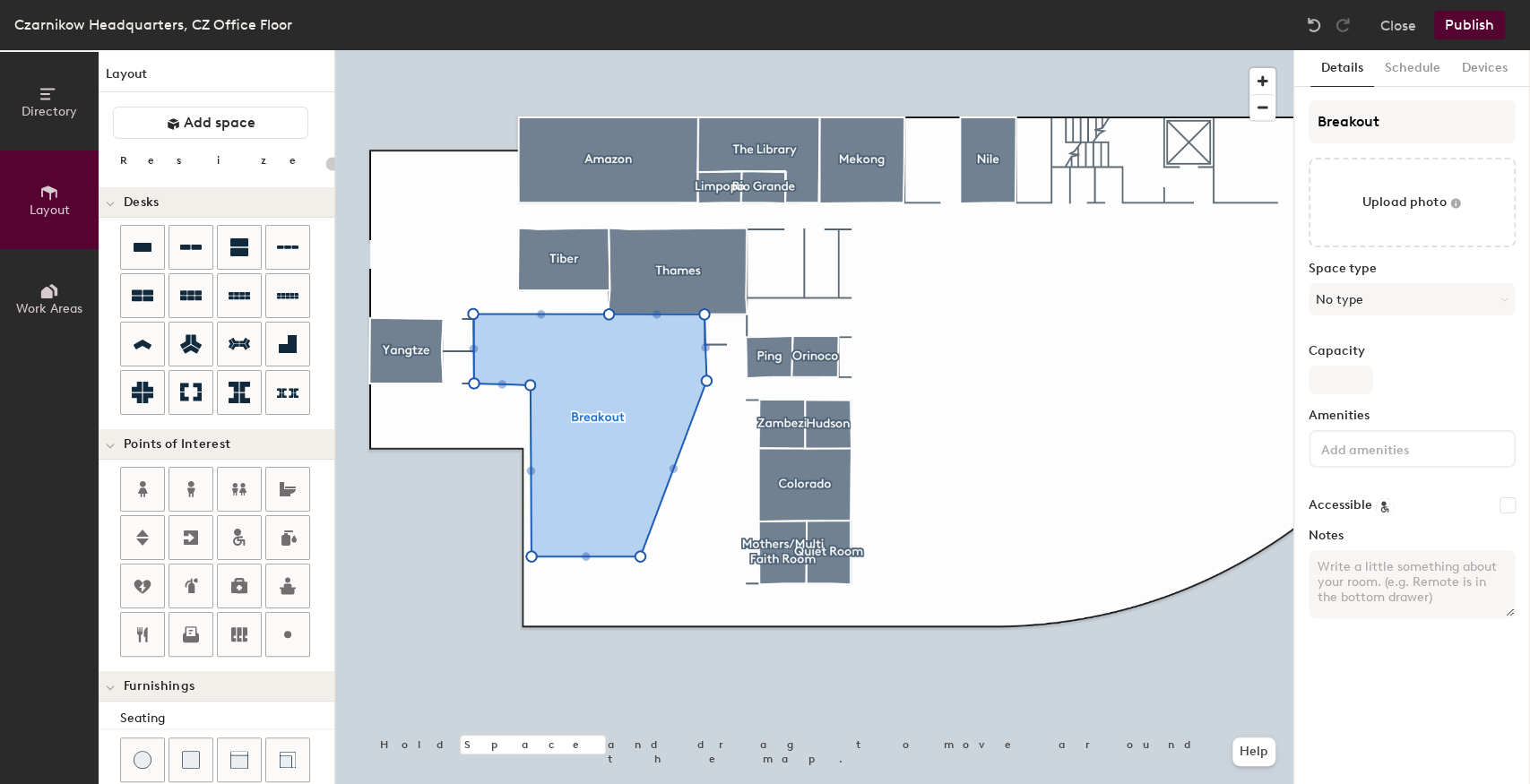
type input "20"
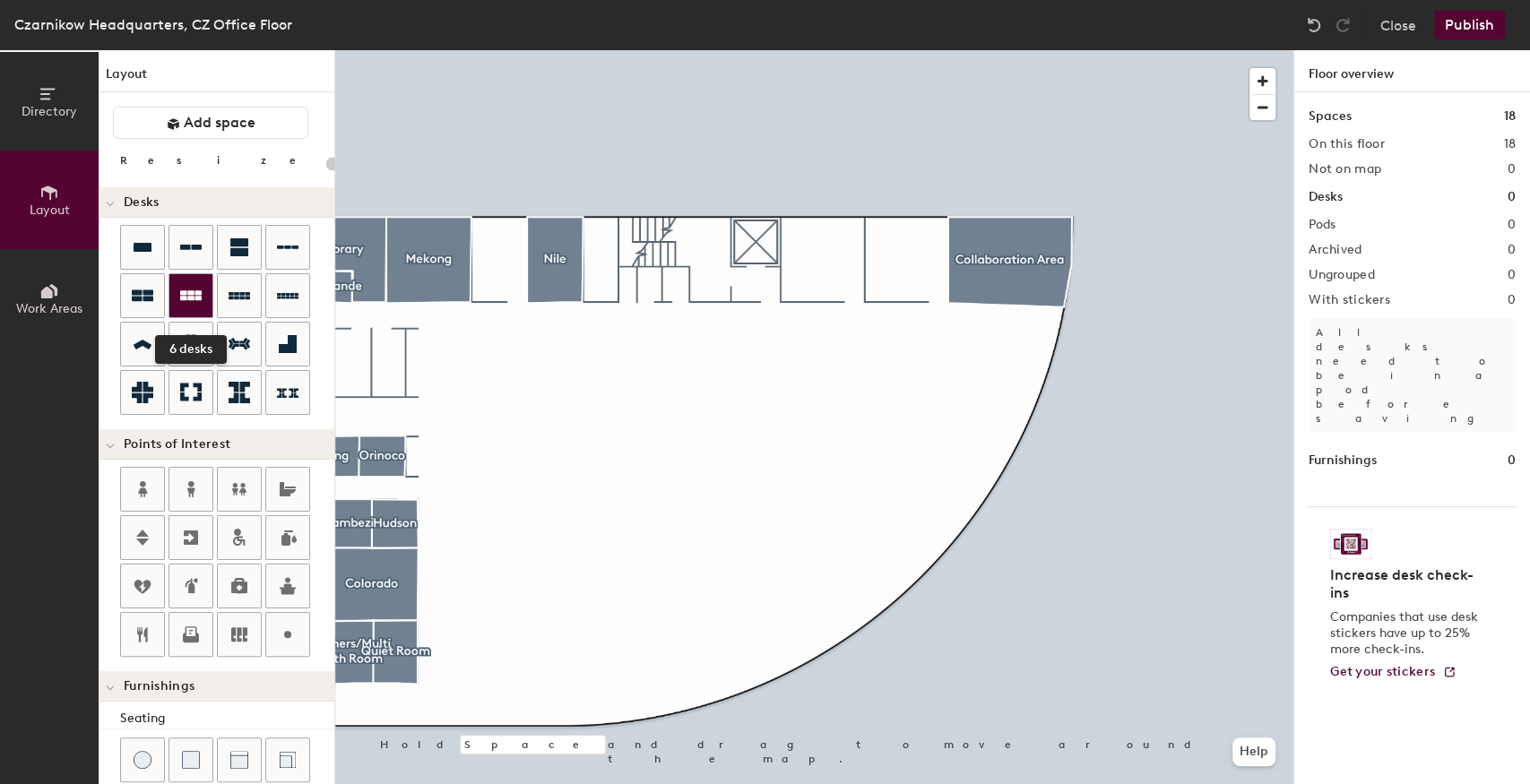
click at [187, 296] on icon at bounding box center [190, 295] width 22 height 10
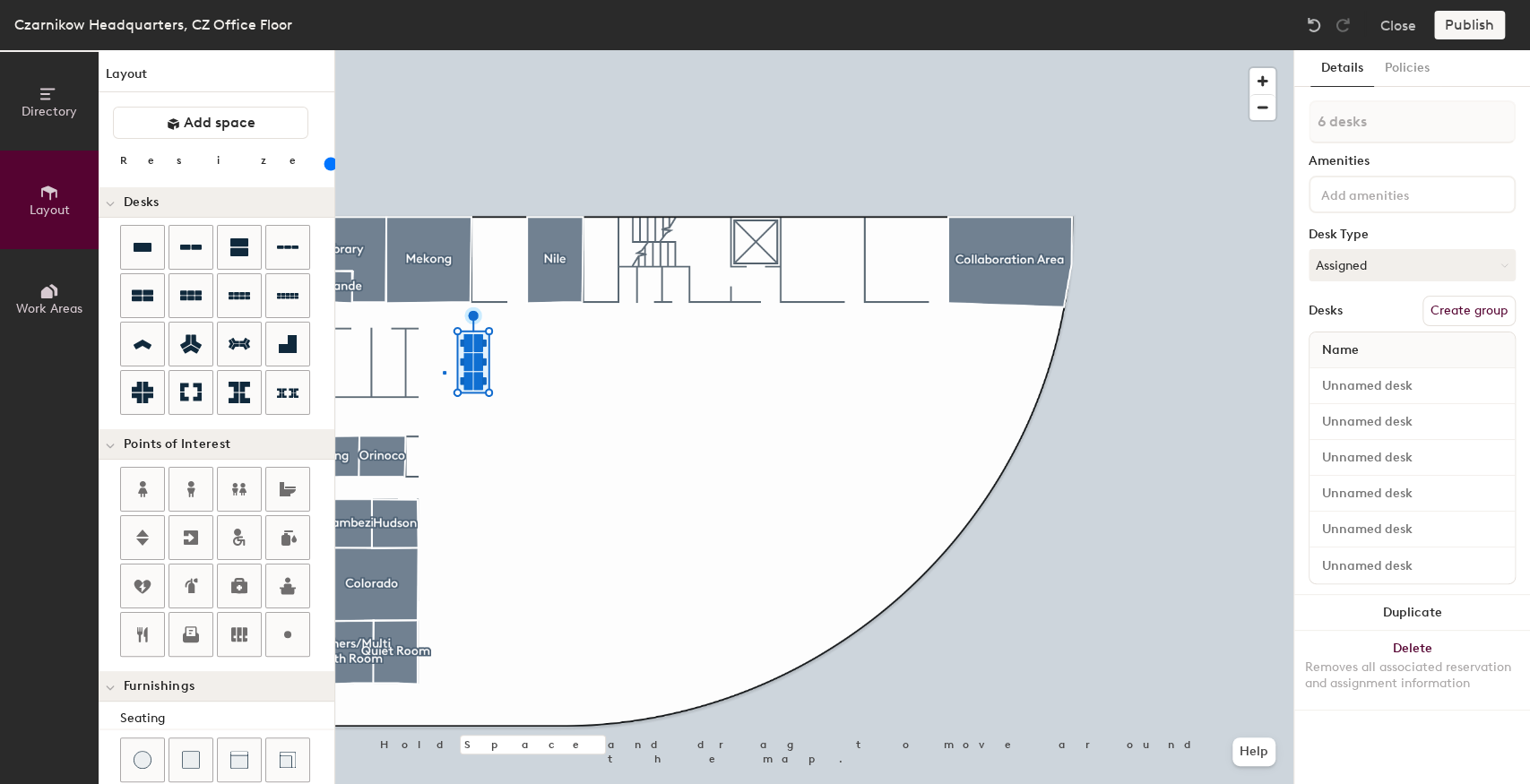
click at [443, 51] on div at bounding box center [814, 51] width 958 height 0
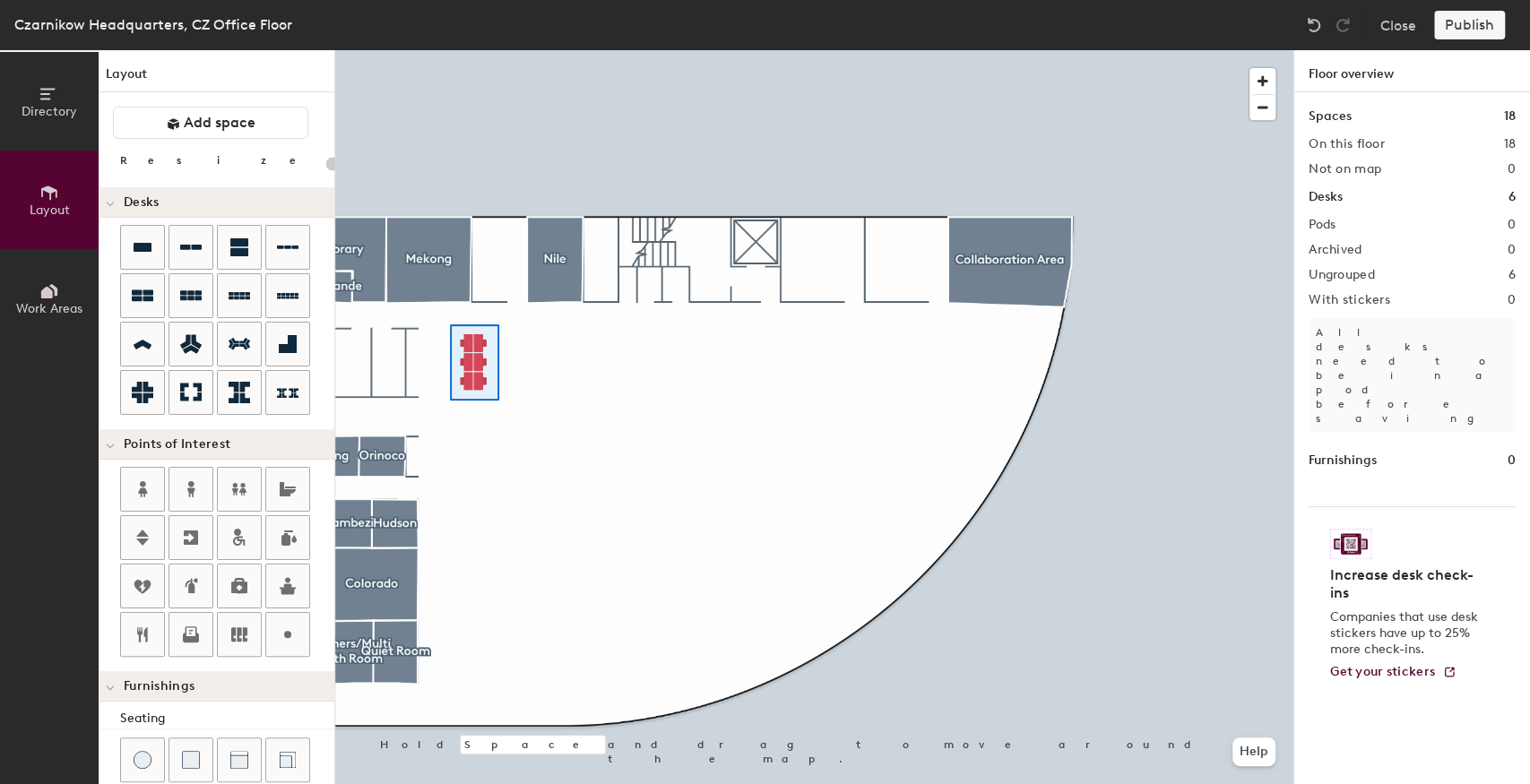
type input "100"
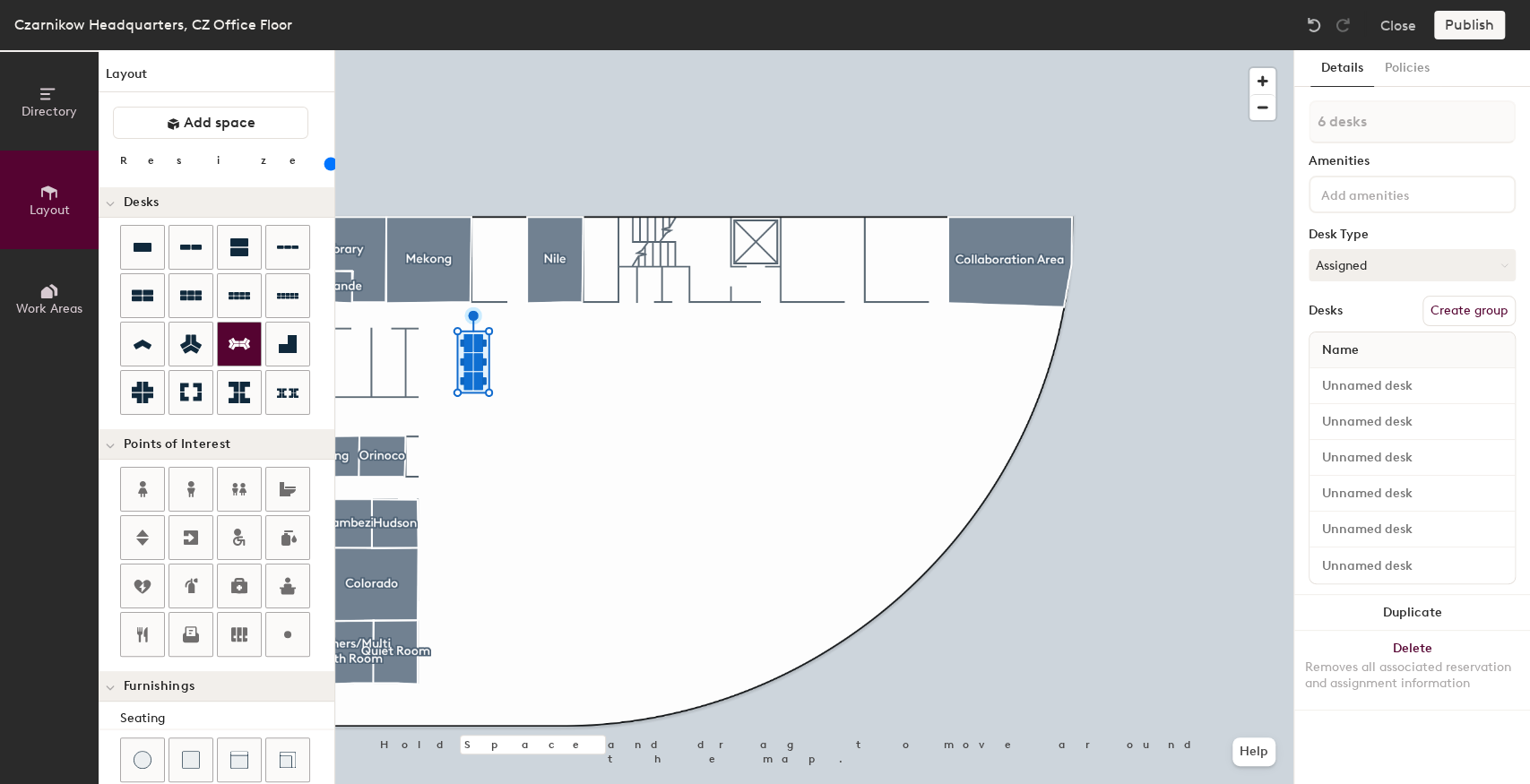
type input "1 desk"
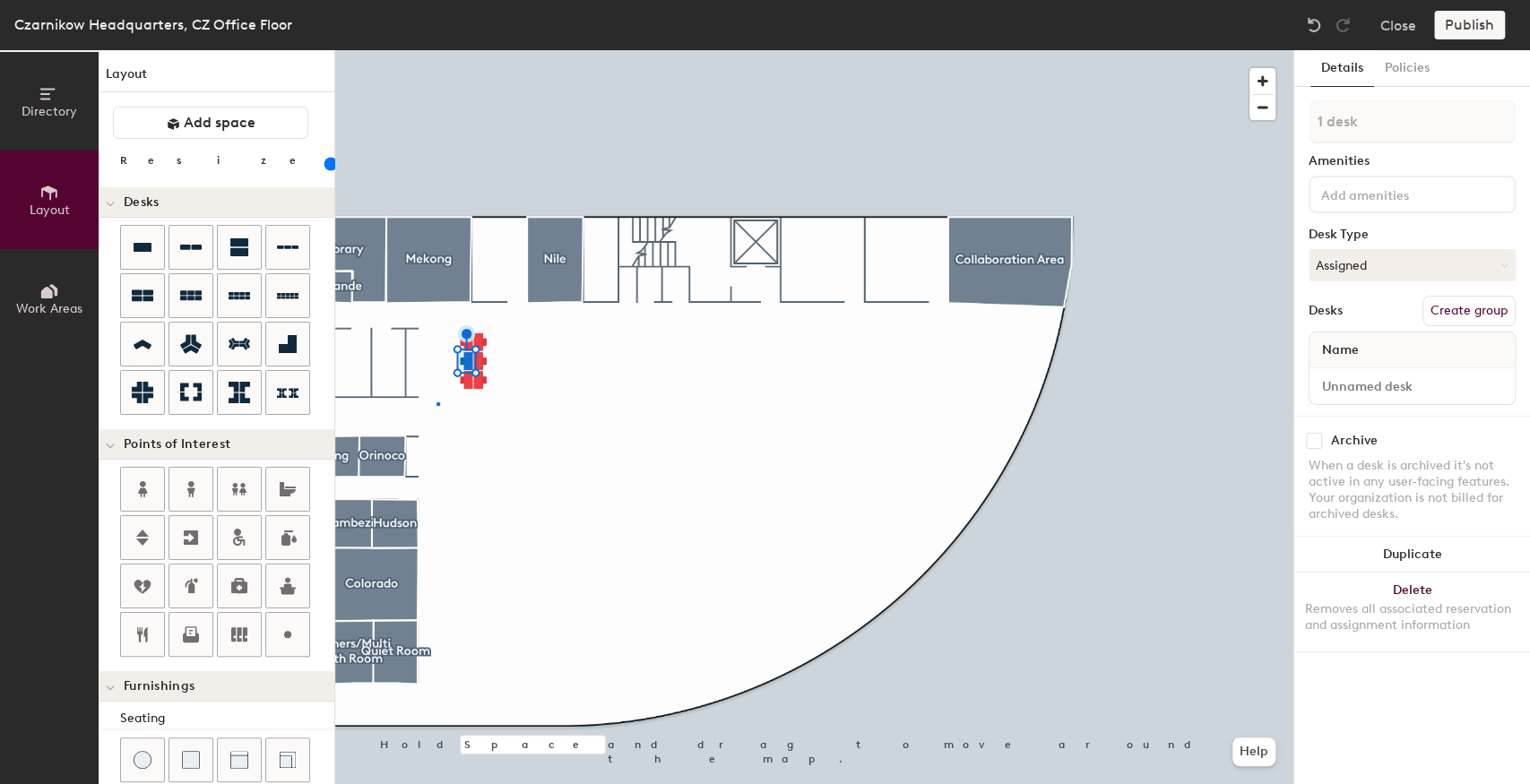
click at [437, 51] on div at bounding box center [814, 51] width 958 height 0
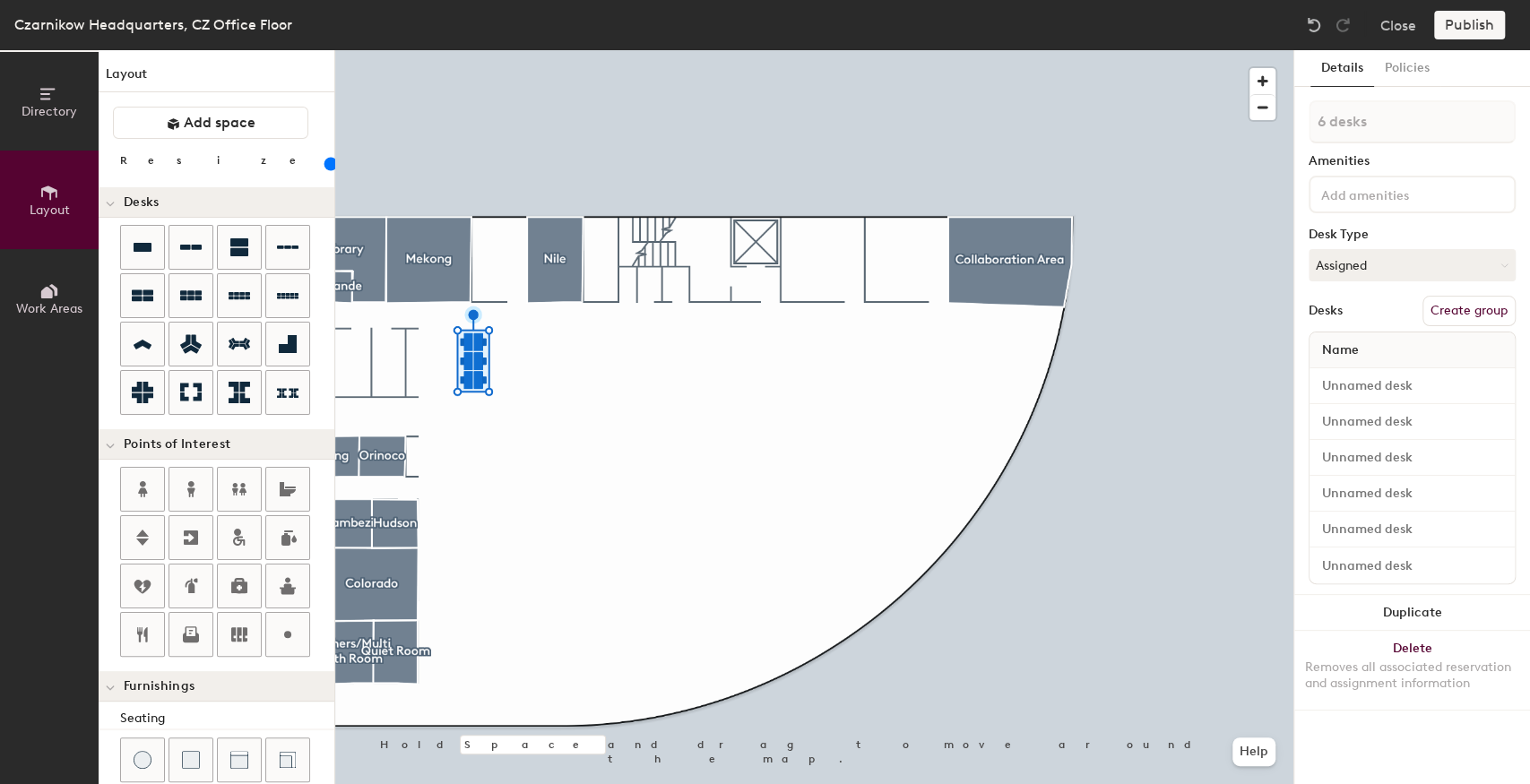
click at [325, 165] on input "range" at bounding box center [325, 163] width 0 height 14
click at [491, 51] on div at bounding box center [814, 51] width 958 height 0
click at [1256, 747] on button "Help" at bounding box center [1255, 752] width 43 height 29
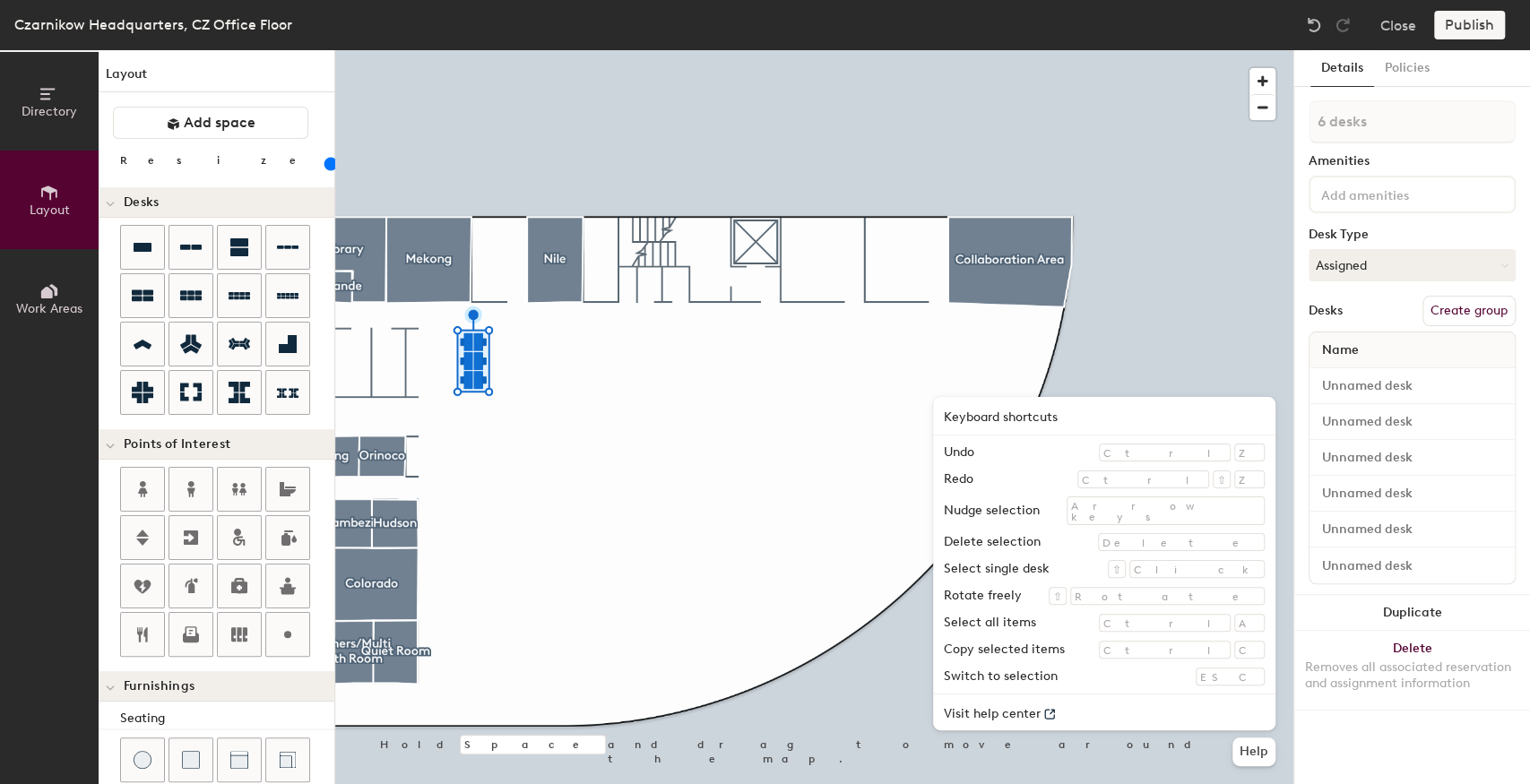
click at [516, 51] on div at bounding box center [814, 51] width 958 height 0
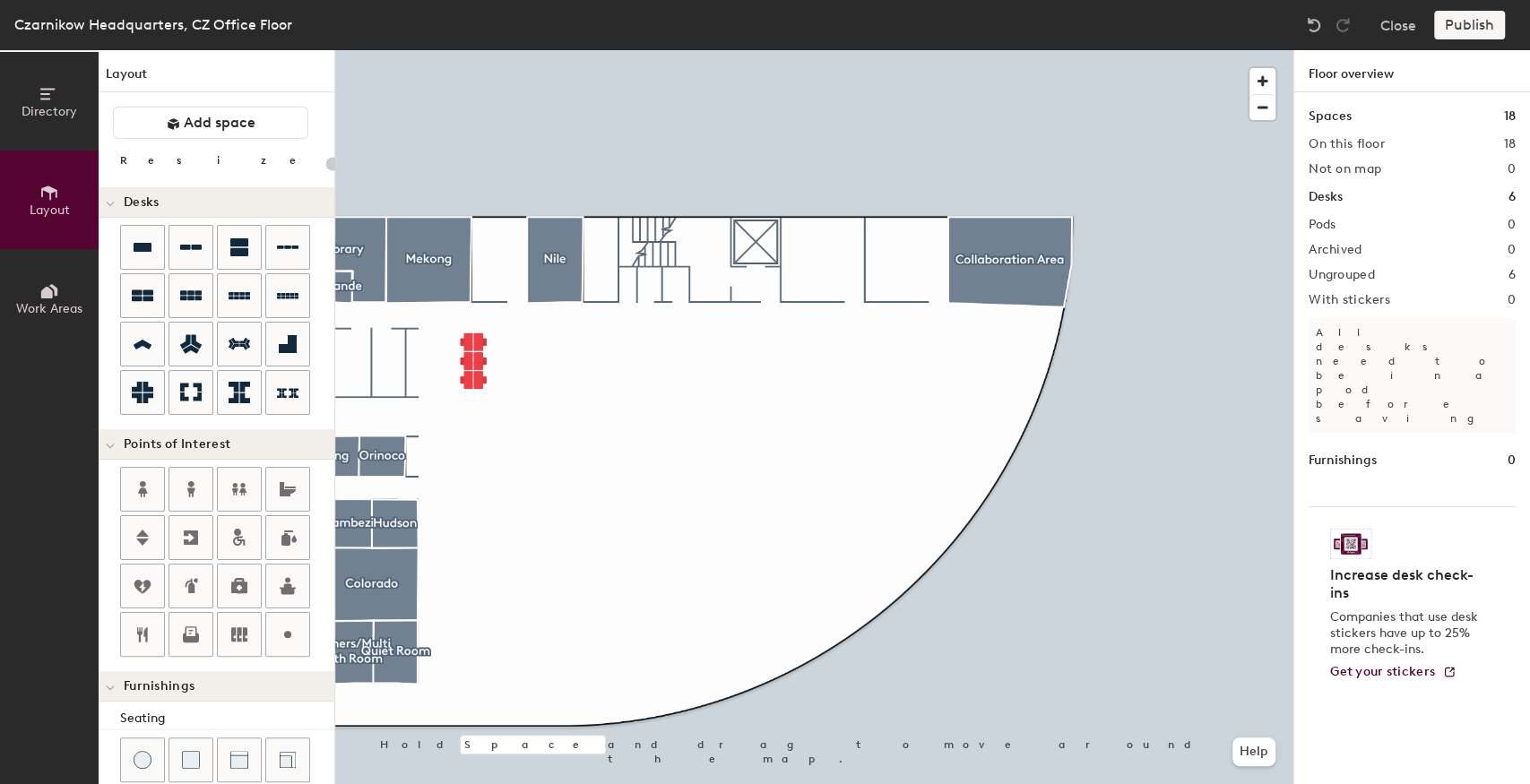
click at [503, 51] on div at bounding box center [814, 51] width 958 height 0
type input "100"
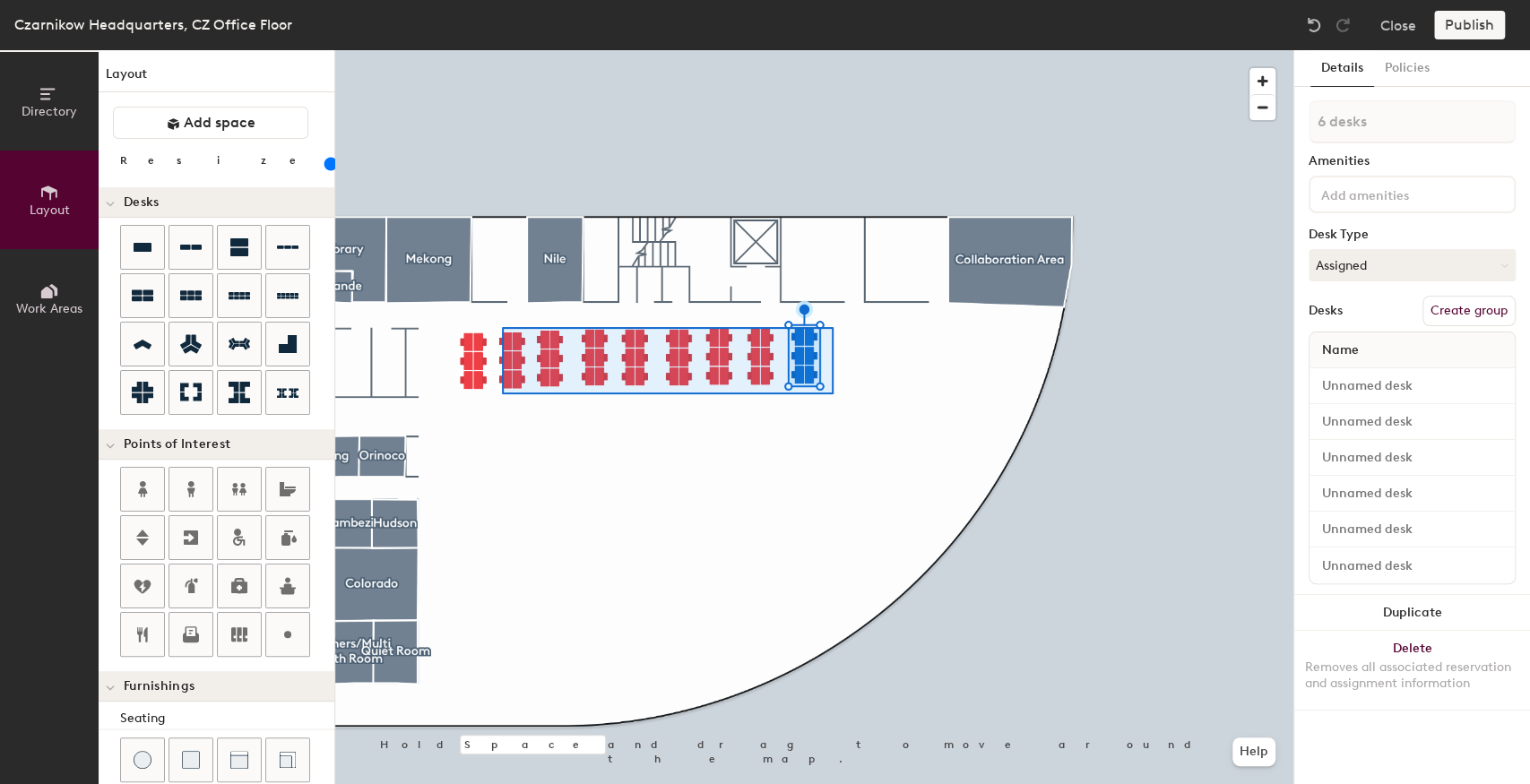
type input "48 desks"
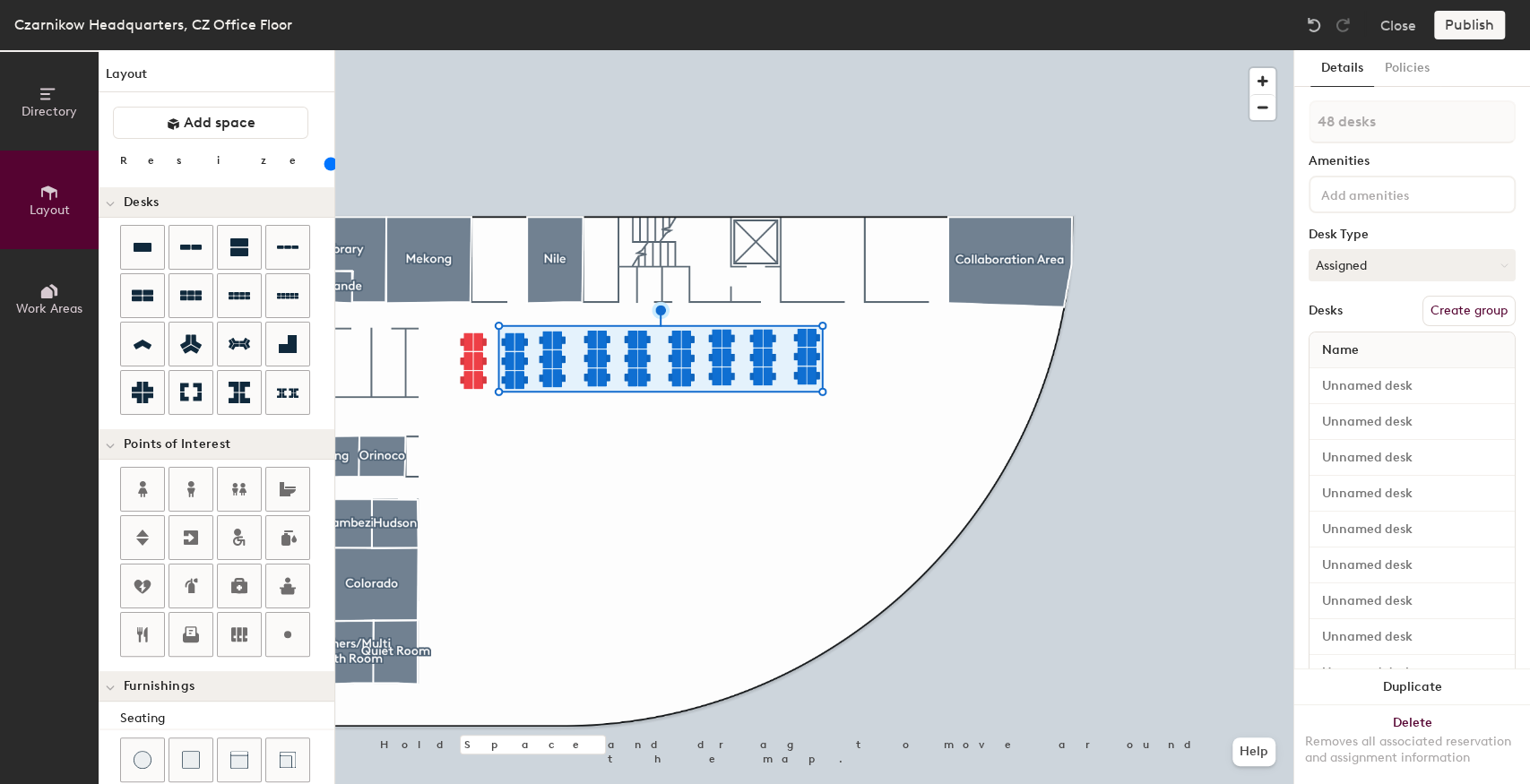
click at [656, 51] on div at bounding box center [814, 51] width 958 height 0
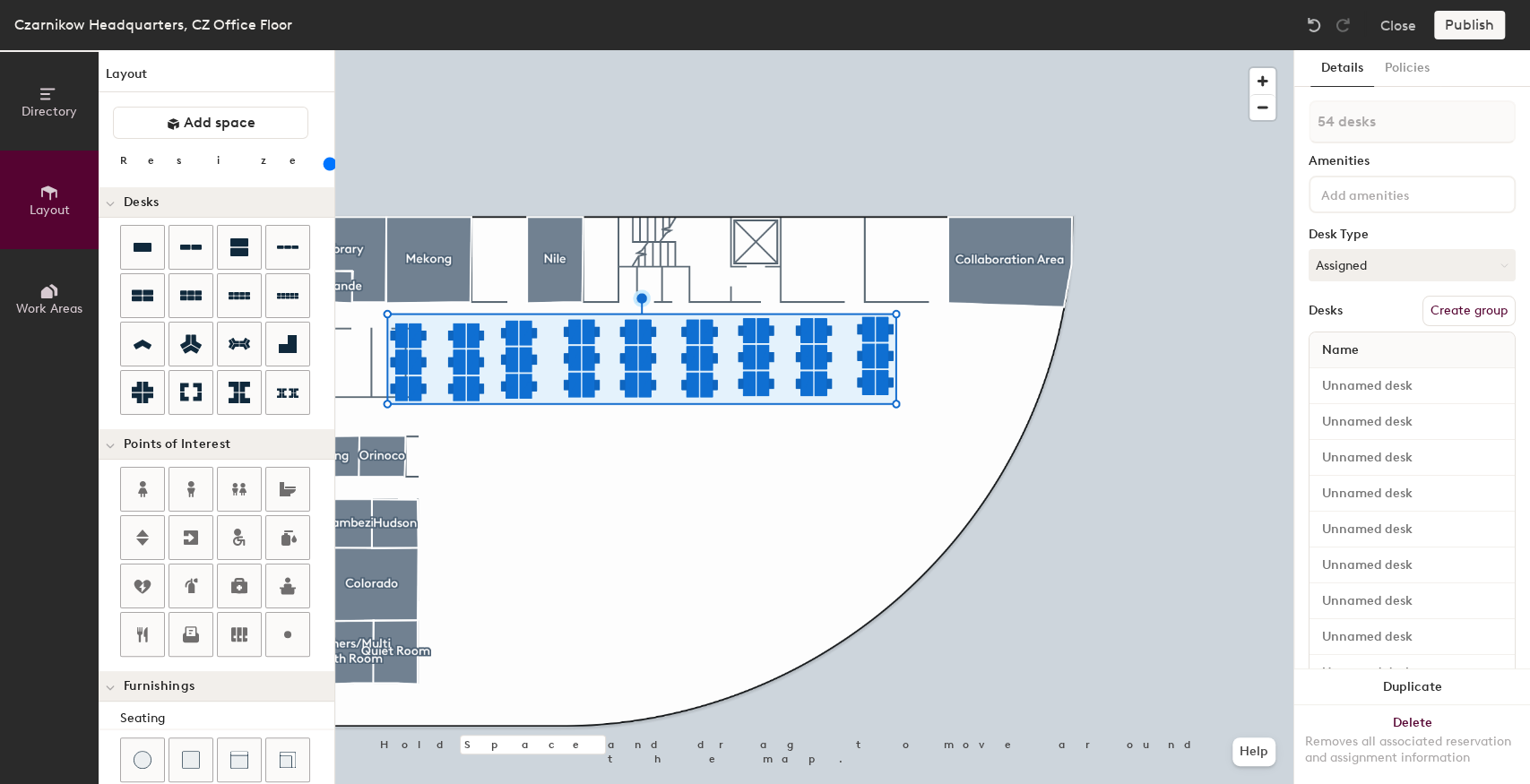
drag, startPoint x: 179, startPoint y: 161, endPoint x: 193, endPoint y: 160, distance: 14.0
click at [325, 160] on input "range" at bounding box center [325, 163] width 0 height 14
click at [512, 51] on div at bounding box center [814, 51] width 958 height 0
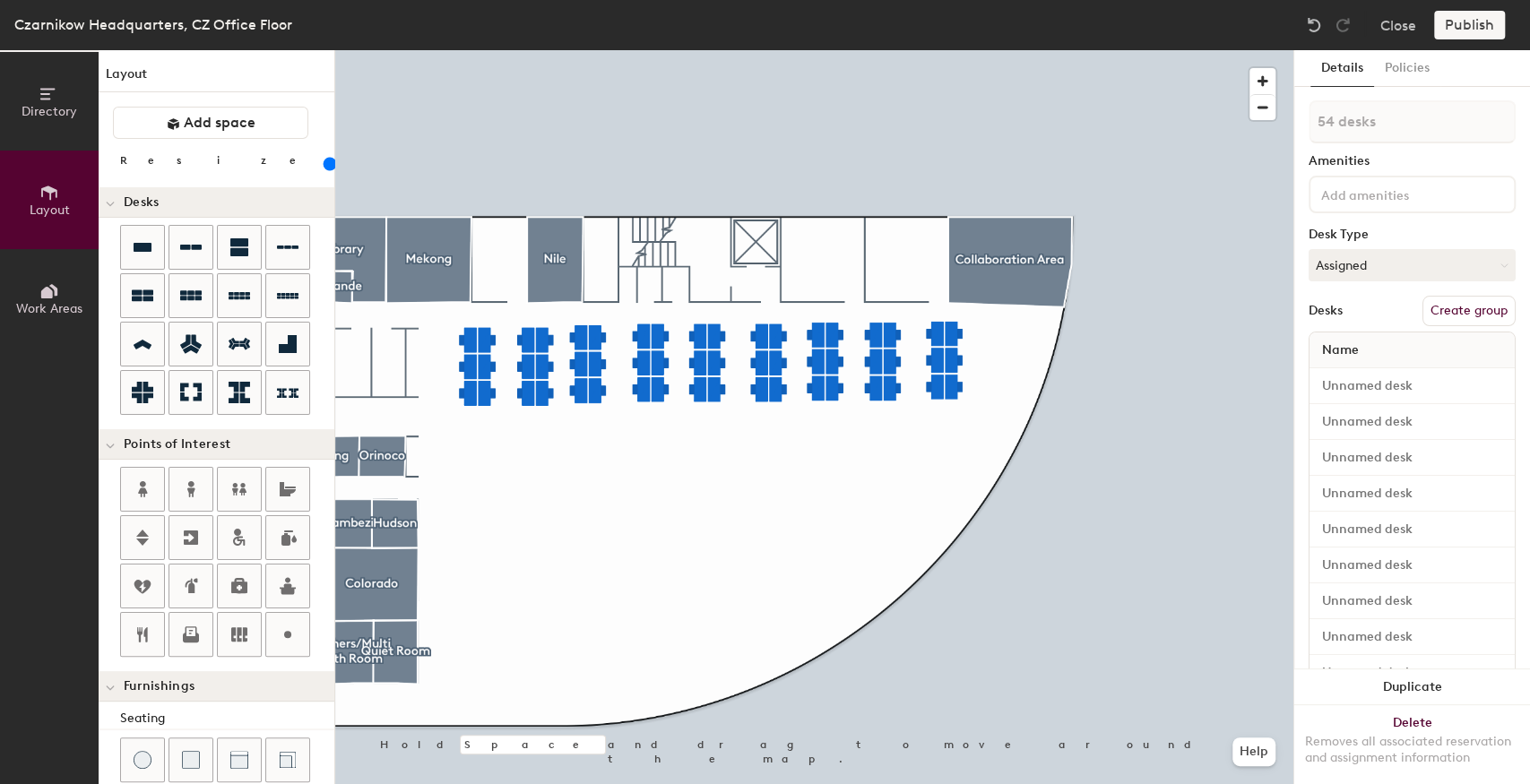
click at [765, 51] on div at bounding box center [814, 51] width 958 height 0
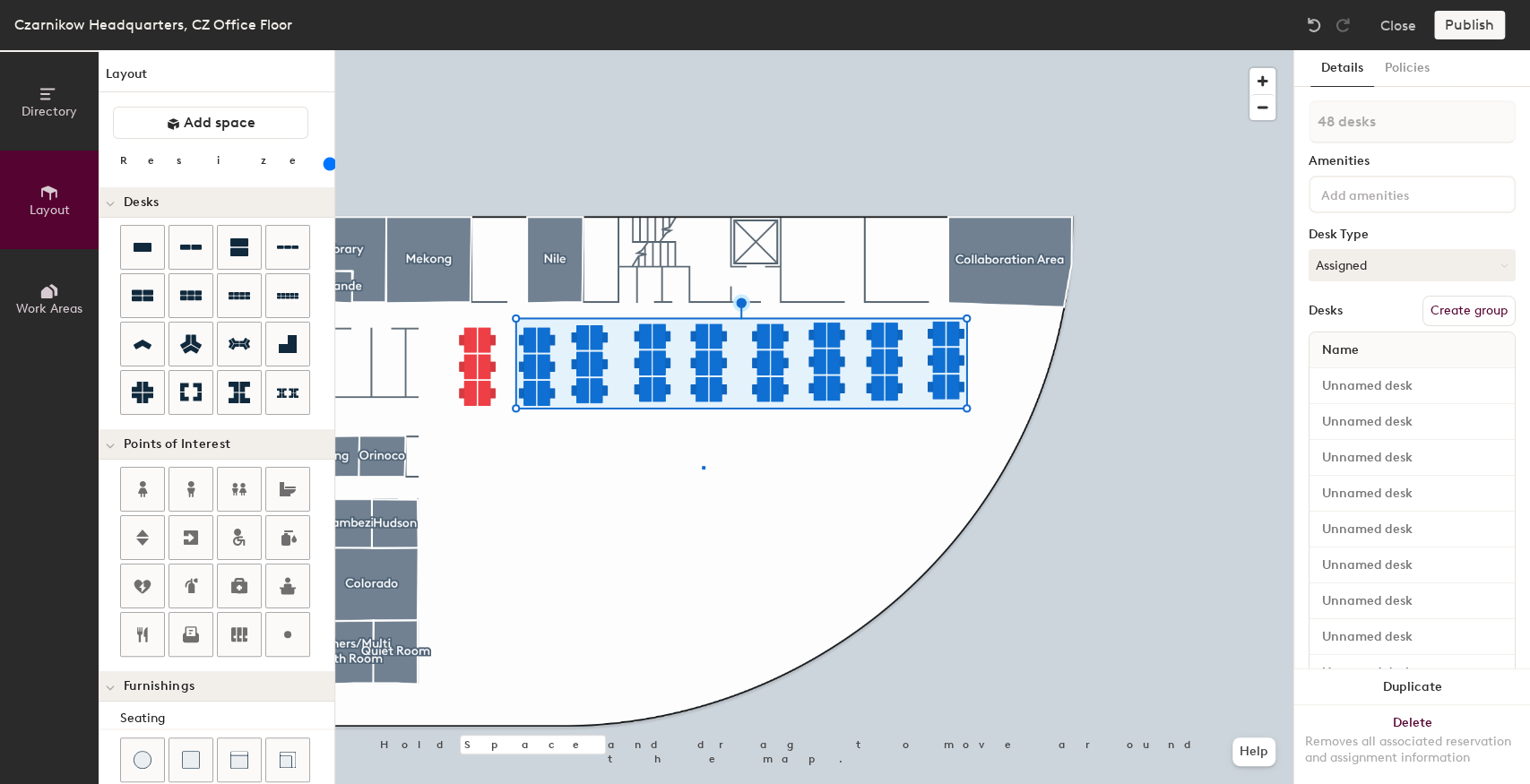
click at [702, 51] on div at bounding box center [814, 51] width 958 height 0
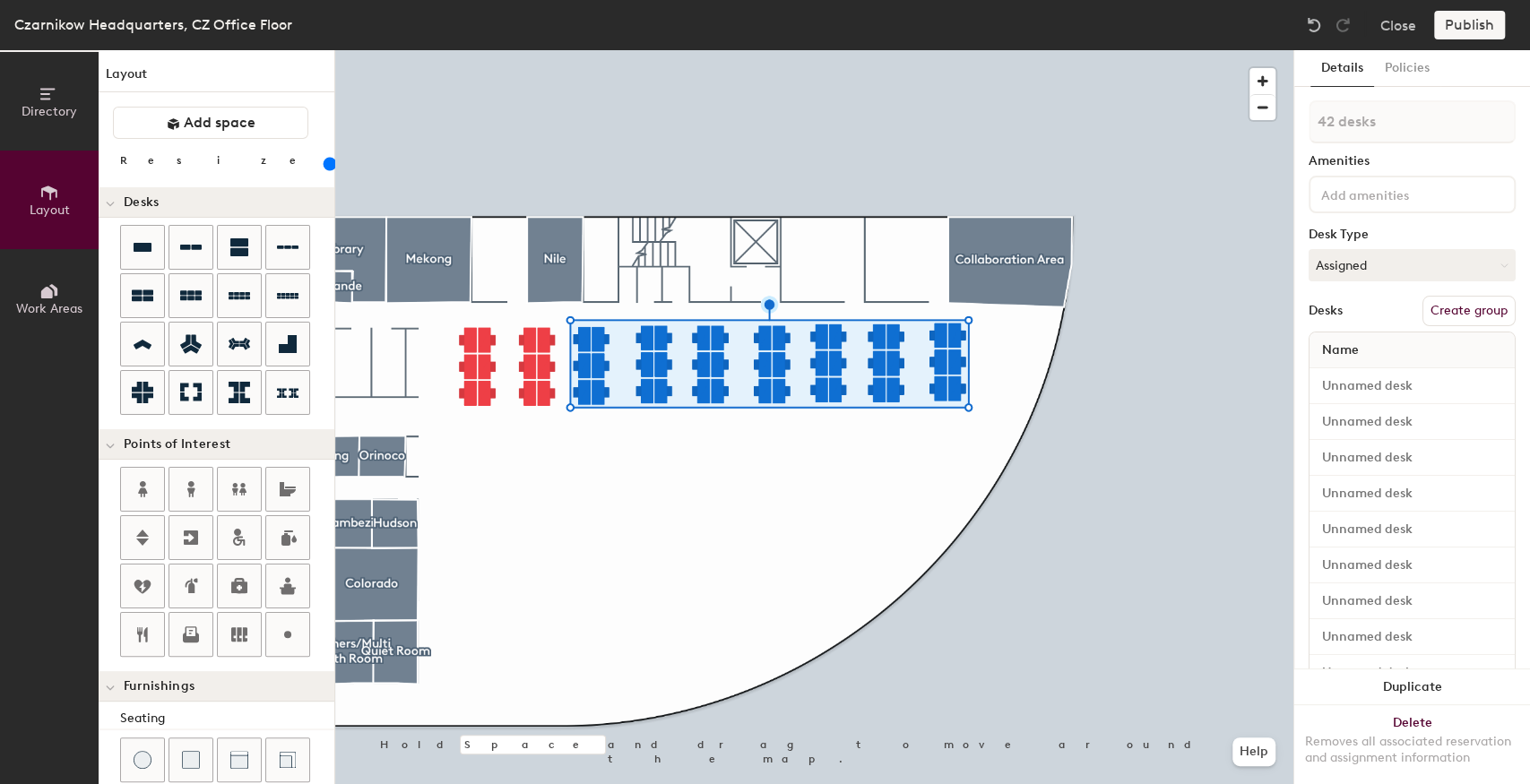
click at [669, 51] on div at bounding box center [814, 51] width 958 height 0
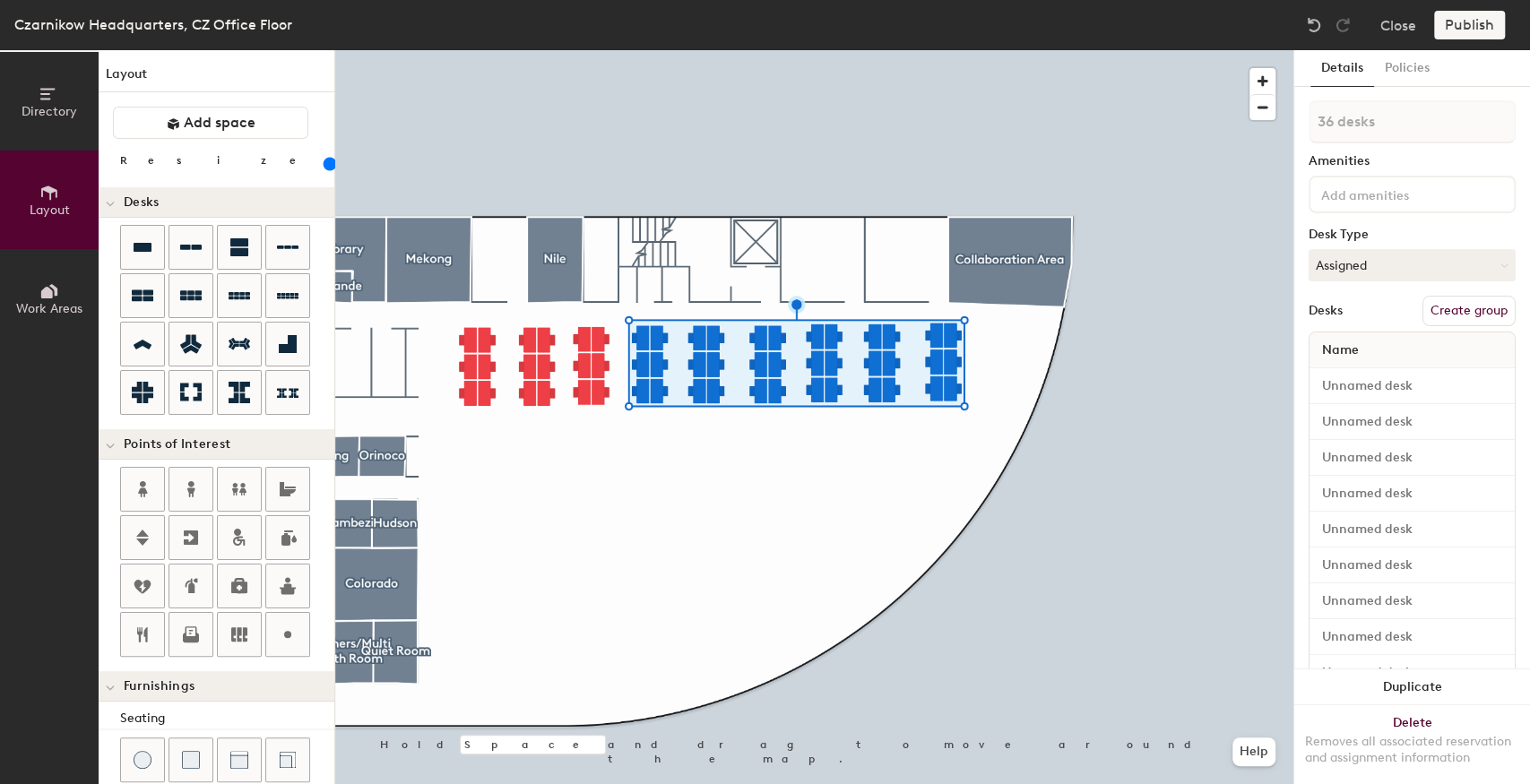
click at [815, 51] on div at bounding box center [814, 51] width 958 height 0
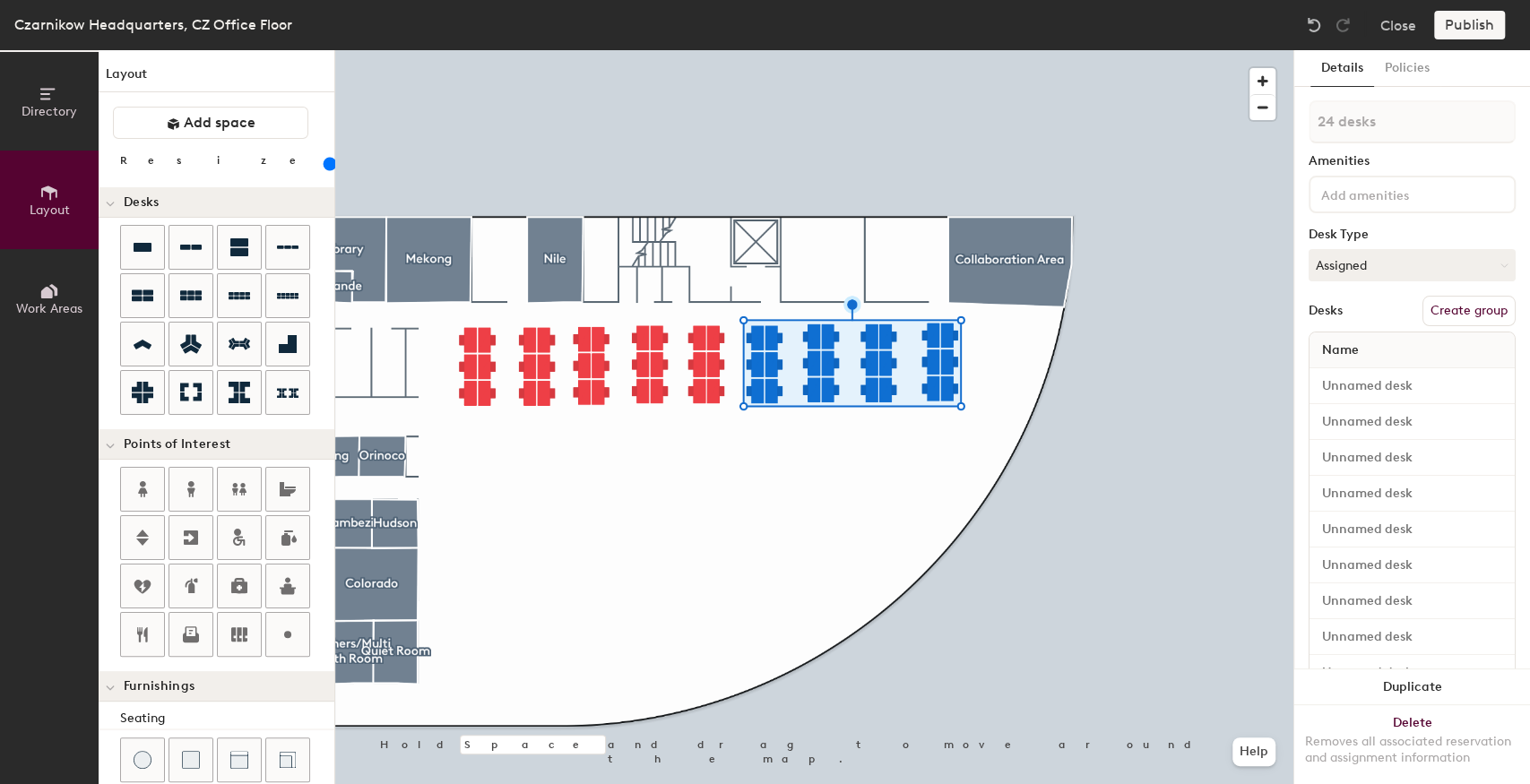
click at [930, 51] on div at bounding box center [814, 51] width 958 height 0
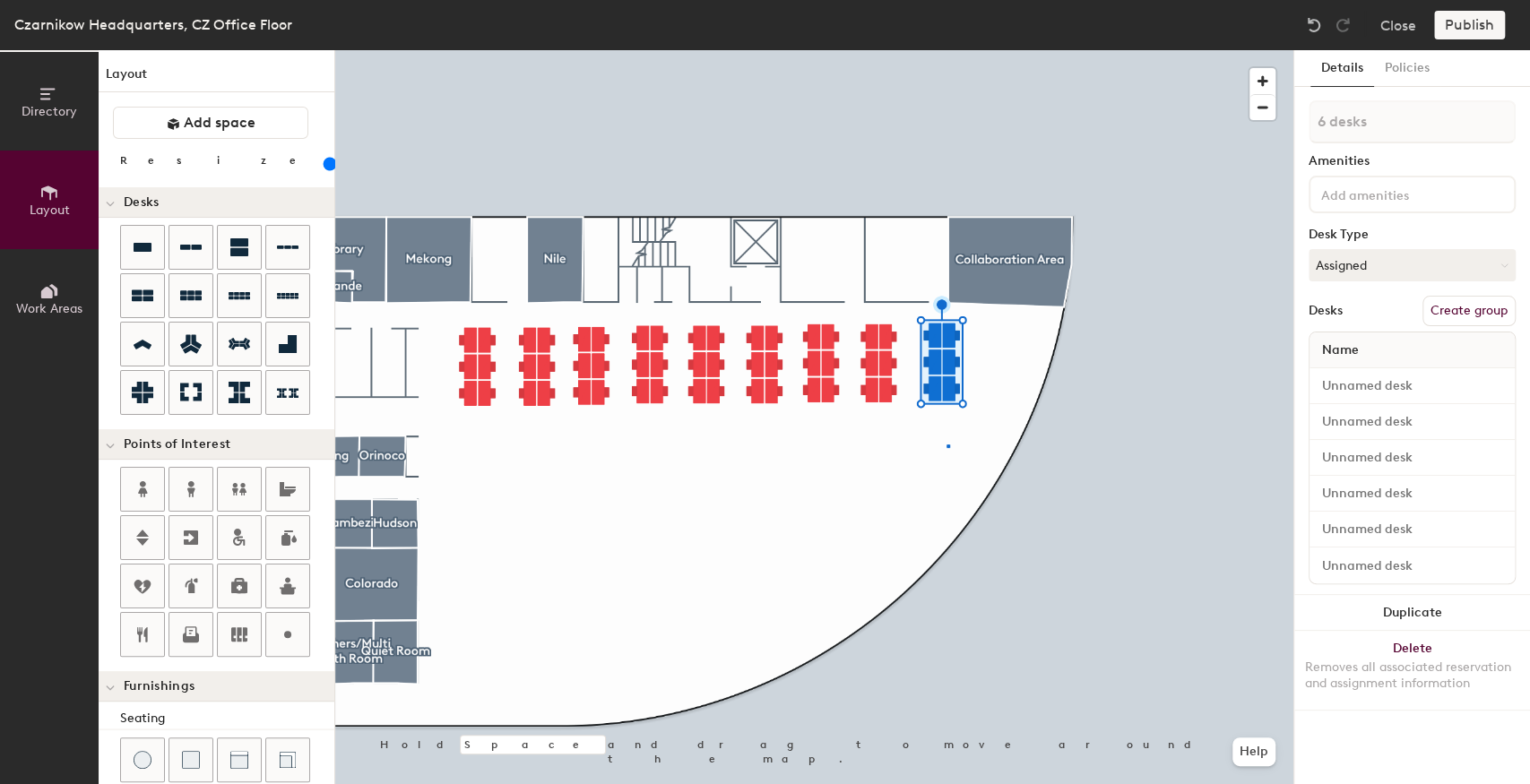
click at [946, 51] on div at bounding box center [814, 51] width 958 height 0
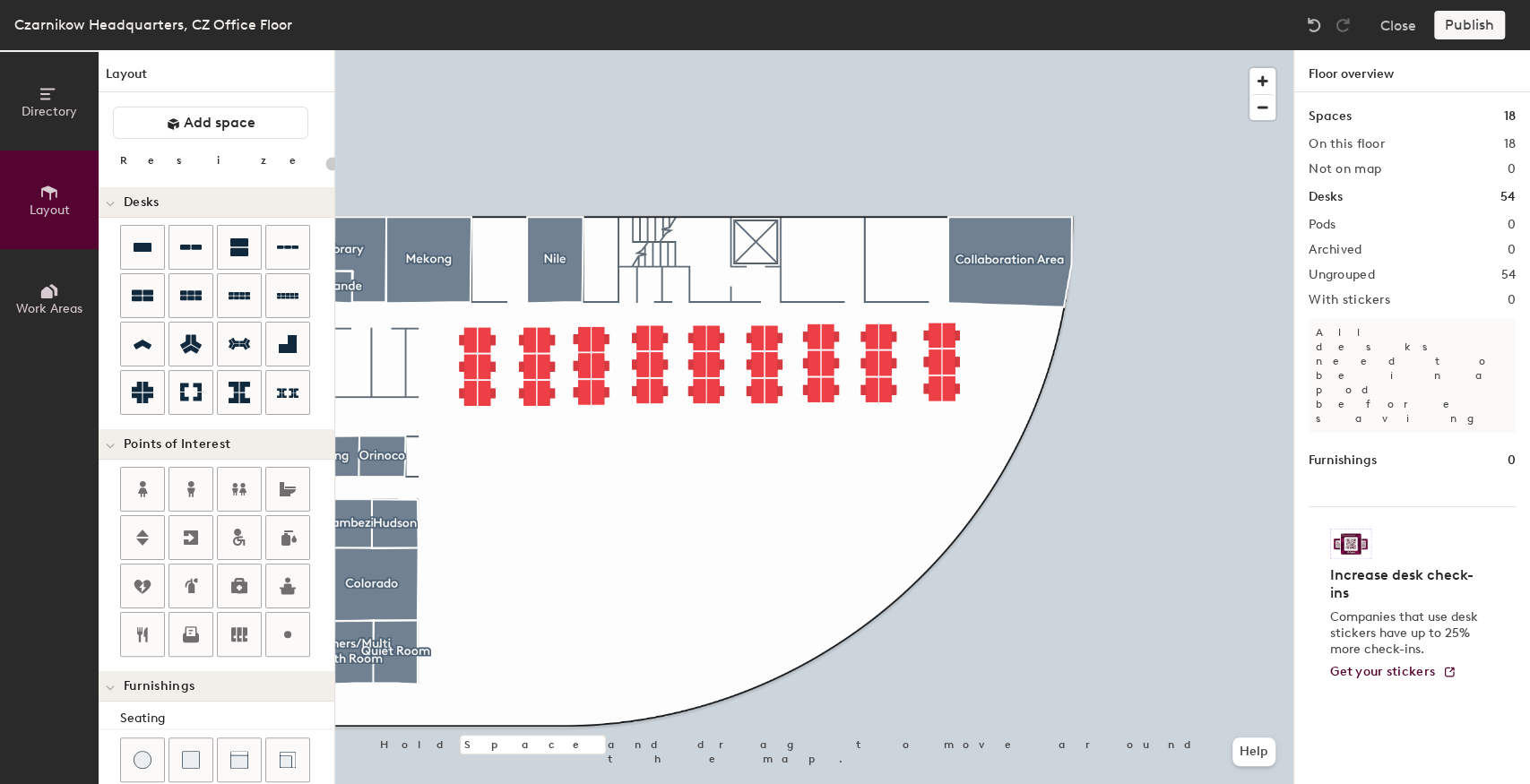
click at [563, 51] on div at bounding box center [814, 51] width 958 height 0
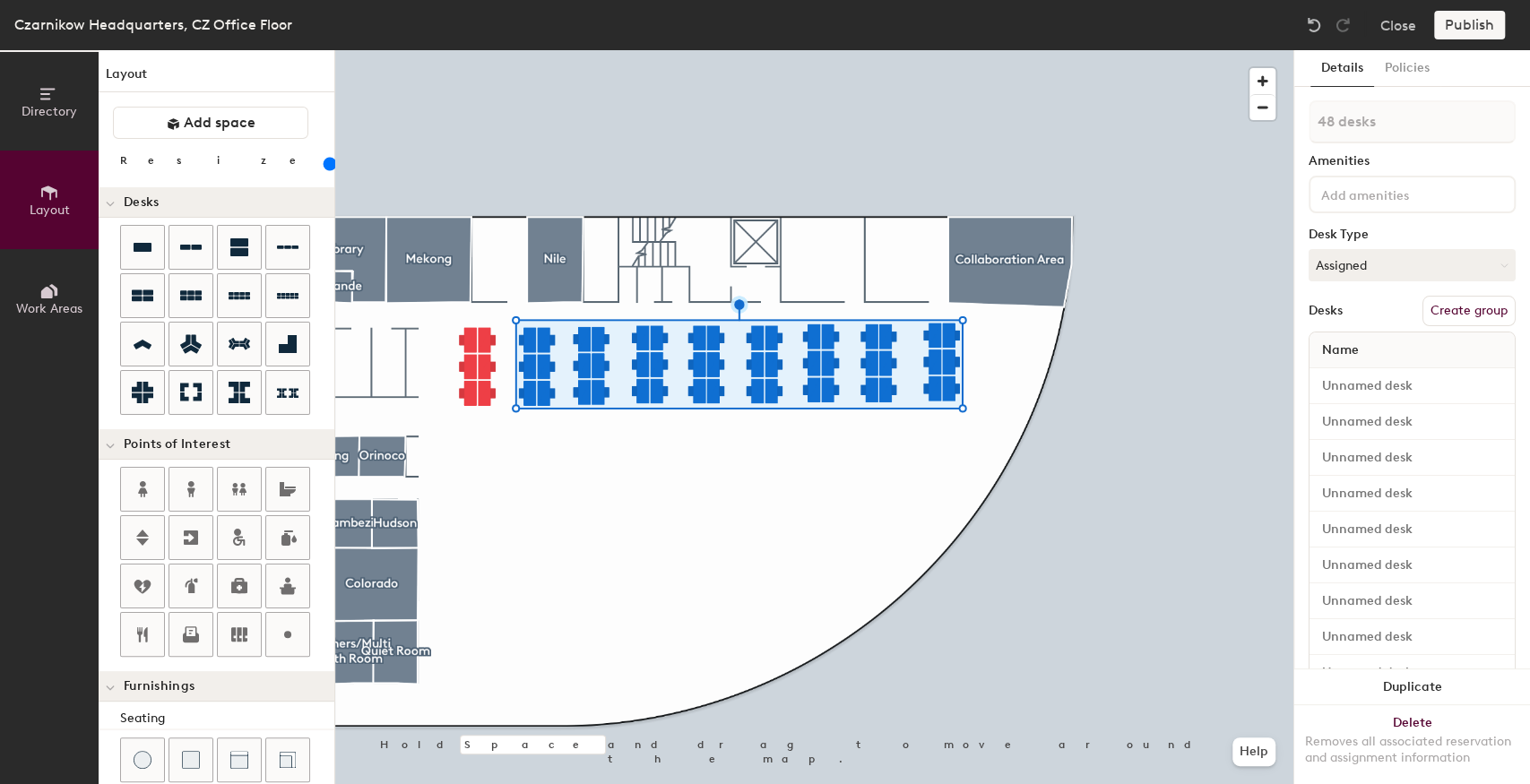
click at [518, 51] on div at bounding box center [814, 51] width 958 height 0
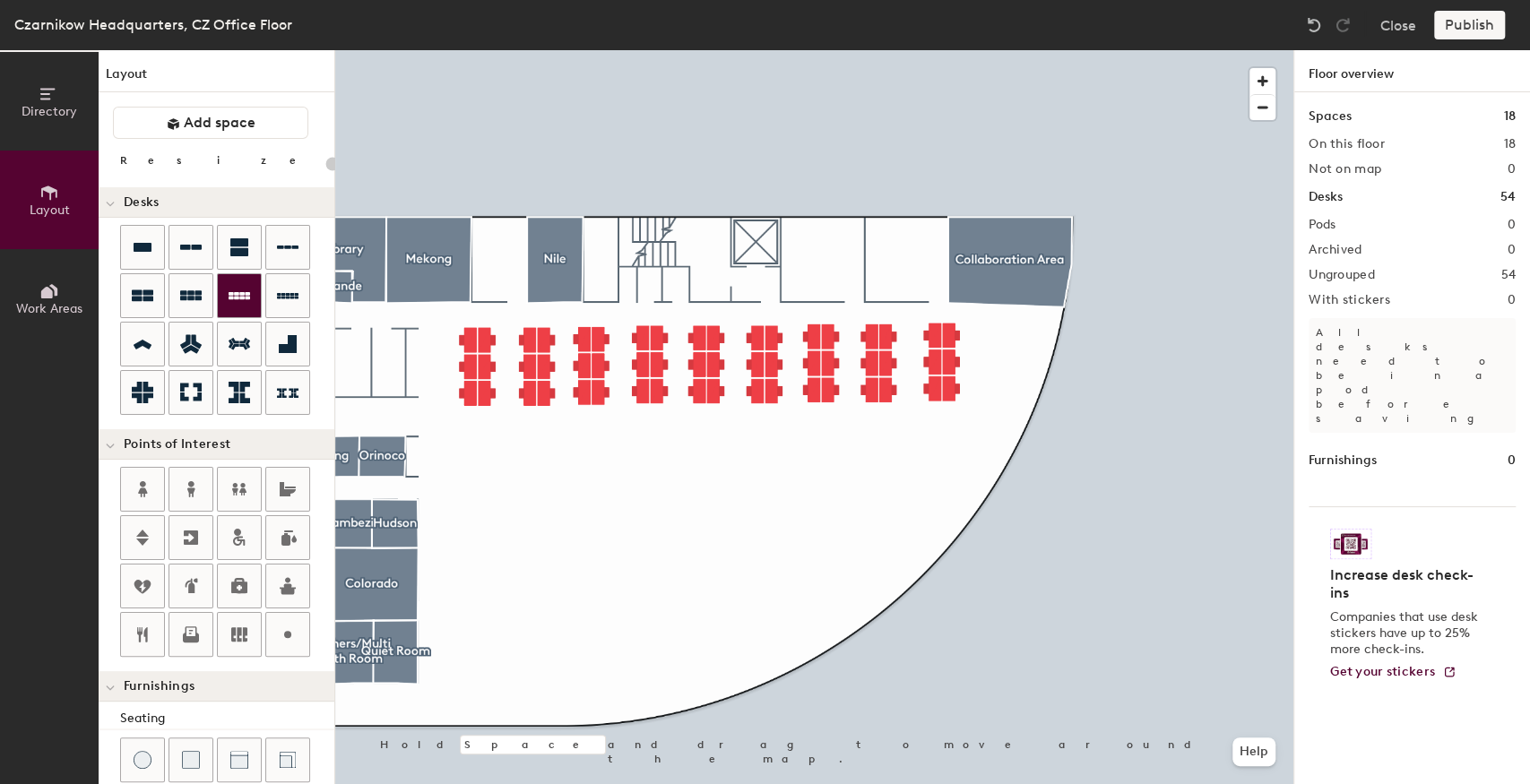
click at [237, 306] on div at bounding box center [240, 296] width 43 height 43
type input "140"
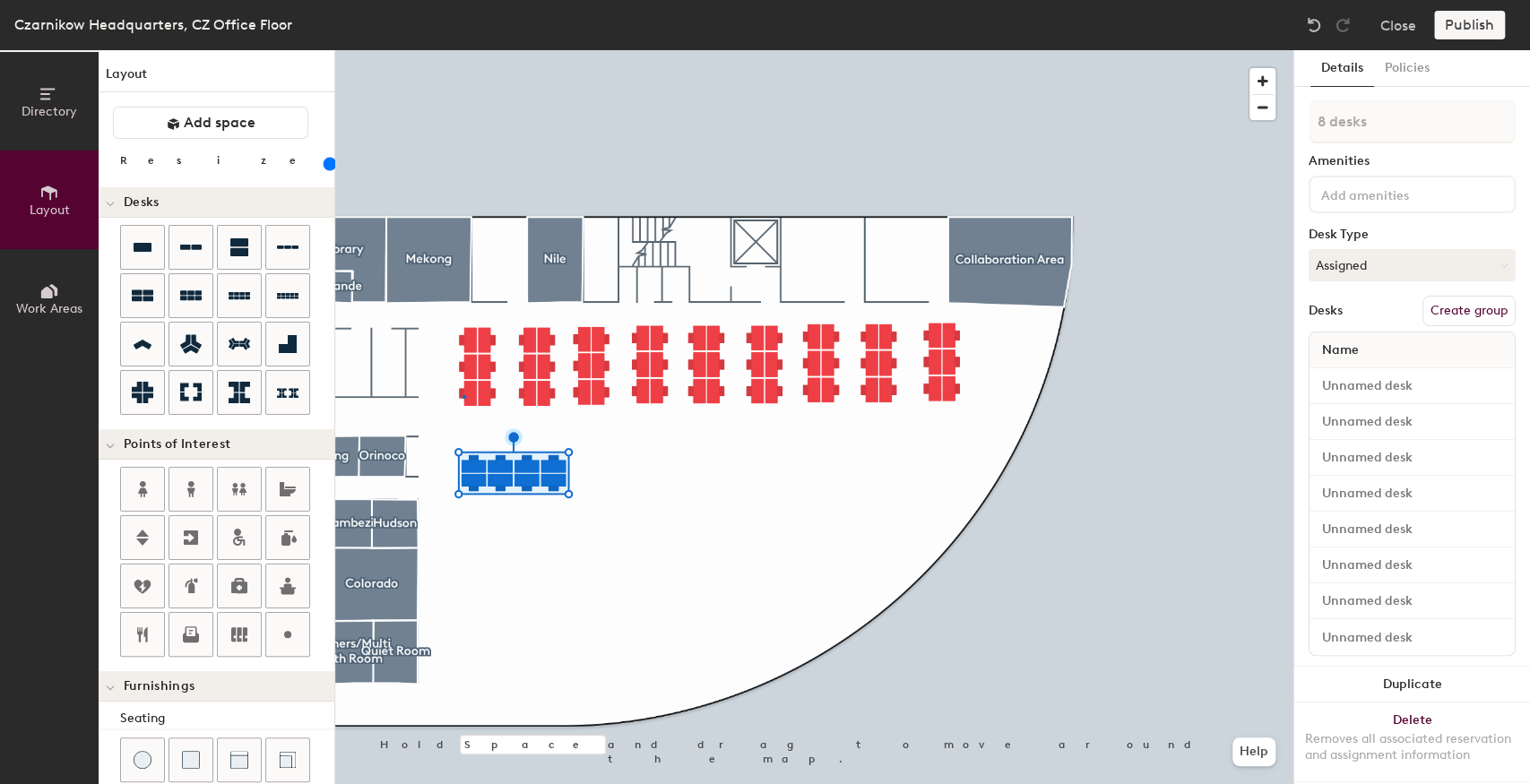
click at [463, 51] on div at bounding box center [814, 51] width 958 height 0
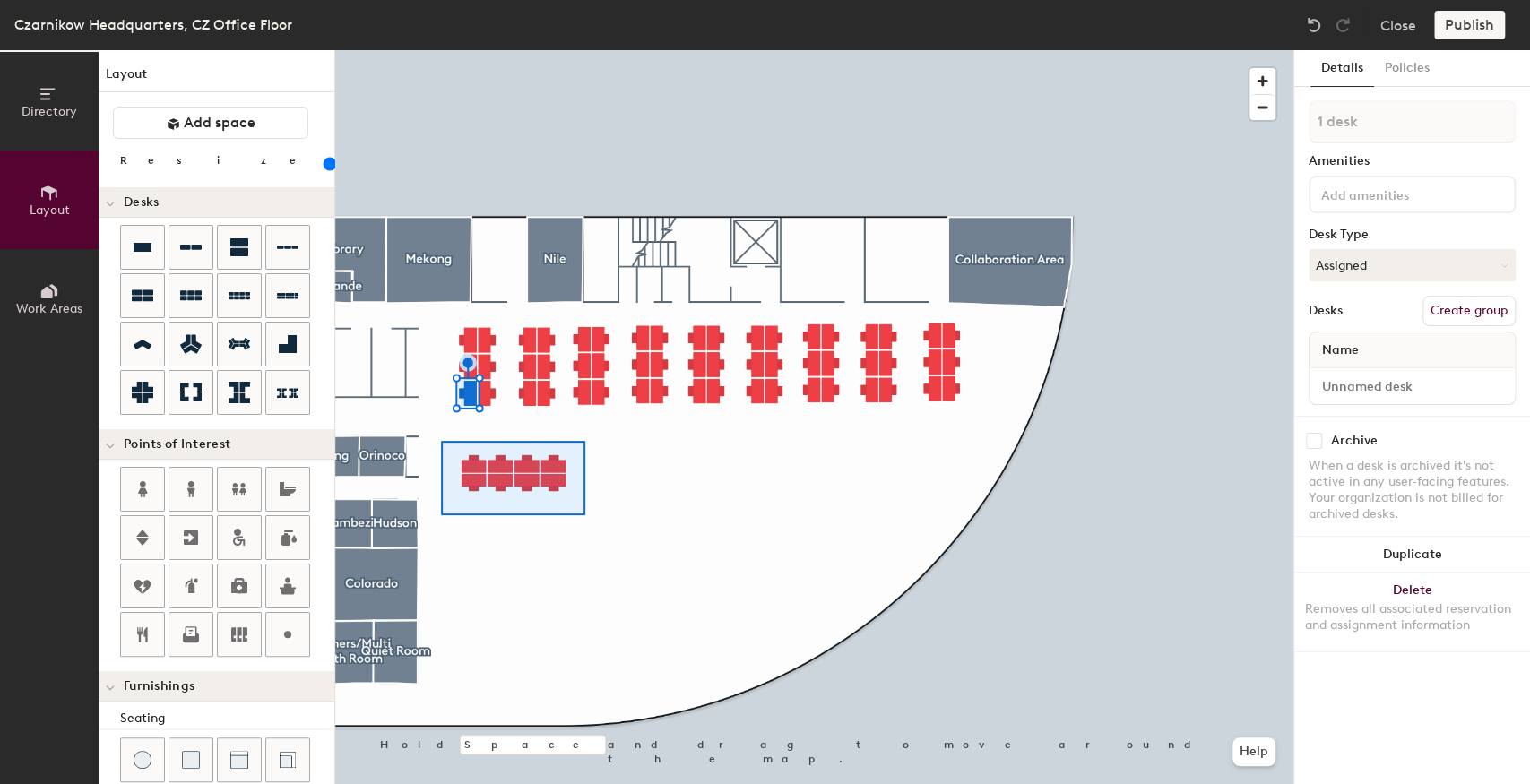
type input "8 desks"
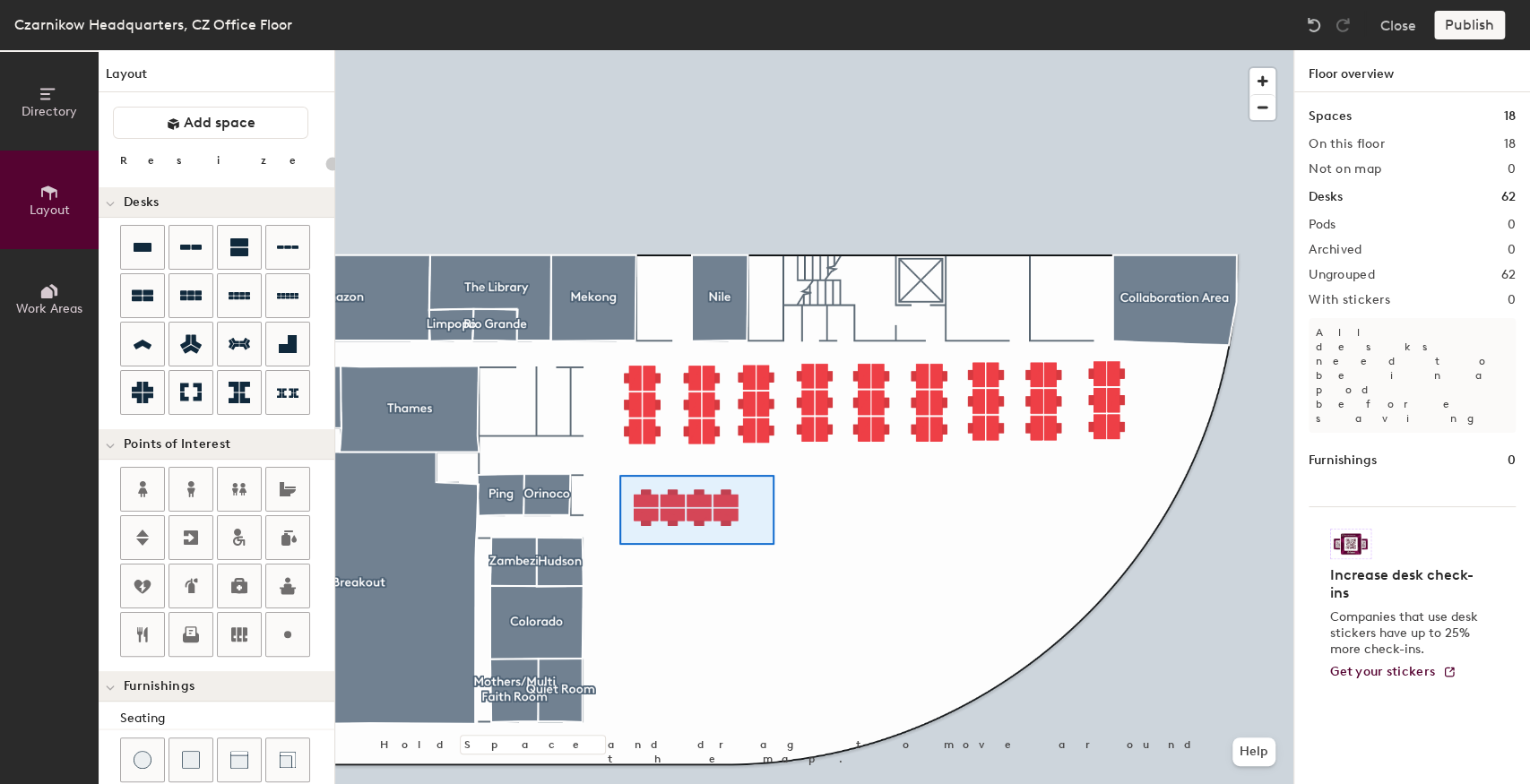
type input "140"
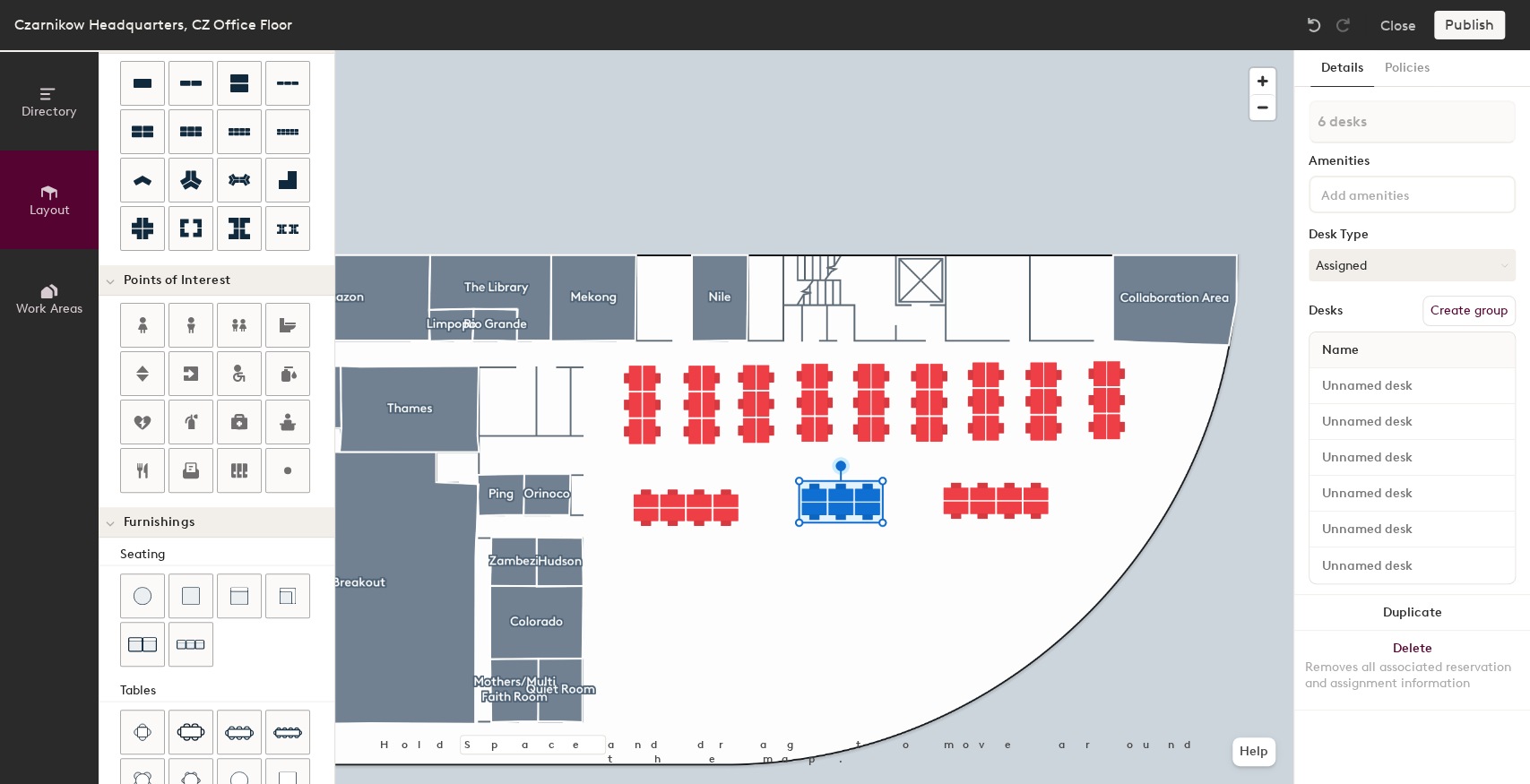
scroll to position [179, 0]
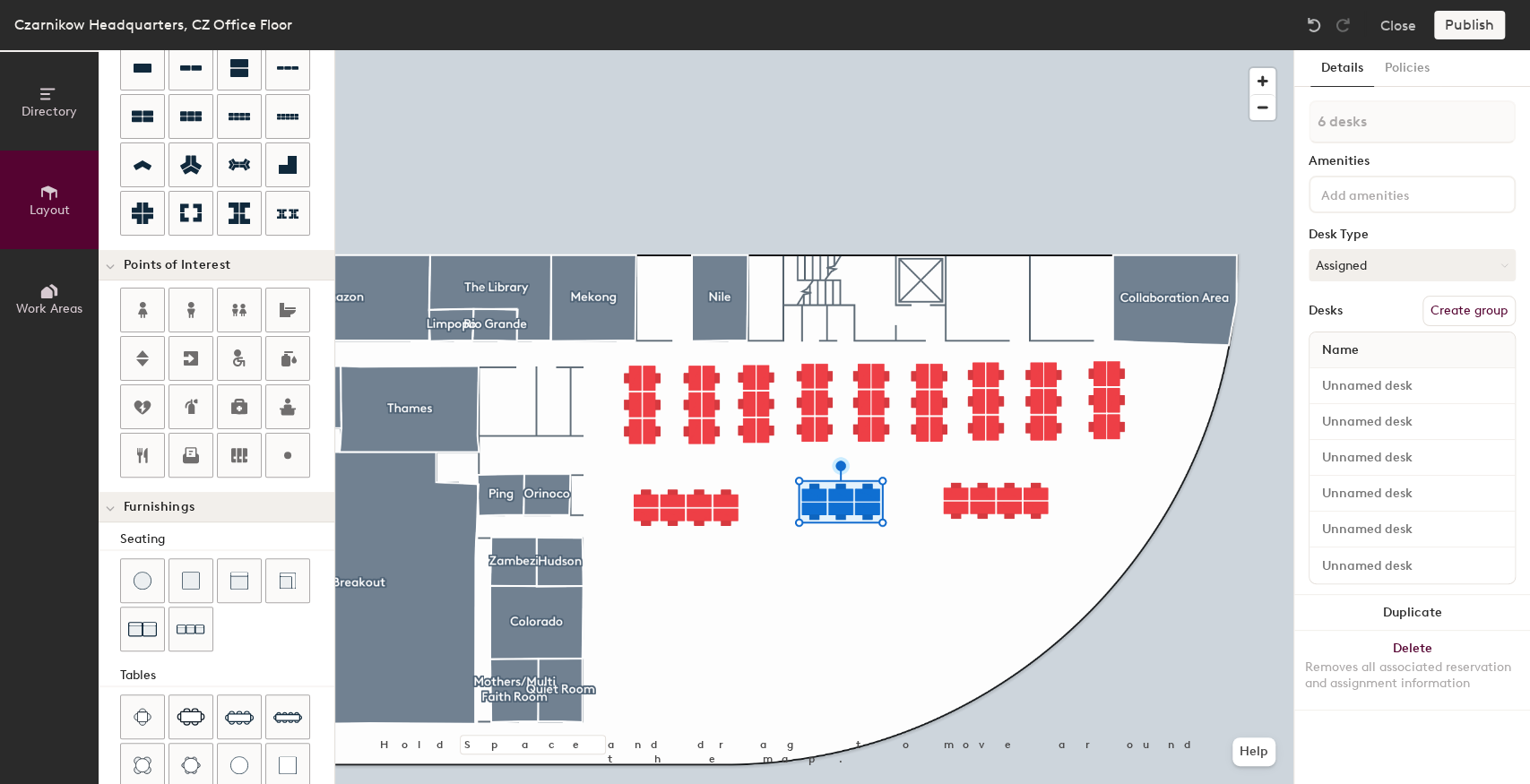
click at [683, 51] on div at bounding box center [814, 51] width 958 height 0
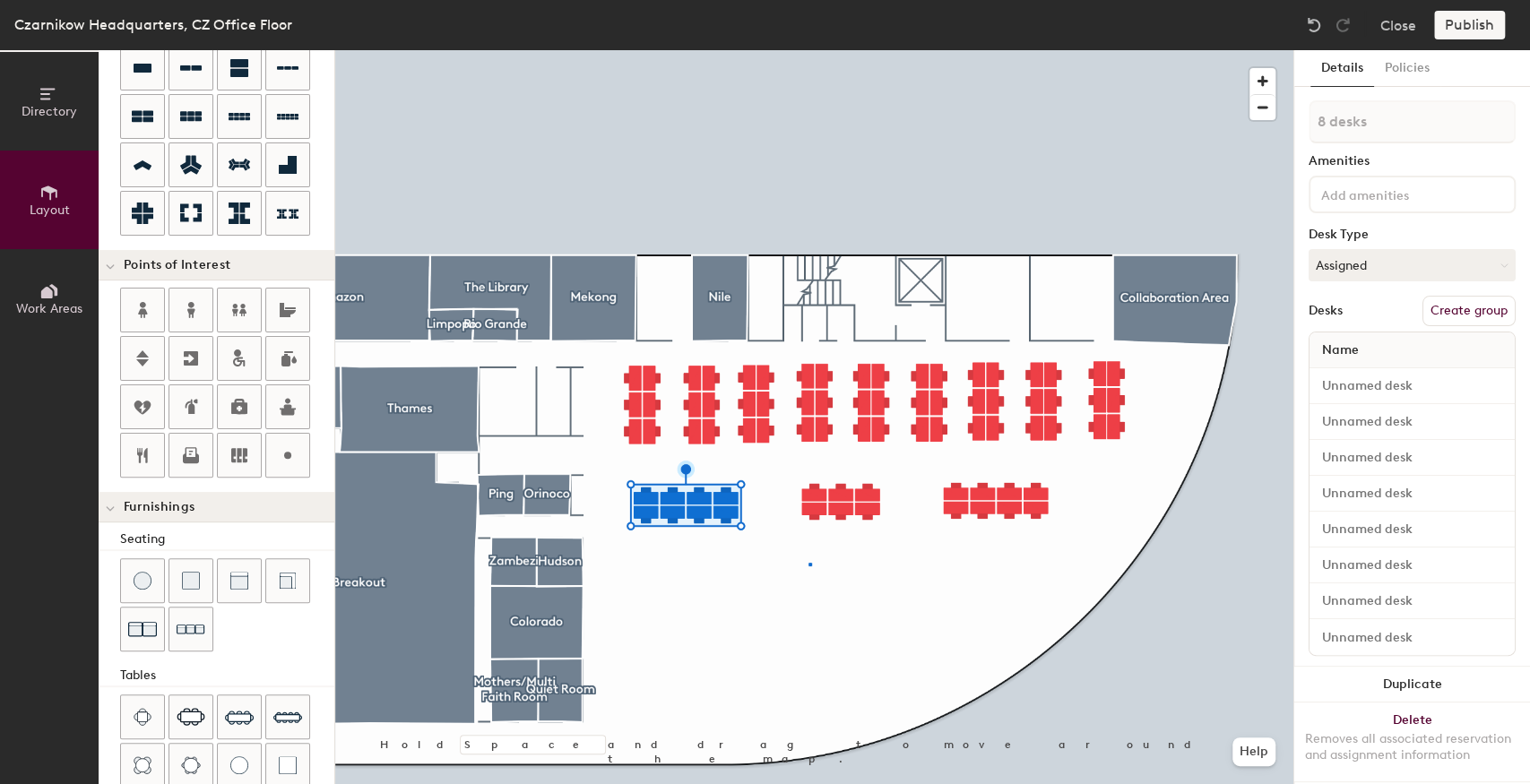
click at [809, 51] on div at bounding box center [814, 51] width 958 height 0
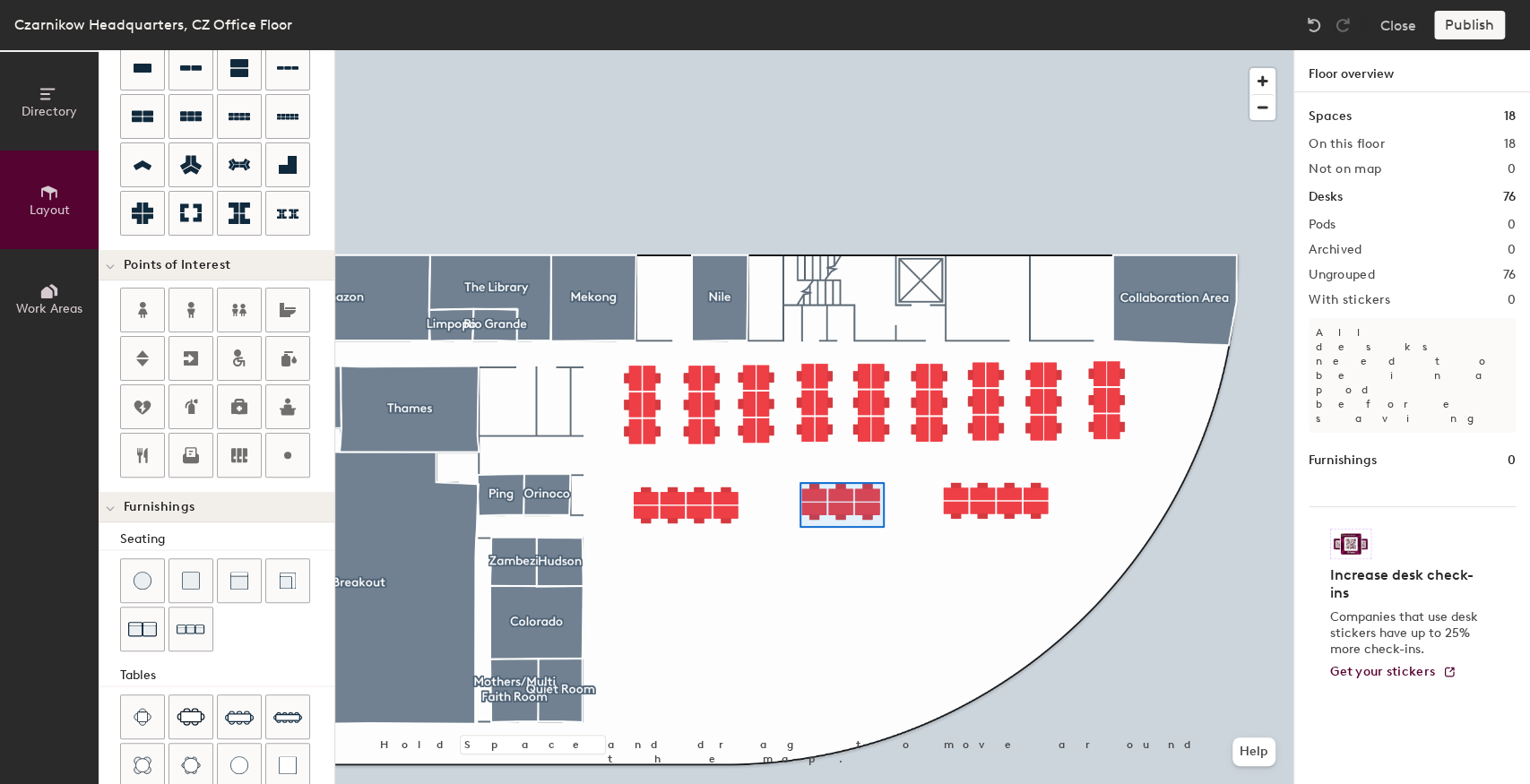
type input "140"
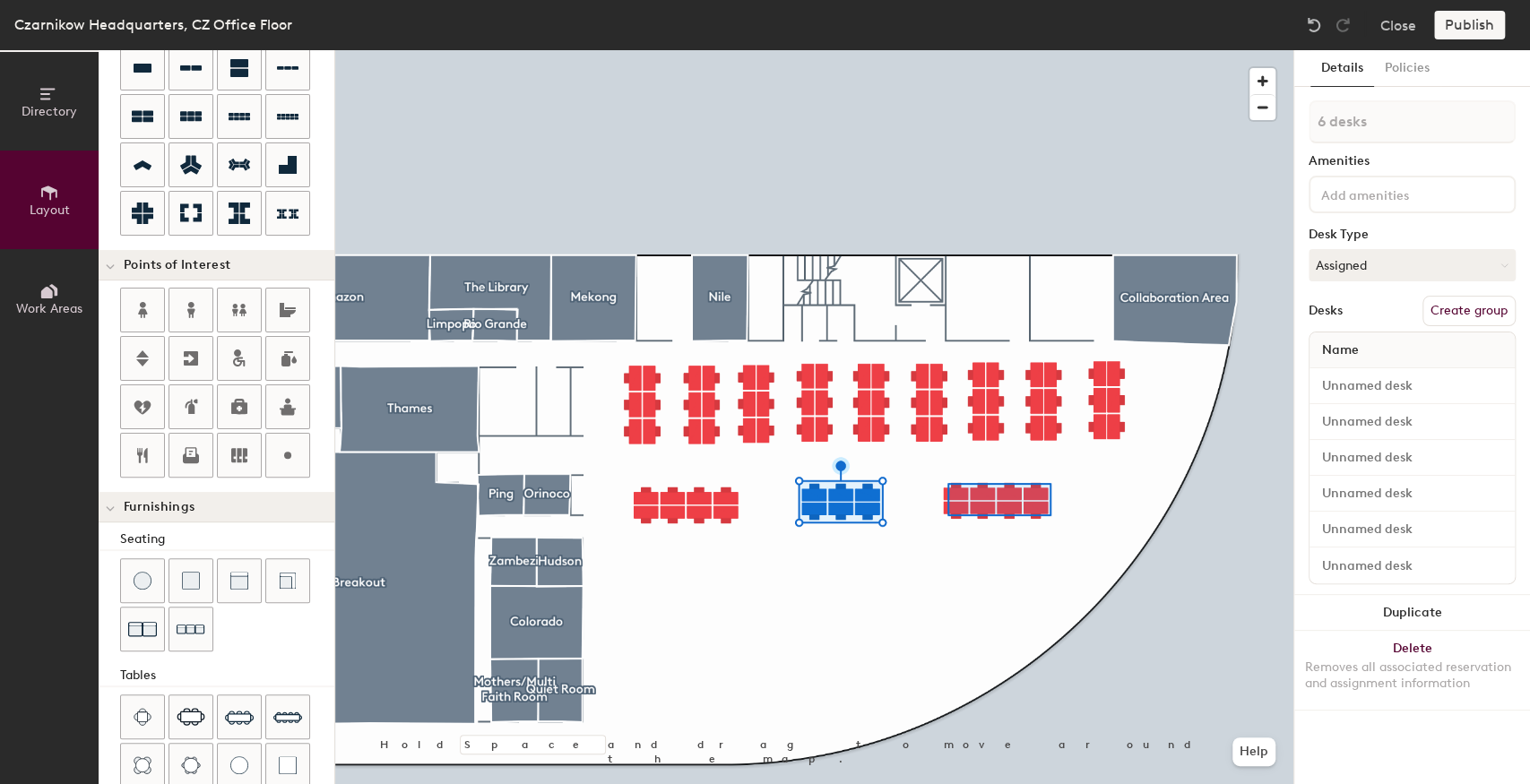
type input "8 desks"
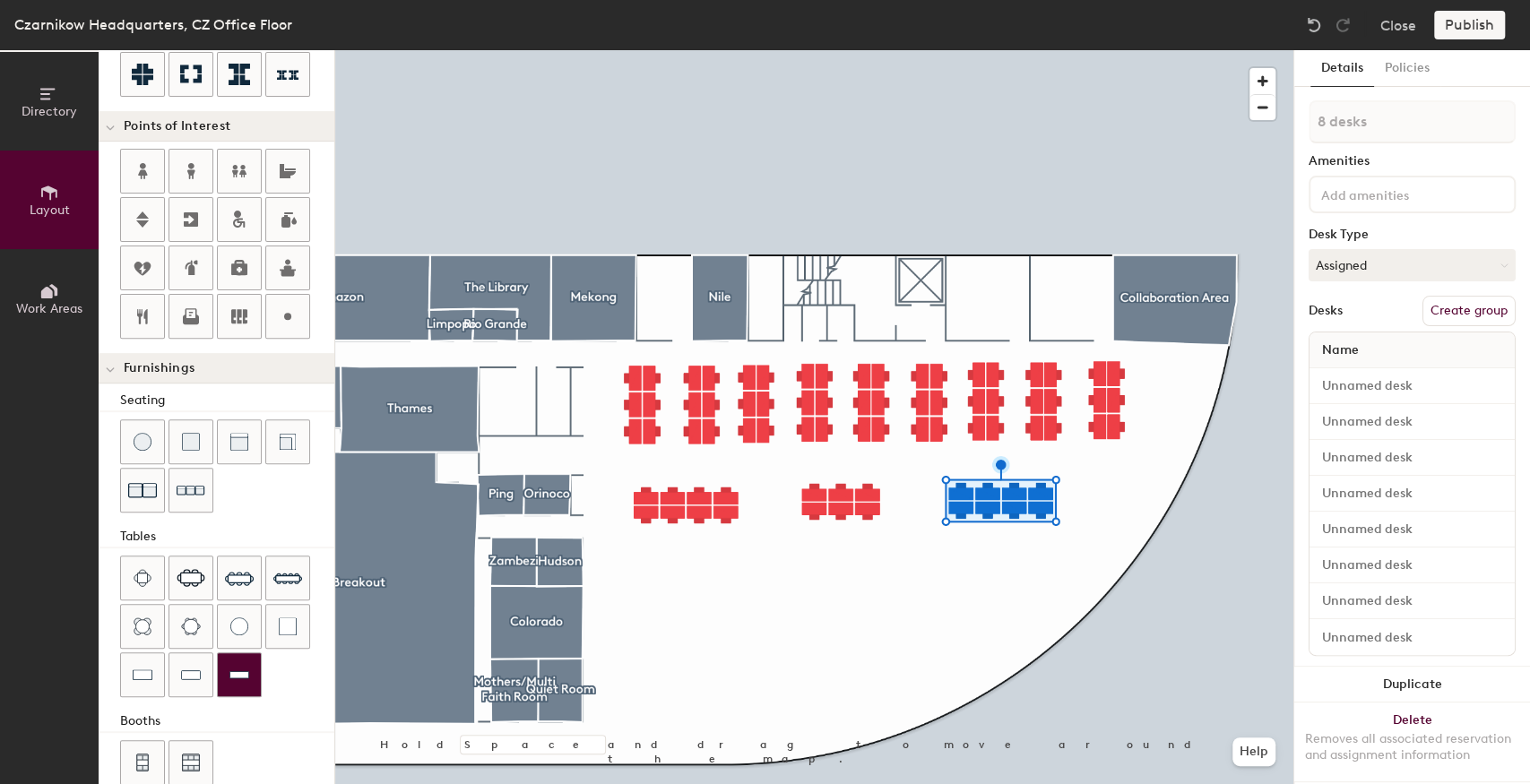
scroll to position [339, 0]
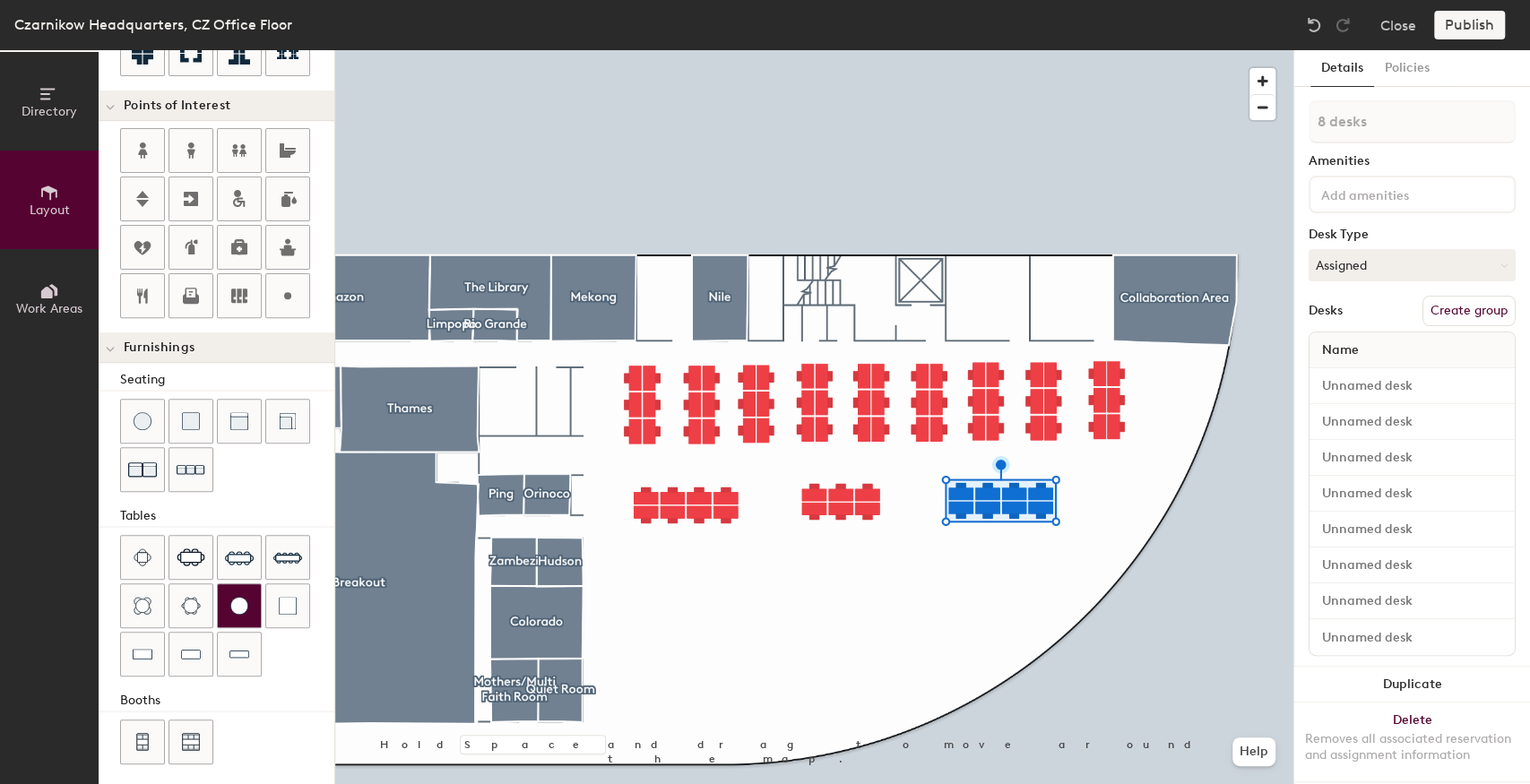
click at [240, 600] on img at bounding box center [239, 605] width 18 height 18
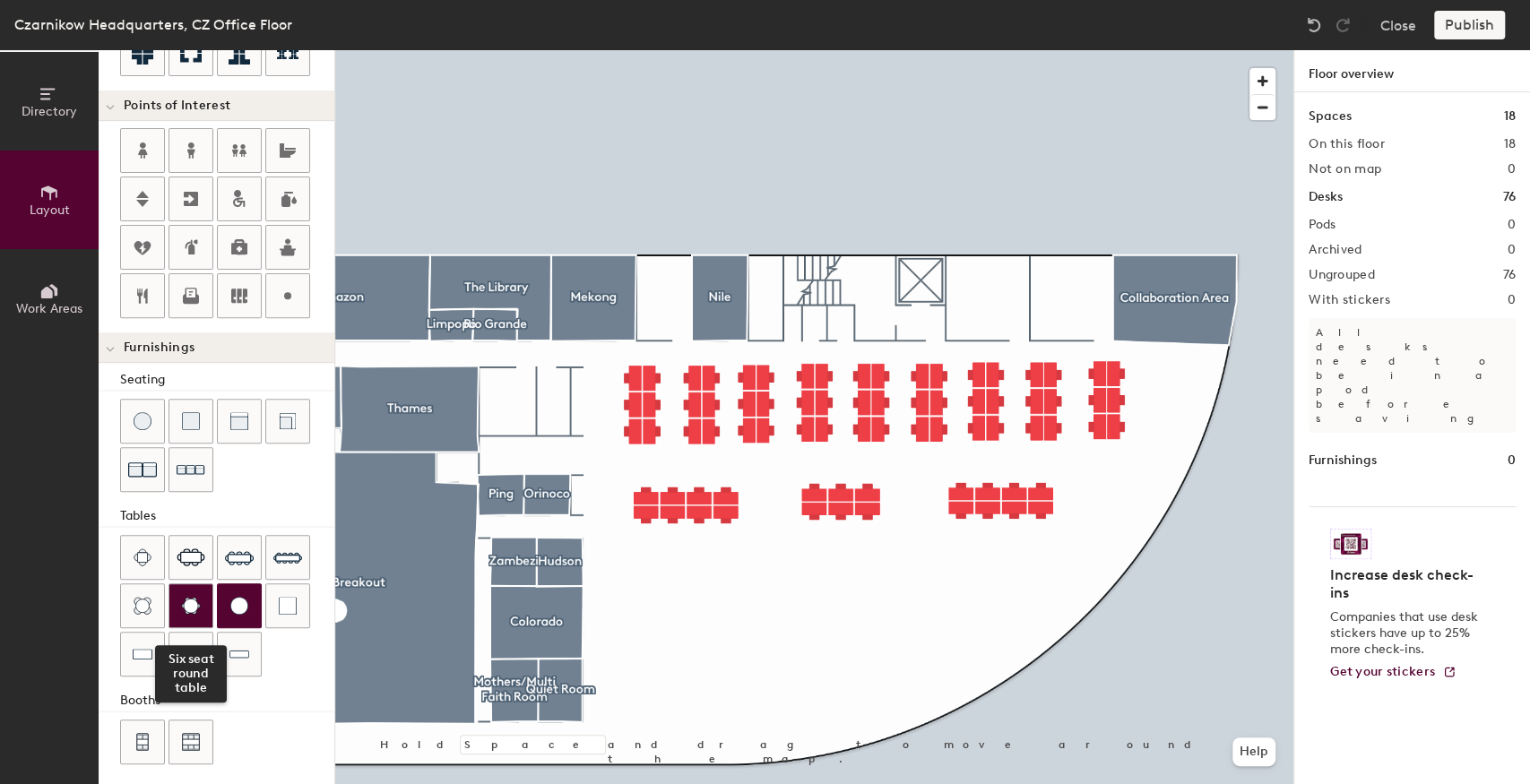
click at [190, 604] on img at bounding box center [190, 605] width 20 height 18
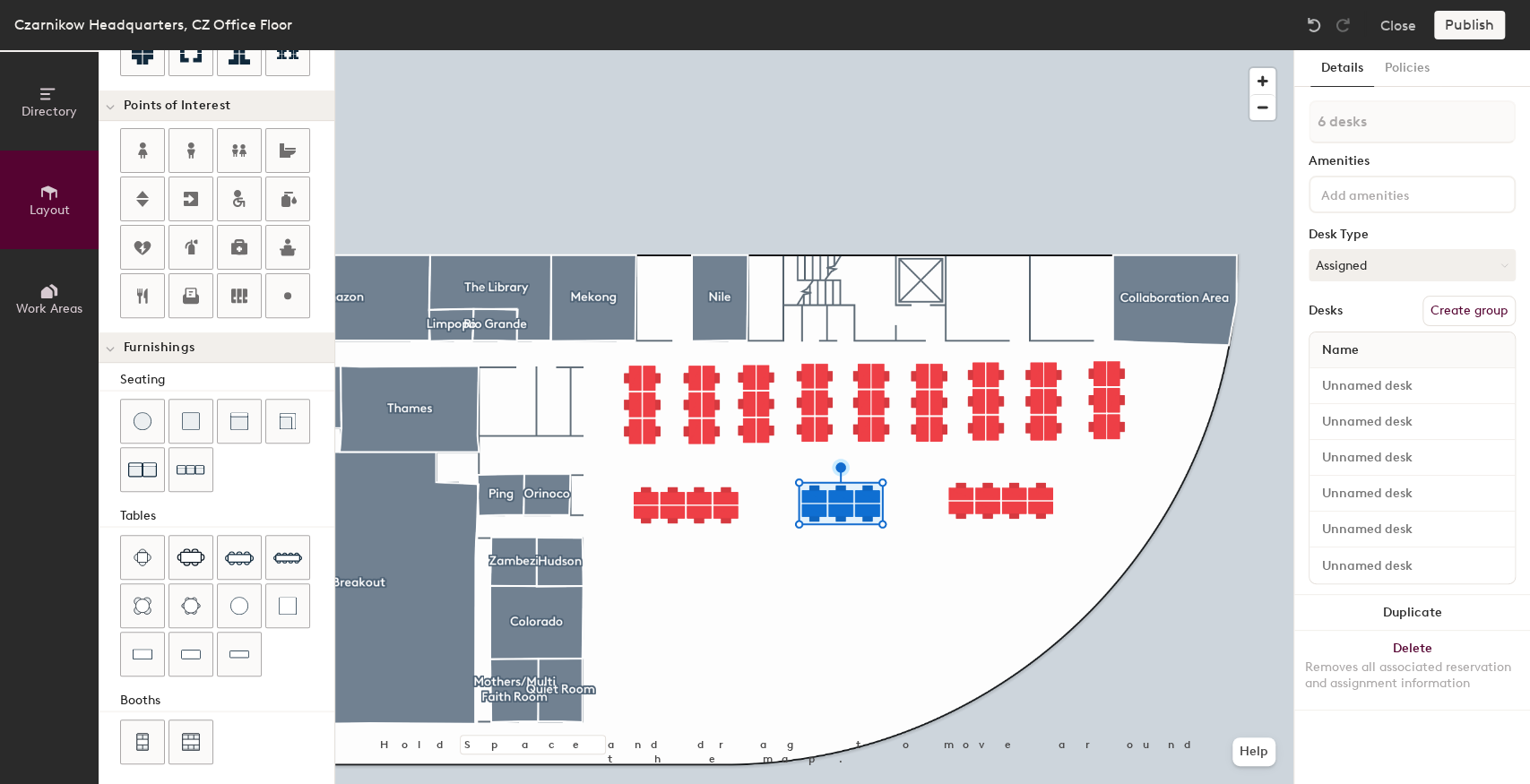
click at [907, 51] on div at bounding box center [814, 51] width 958 height 0
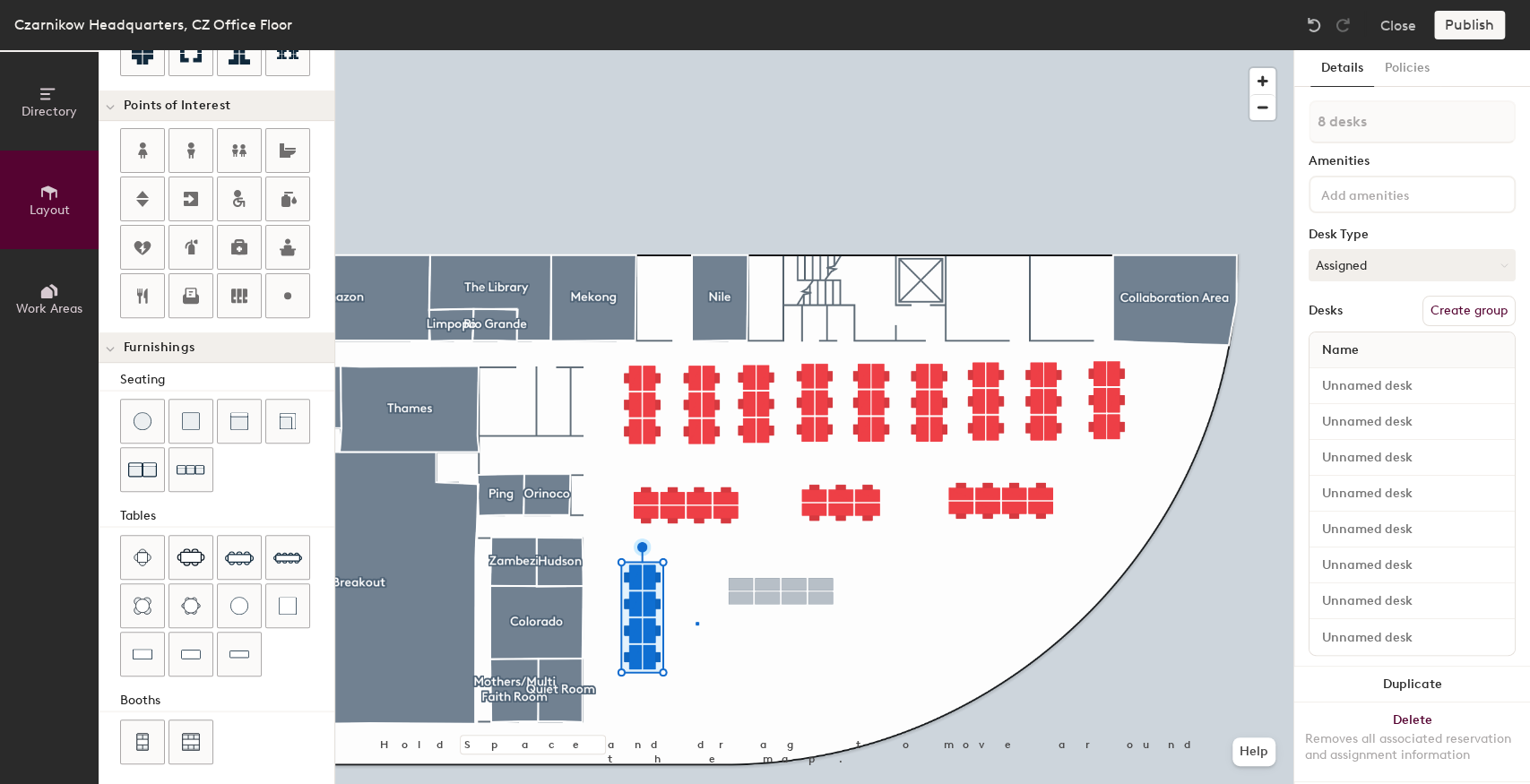
click at [696, 51] on div at bounding box center [814, 51] width 958 height 0
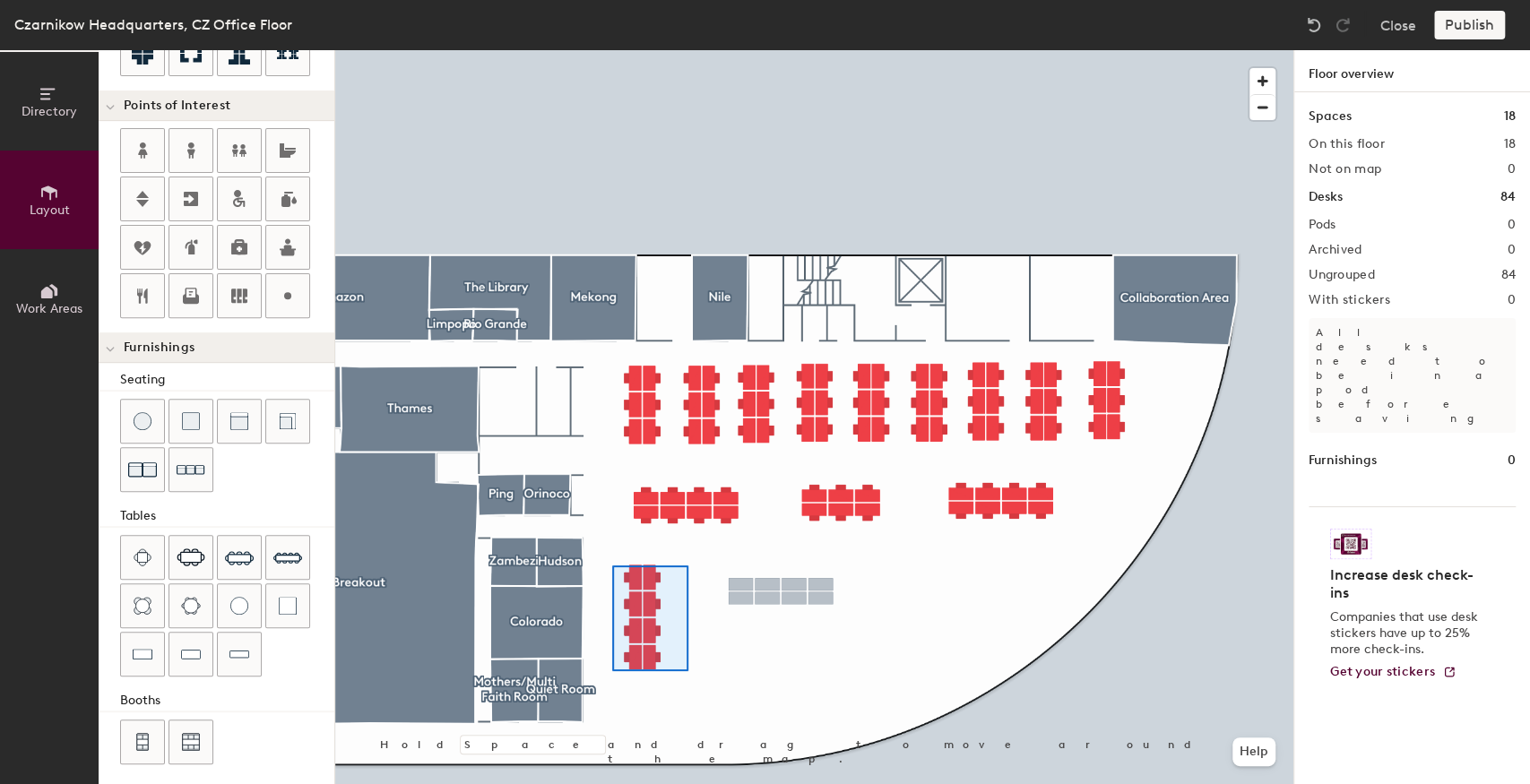
type input "140"
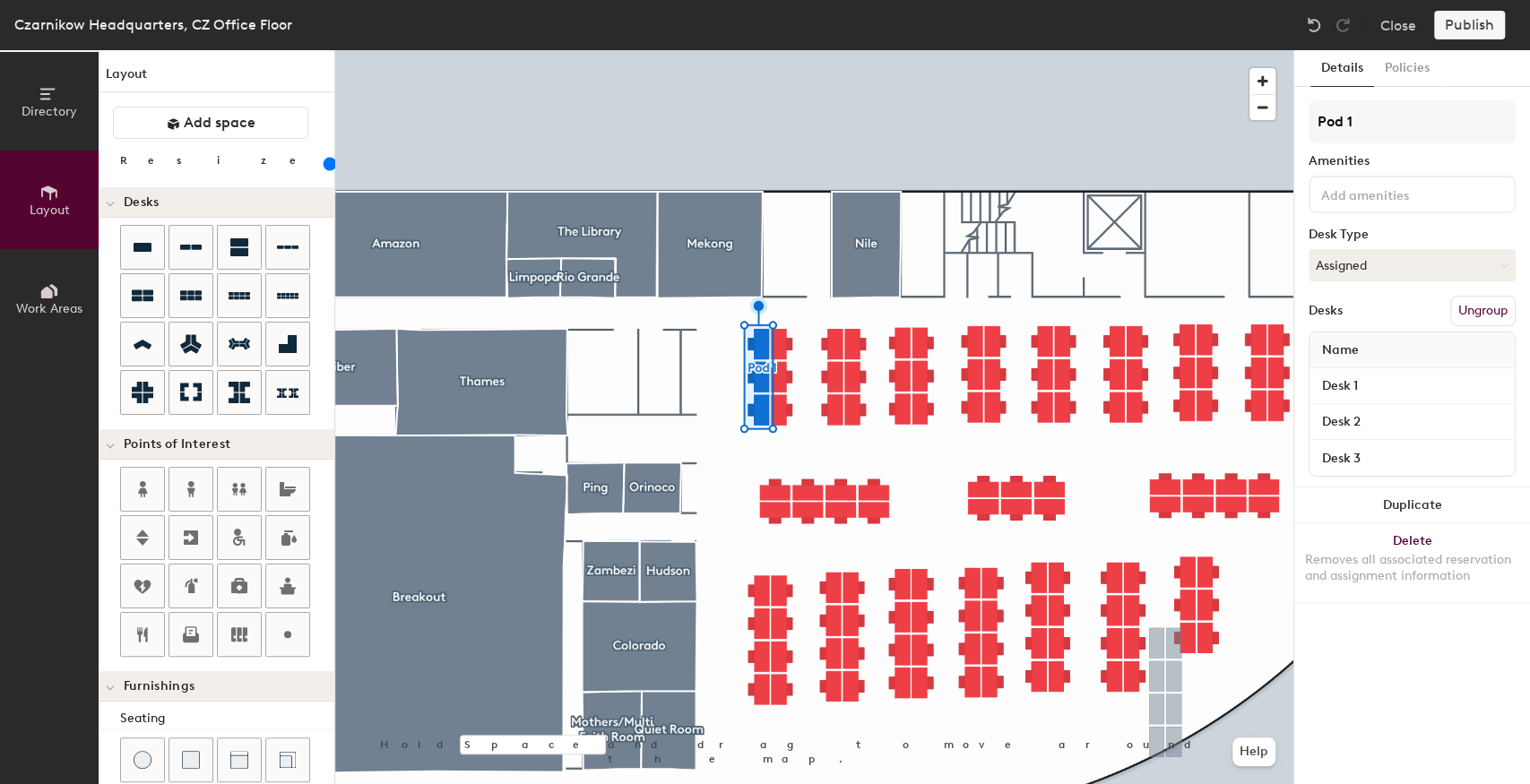
scroll to position [339, 0]
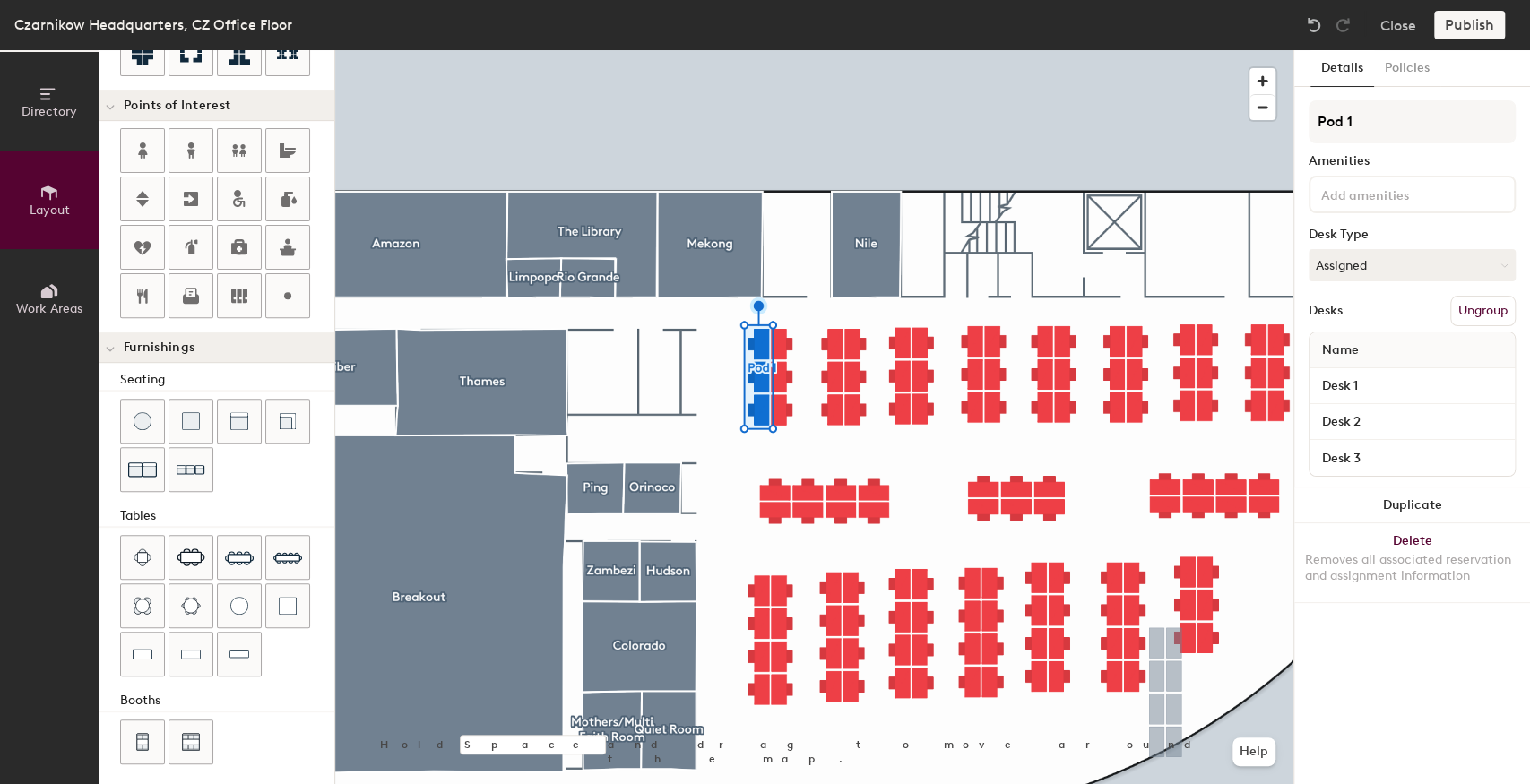
click at [899, 51] on div at bounding box center [814, 51] width 958 height 0
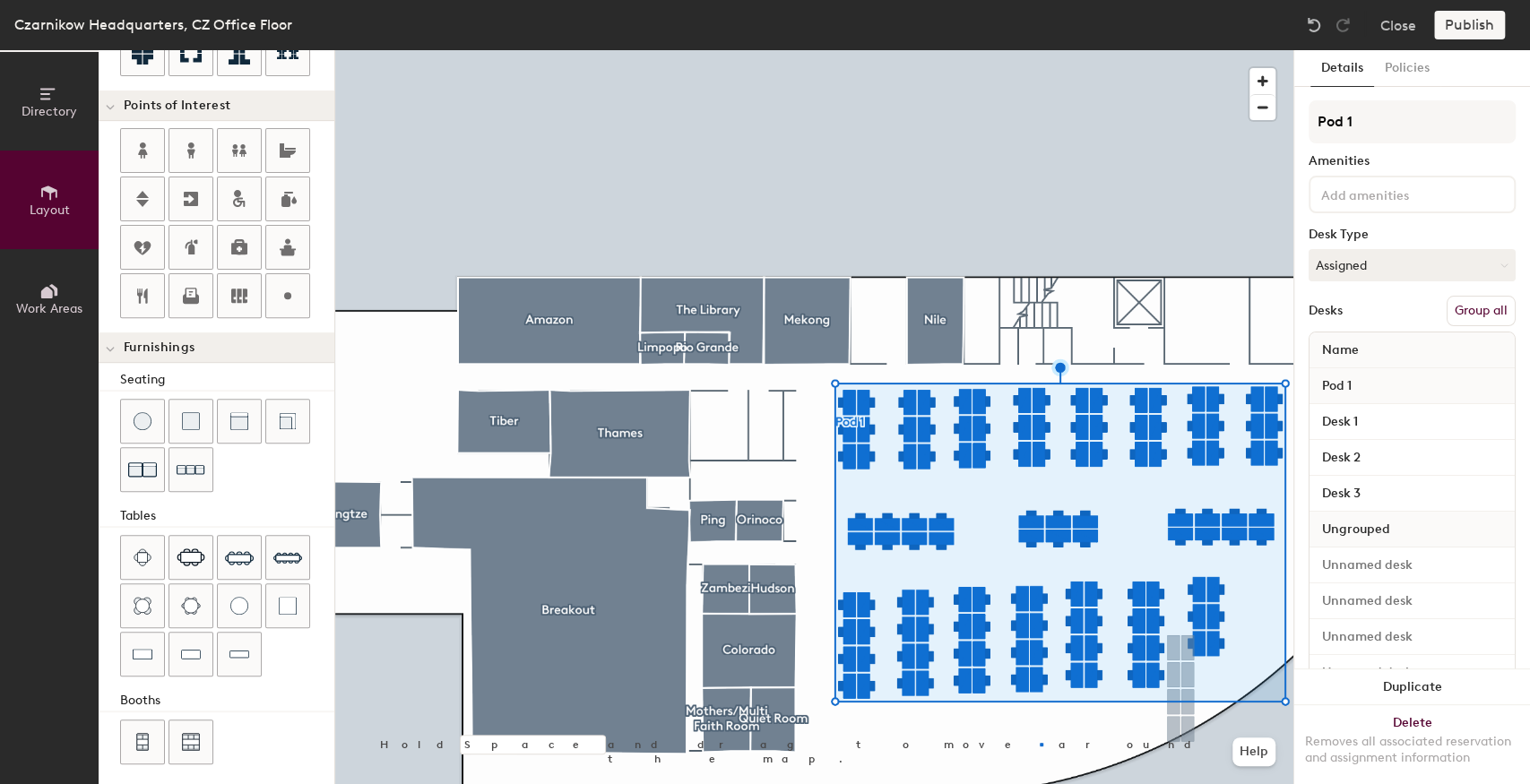
click at [1040, 51] on div at bounding box center [814, 51] width 958 height 0
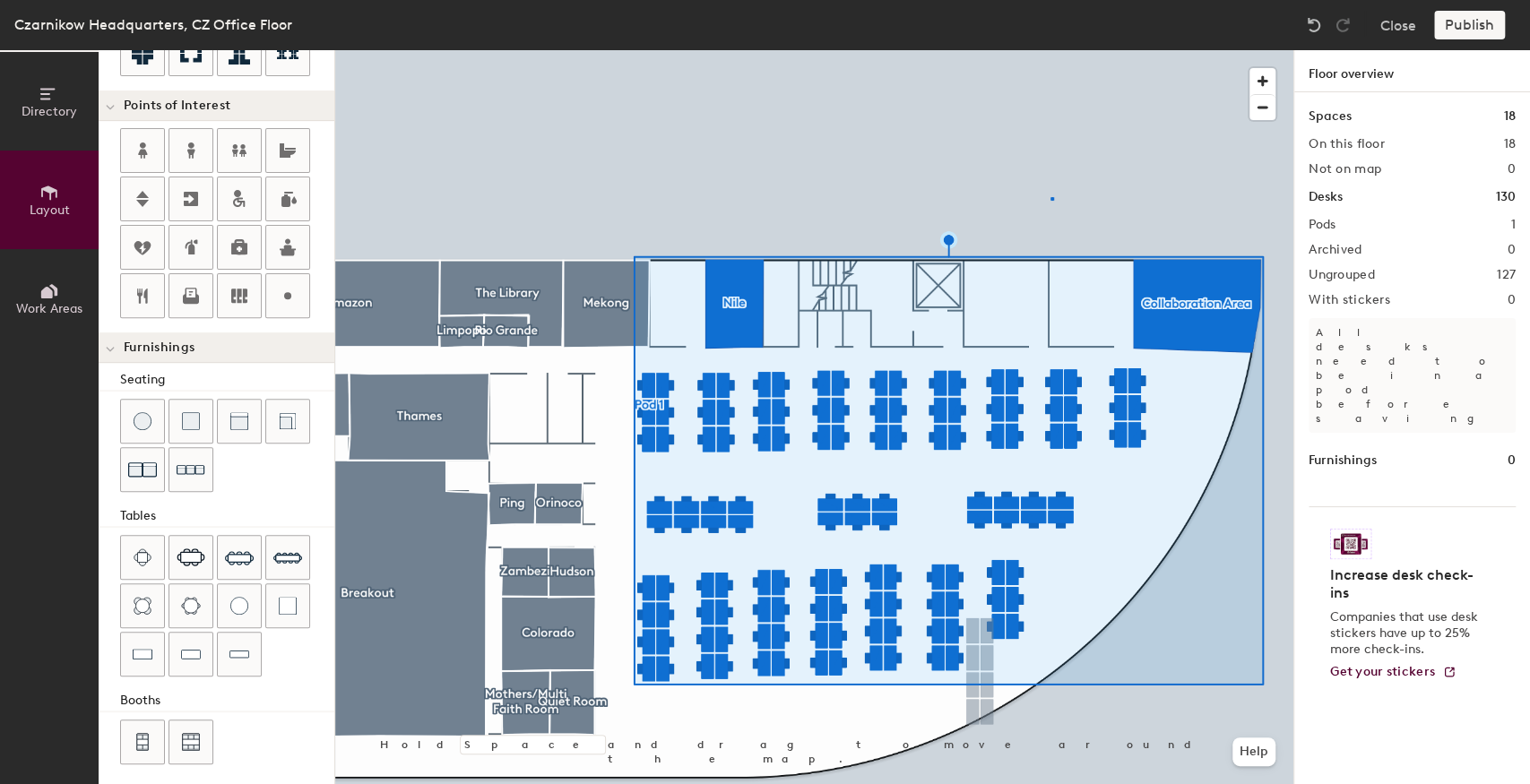
click at [1050, 51] on div at bounding box center [814, 51] width 958 height 0
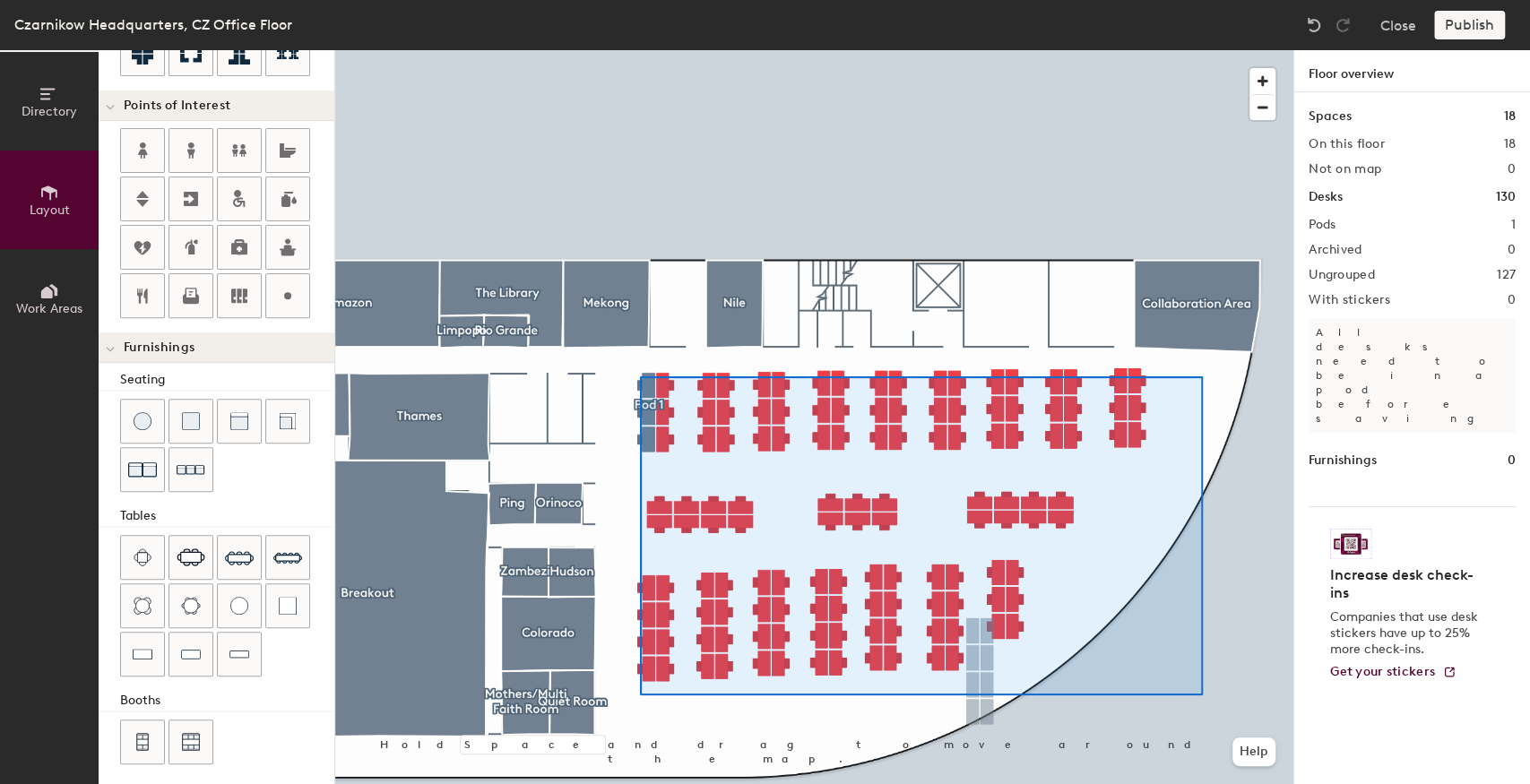
type input "140"
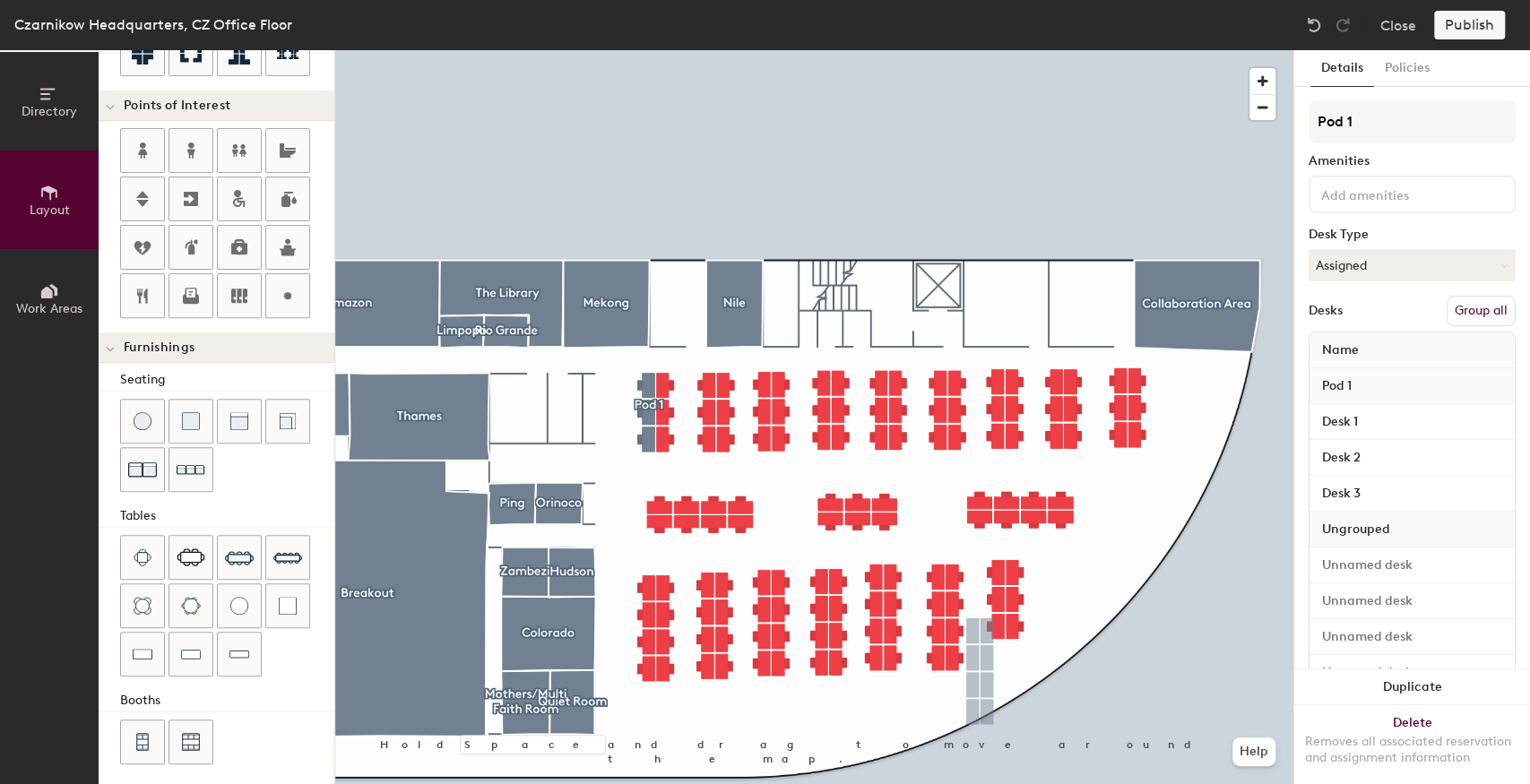
click at [1478, 306] on button "Group all" at bounding box center [1481, 311] width 69 height 31
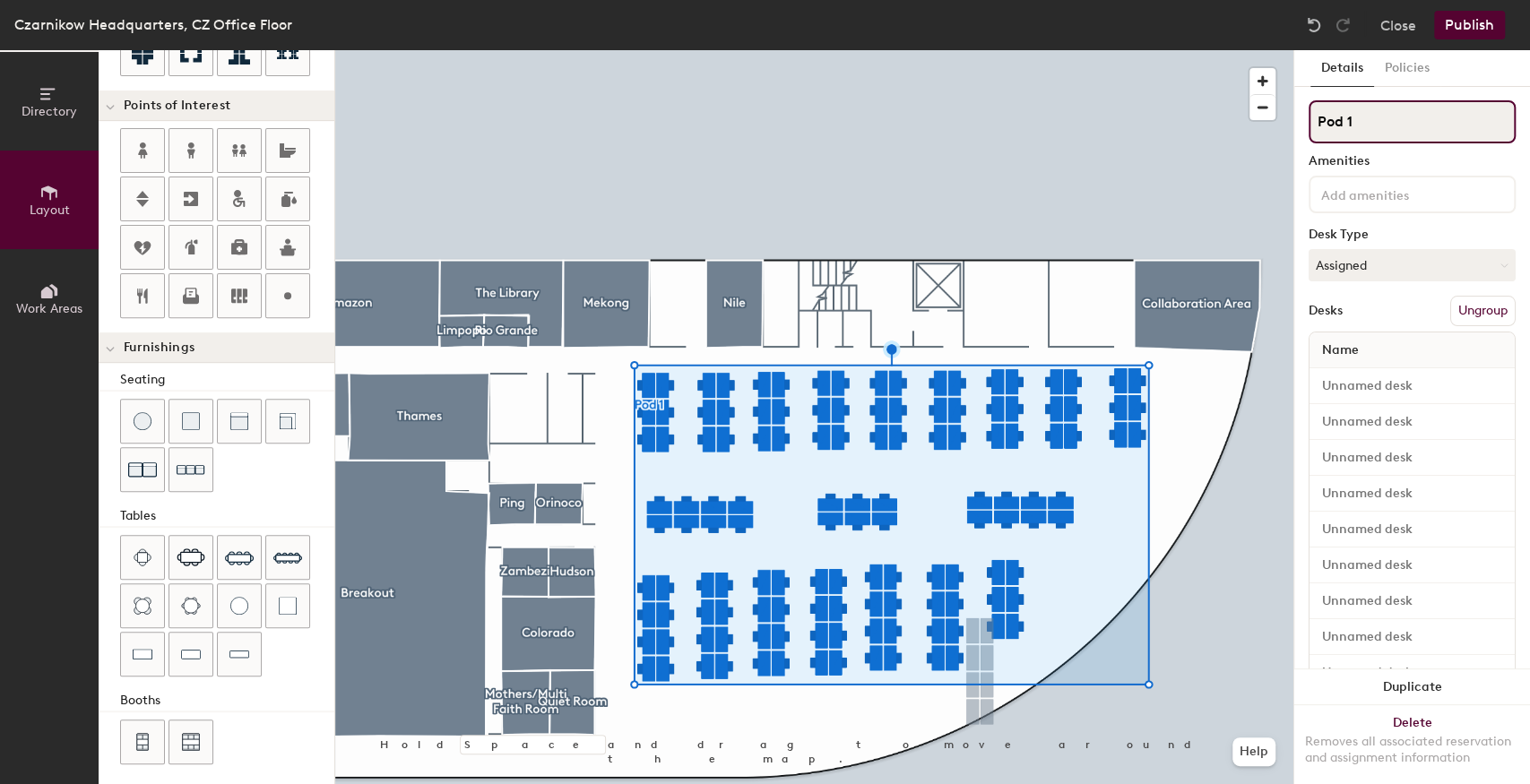
click at [1254, 121] on div "Directory Layout Work Areas Layout Add space Resize Desks Points of Interest Fu…" at bounding box center [765, 418] width 1530 height 734
type input "Bookable Desks"
click at [1196, 51] on div at bounding box center [814, 51] width 958 height 0
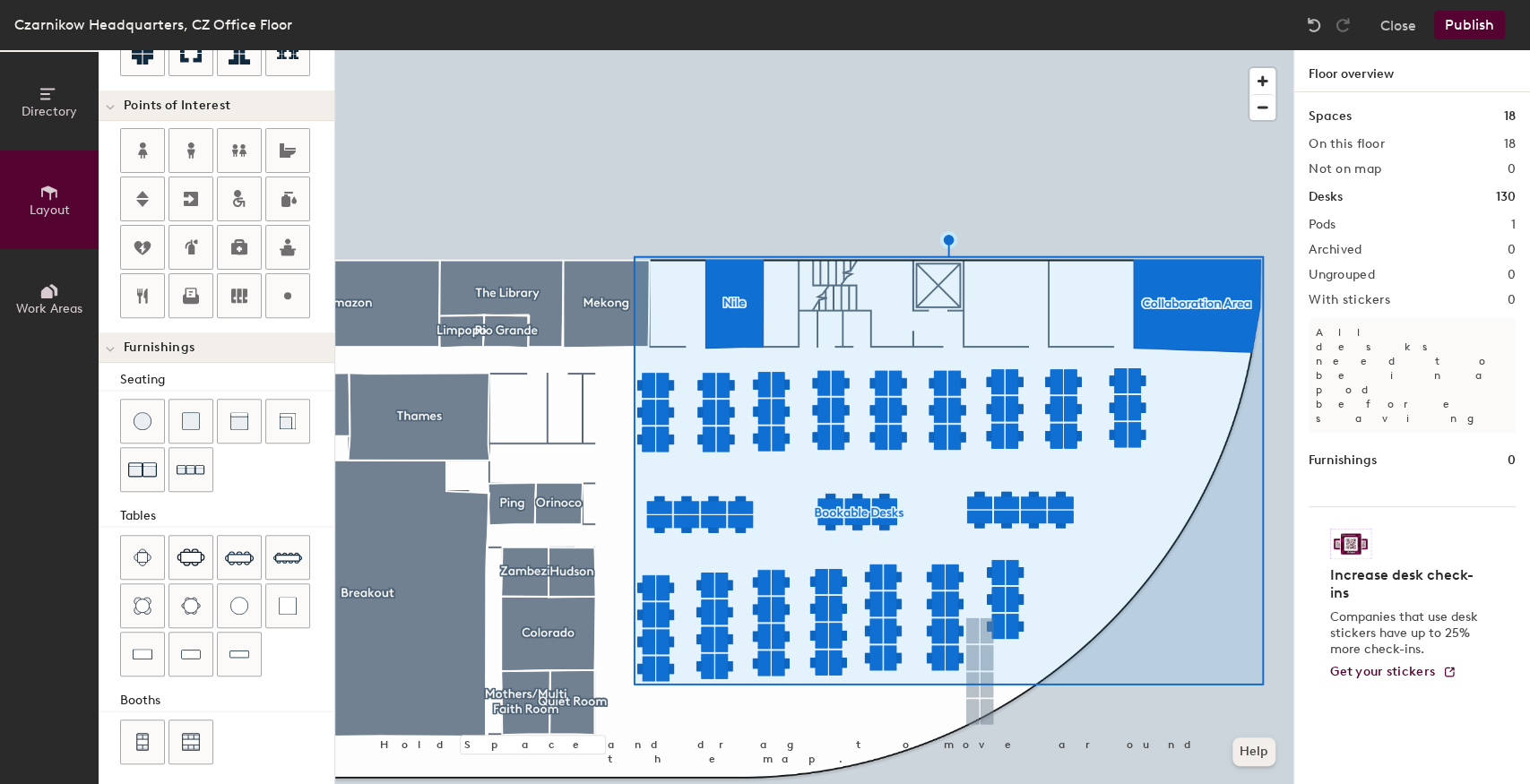
click at [1092, 51] on div at bounding box center [814, 51] width 958 height 0
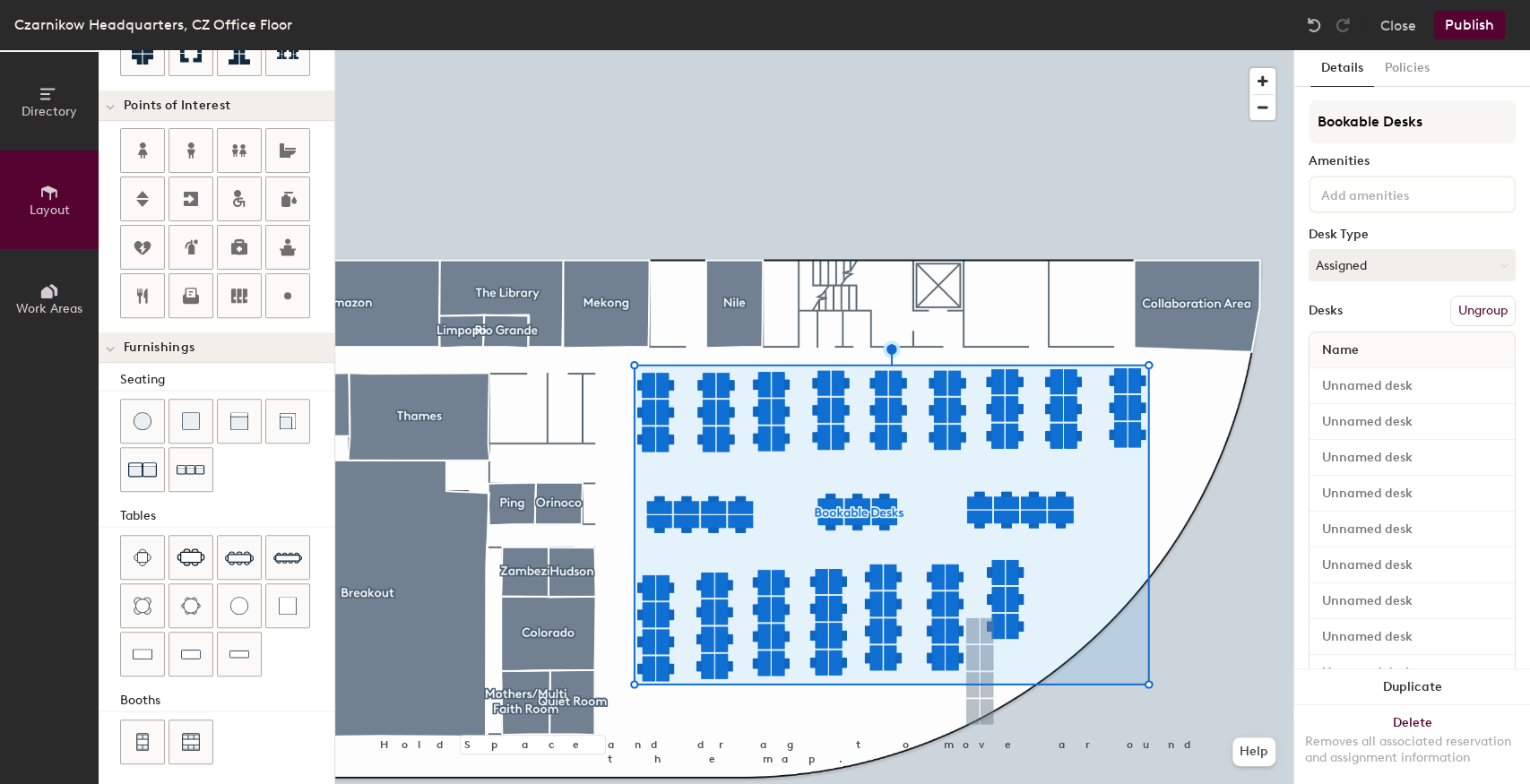
click at [1458, 308] on button "Ungroup" at bounding box center [1483, 311] width 66 height 31
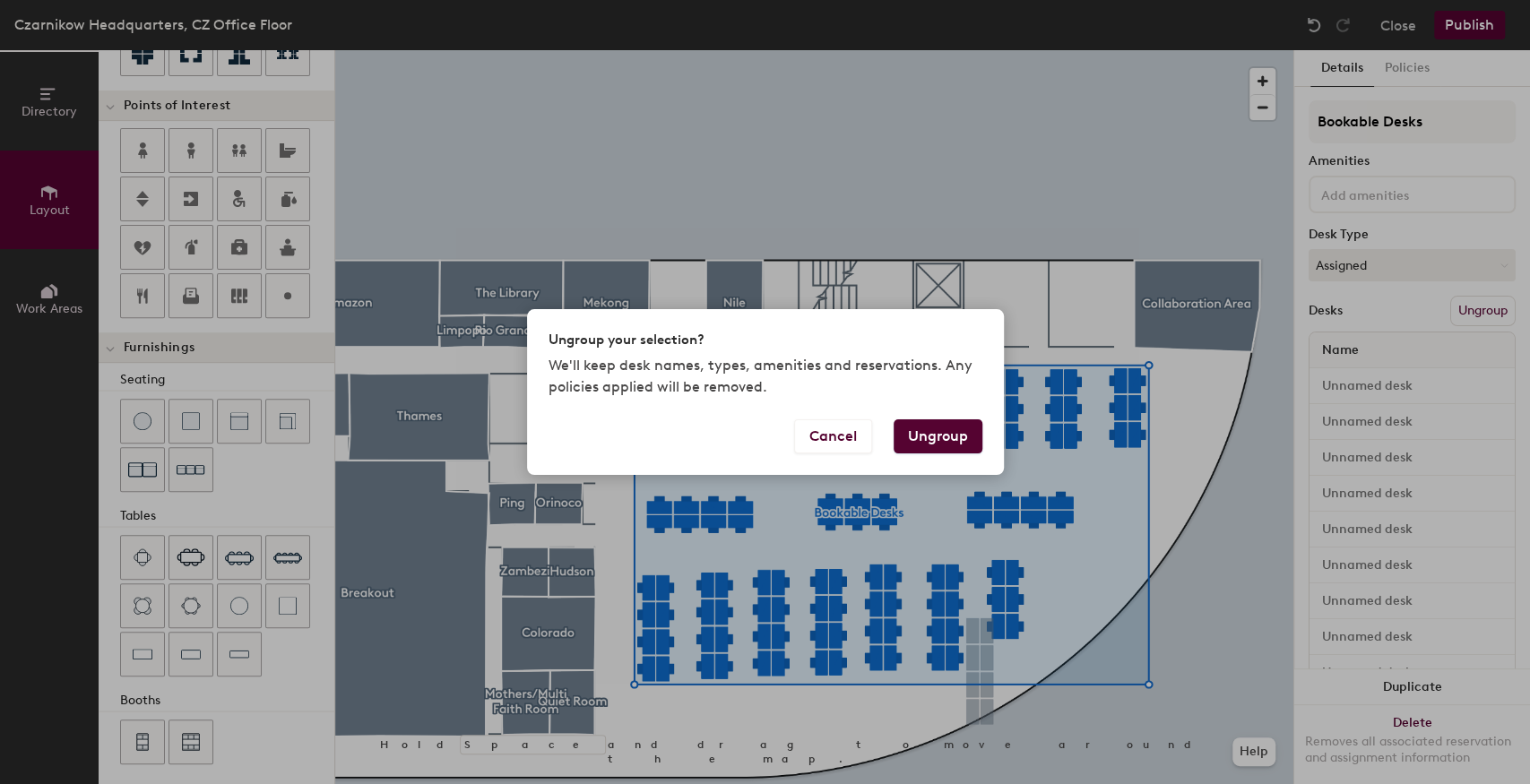
click at [932, 445] on button "Ungroup" at bounding box center [938, 436] width 89 height 34
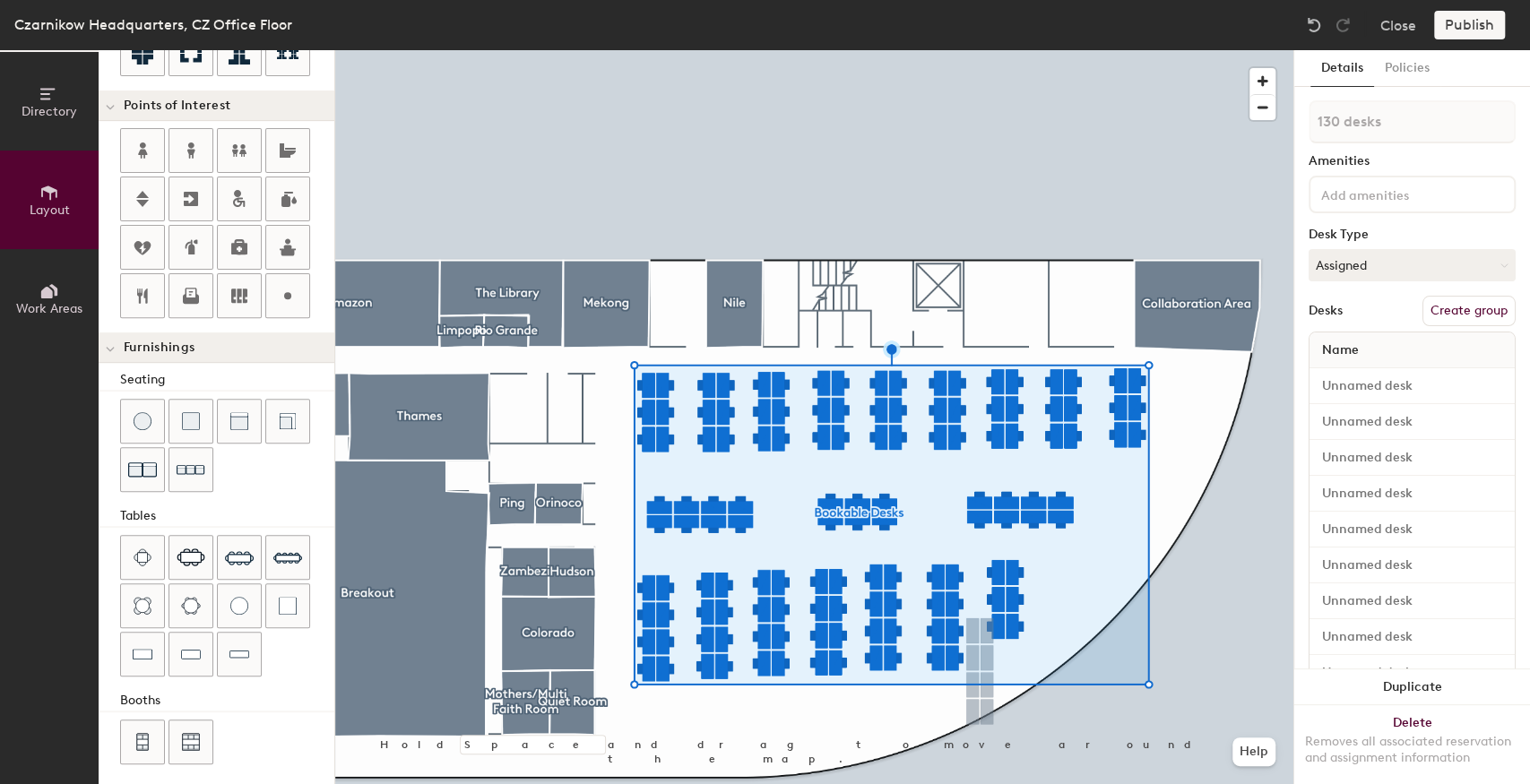
click at [841, 51] on div at bounding box center [814, 51] width 958 height 0
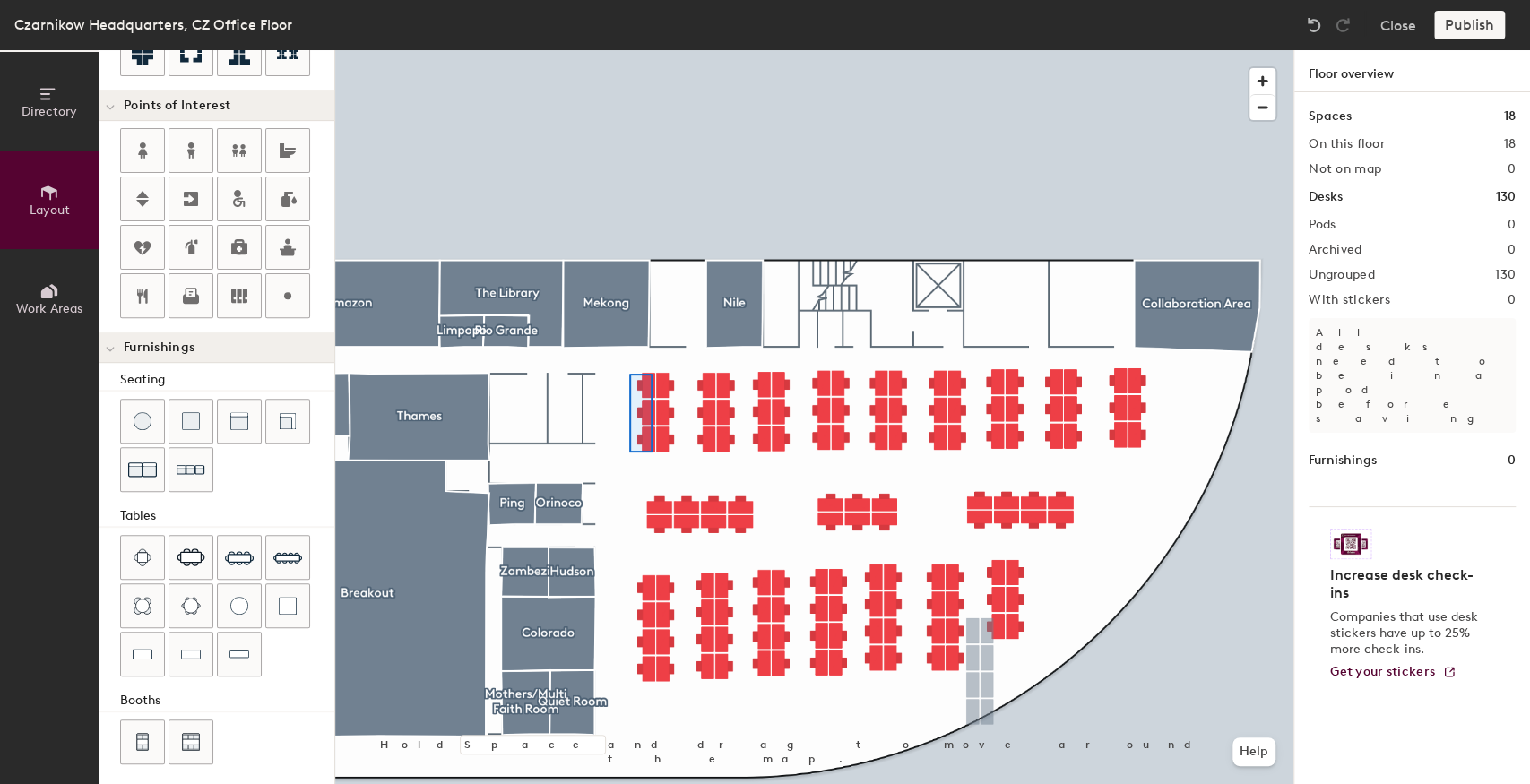
type input "140"
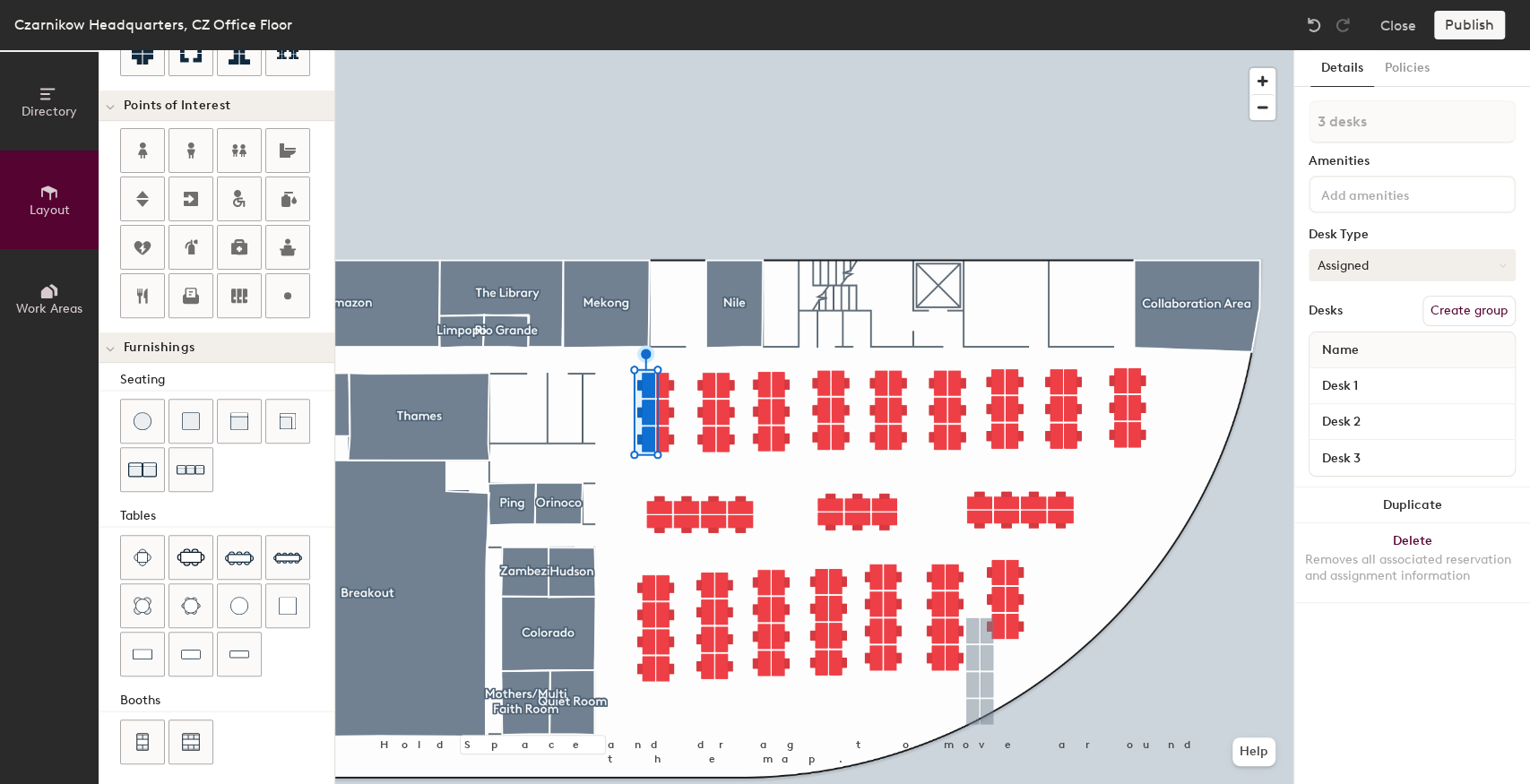
drag, startPoint x: 1460, startPoint y: 304, endPoint x: 1442, endPoint y: 262, distance: 45.7
click at [1460, 304] on button "Create group" at bounding box center [1470, 311] width 94 height 31
click at [1216, 114] on div "Directory Layout Work Areas Layout Add space Resize Desks Points of Interest Fu…" at bounding box center [765, 418] width 1530 height 734
type input "Air IT"
drag, startPoint x: 1386, startPoint y: 113, endPoint x: 612, endPoint y: 450, distance: 844.2
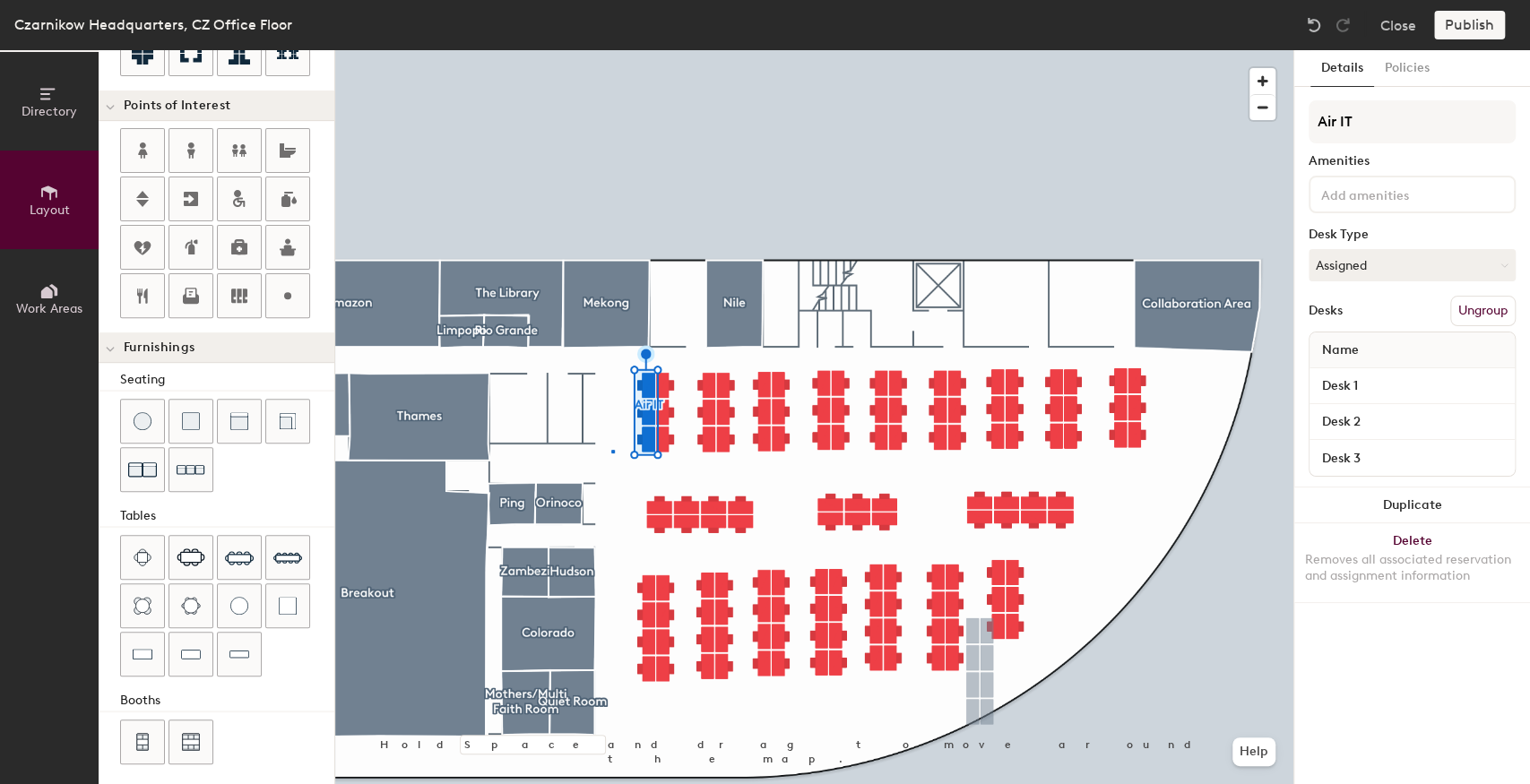
click at [612, 51] on div at bounding box center [814, 51] width 958 height 0
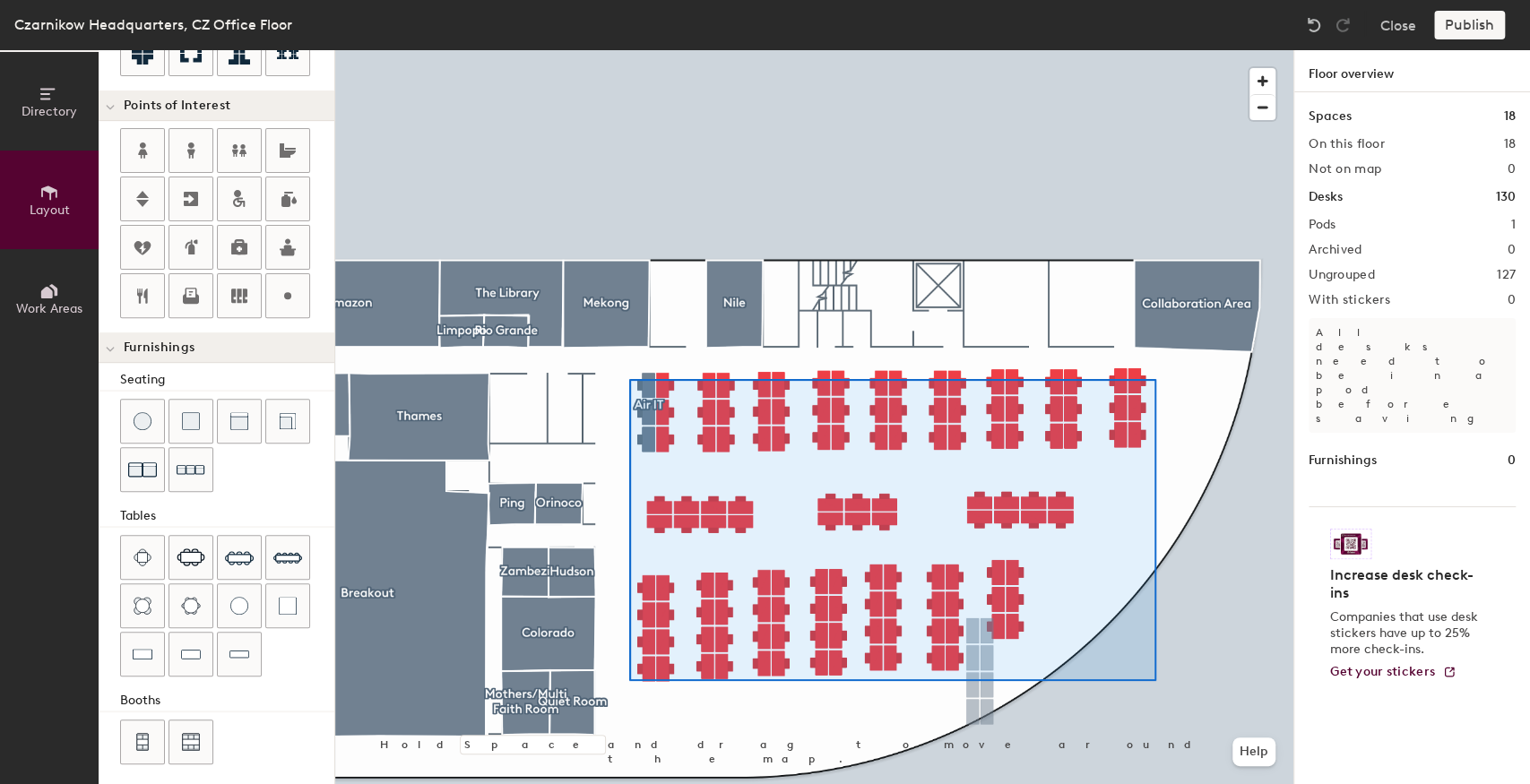
type input "140"
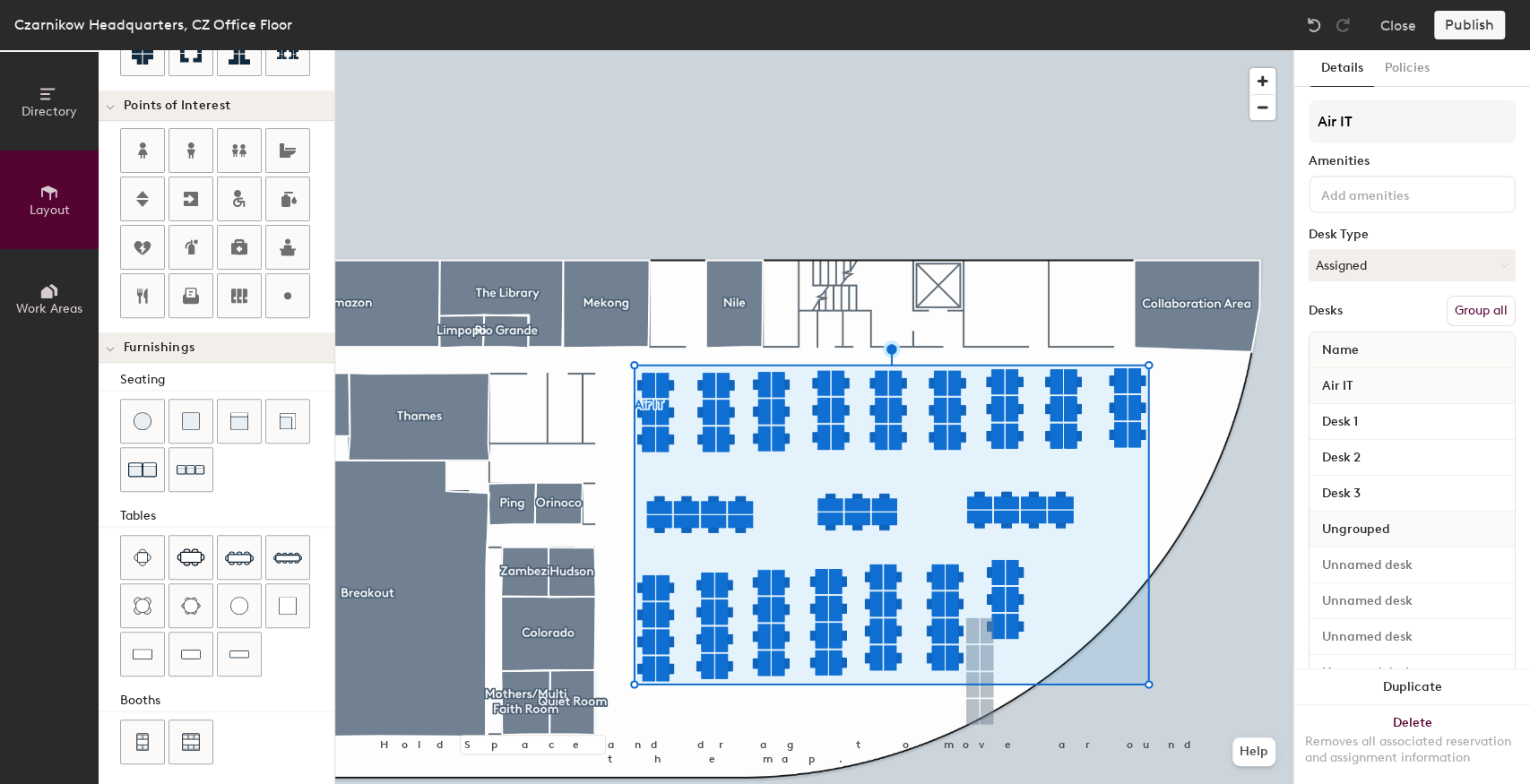
click at [1468, 314] on button "Group all" at bounding box center [1481, 311] width 69 height 31
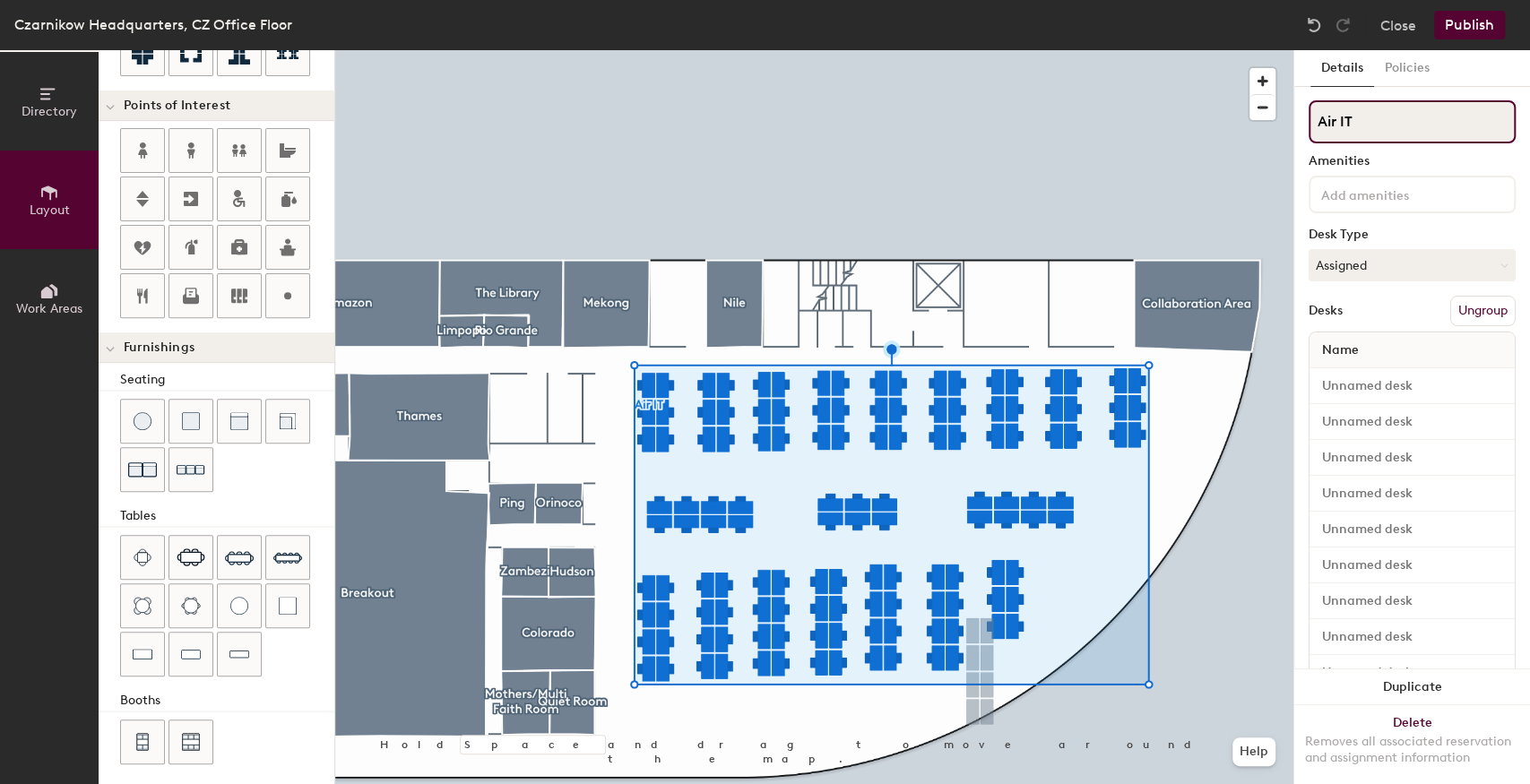
drag, startPoint x: 1366, startPoint y: 126, endPoint x: 1309, endPoint y: 120, distance: 57.3
click at [1309, 120] on input "Air IT" at bounding box center [1412, 122] width 207 height 43
type input "A"
click at [1360, 116] on input at bounding box center [1412, 122] width 207 height 43
type input "Bookable Desks"
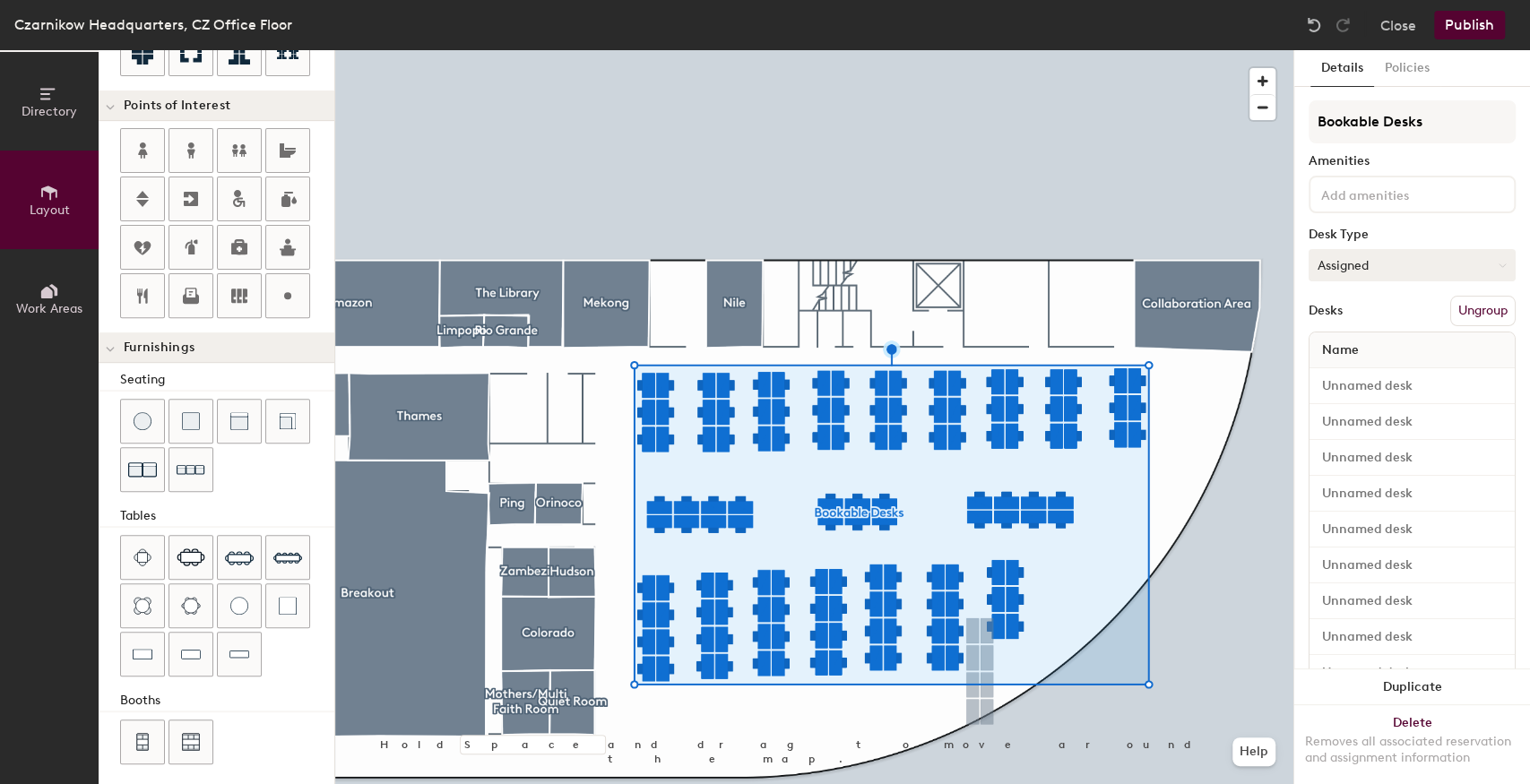
click at [1185, 51] on div at bounding box center [814, 51] width 958 height 0
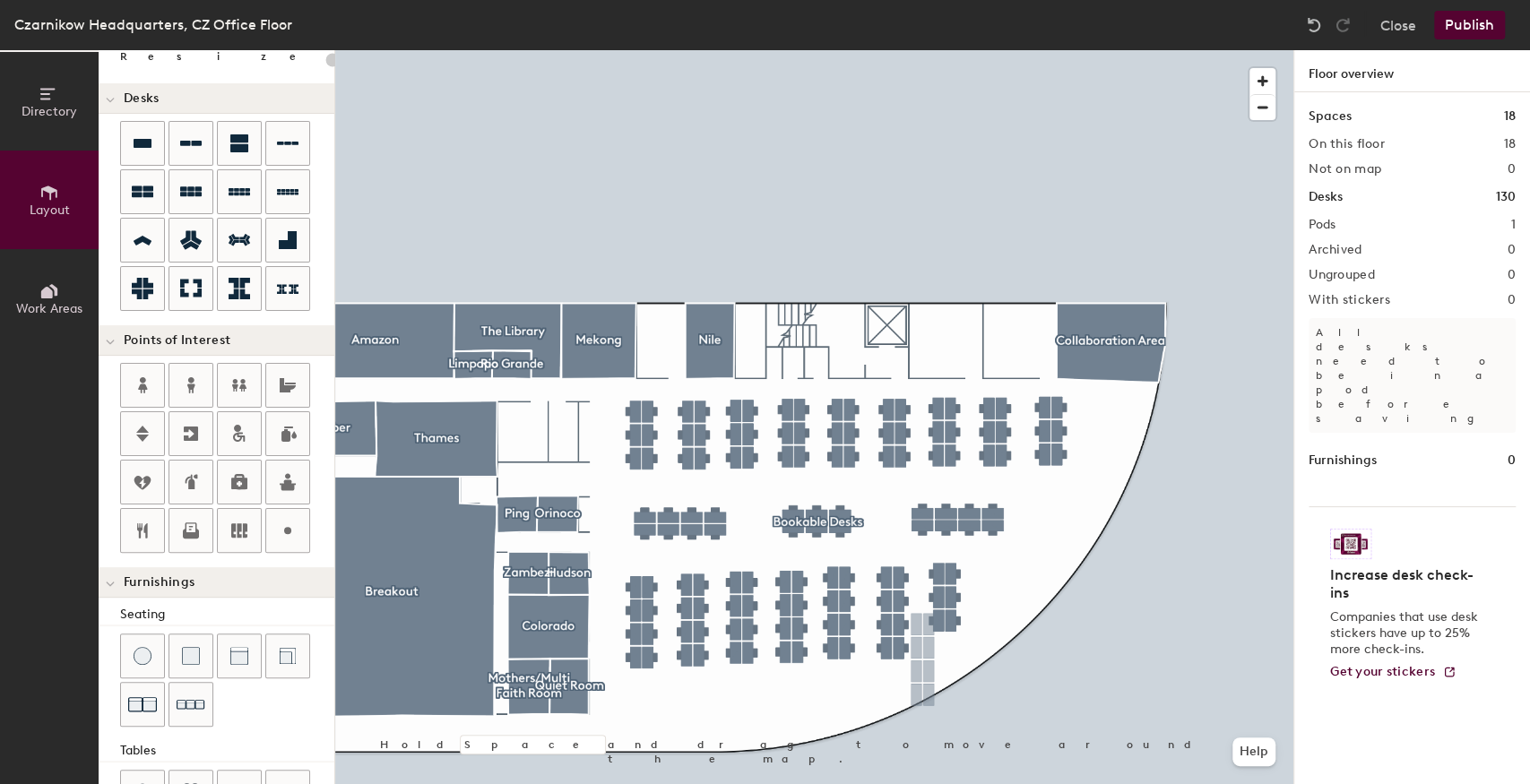
scroll to position [99, 0]
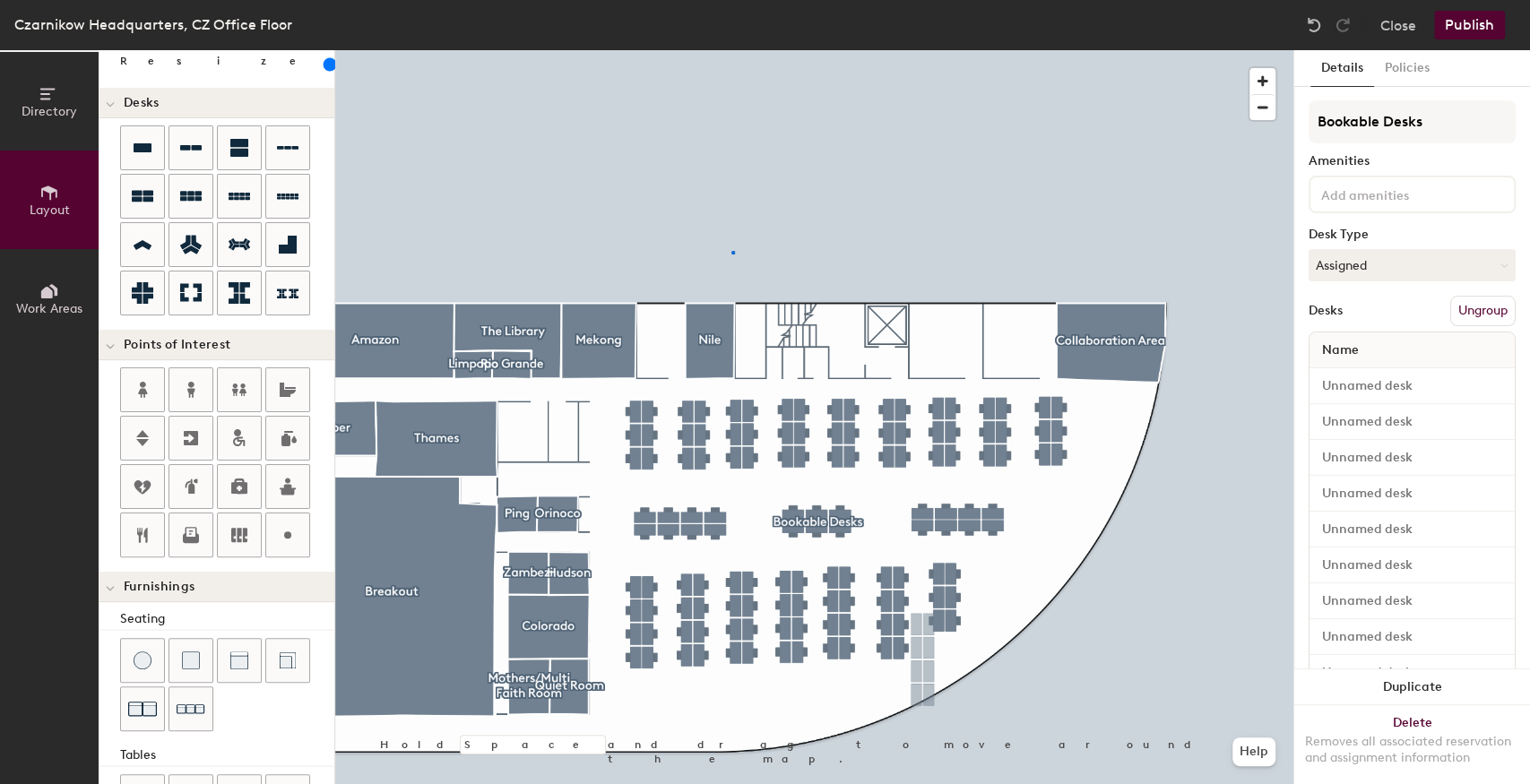
click at [732, 51] on div at bounding box center [814, 51] width 958 height 0
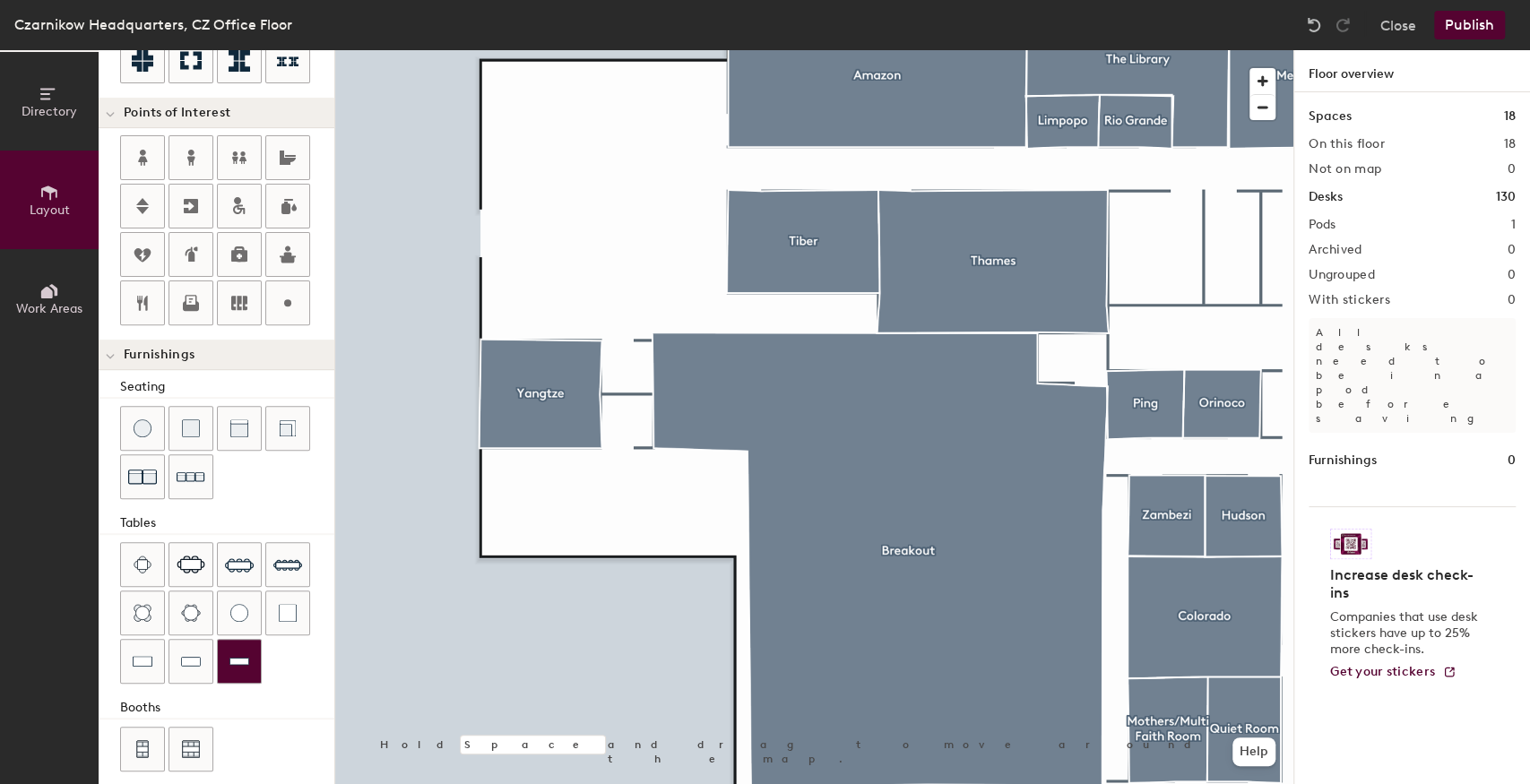
scroll to position [339, 0]
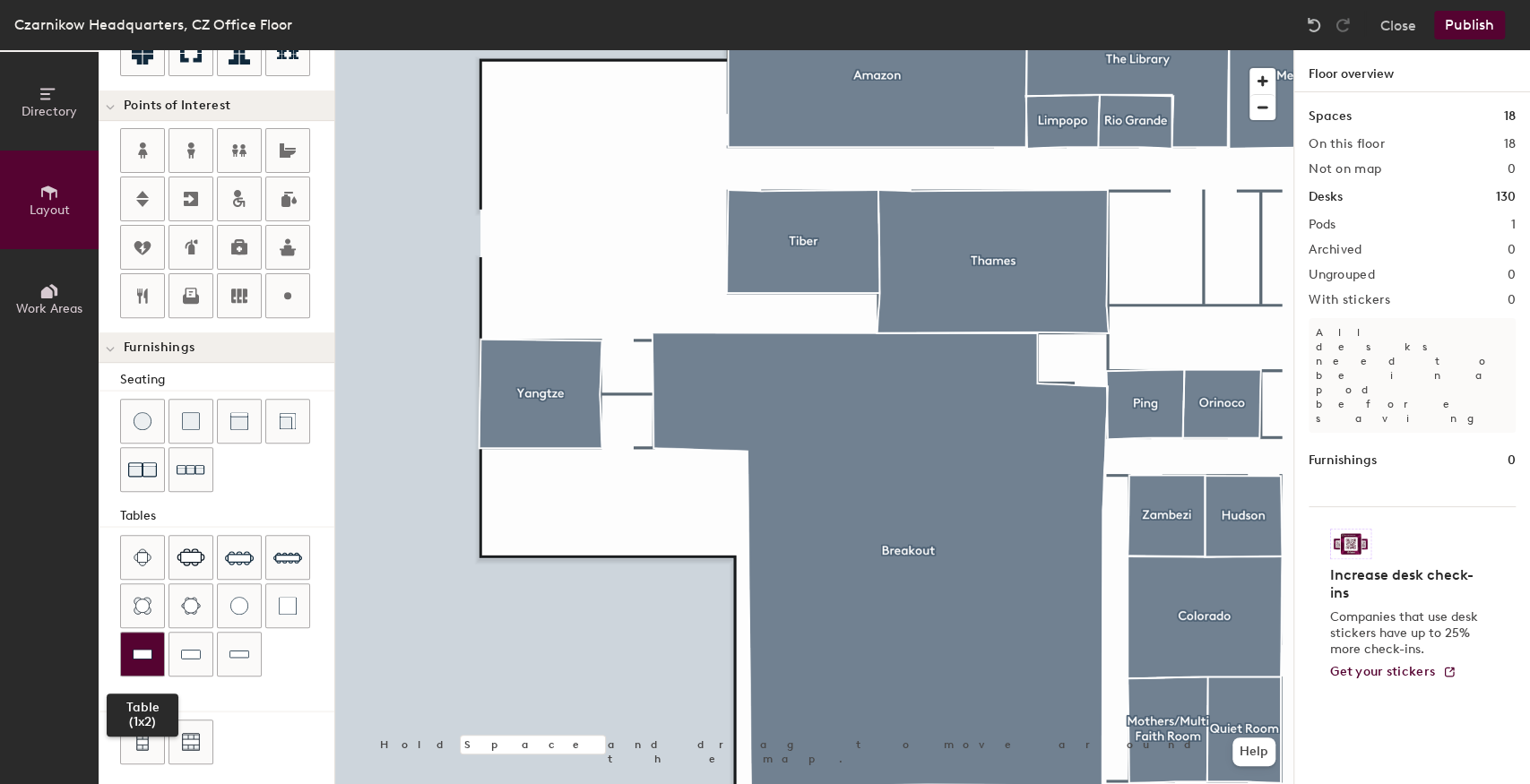
click at [141, 648] on img at bounding box center [142, 654] width 20 height 18
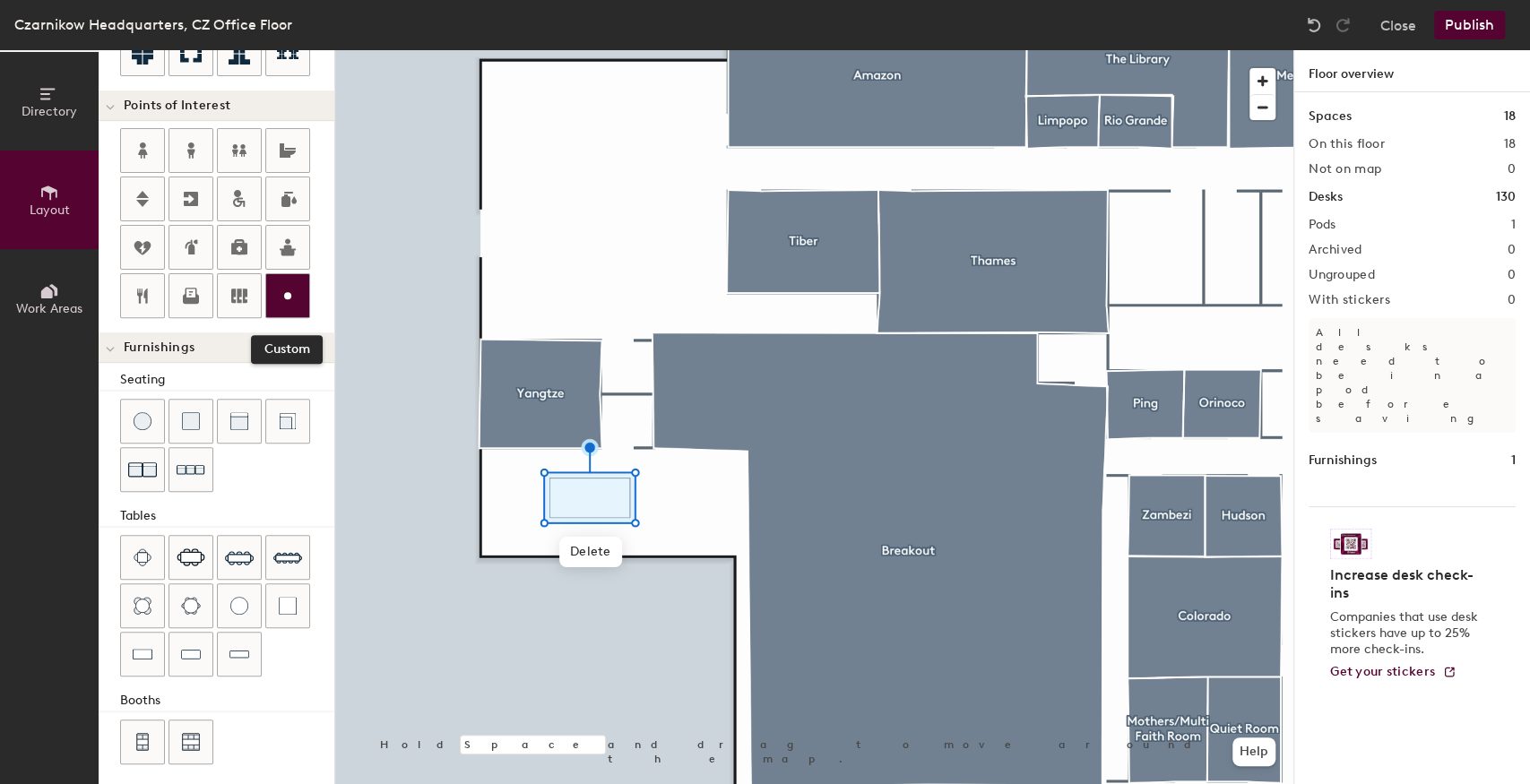
click at [284, 294] on icon at bounding box center [288, 295] width 22 height 22
type input "20"
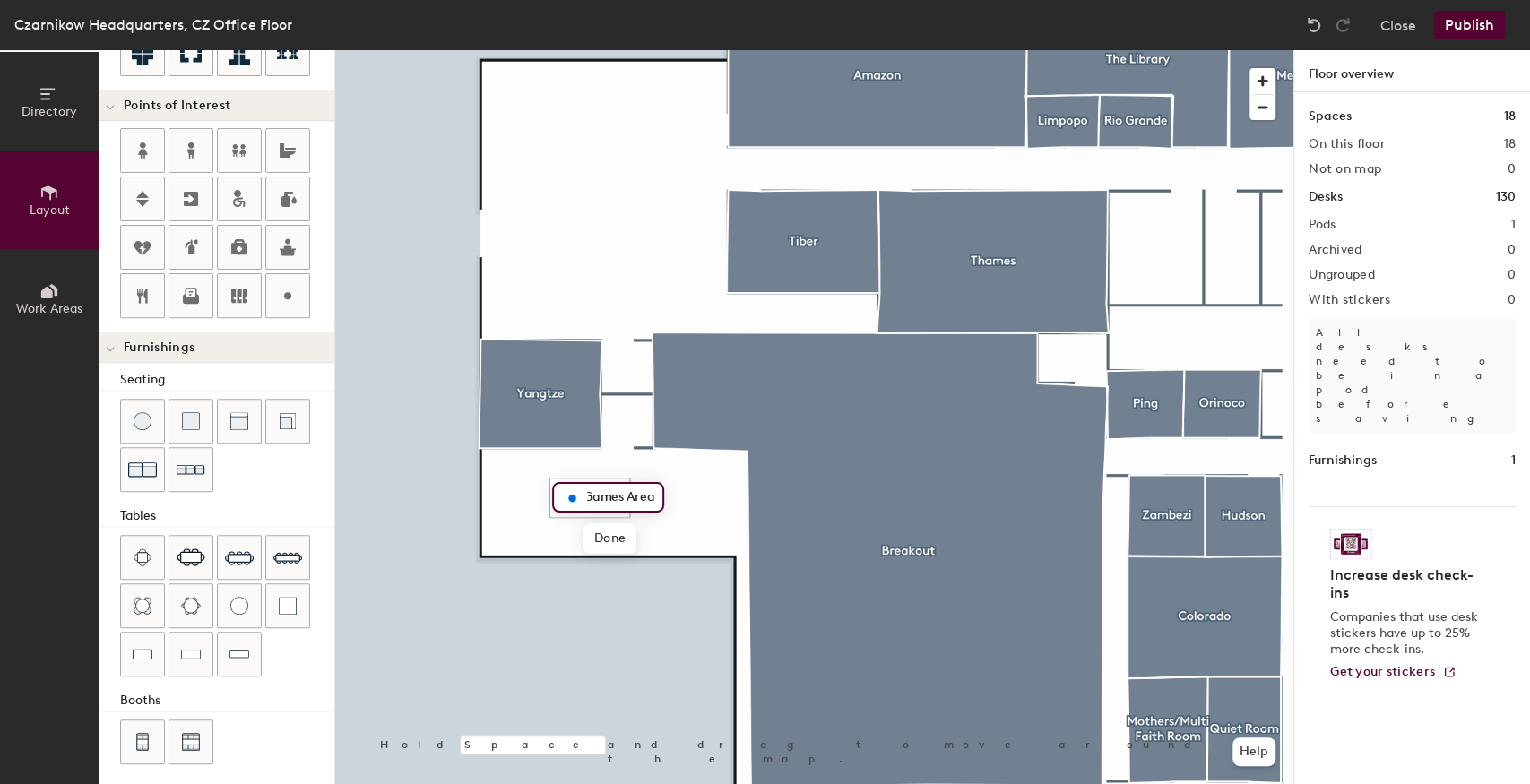
scroll to position [0, 0]
type input "Games Area"
click at [682, 51] on div at bounding box center [814, 51] width 958 height 0
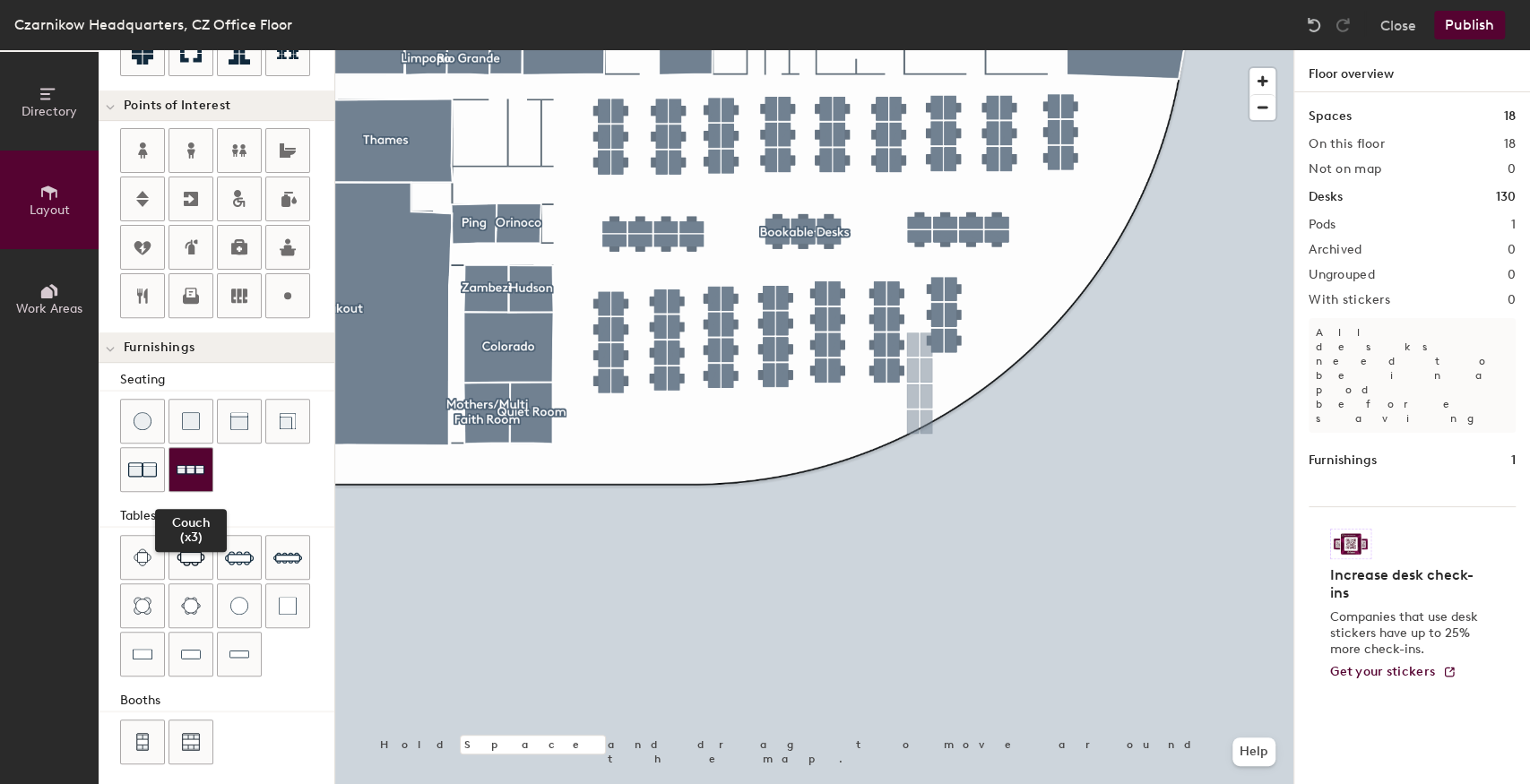
click at [196, 456] on img at bounding box center [191, 470] width 29 height 28
type input "100"
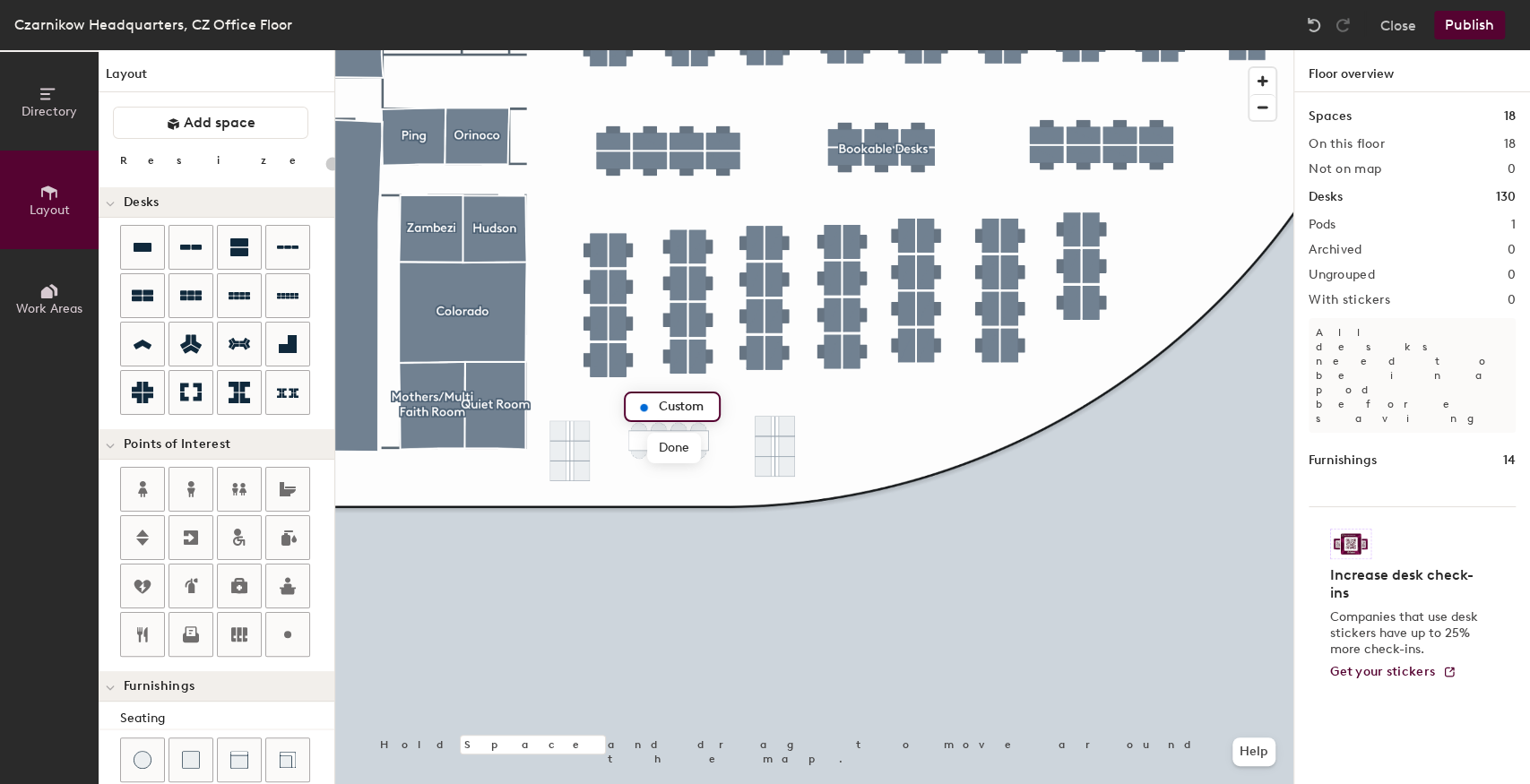
scroll to position [239, 0]
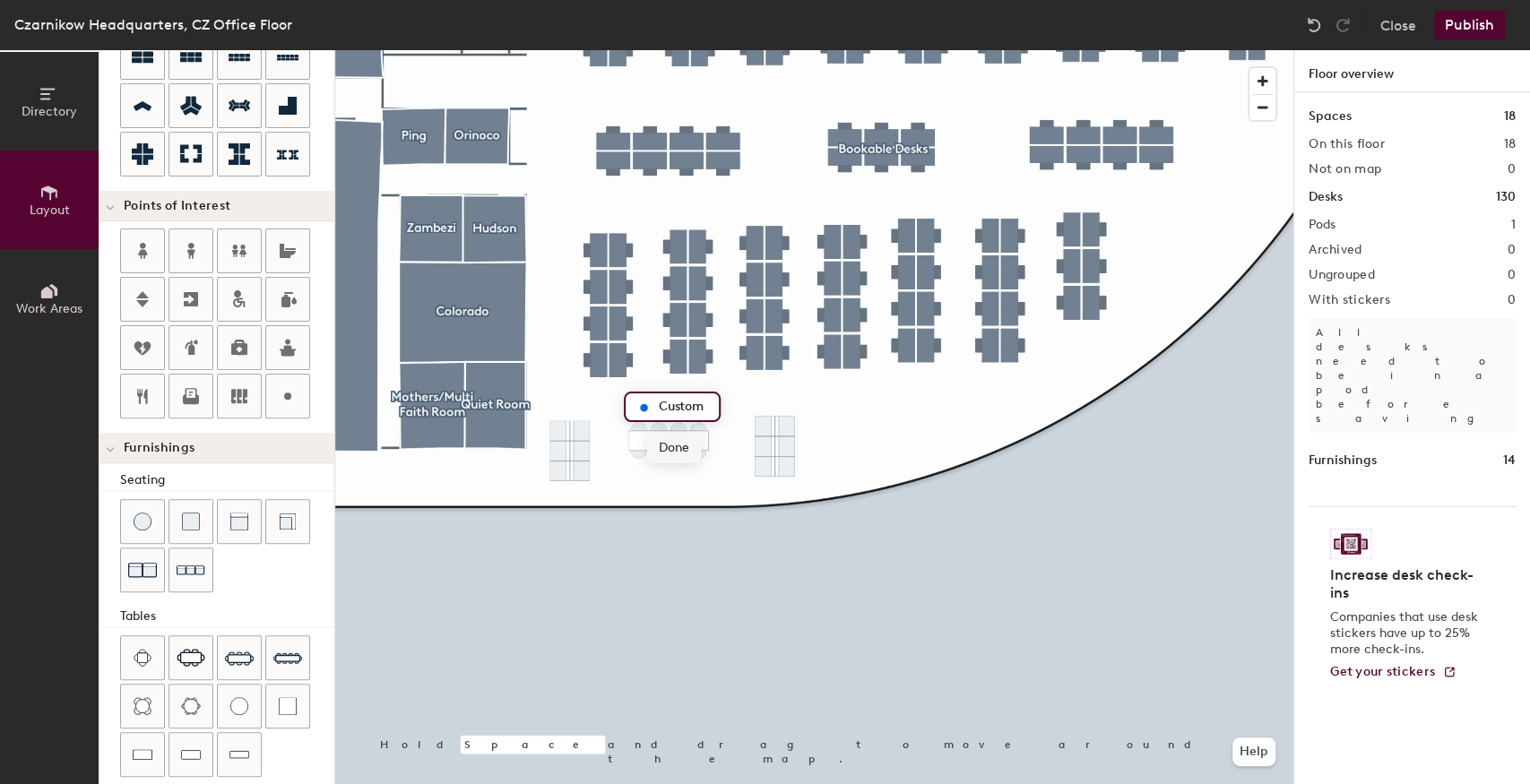
click at [677, 442] on span "Done" at bounding box center [674, 448] width 52 height 31
type input "20"
click at [647, 479] on span "Edit" at bounding box center [654, 481] width 47 height 31
type input "VIVE"
click at [624, 51] on div at bounding box center [814, 51] width 958 height 0
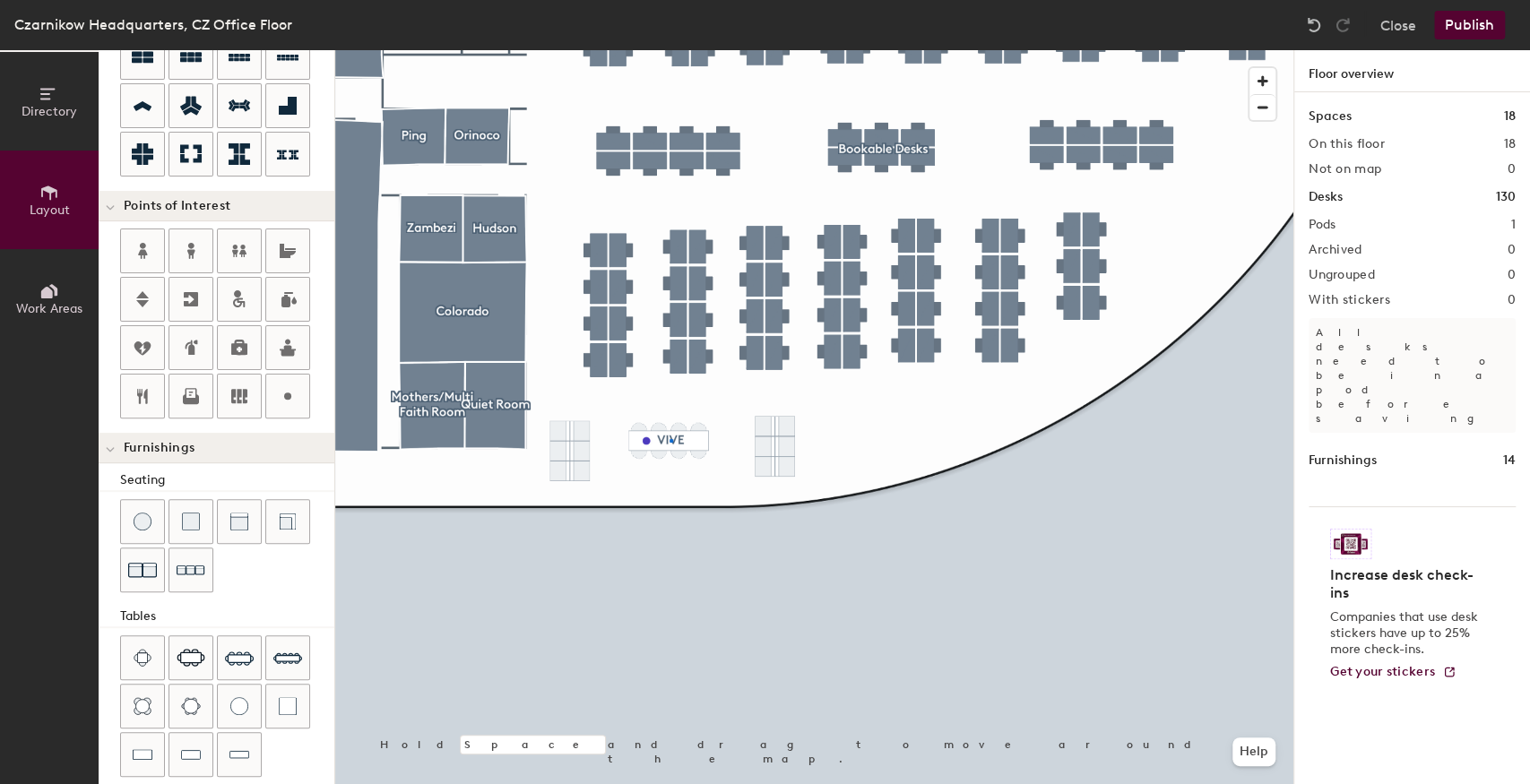
click at [670, 51] on div at bounding box center [814, 51] width 958 height 0
click at [655, 471] on span "Edit" at bounding box center [654, 481] width 47 height 31
type input "20"
type input "Collaboration Area"
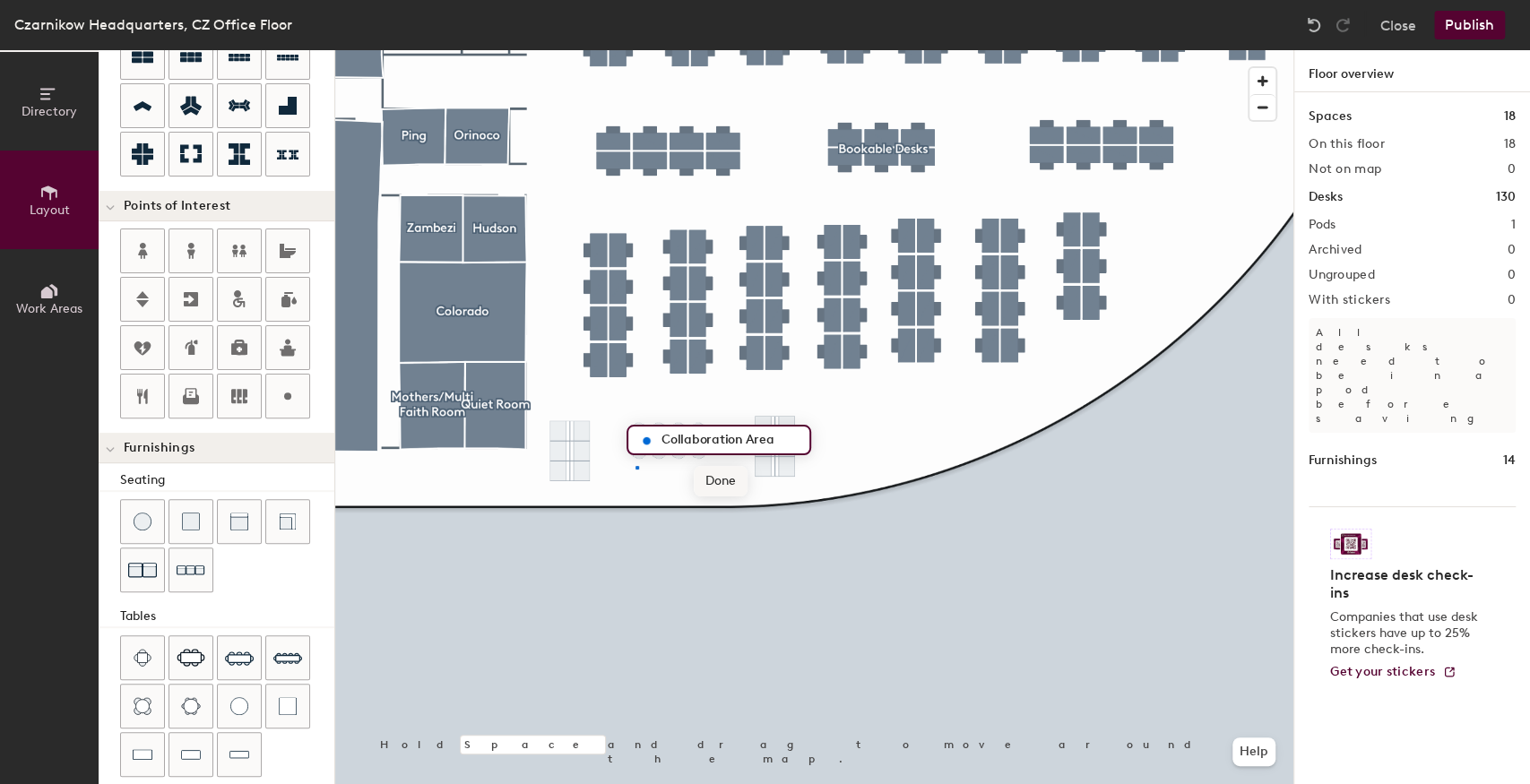
click at [635, 51] on div at bounding box center [814, 51] width 958 height 0
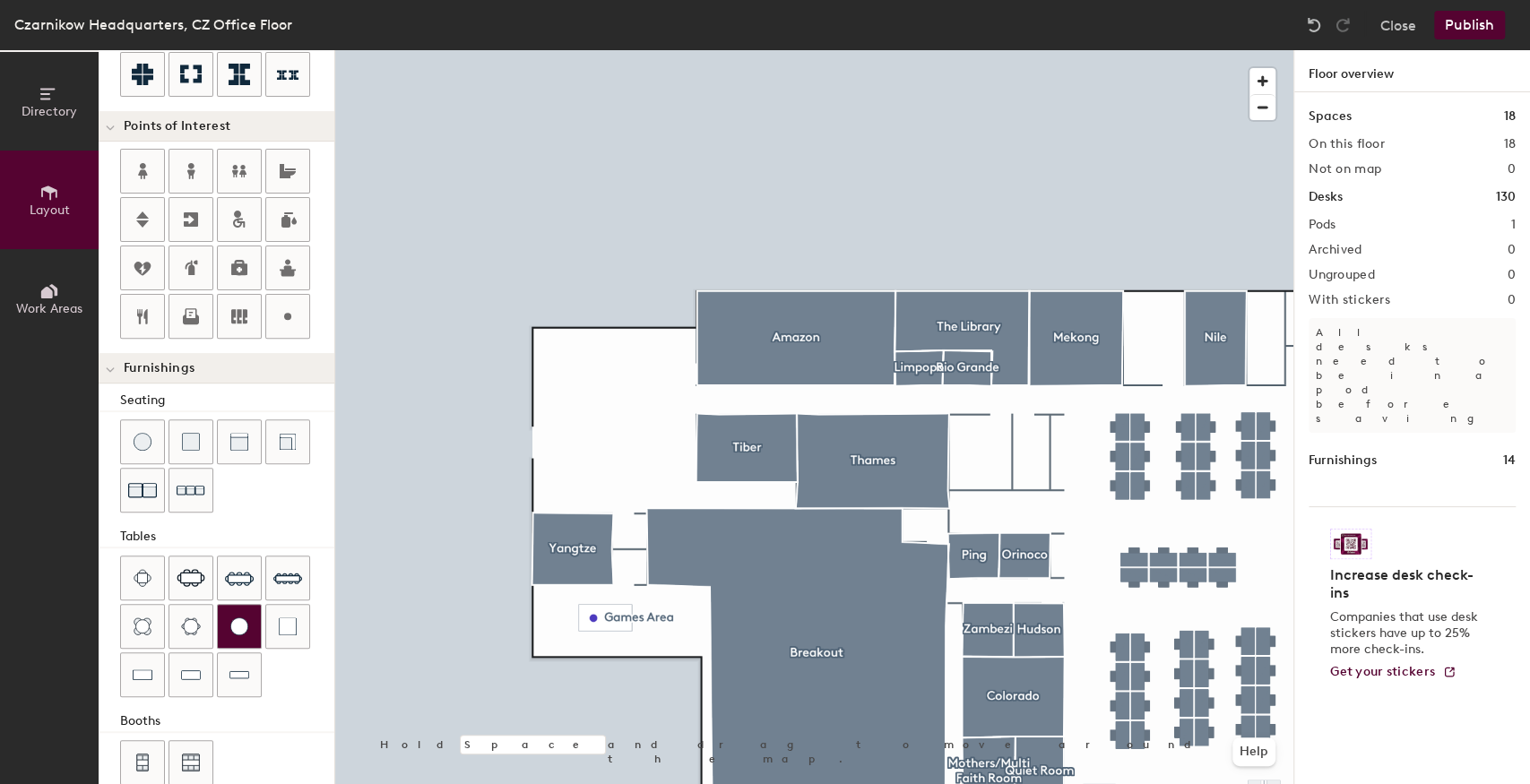
scroll to position [339, 0]
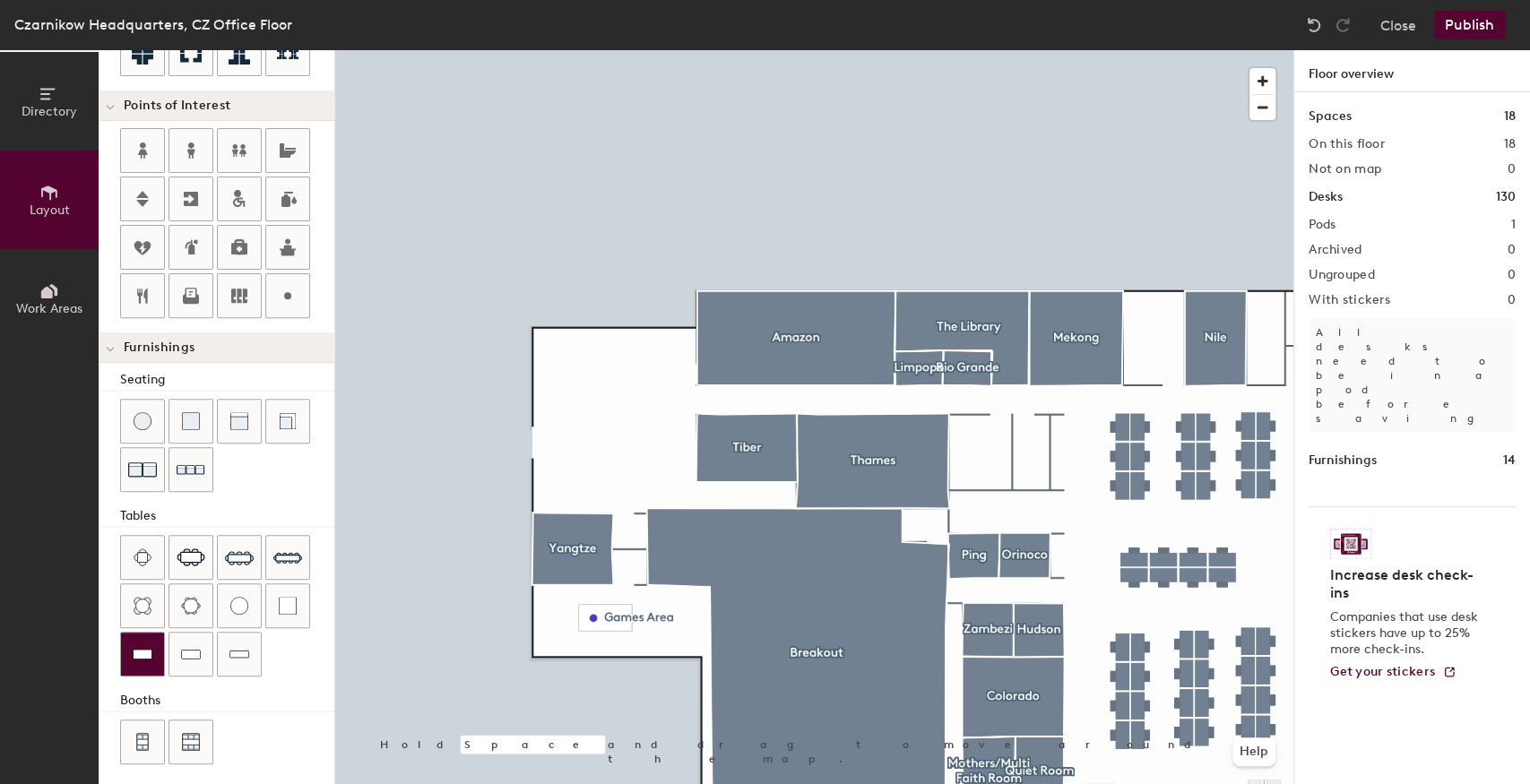
click at [149, 654] on img at bounding box center [142, 654] width 20 height 18
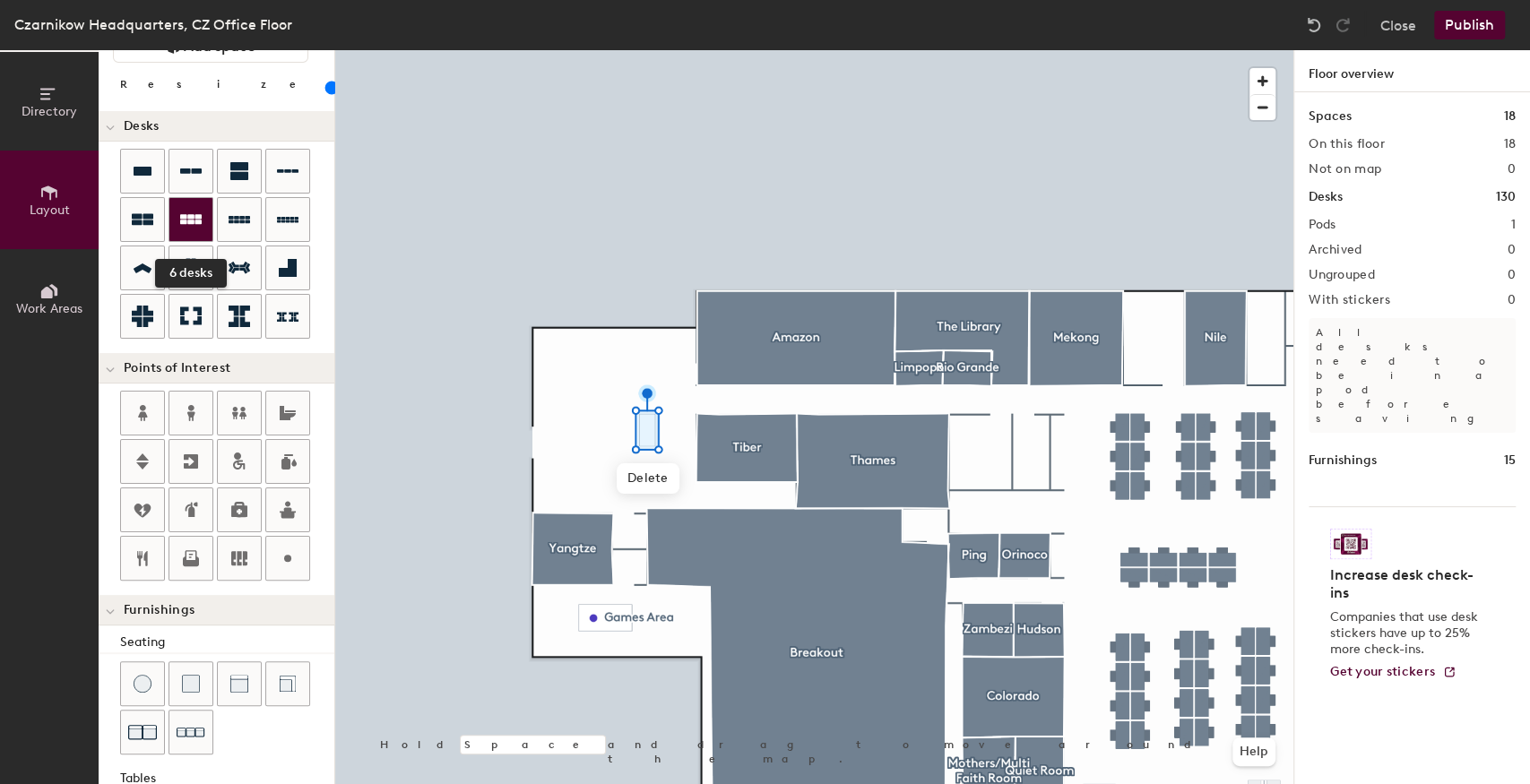
scroll to position [0, 0]
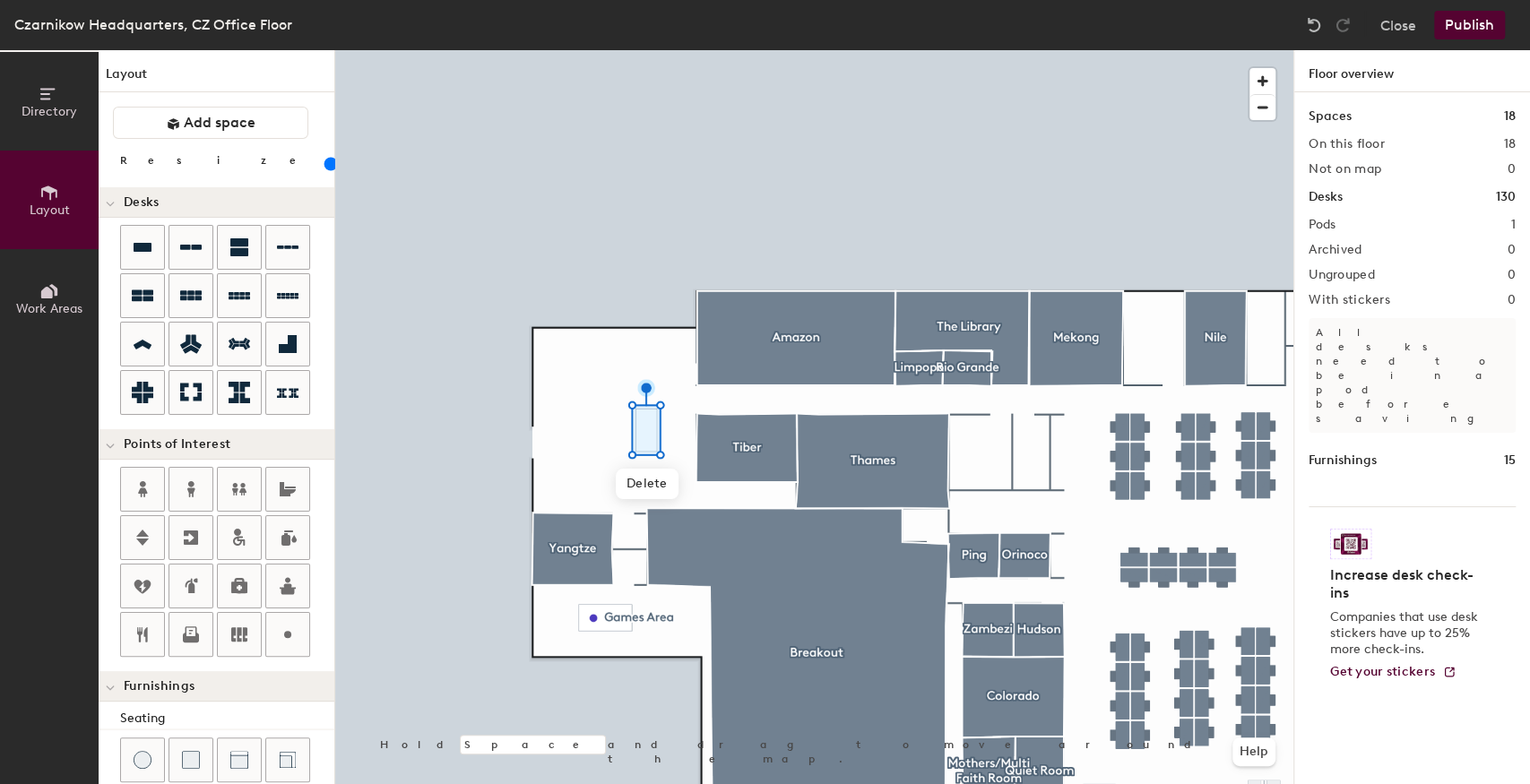
click at [325, 162] on input "range" at bounding box center [325, 163] width 0 height 14
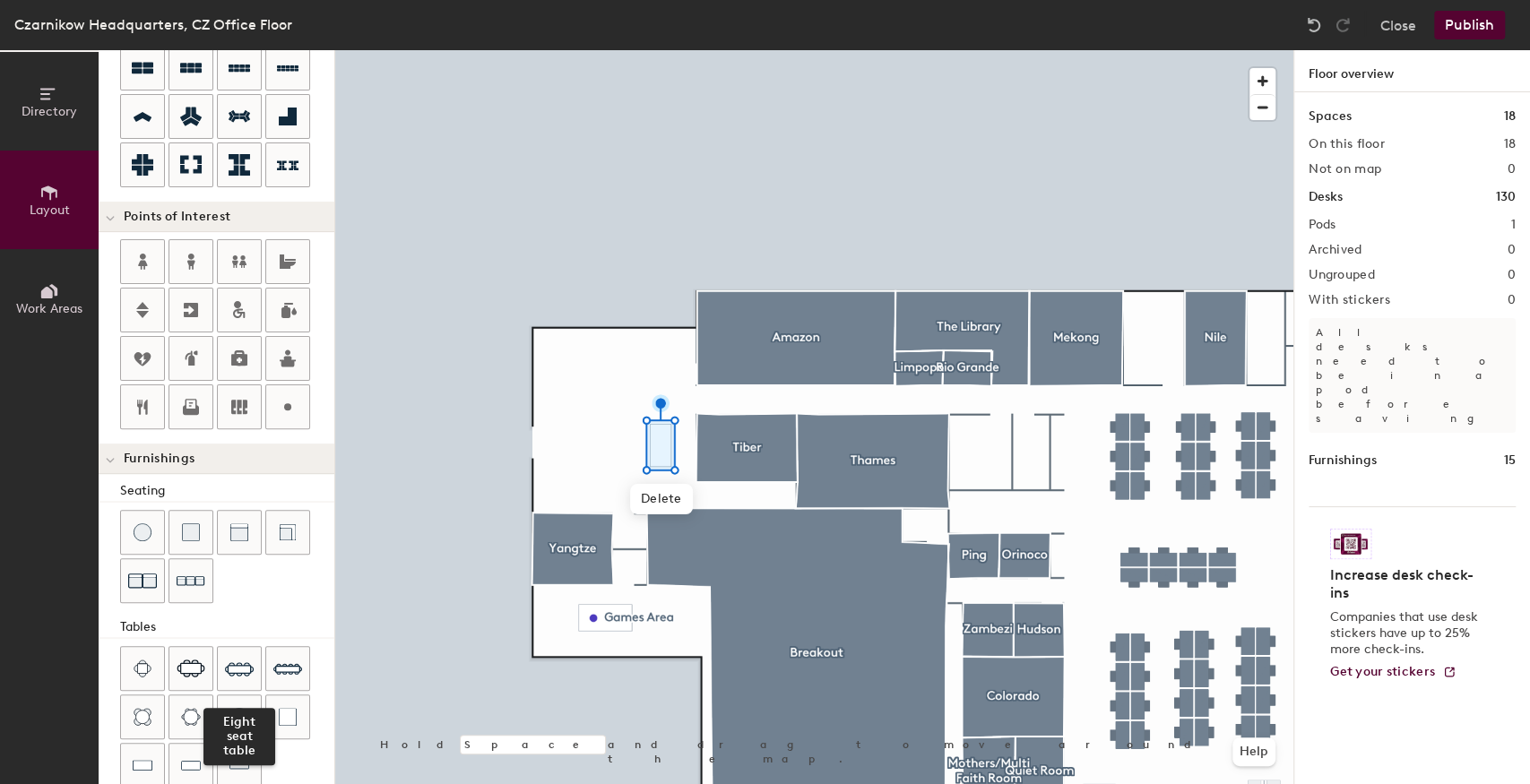
scroll to position [218, 0]
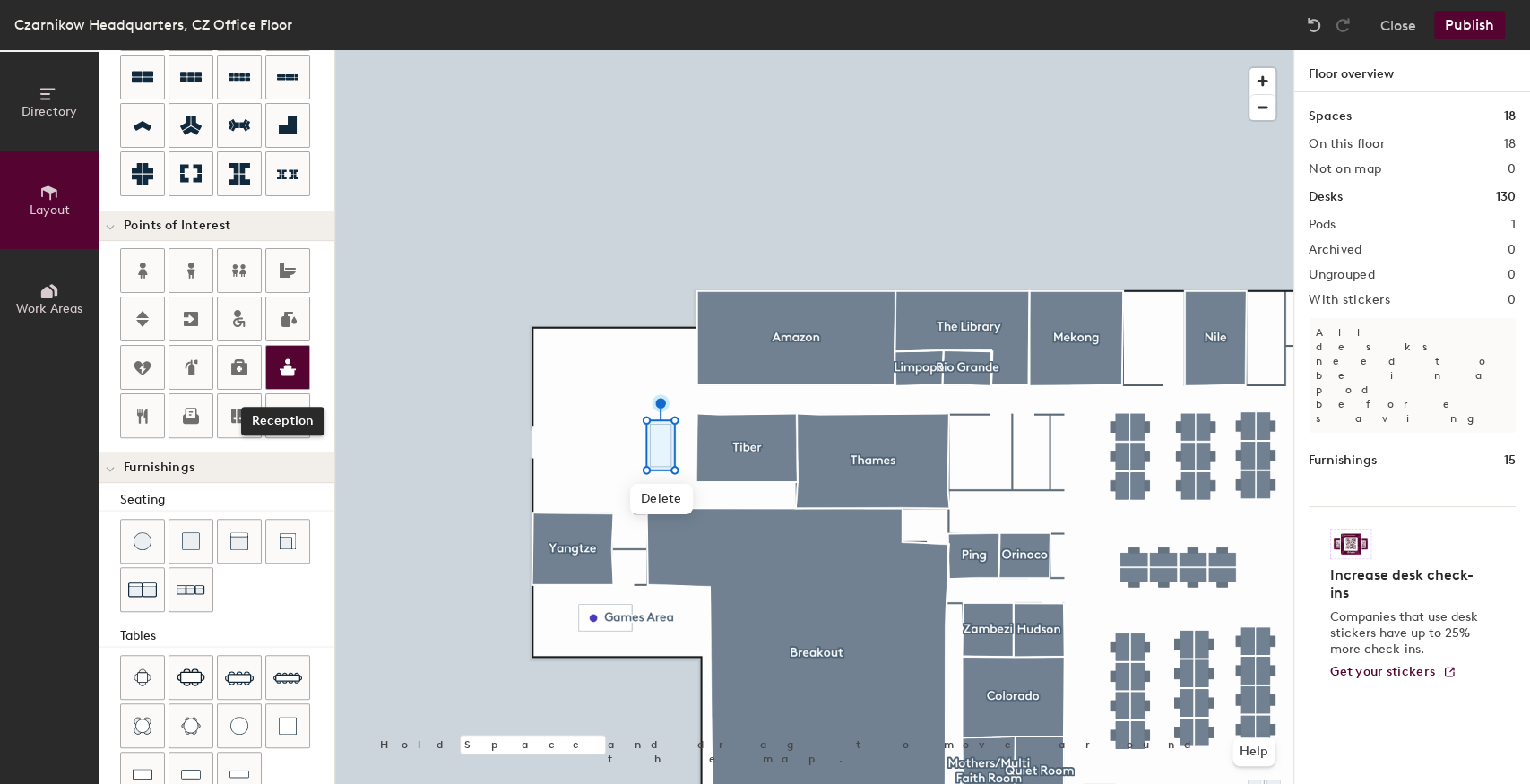
click at [278, 358] on icon at bounding box center [288, 367] width 22 height 22
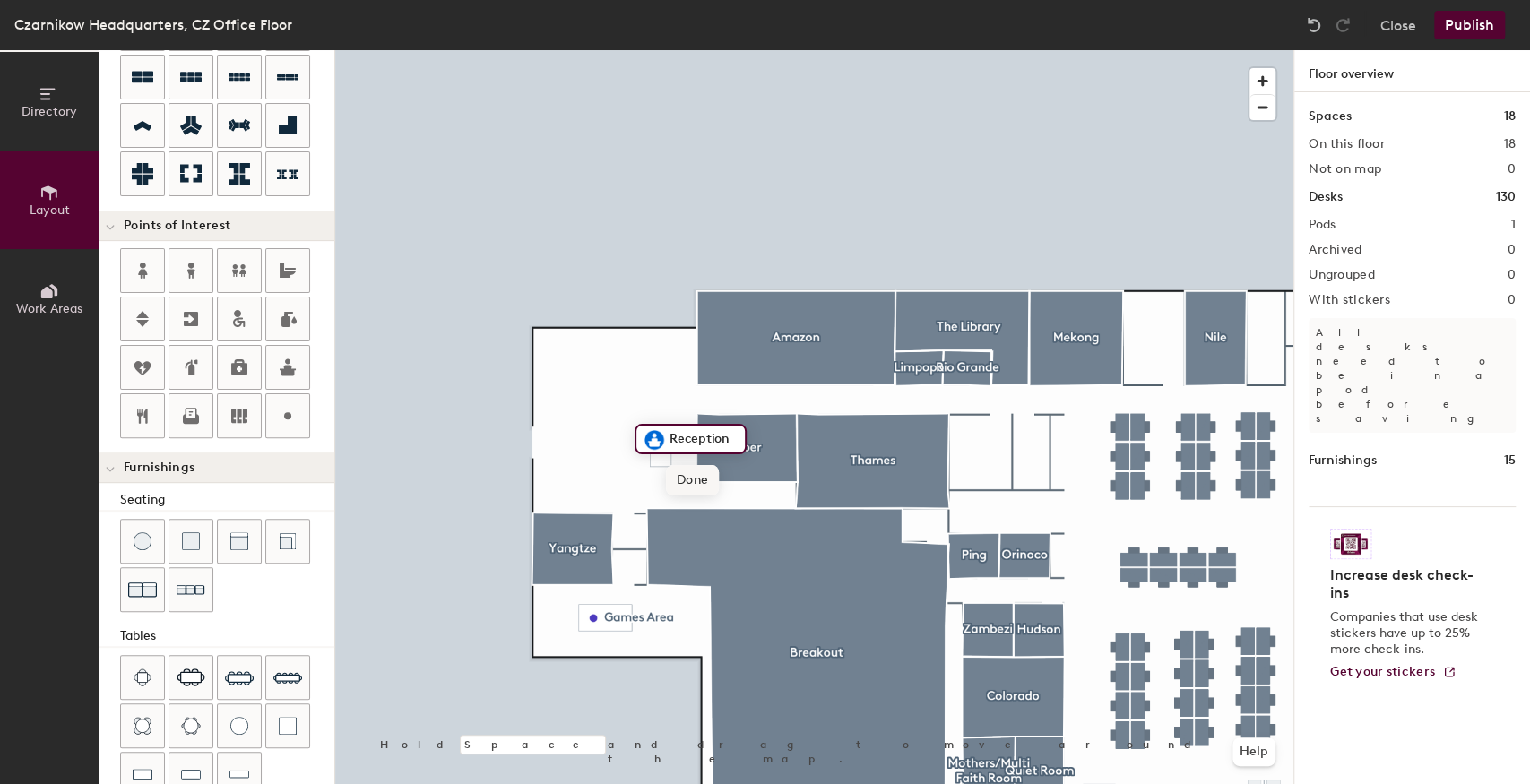
click at [692, 481] on span "Done" at bounding box center [692, 481] width 52 height 31
click at [631, 51] on div at bounding box center [814, 51] width 958 height 0
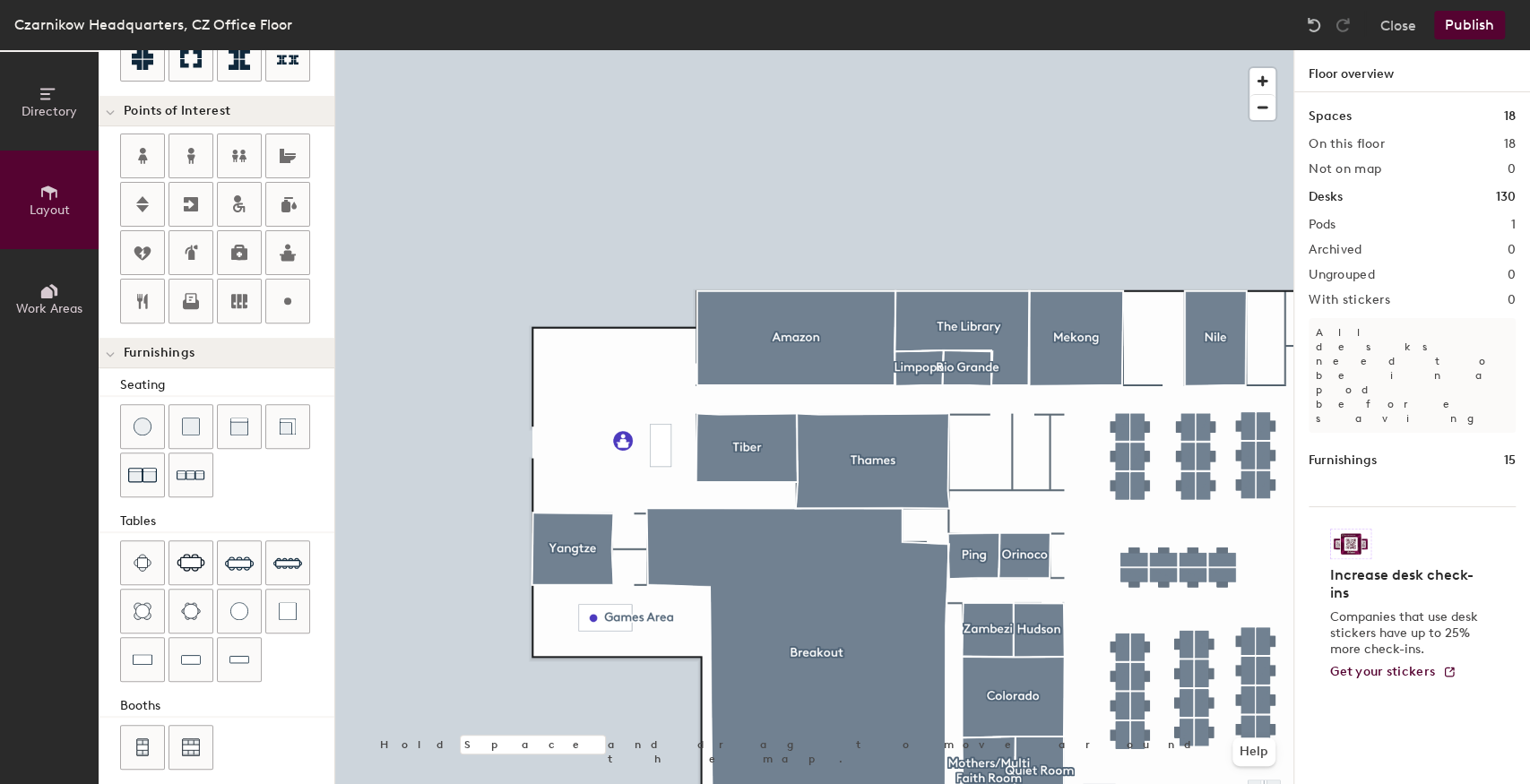
scroll to position [339, 0]
drag, startPoint x: 239, startPoint y: 417, endPoint x: 319, endPoint y: 428, distance: 80.8
click at [239, 417] on img at bounding box center [239, 421] width 18 height 18
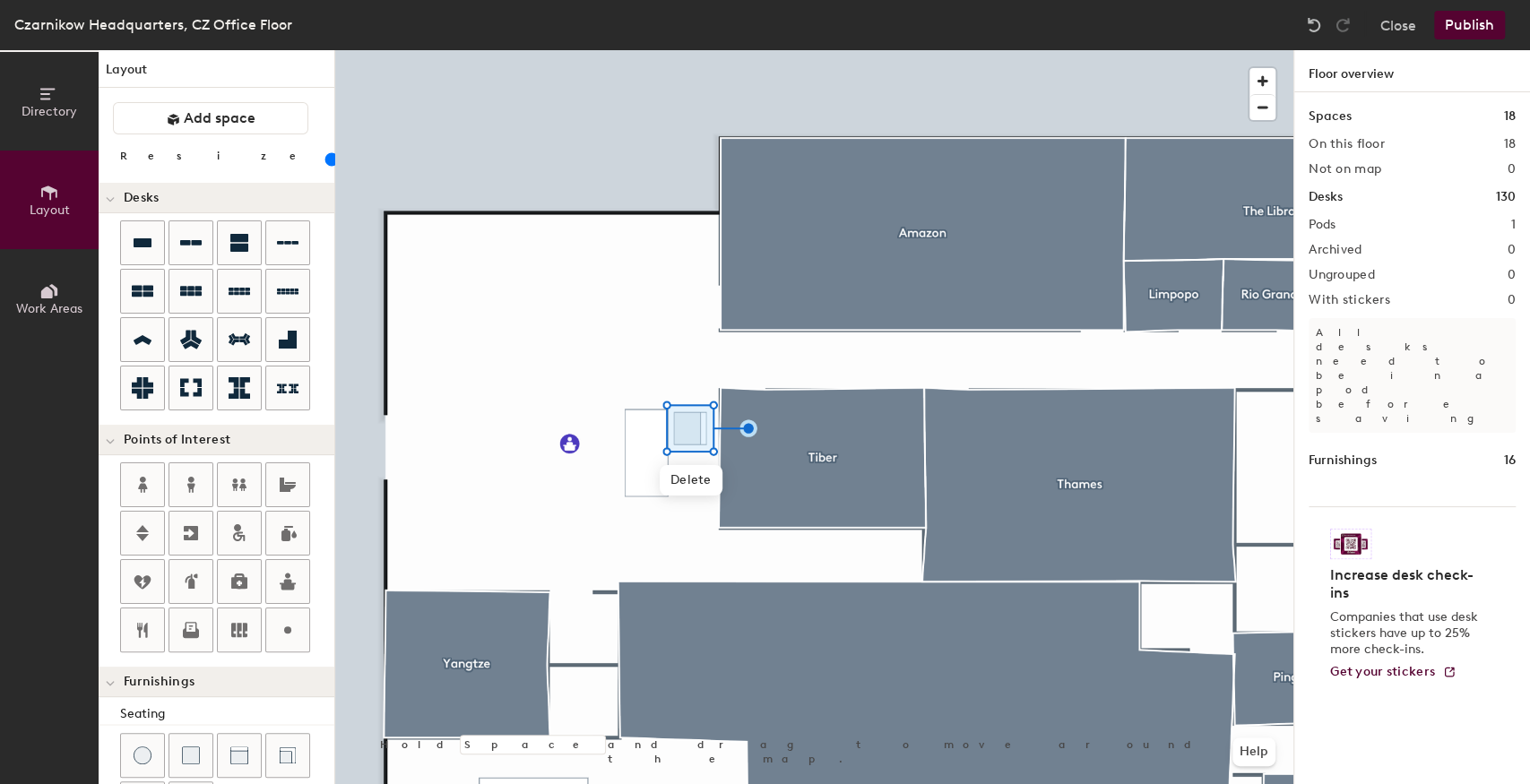
scroll to position [0, 0]
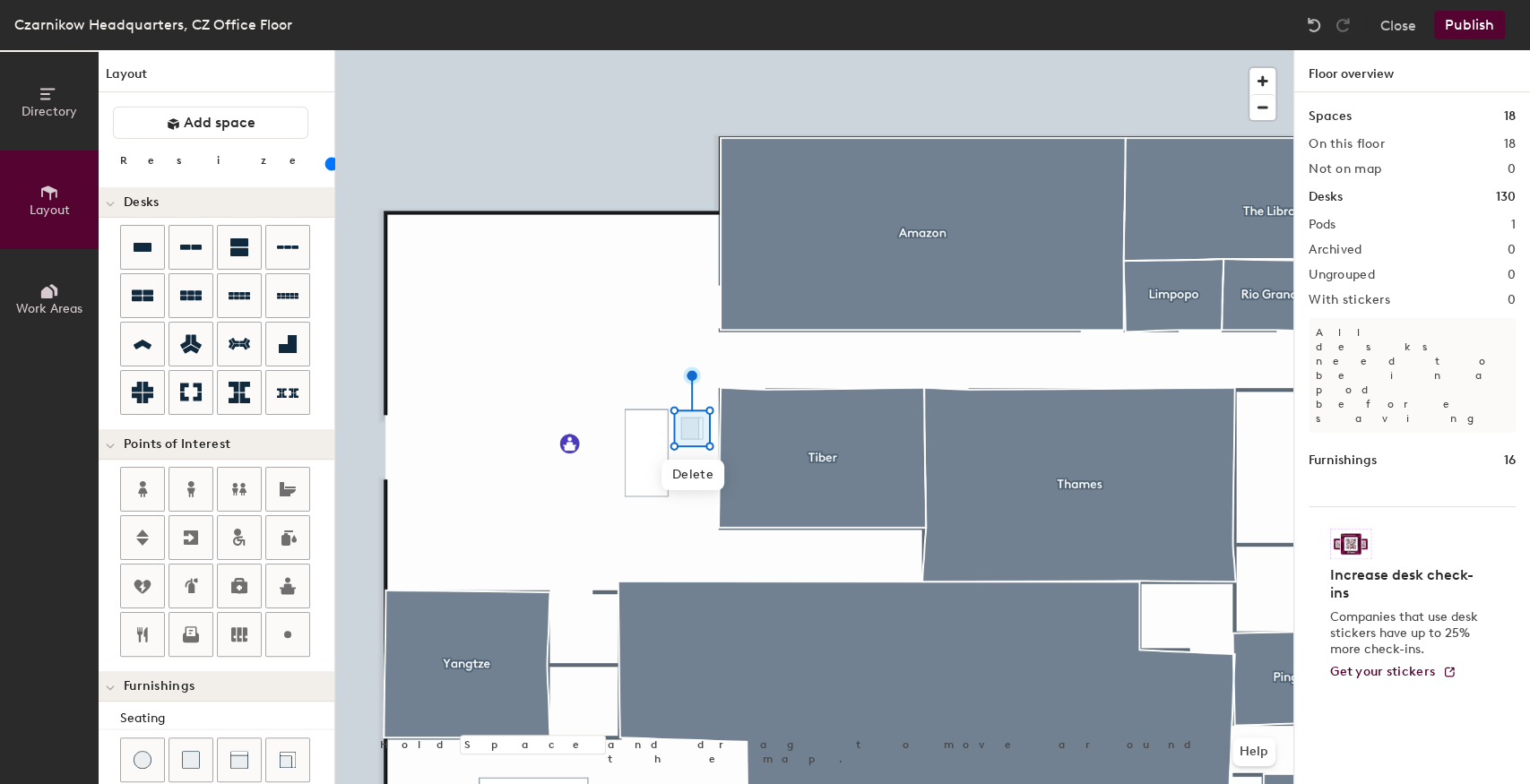
click at [325, 165] on input "range" at bounding box center [325, 163] width 0 height 14
click at [669, 51] on div at bounding box center [814, 51] width 958 height 0
click at [677, 51] on div at bounding box center [814, 51] width 958 height 0
click at [691, 51] on div at bounding box center [814, 51] width 958 height 0
click at [698, 51] on div at bounding box center [814, 51] width 958 height 0
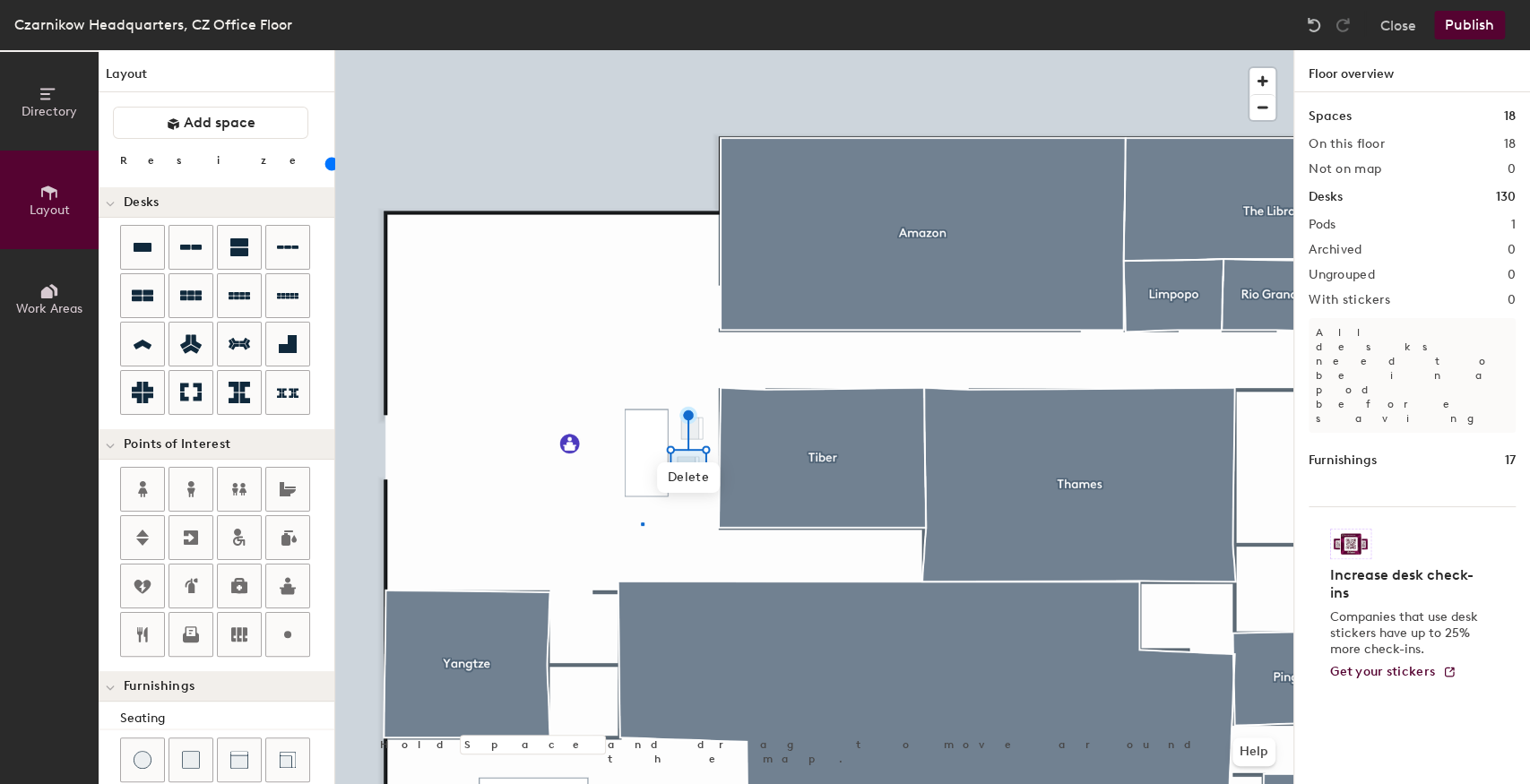
click at [641, 51] on div at bounding box center [814, 51] width 958 height 0
click at [572, 51] on div at bounding box center [814, 51] width 958 height 0
click at [576, 51] on div at bounding box center [814, 51] width 958 height 0
click at [572, 51] on div at bounding box center [814, 51] width 958 height 0
click at [592, 51] on div at bounding box center [814, 51] width 958 height 0
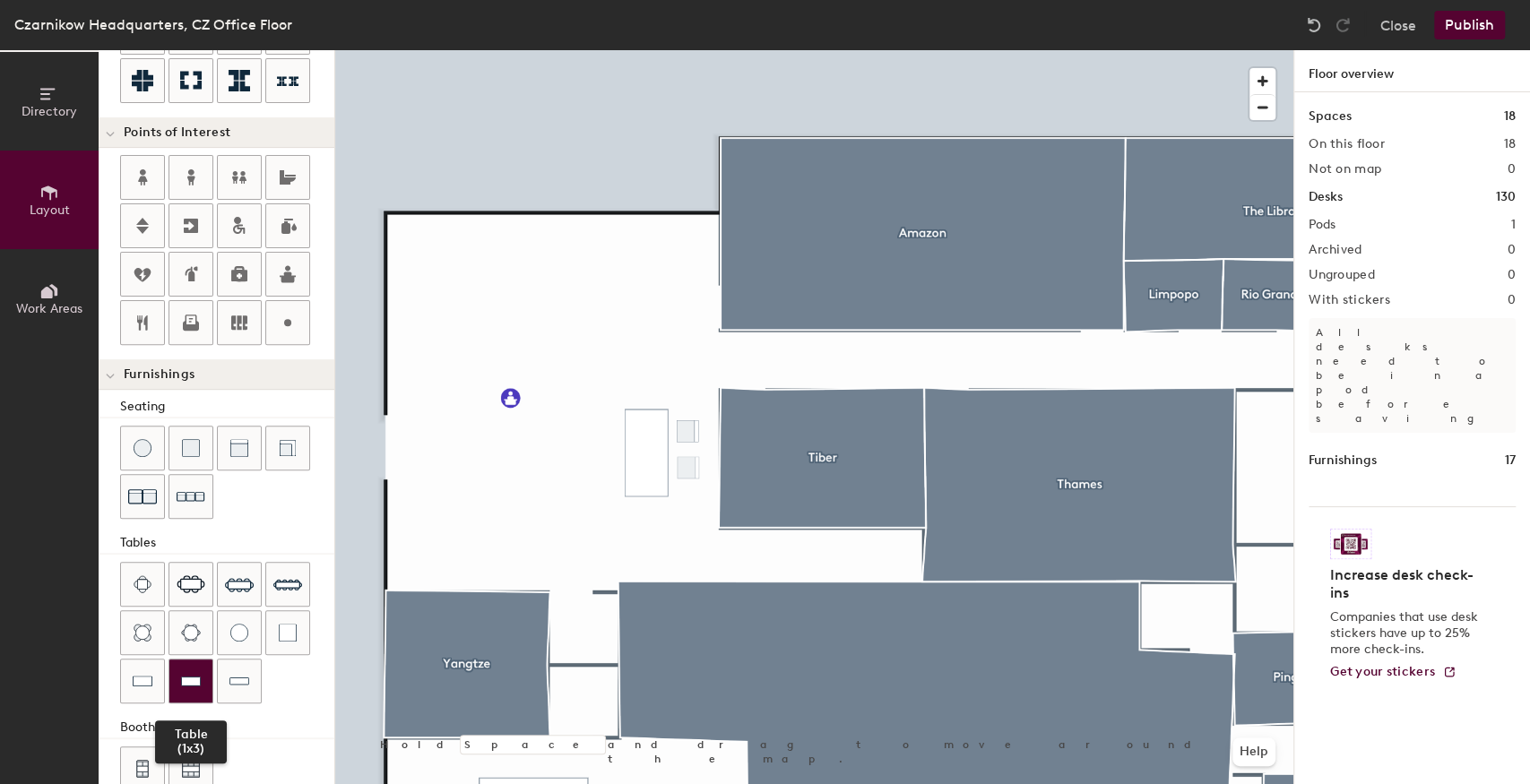
scroll to position [339, 0]
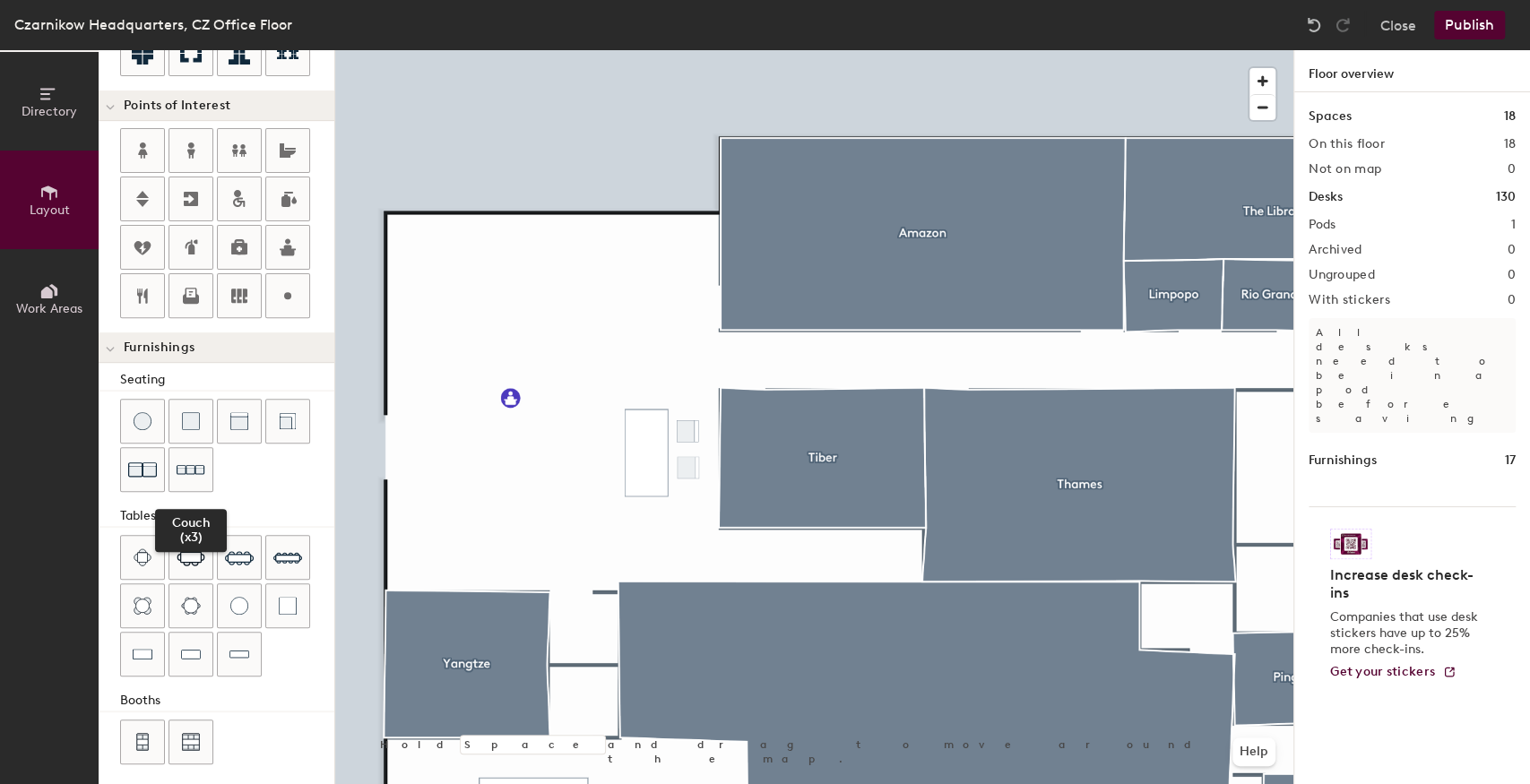
drag, startPoint x: 198, startPoint y: 467, endPoint x: 230, endPoint y: 443, distance: 40.0
click at [199, 466] on img at bounding box center [191, 470] width 29 height 28
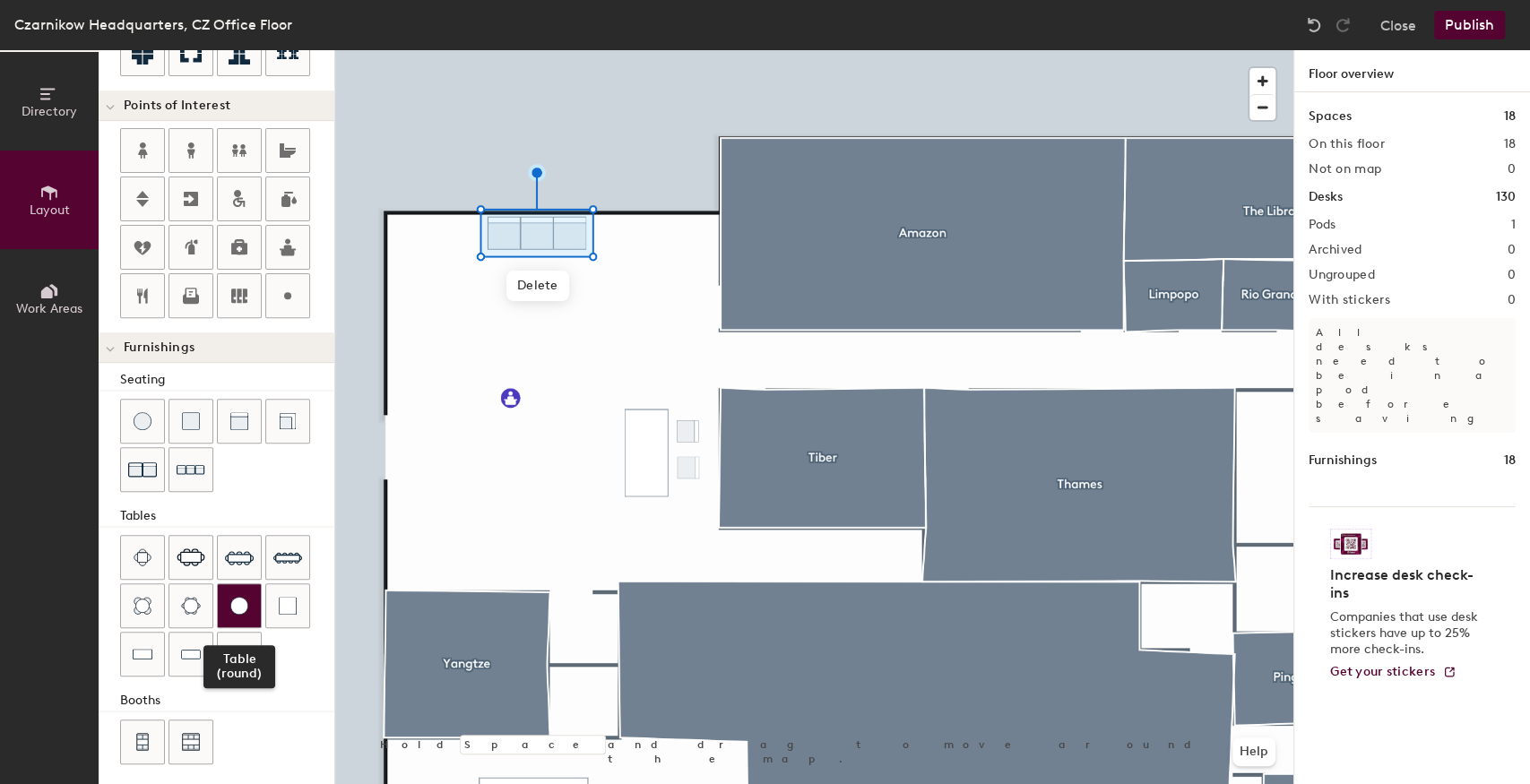
click at [235, 597] on img at bounding box center [239, 605] width 18 height 18
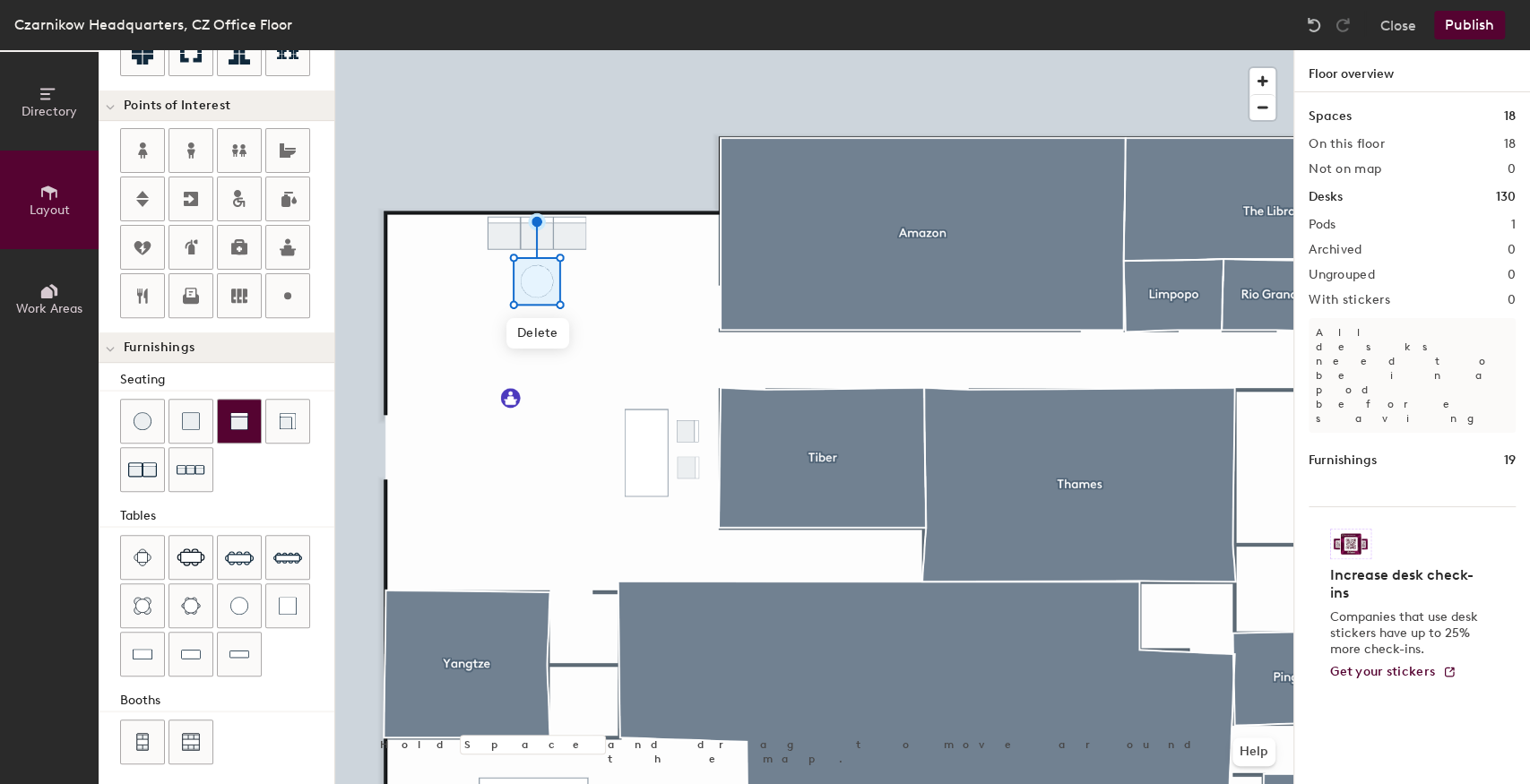
click at [247, 416] on div at bounding box center [240, 422] width 43 height 43
click at [504, 51] on div at bounding box center [814, 51] width 958 height 0
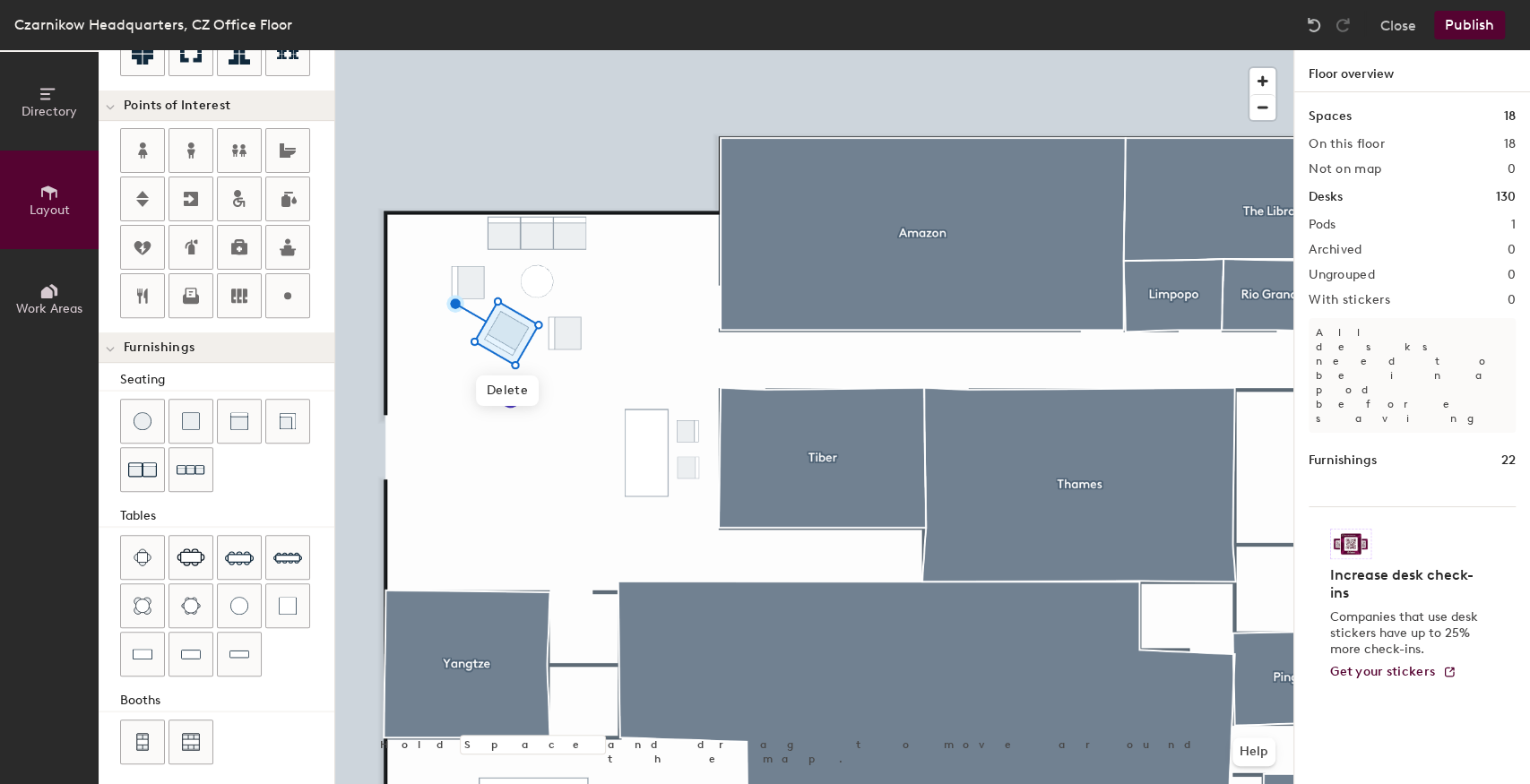
click at [567, 51] on div at bounding box center [814, 51] width 958 height 0
click at [640, 51] on div at bounding box center [814, 51] width 958 height 0
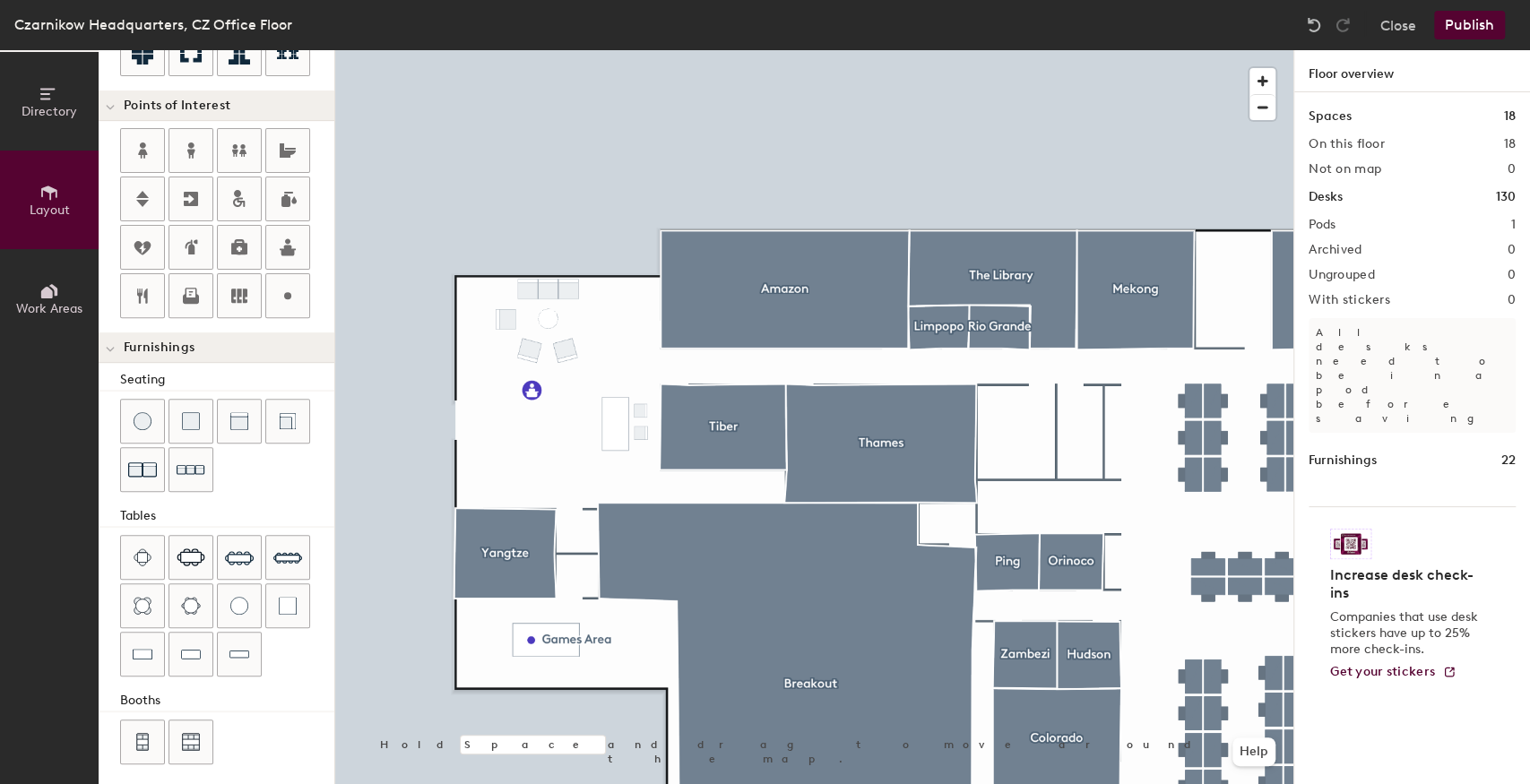
click at [1458, 22] on button "Publish" at bounding box center [1470, 24] width 71 height 29
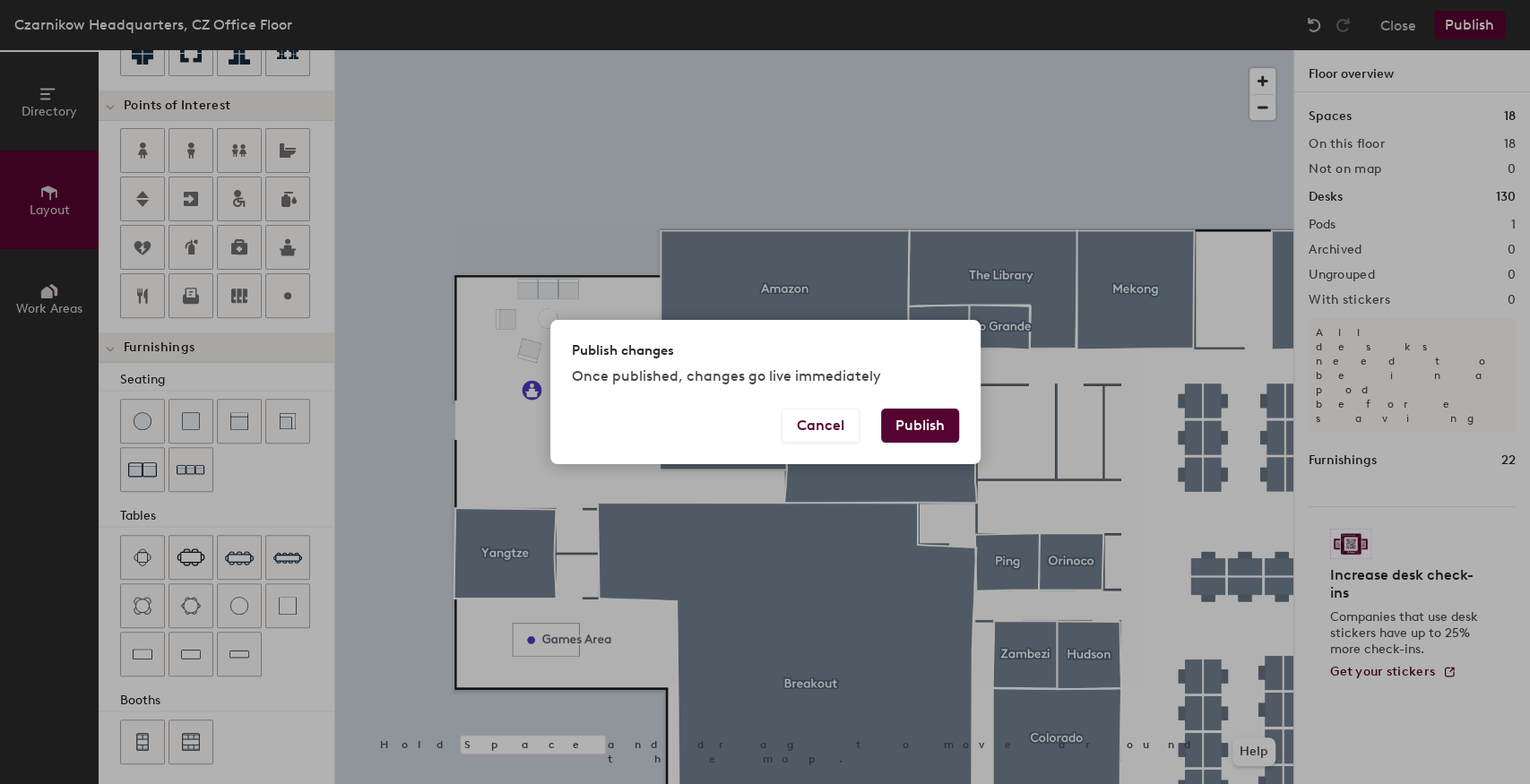
click at [924, 423] on button "Publish" at bounding box center [920, 425] width 78 height 34
type input "20"
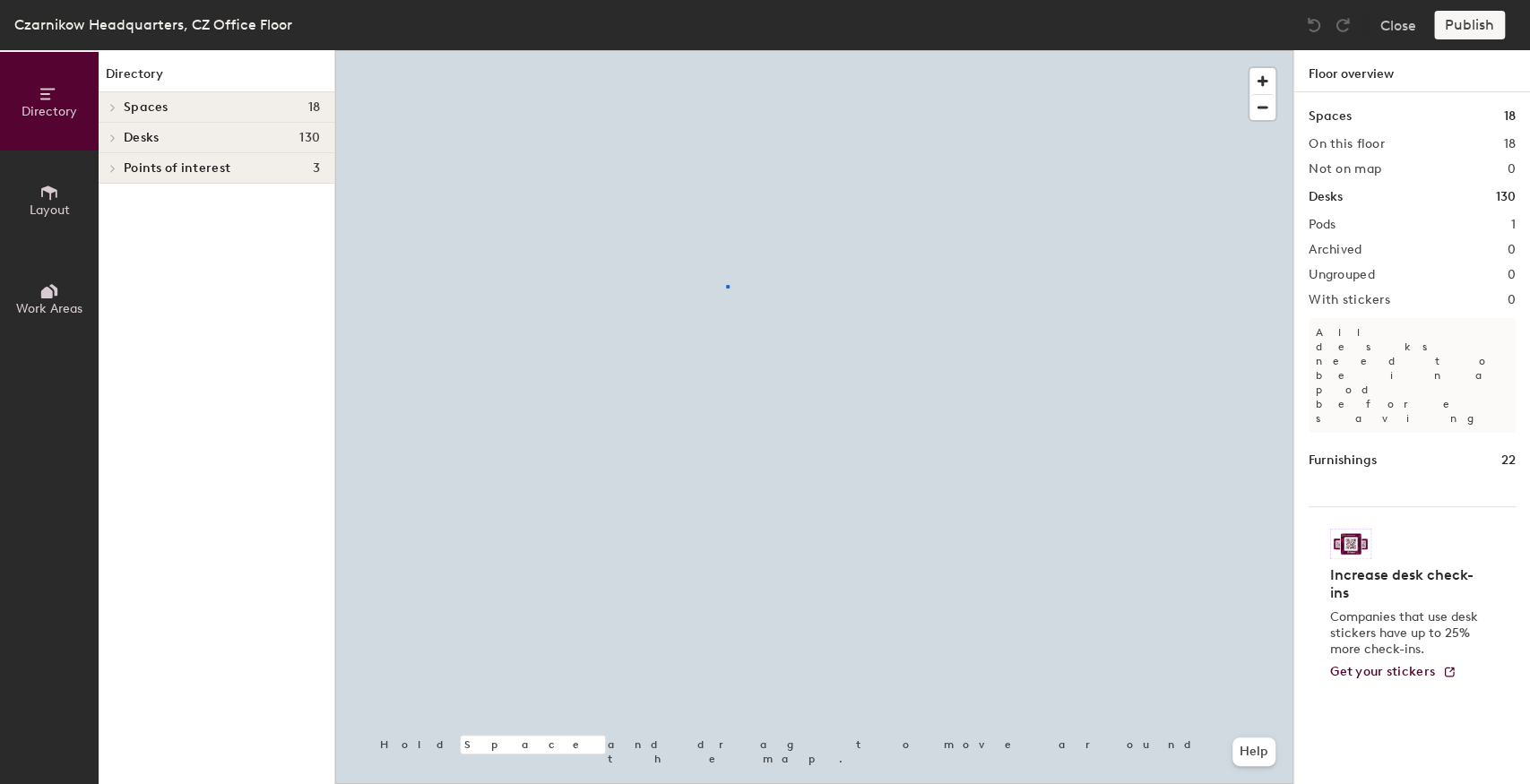
click at [726, 51] on div at bounding box center [814, 51] width 958 height 0
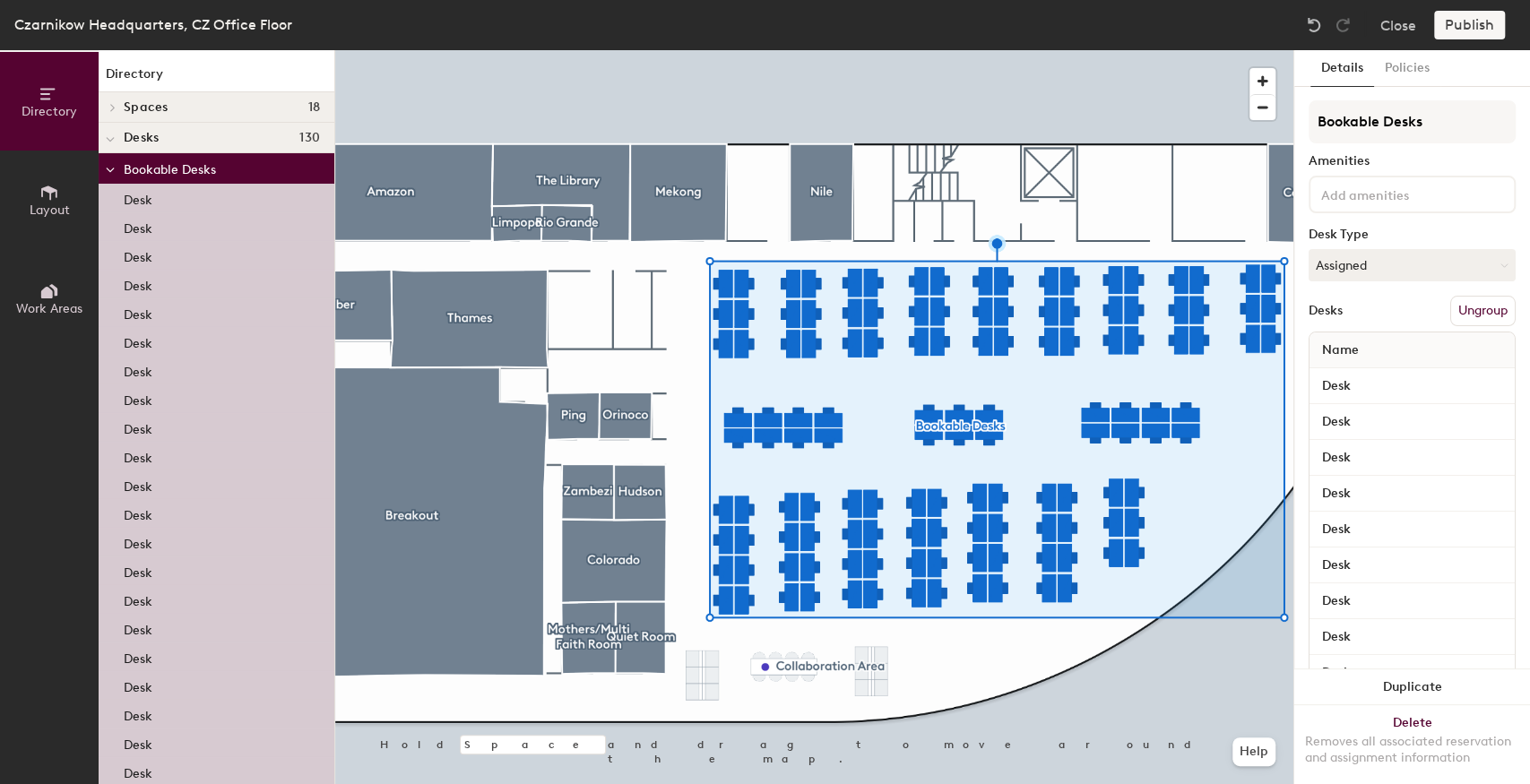
click at [692, 51] on div at bounding box center [814, 51] width 958 height 0
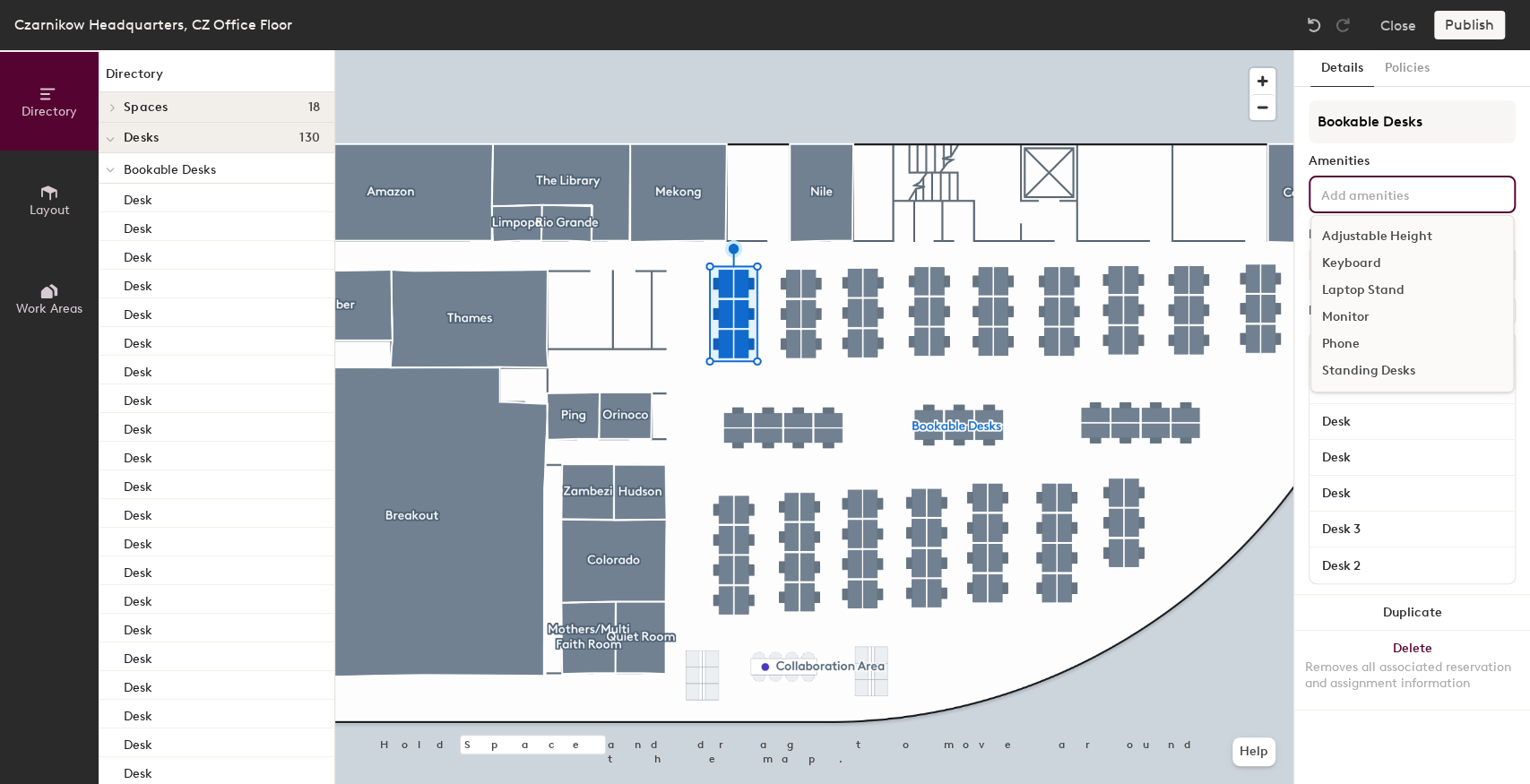
click at [1340, 194] on input at bounding box center [1399, 193] width 161 height 22
click at [1353, 367] on div "Standing Desks" at bounding box center [1412, 371] width 201 height 27
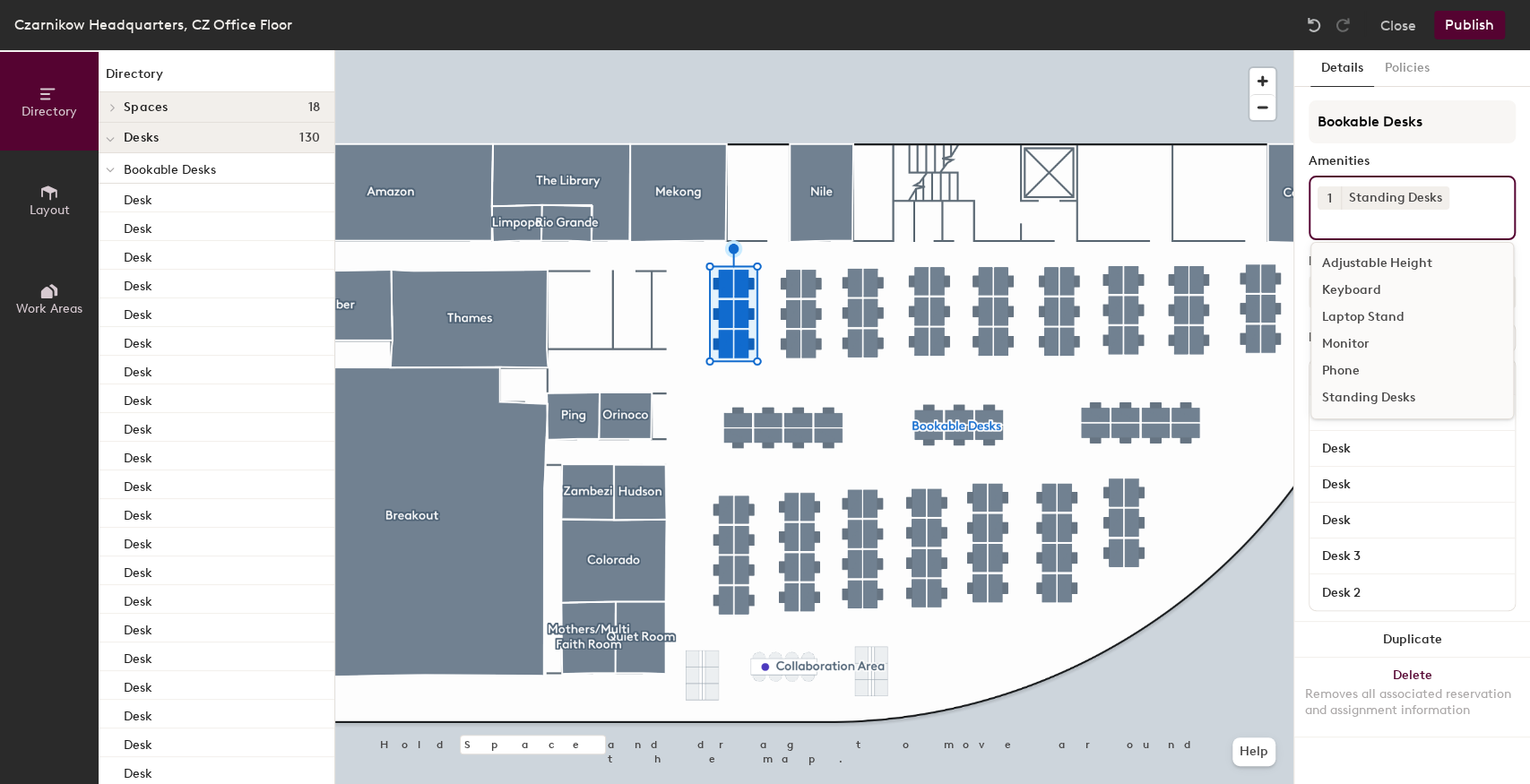
click at [823, 51] on div at bounding box center [814, 51] width 958 height 0
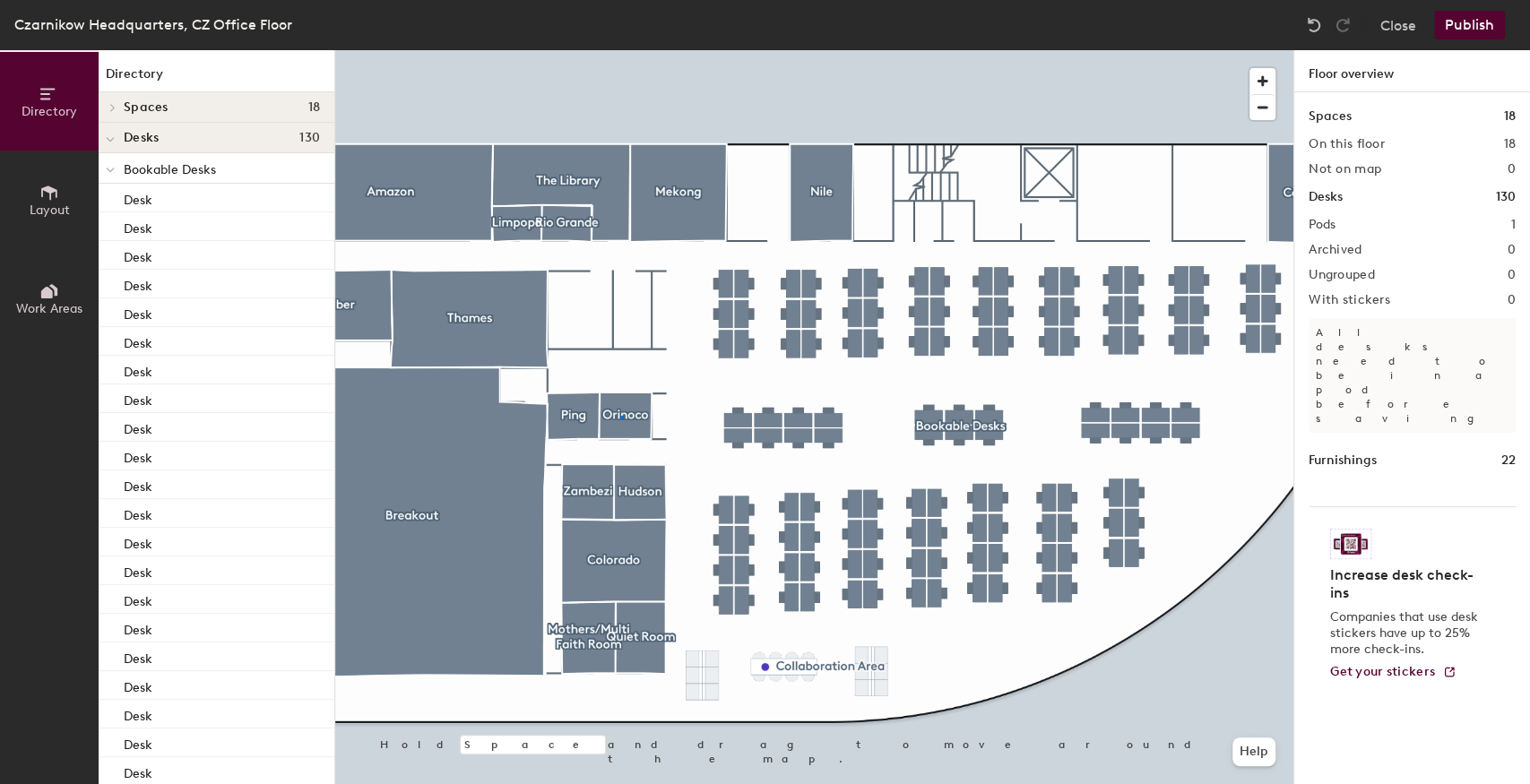
click at [620, 51] on div at bounding box center [814, 51] width 958 height 0
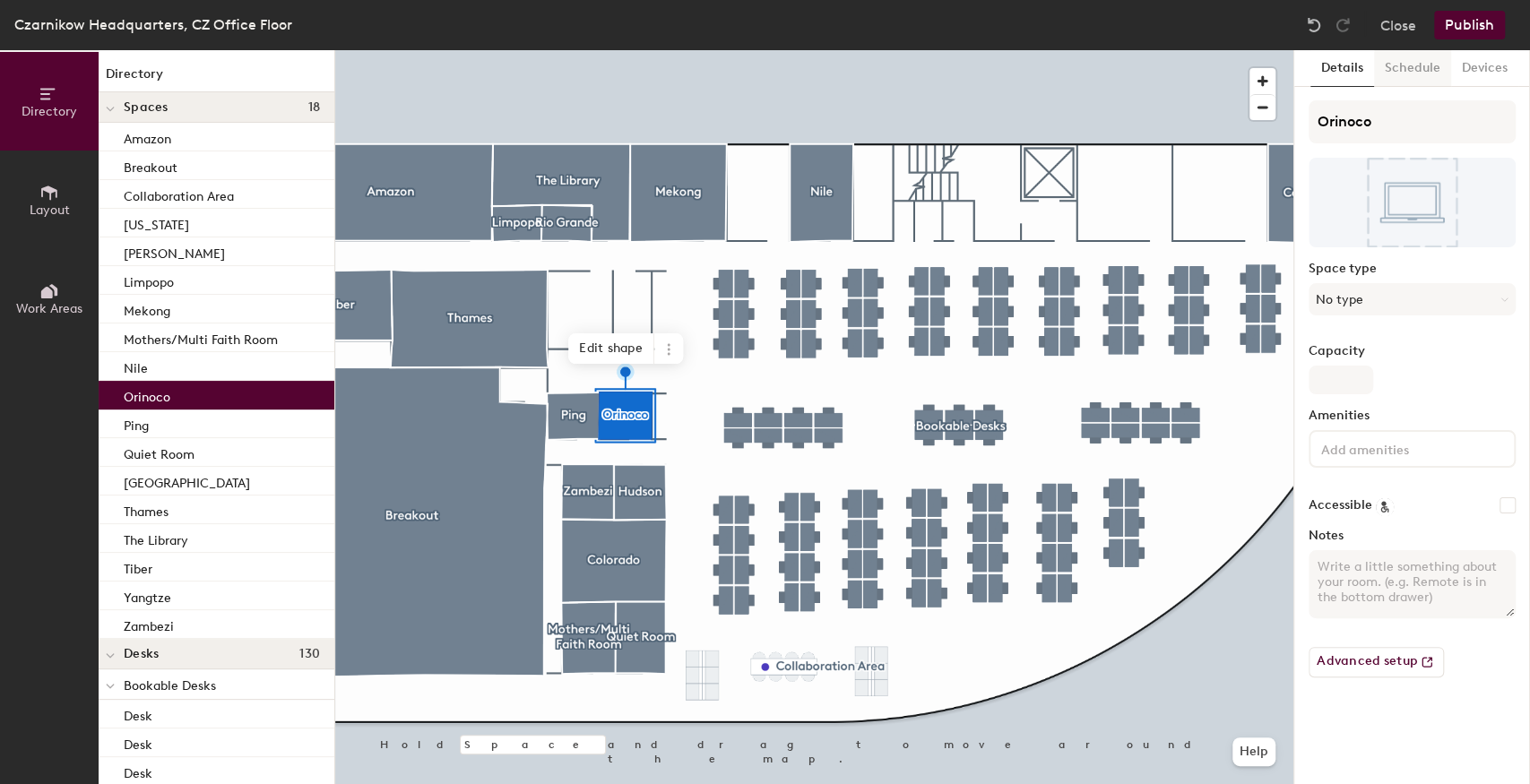
drag, startPoint x: 1419, startPoint y: 66, endPoint x: 1391, endPoint y: 72, distance: 28.6
click at [1419, 66] on button "Schedule" at bounding box center [1413, 68] width 77 height 37
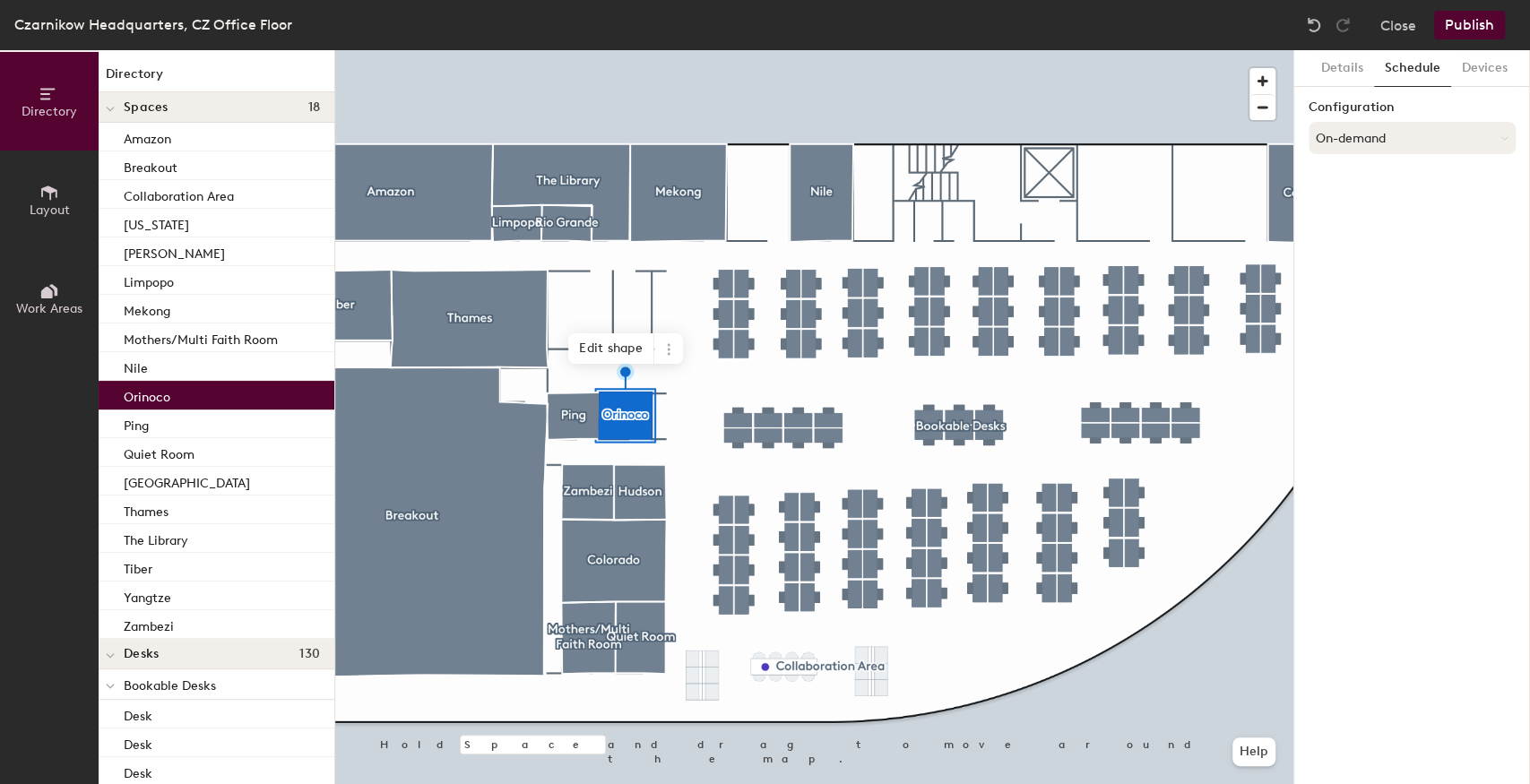
click at [1383, 131] on button "On-demand" at bounding box center [1412, 138] width 207 height 32
click at [676, 51] on div at bounding box center [814, 51] width 958 height 0
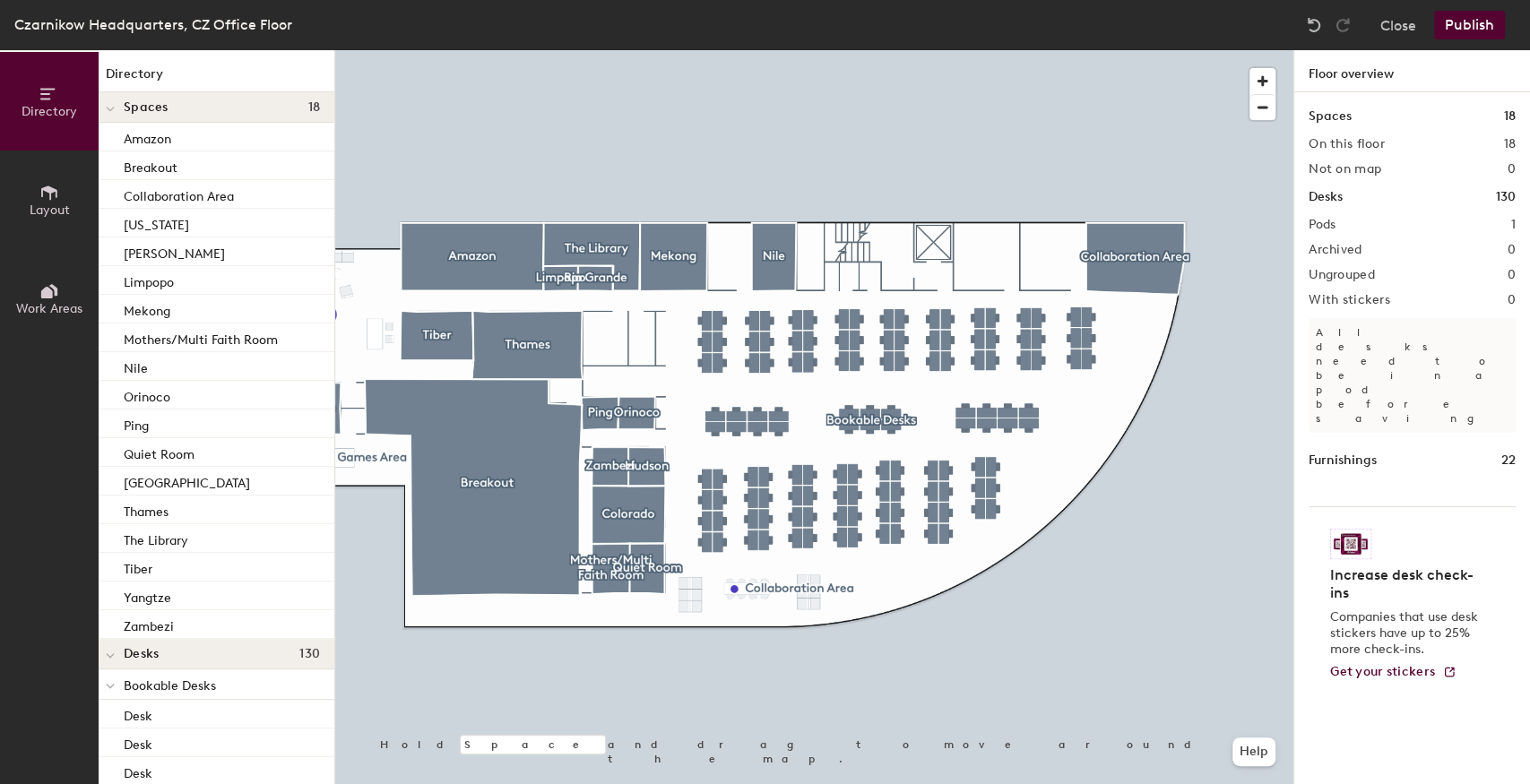
click at [1227, 51] on div at bounding box center [814, 51] width 958 height 0
